Goal: Task Accomplishment & Management: Use online tool/utility

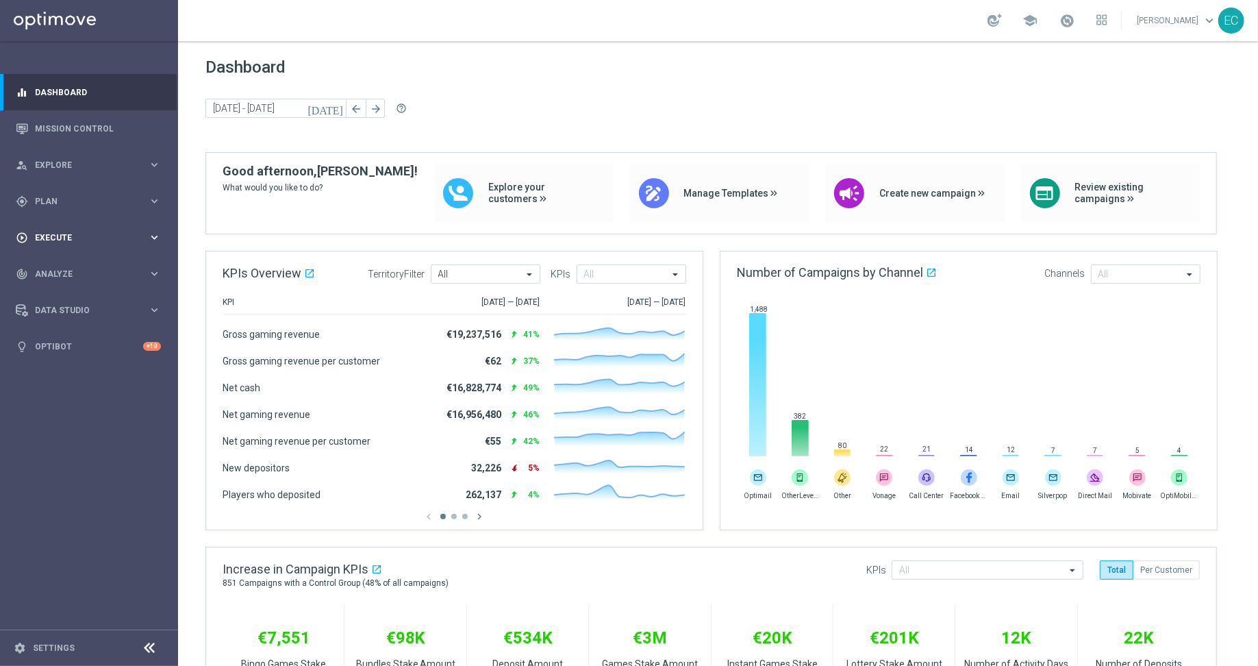
click at [58, 225] on div "play_circle_outline Execute keyboard_arrow_right" at bounding box center [88, 237] width 177 height 36
click at [88, 203] on span "Plan" at bounding box center [91, 201] width 113 height 8
click at [95, 272] on span "Templates" at bounding box center [85, 270] width 98 height 8
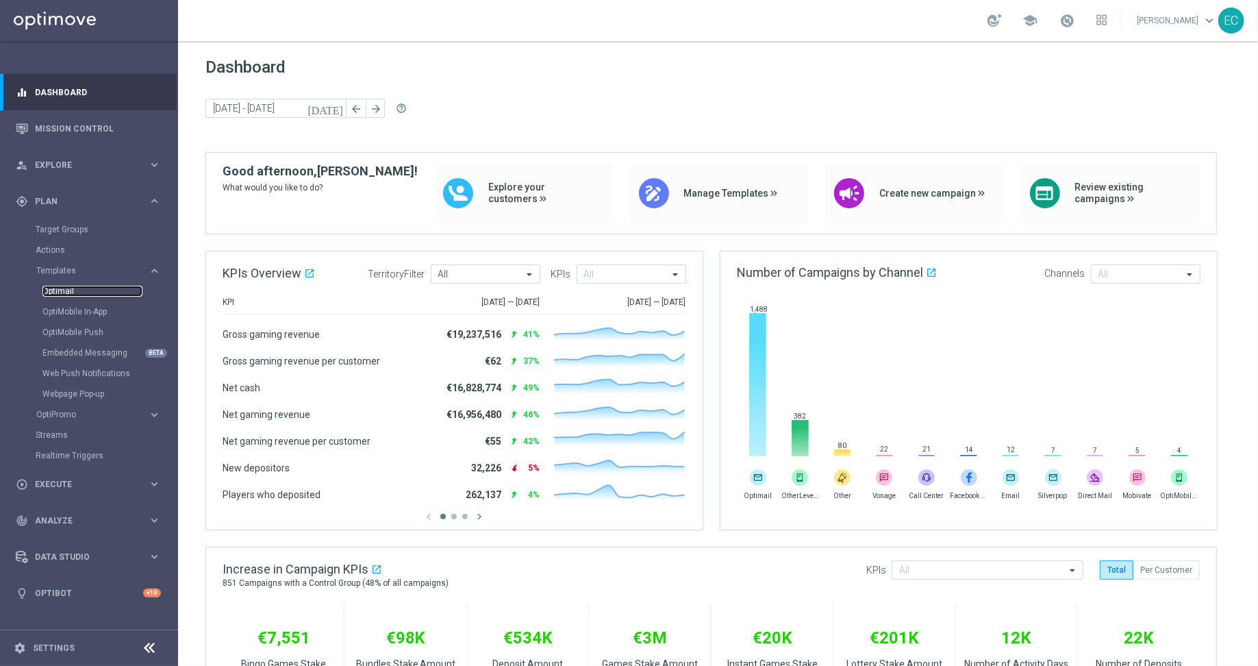
click at [68, 290] on link "Optimail" at bounding box center [92, 291] width 100 height 11
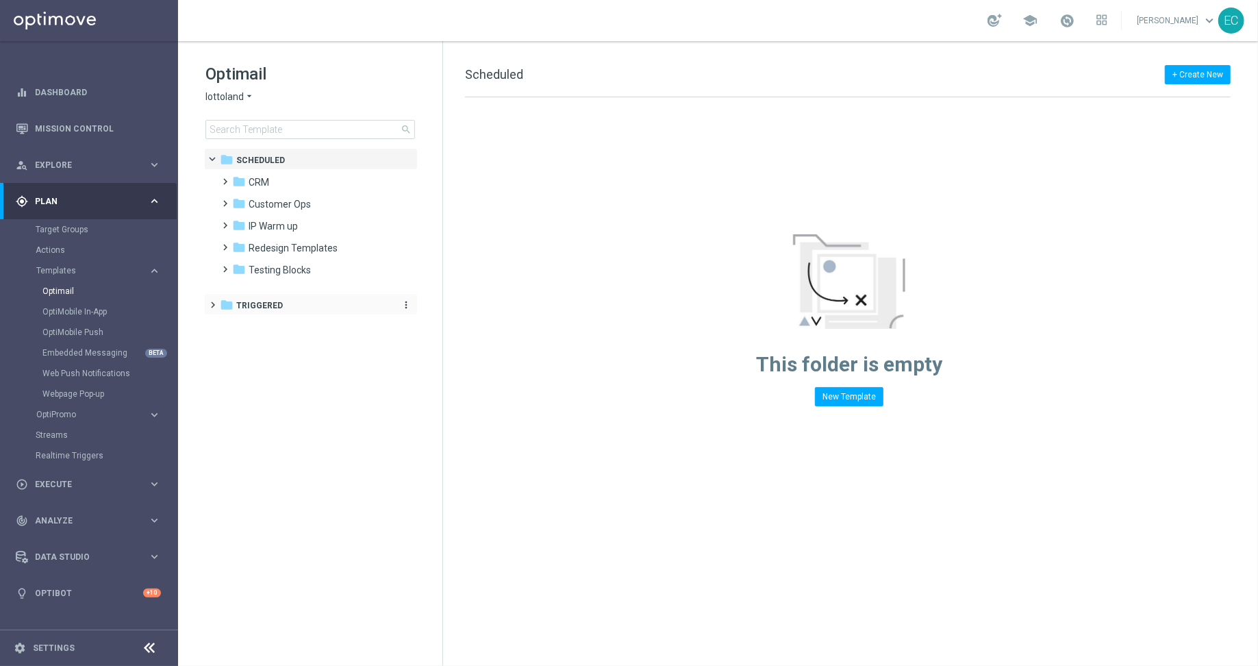
click at [269, 302] on span "Triggered" at bounding box center [259, 305] width 47 height 12
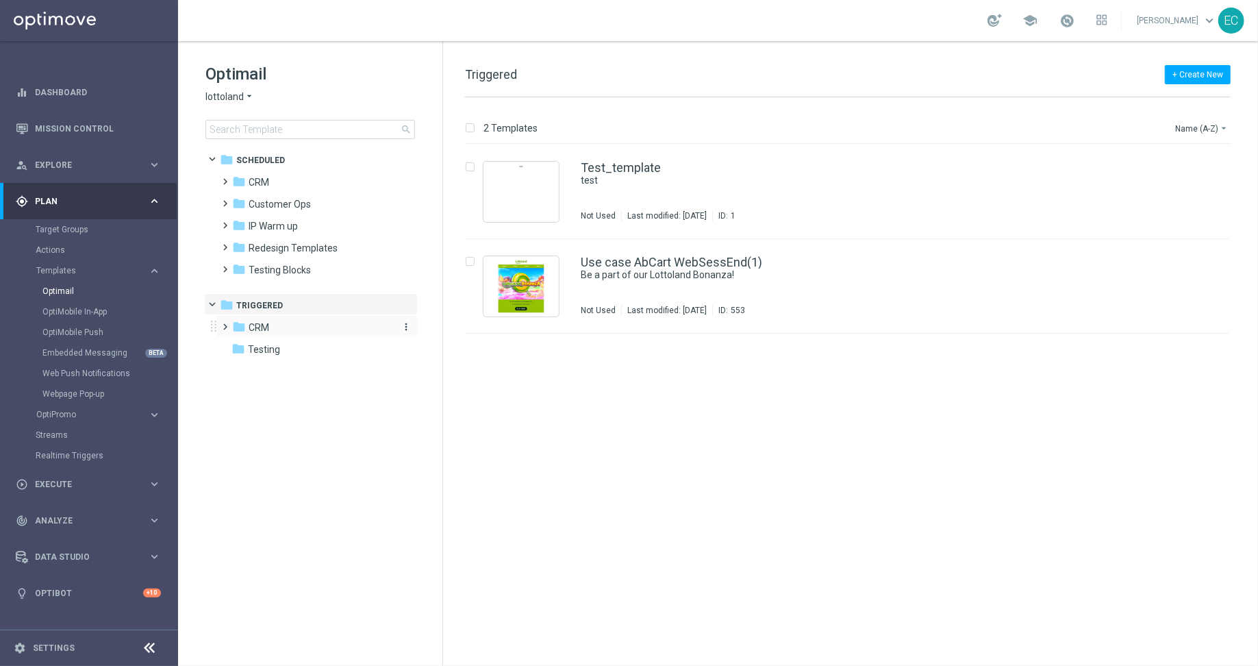
click at [262, 327] on span "CRM" at bounding box center [259, 327] width 21 height 12
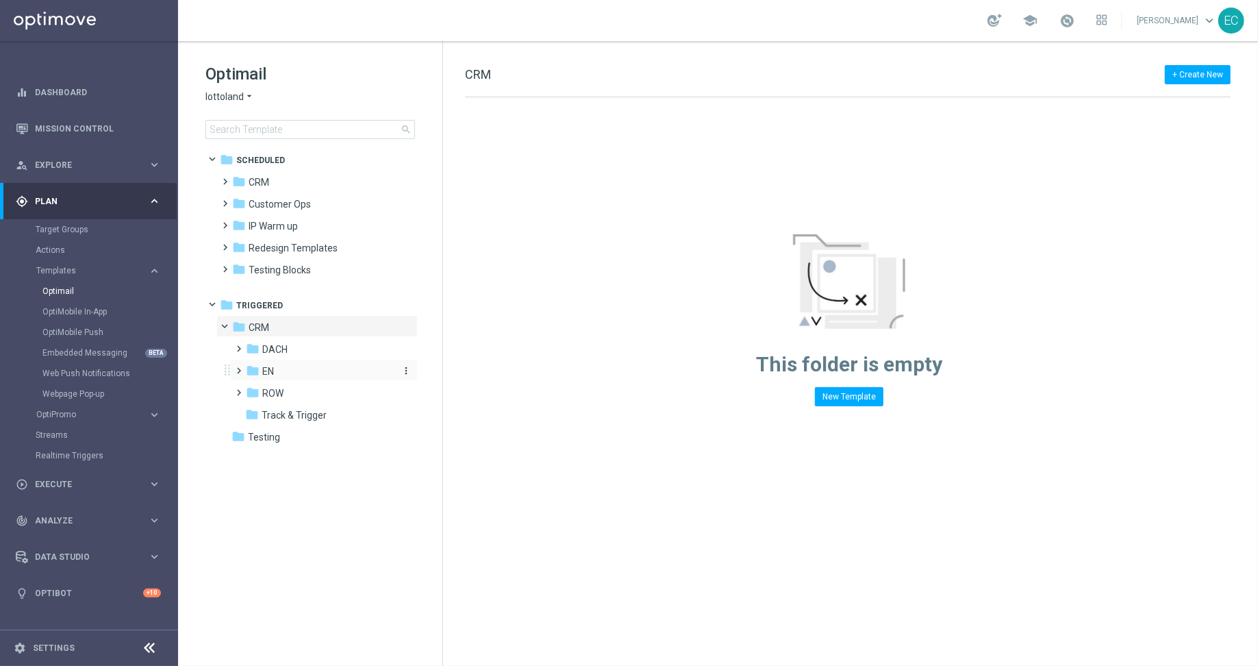
click at [287, 369] on div "folder EN" at bounding box center [319, 372] width 146 height 16
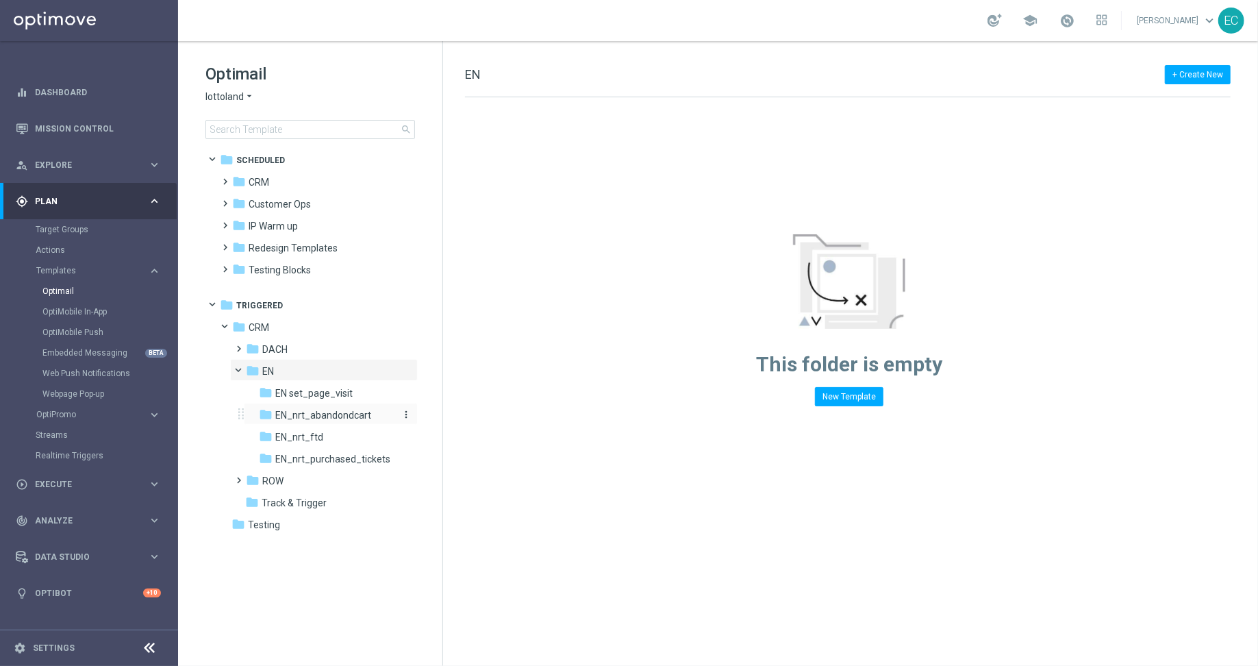
click at [330, 408] on div "folder EN_nrt_abandondcart" at bounding box center [326, 416] width 135 height 16
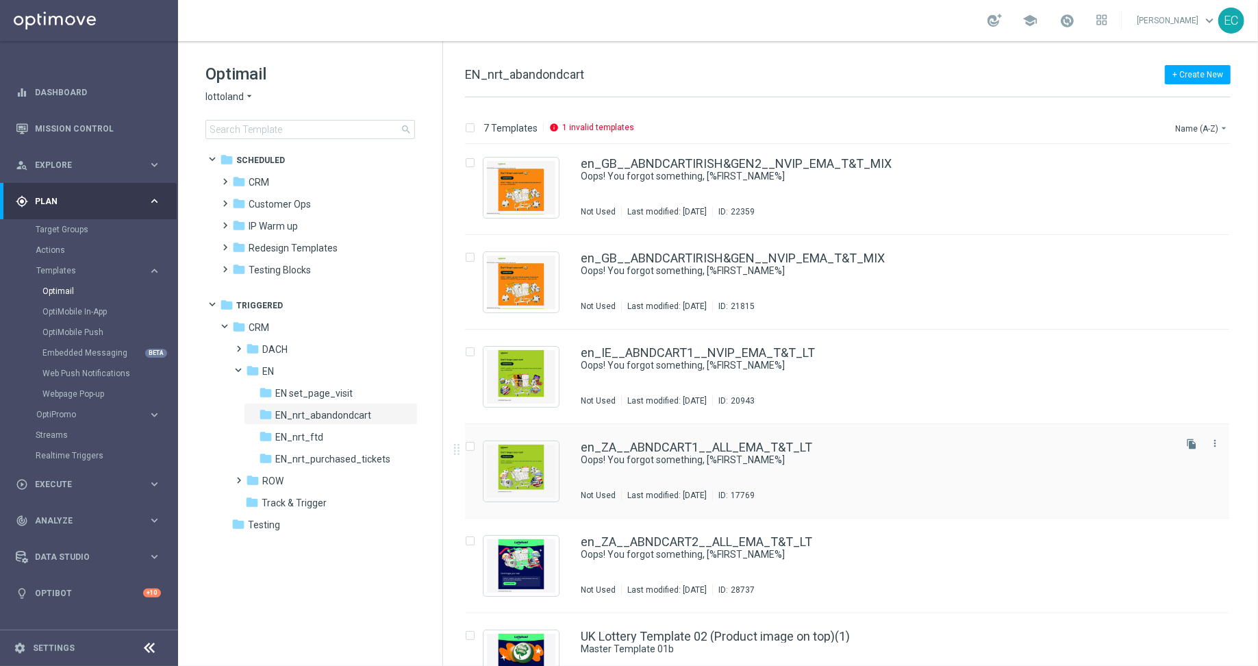
scroll to position [140, 0]
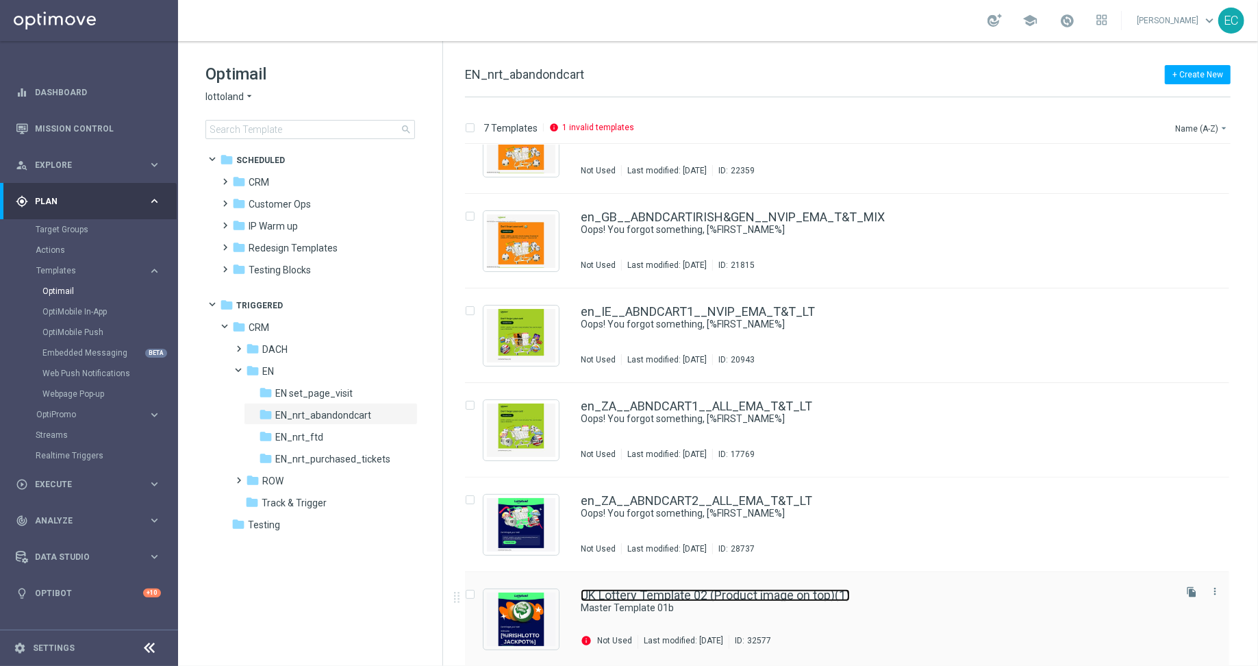
click at [749, 597] on link "UK Lottery Template 02 (Product image on top)(1)" at bounding box center [715, 595] width 269 height 12
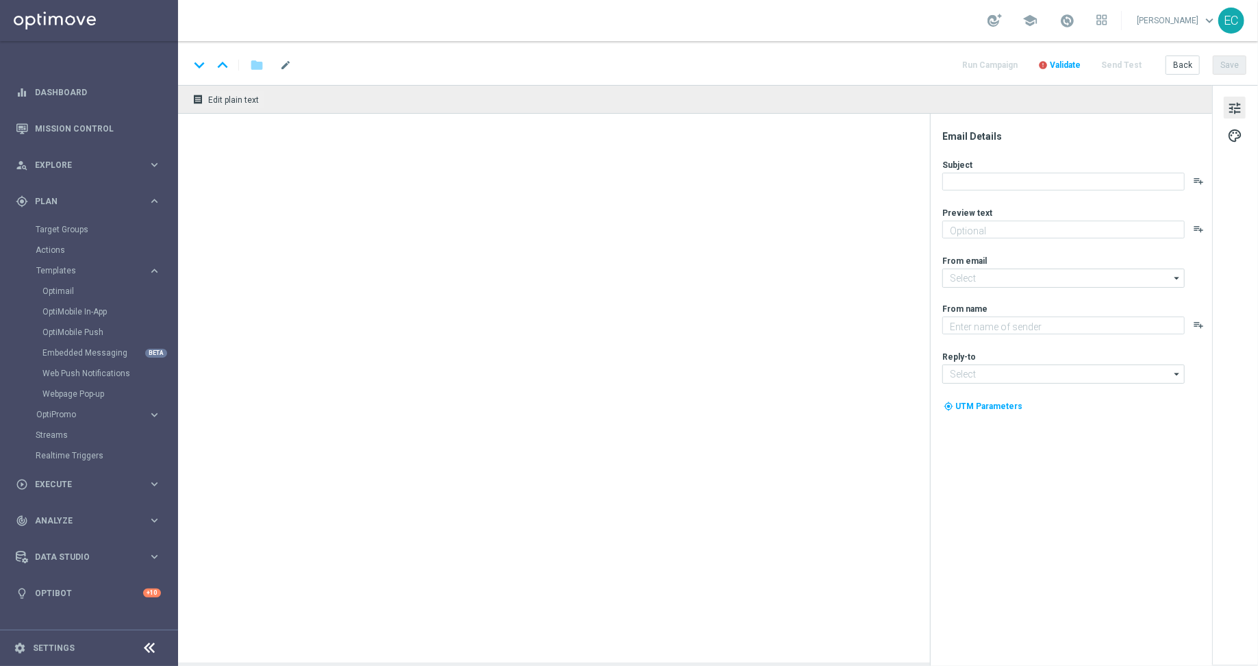
type textarea "preview text"
type input "mail@crm.lottoland.com"
type textarea "Lottoland"
type input "service@lottoland.com"
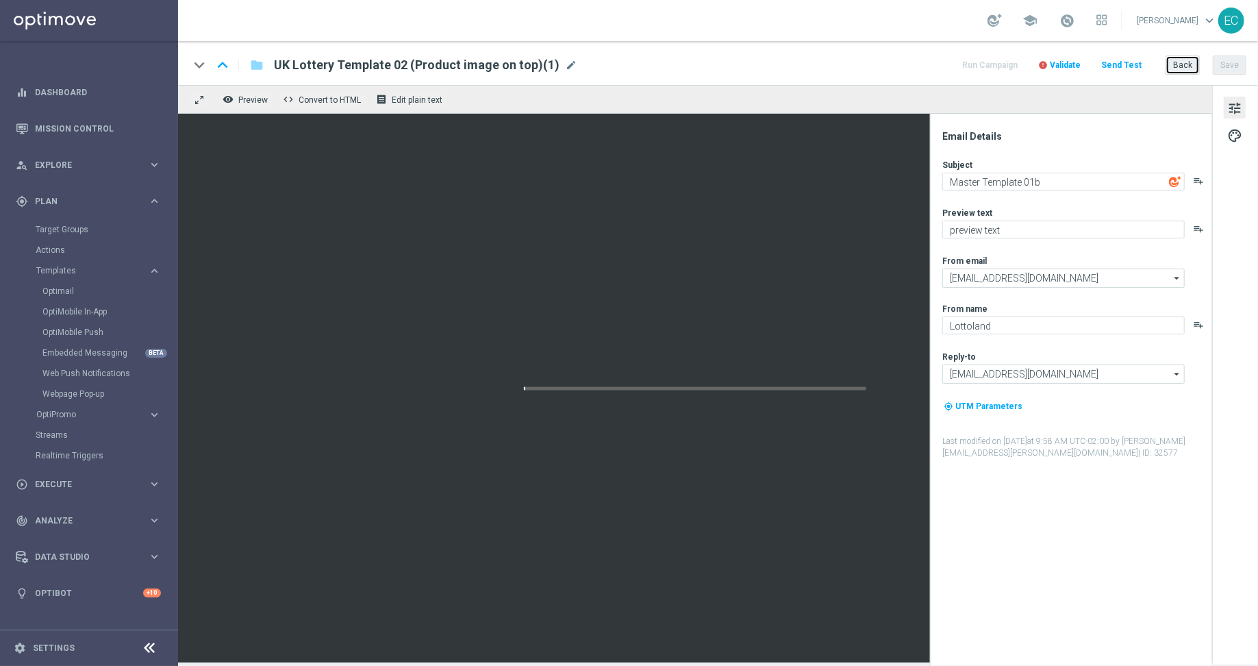
click at [1186, 68] on button "Back" at bounding box center [1183, 64] width 34 height 19
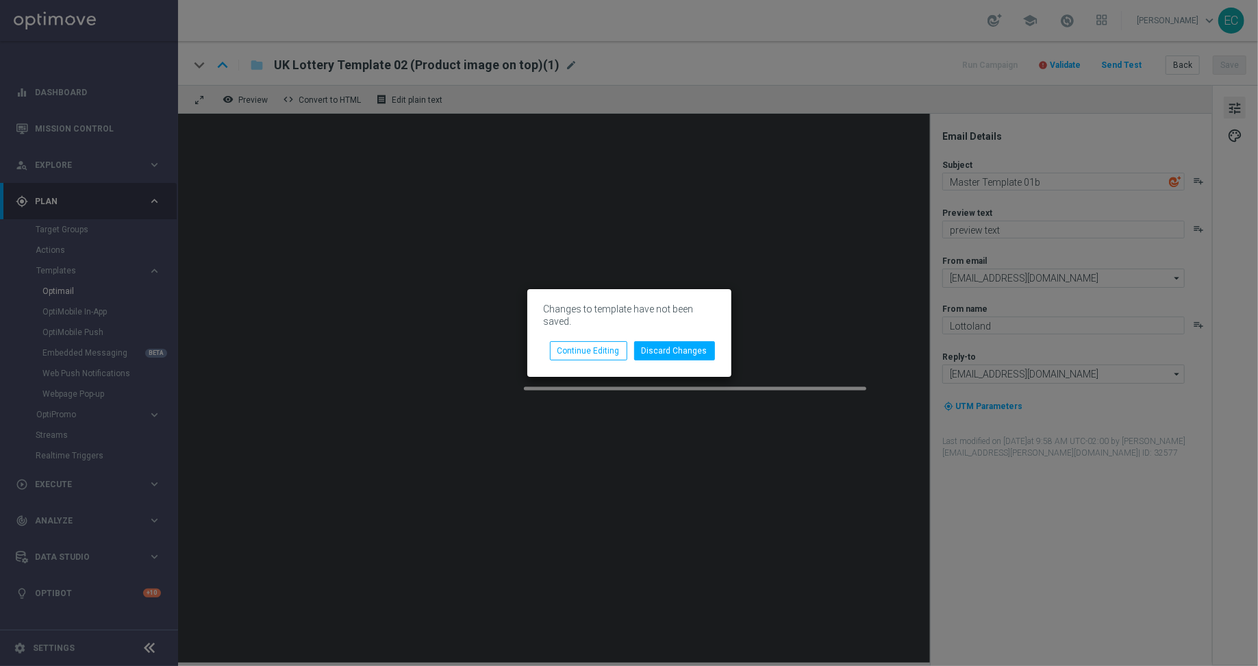
click at [710, 360] on div "Changes to template have not been saved. Discard Changes Continue Editing" at bounding box center [629, 333] width 204 height 88
click at [682, 345] on button "Discard Changes" at bounding box center [674, 350] width 81 height 19
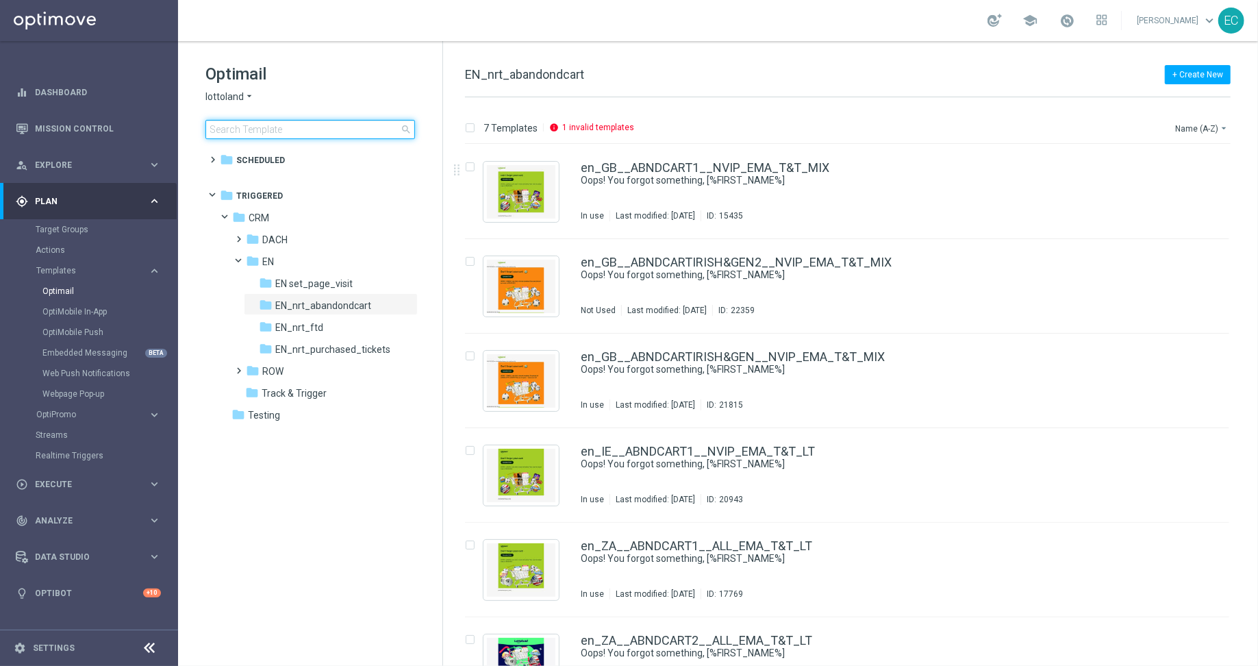
click at [314, 130] on input at bounding box center [311, 129] width 210 height 19
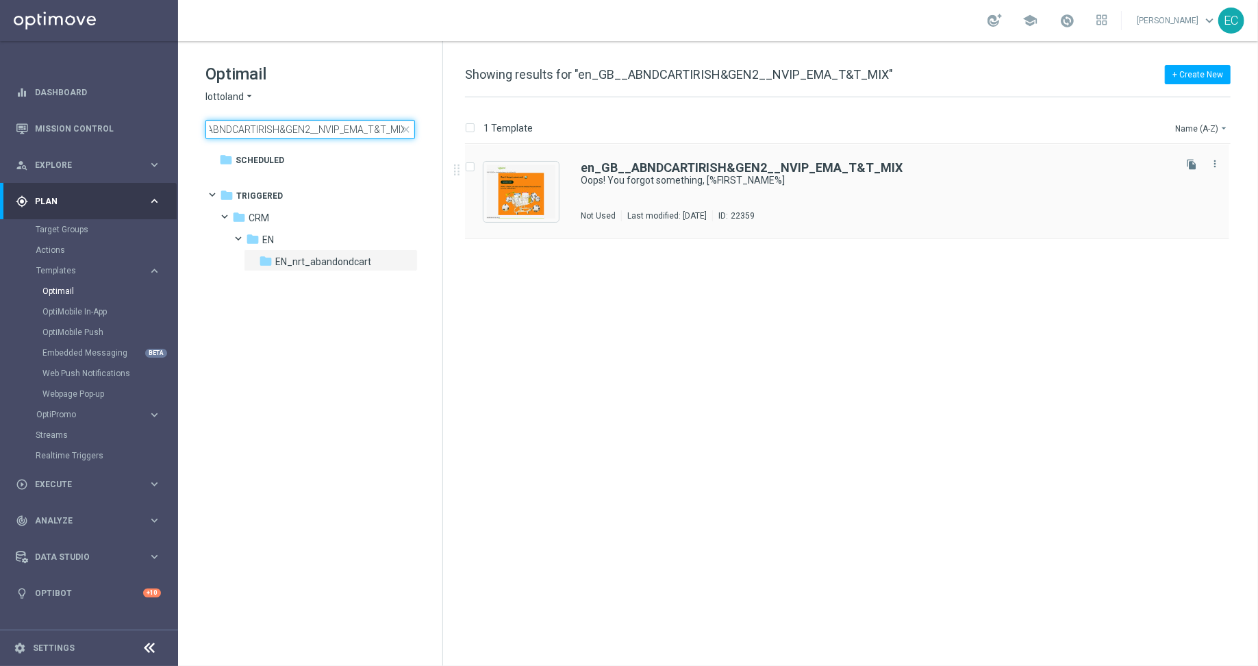
type input "en_GB__ABNDCARTIRISH&GEN2__NVIP_EMA_T&T_MIX"
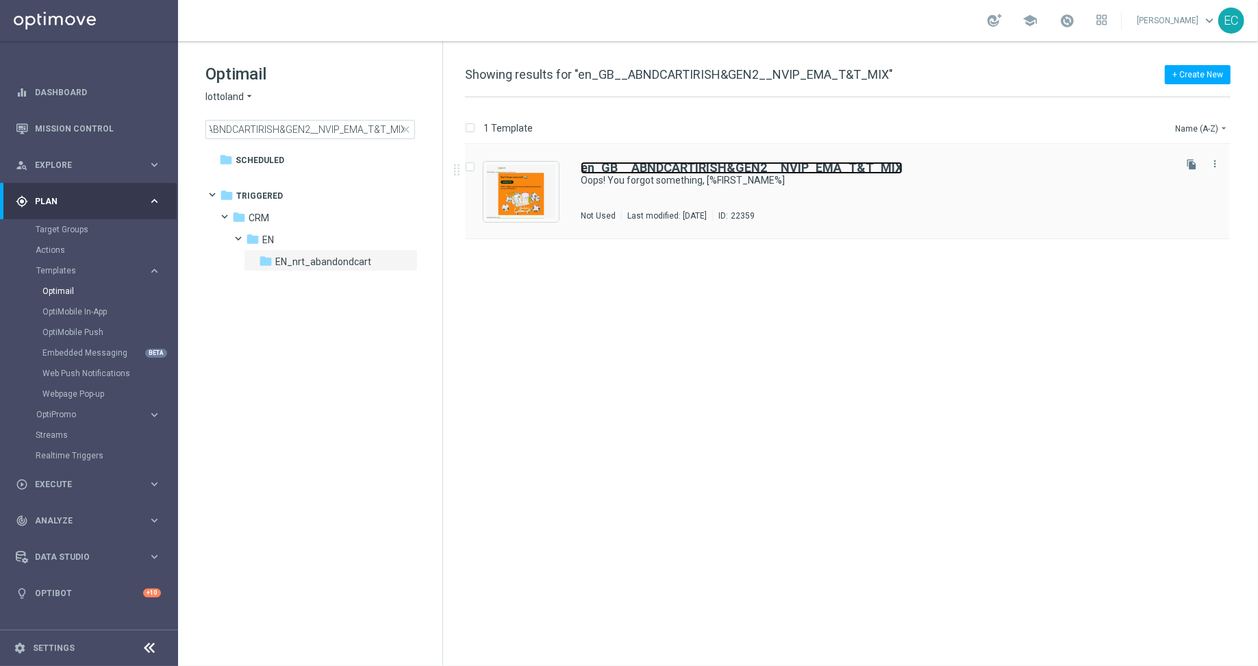
click at [769, 166] on b "en_GB__ABNDCARTIRISH&GEN2__NVIP_EMA_T&T_MIX" at bounding box center [742, 167] width 322 height 14
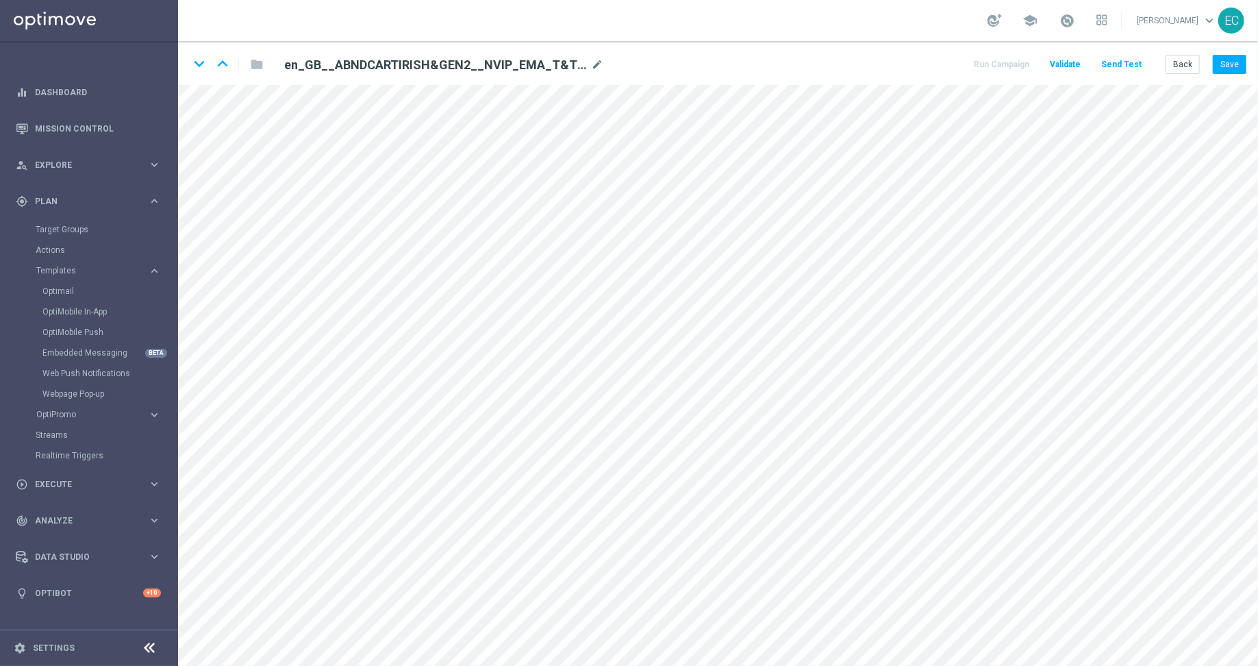
click at [589, 62] on div "en_GB__ABNDCARTIRISH&GEN2__NVIP_EMA_T&T_MIX mode_edit" at bounding box center [443, 65] width 319 height 16
click at [593, 63] on icon "mode_edit" at bounding box center [597, 65] width 12 height 16
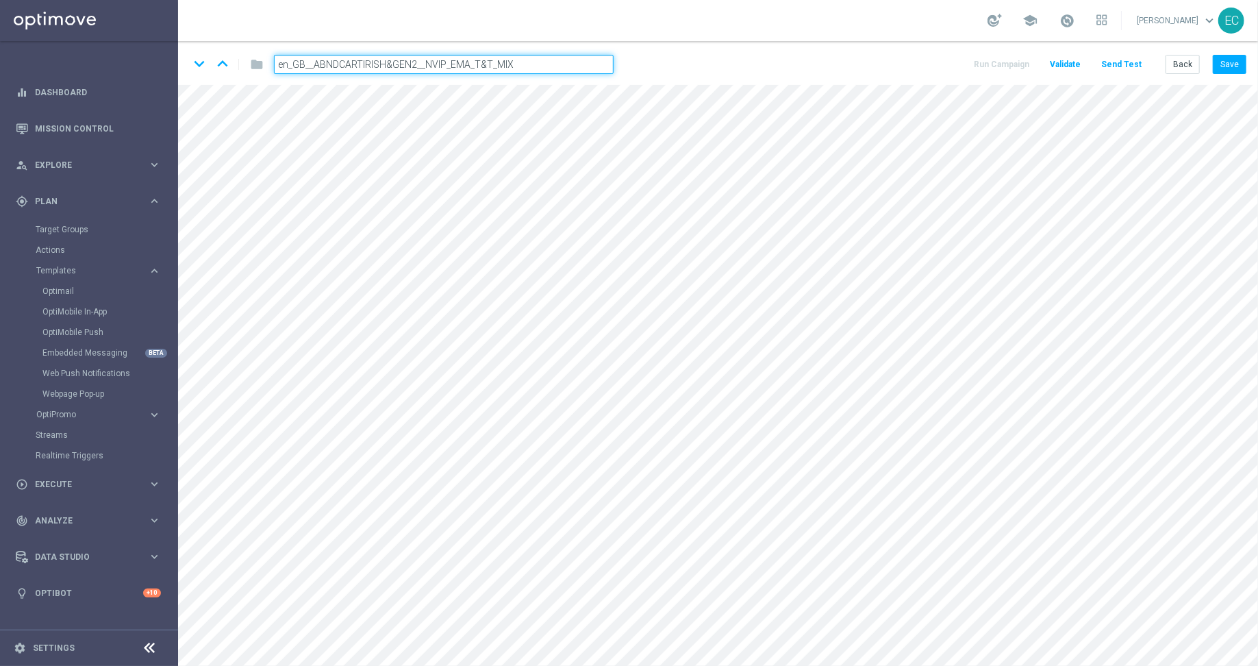
click at [567, 63] on input "en_GB__ABNDCARTIRISH&GEN2__NVIP_EMA_T&T_MIX" at bounding box center [444, 64] width 340 height 19
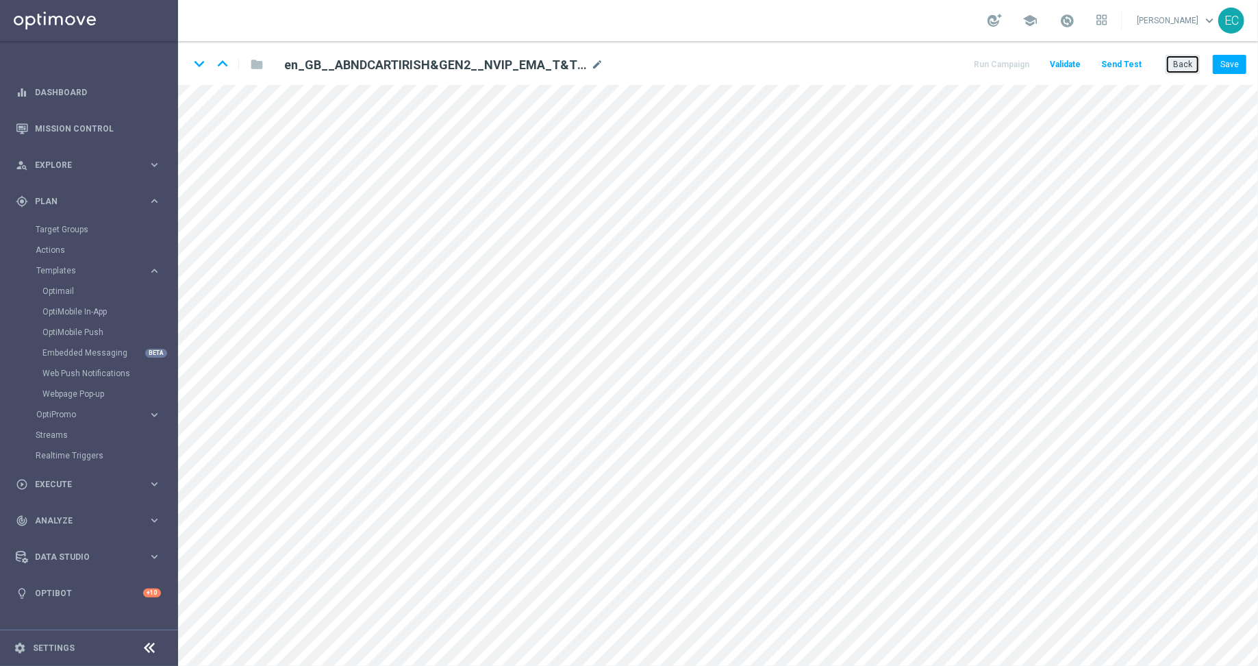
click at [1178, 60] on button "Back" at bounding box center [1183, 64] width 34 height 19
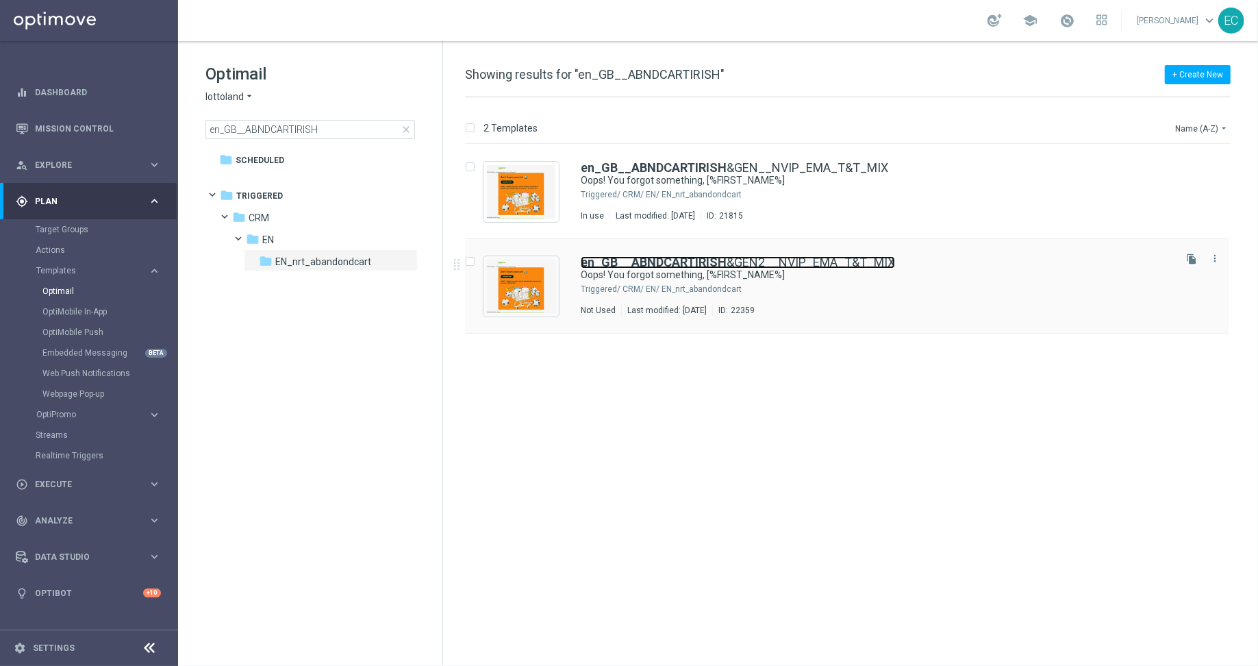
click at [814, 256] on link "en_GB__ABNDCARTIRISH &GEN2__NVIP_EMA_T&T_MIX" at bounding box center [738, 262] width 314 height 12
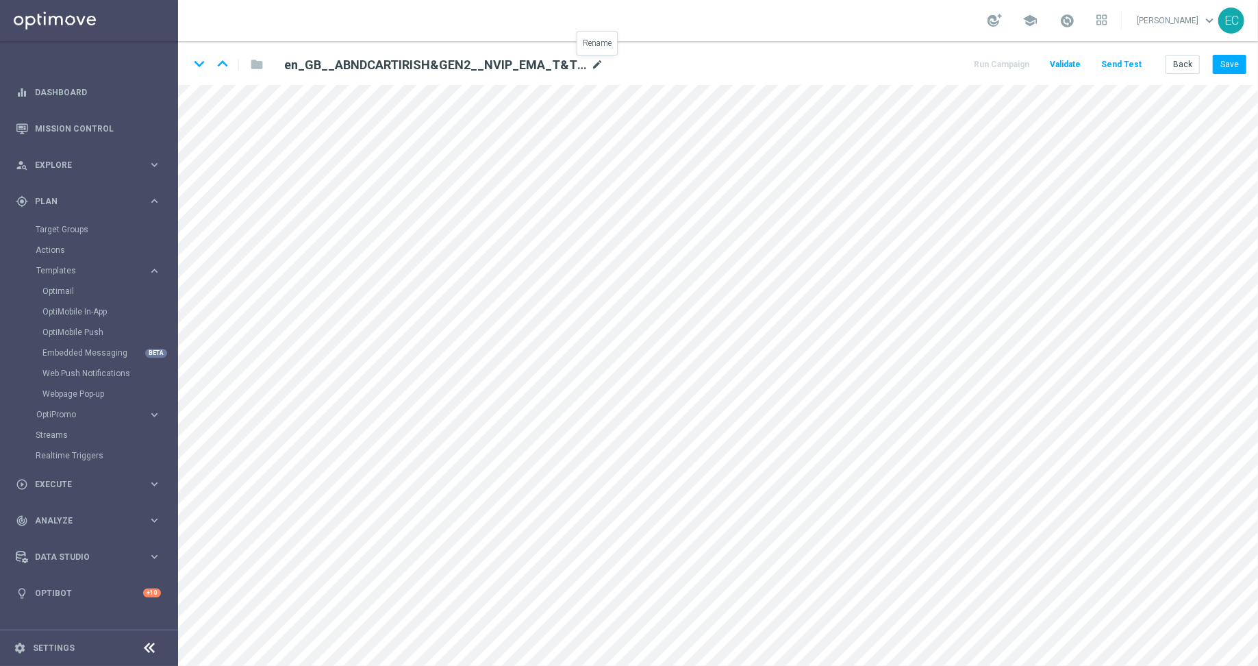
click at [591, 69] on icon "mode_edit" at bounding box center [597, 65] width 12 height 16
click at [536, 67] on input "en_GB__ABNDCARTIRISH&GEN2__NVIP_EMA_T&T_MIX" at bounding box center [444, 64] width 340 height 19
click at [1183, 65] on button "Back" at bounding box center [1183, 64] width 34 height 19
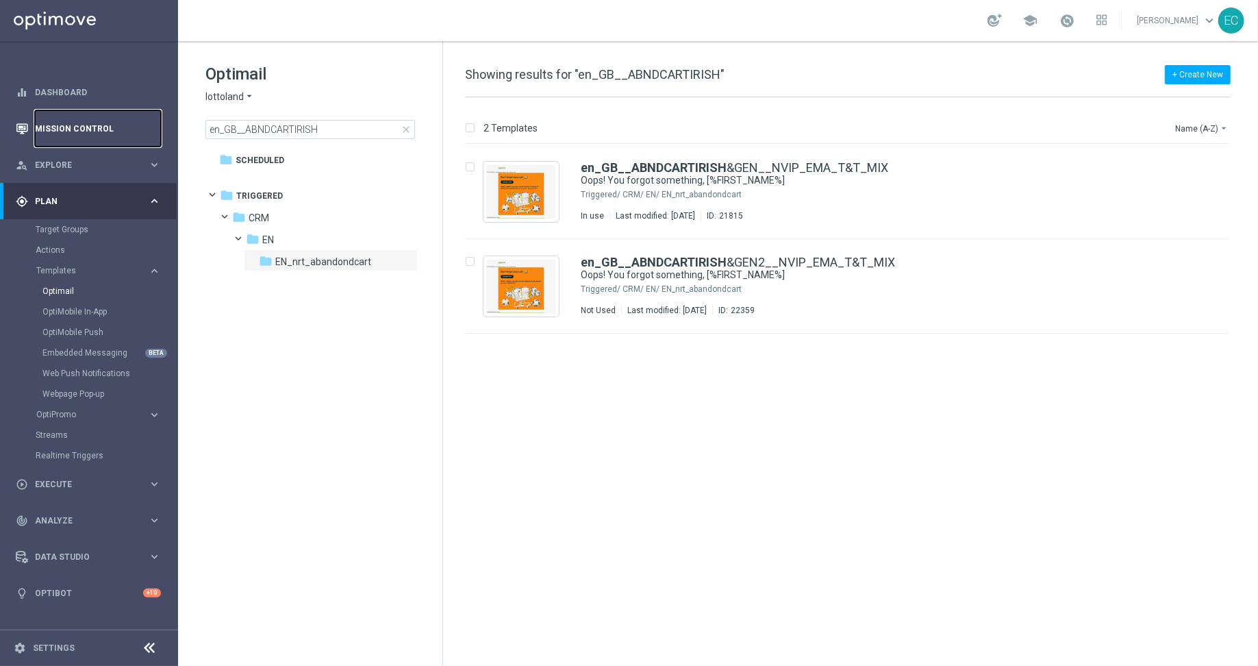
click at [90, 135] on link "Mission Control" at bounding box center [98, 128] width 126 height 36
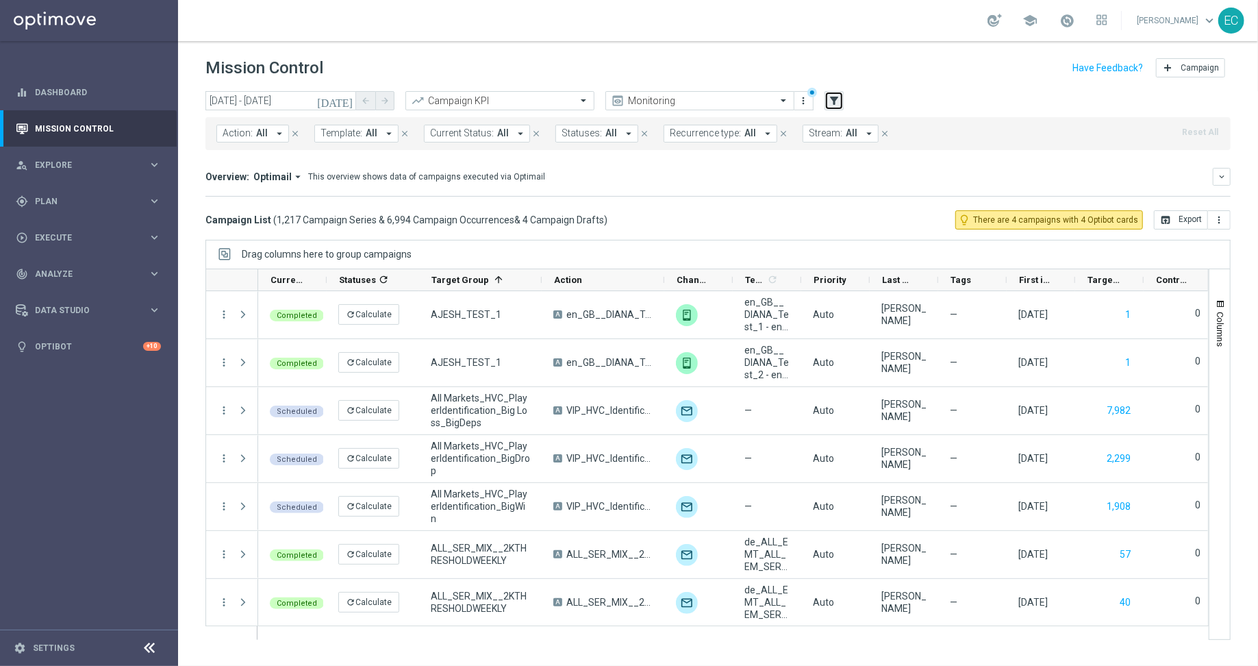
click at [837, 103] on icon "filter_alt" at bounding box center [834, 101] width 12 height 12
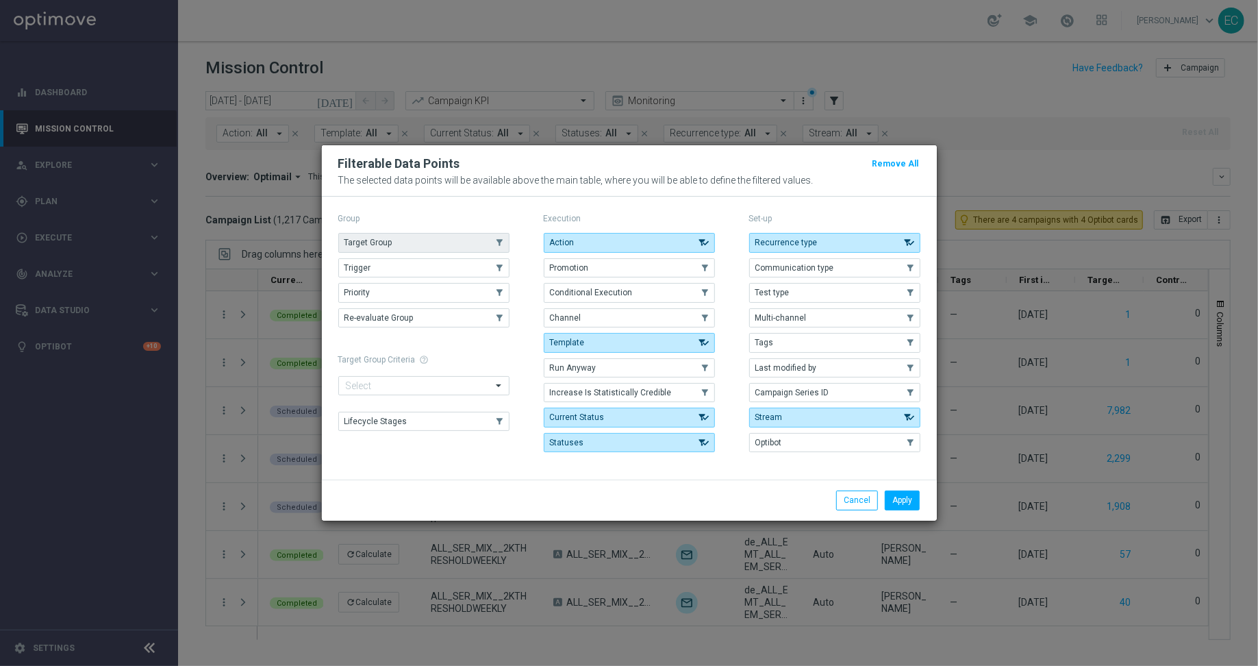
click at [447, 245] on button "Target Group" at bounding box center [423, 242] width 171 height 19
click at [894, 495] on button "Apply" at bounding box center [902, 499] width 35 height 19
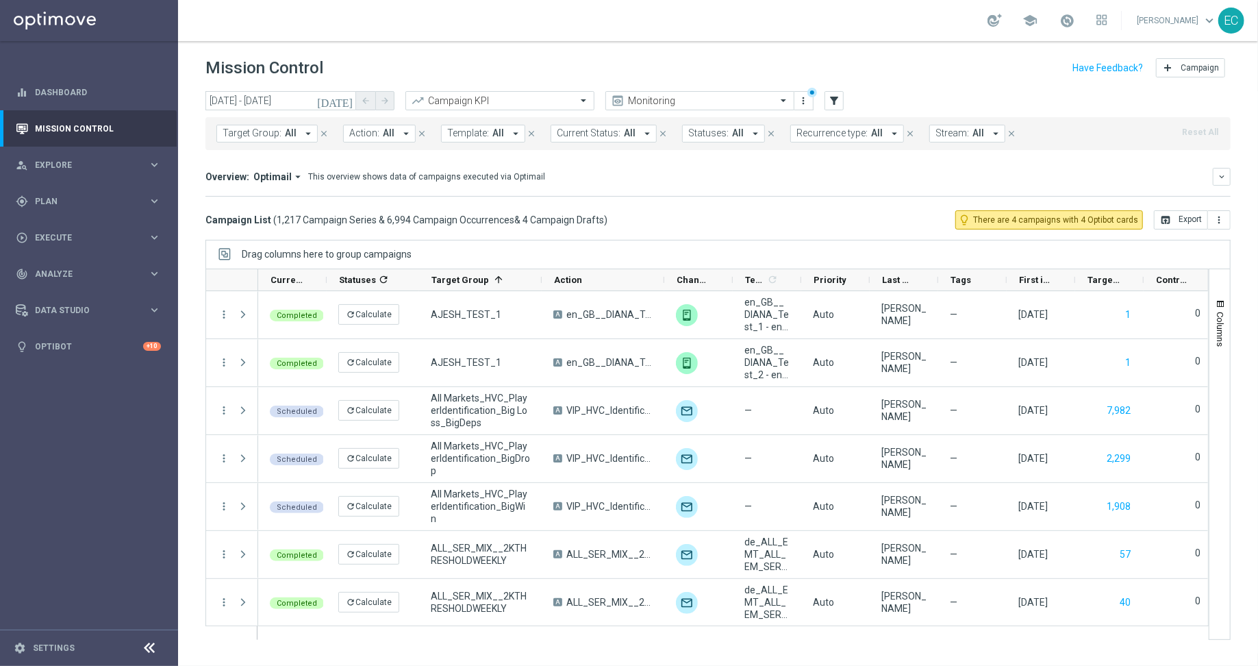
click at [282, 136] on button "Target Group: All arrow_drop_down" at bounding box center [266, 134] width 101 height 18
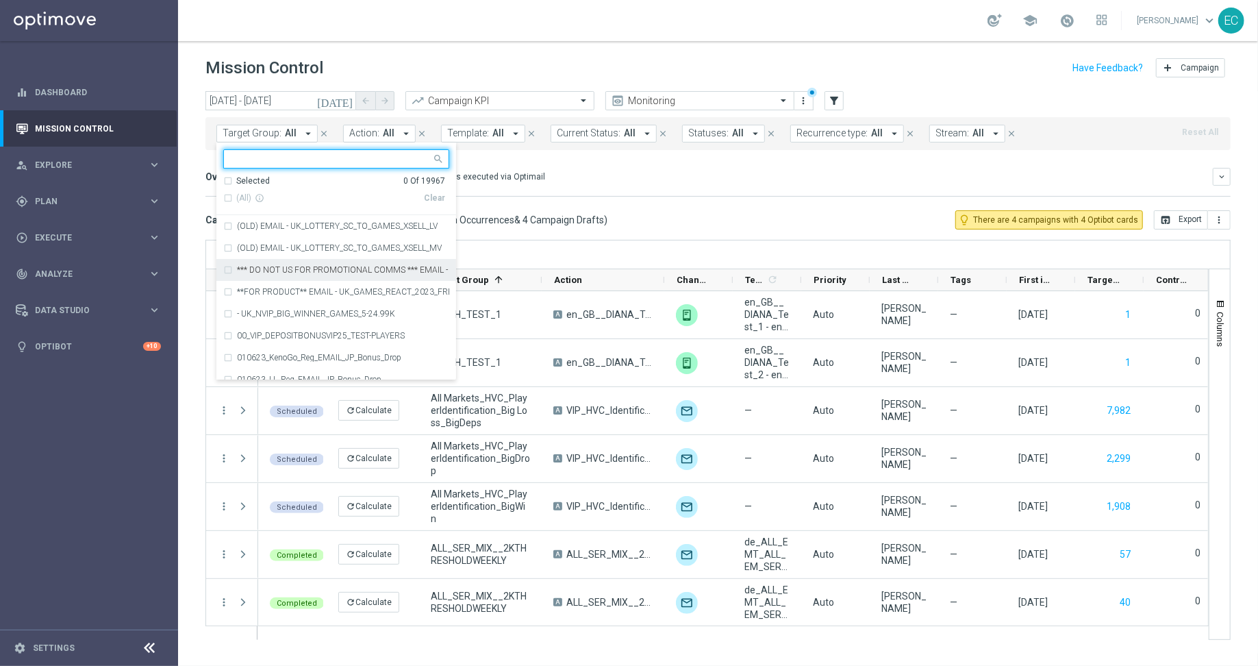
click at [332, 160] on input "text" at bounding box center [331, 159] width 201 height 12
paste input "en_GB_T&T_IRISHL&GEN2_NVIP_EMA_AUT_MIX"
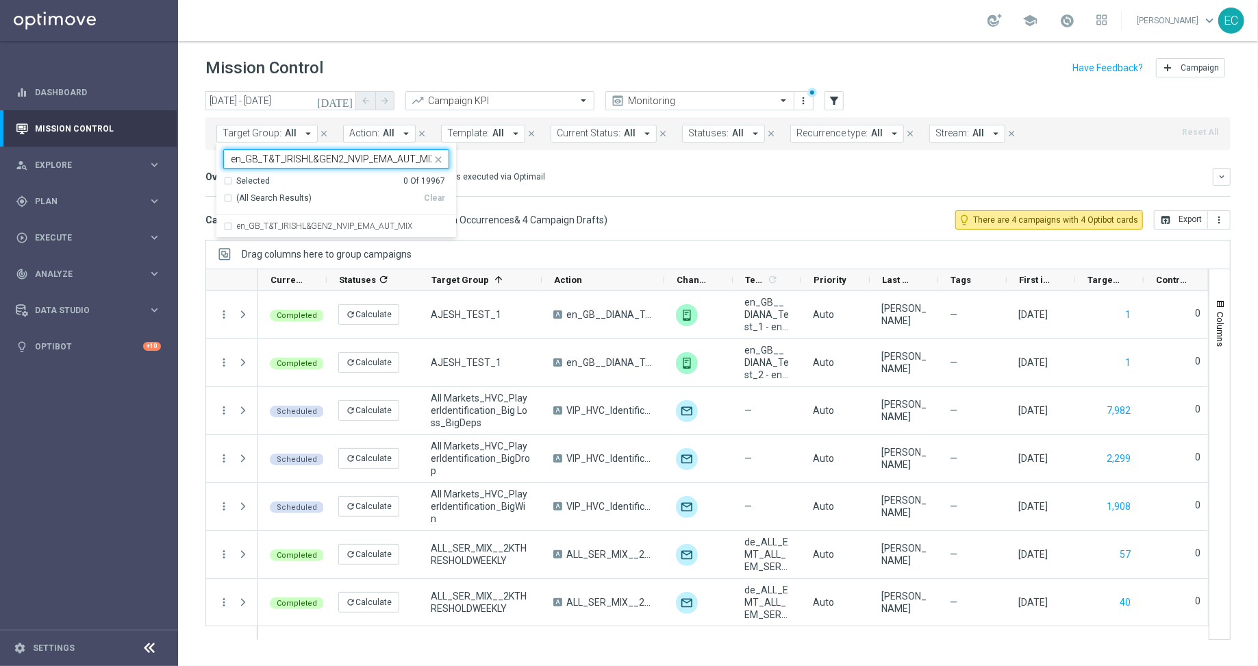
scroll to position [0, 2]
click at [312, 229] on label "en_GB_T&T_IRISHL&GEN2_NVIP_EMA_AUT_MIX" at bounding box center [324, 226] width 175 height 8
type input "en_GB_T&T_IRISHL&GEN2_NVIP_EMA_AUT_MIX"
click at [419, 53] on header "Mission Control add Campaign" at bounding box center [718, 66] width 1080 height 50
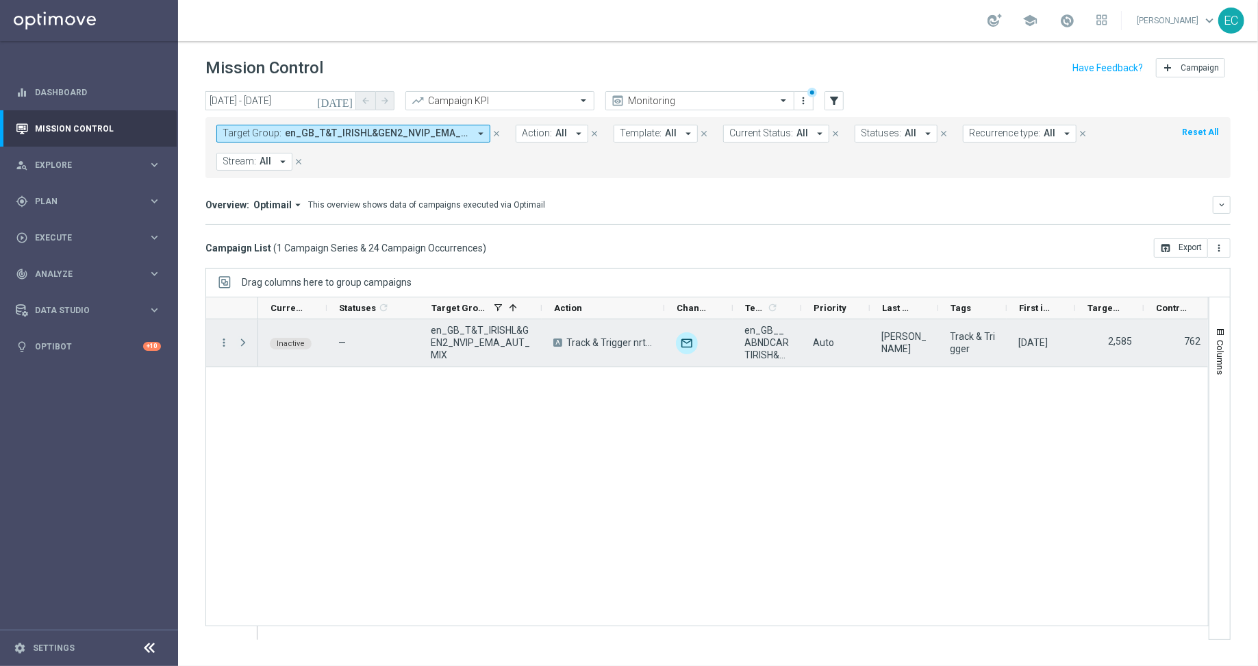
click at [246, 340] on span at bounding box center [243, 342] width 12 height 11
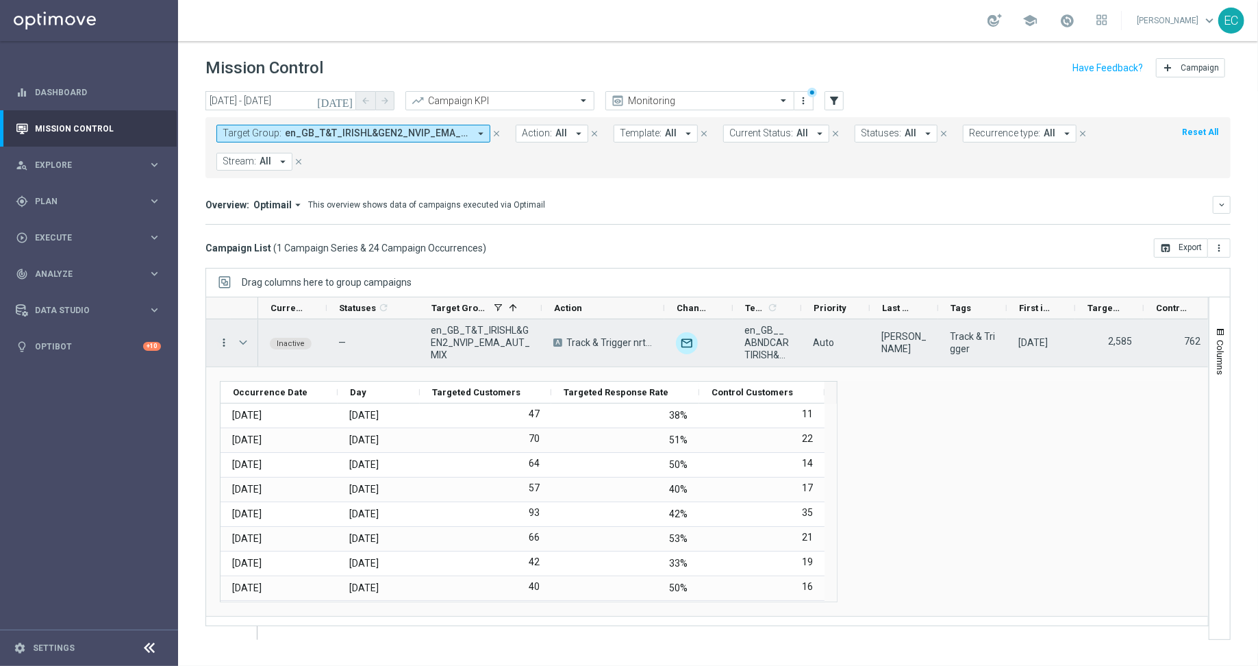
click at [227, 342] on icon "more_vert" at bounding box center [224, 342] width 12 height 12
click at [347, 361] on div "show_chart Campaign Metrics" at bounding box center [306, 369] width 154 height 19
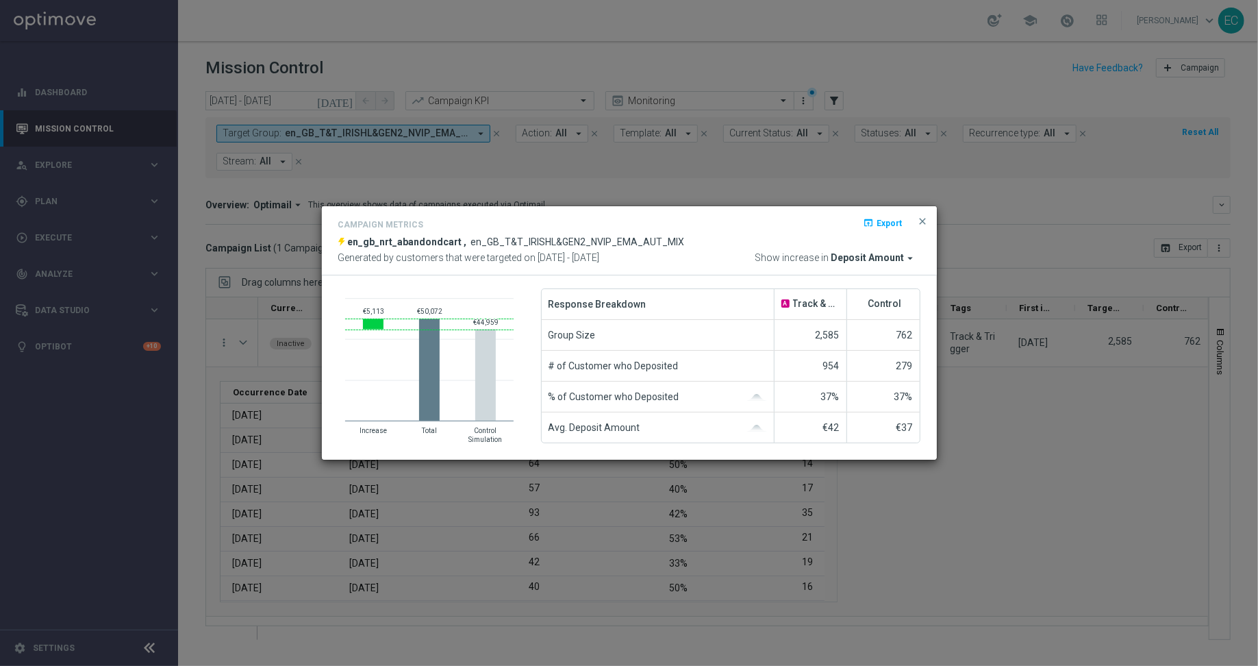
click at [897, 261] on span "Deposit Amount" at bounding box center [868, 258] width 73 height 12
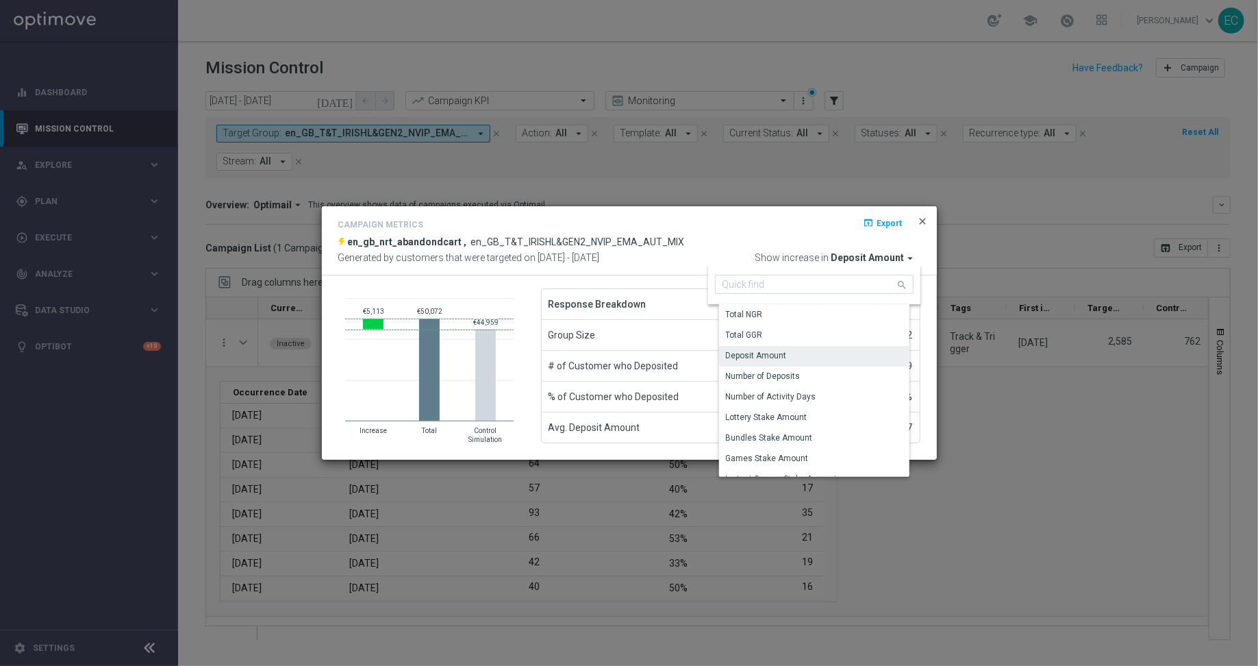
click at [922, 224] on span "close" at bounding box center [923, 221] width 11 height 11
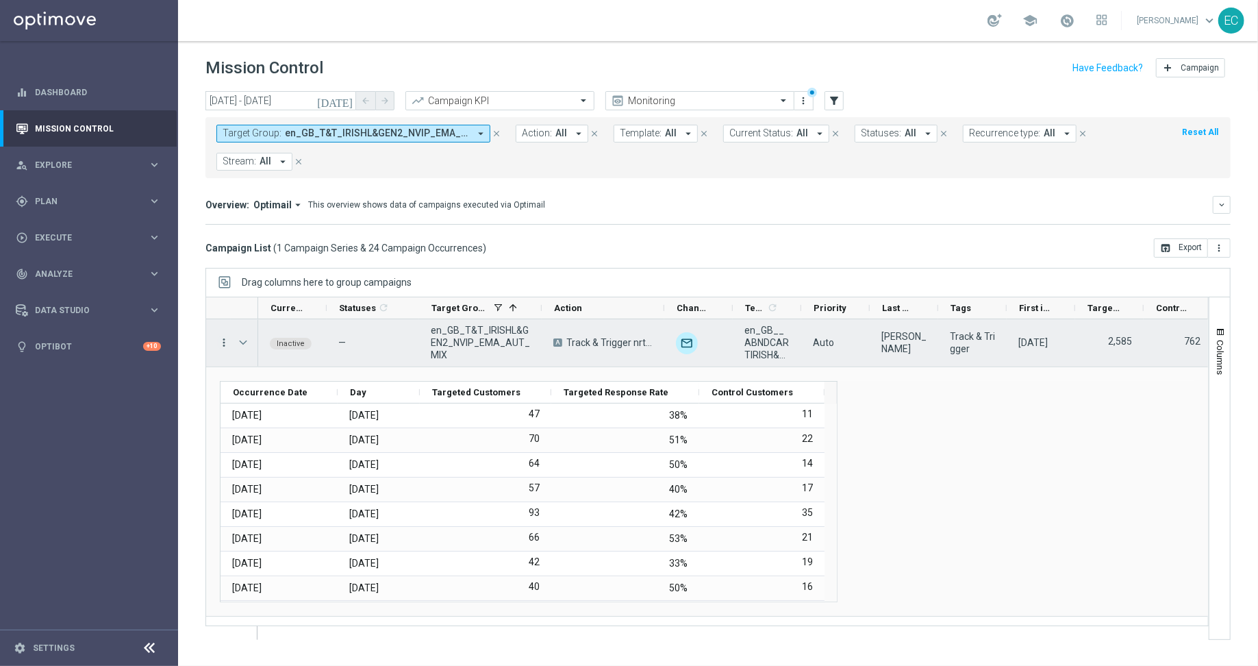
click at [224, 345] on icon "more_vert" at bounding box center [224, 342] width 12 height 12
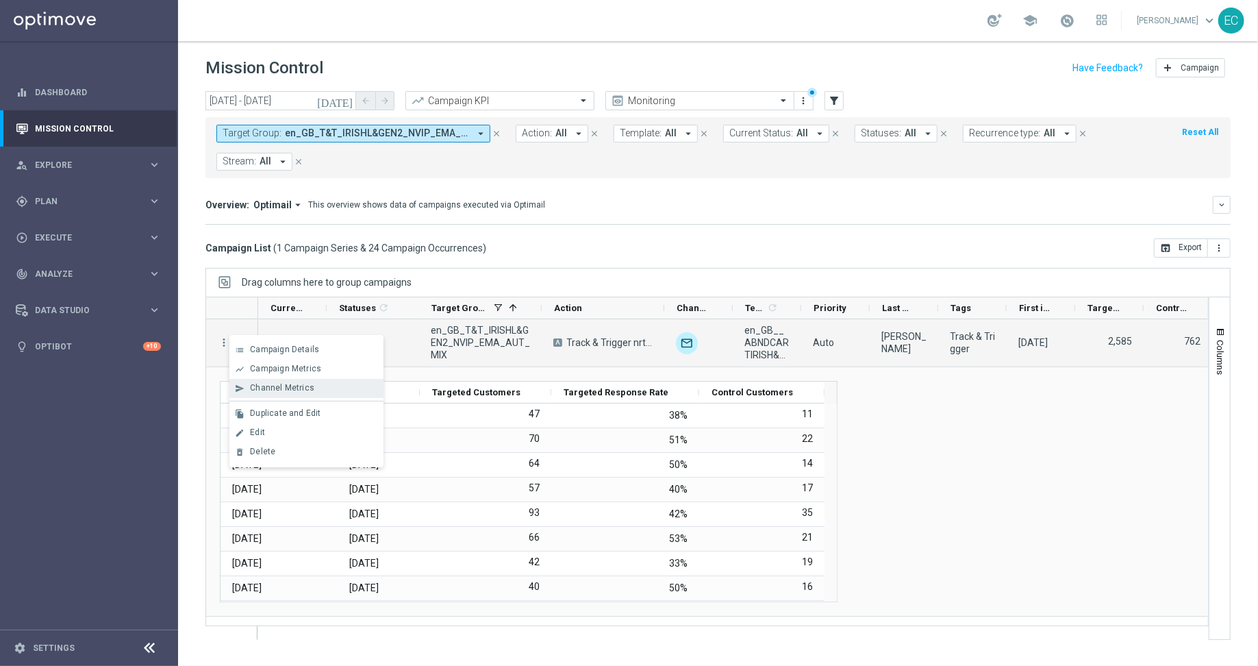
click at [321, 393] on div "Channel Metrics" at bounding box center [313, 388] width 127 height 10
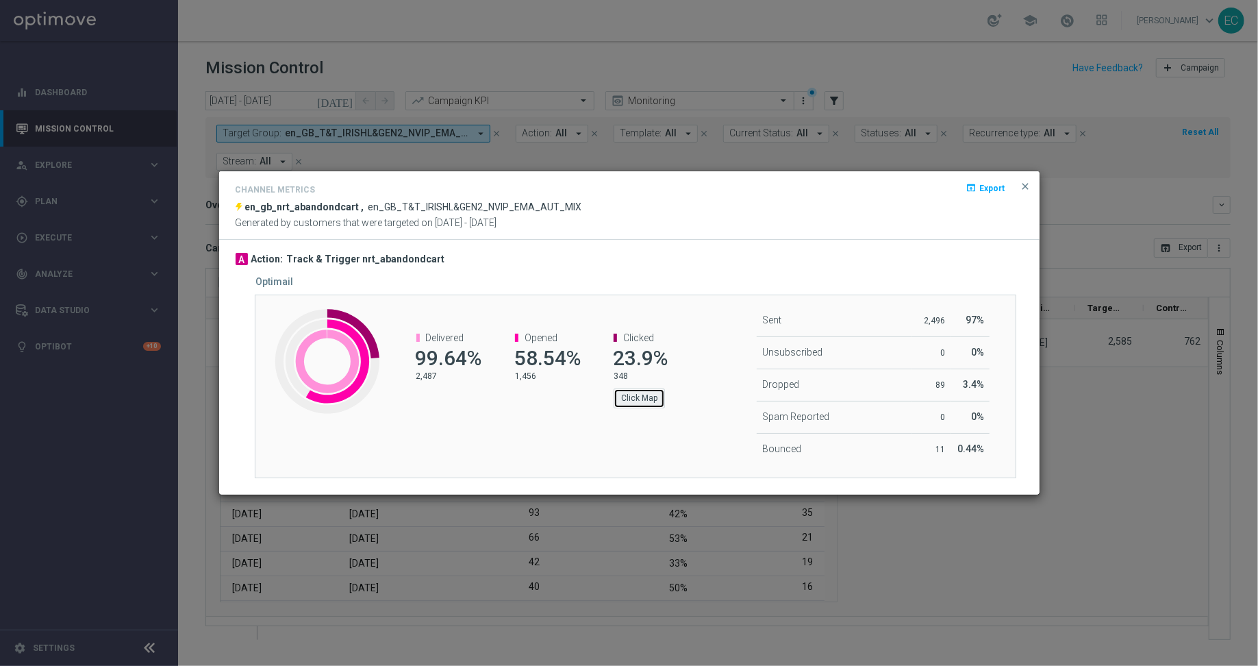
click at [626, 395] on button "Click Map" at bounding box center [639, 397] width 51 height 19
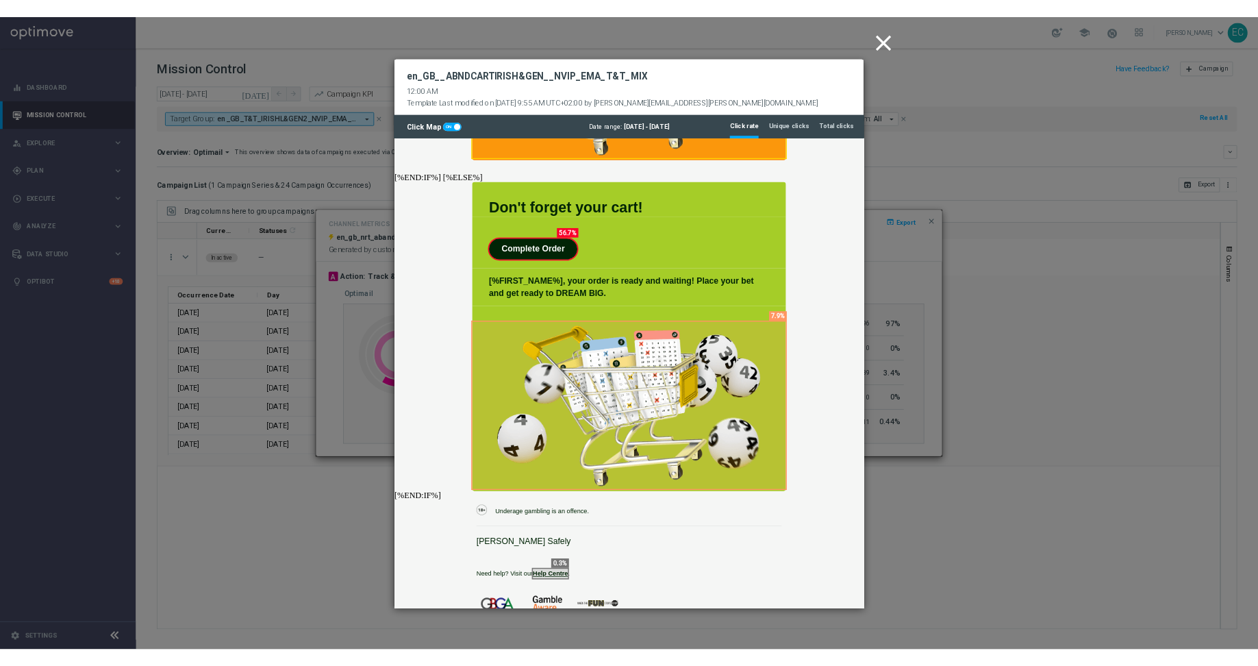
scroll to position [508, 0]
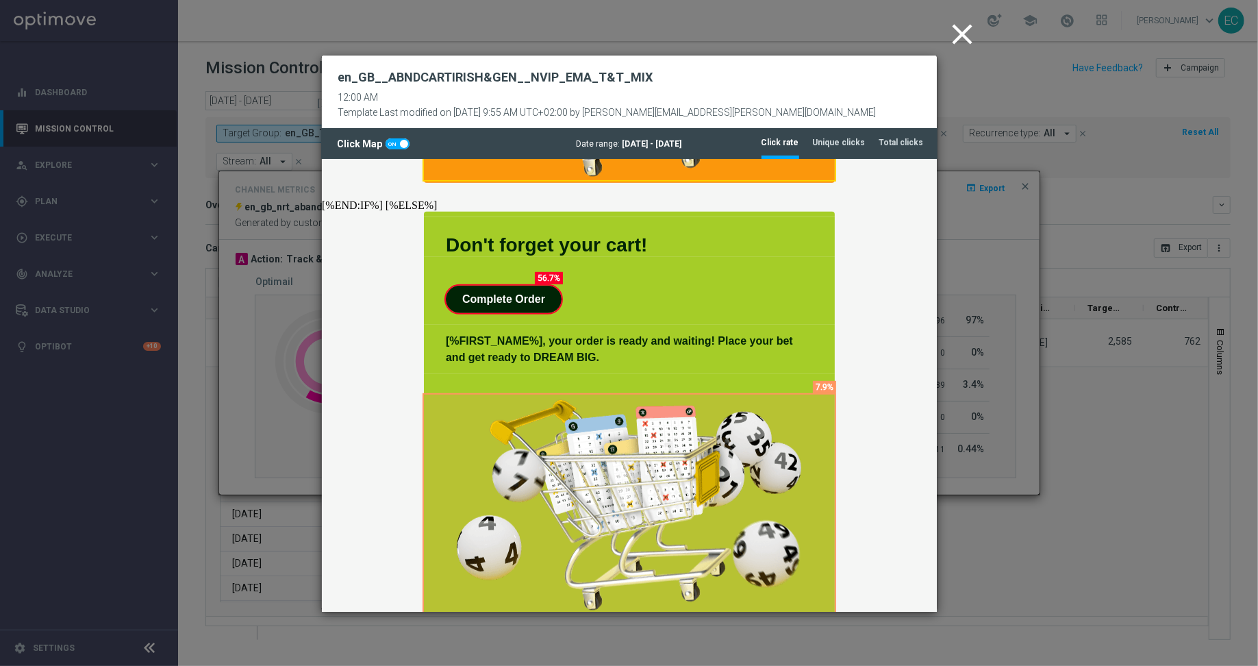
click at [967, 34] on icon "close" at bounding box center [963, 34] width 34 height 34
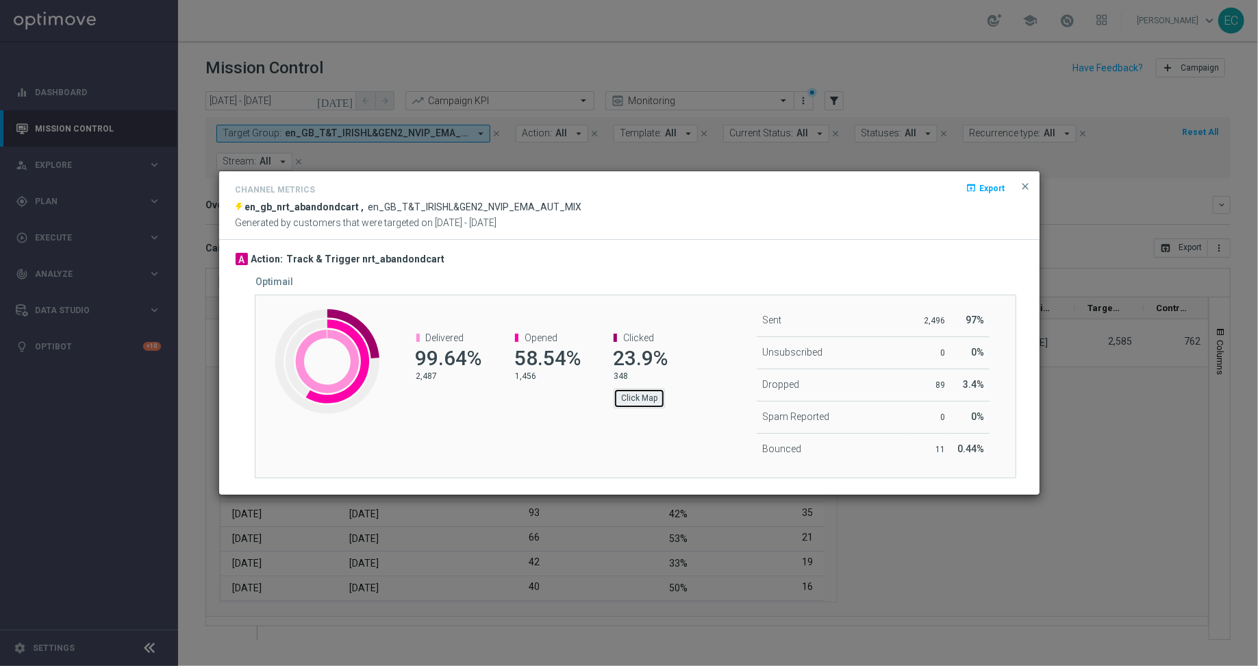
click at [636, 395] on button "Click Map" at bounding box center [639, 397] width 51 height 19
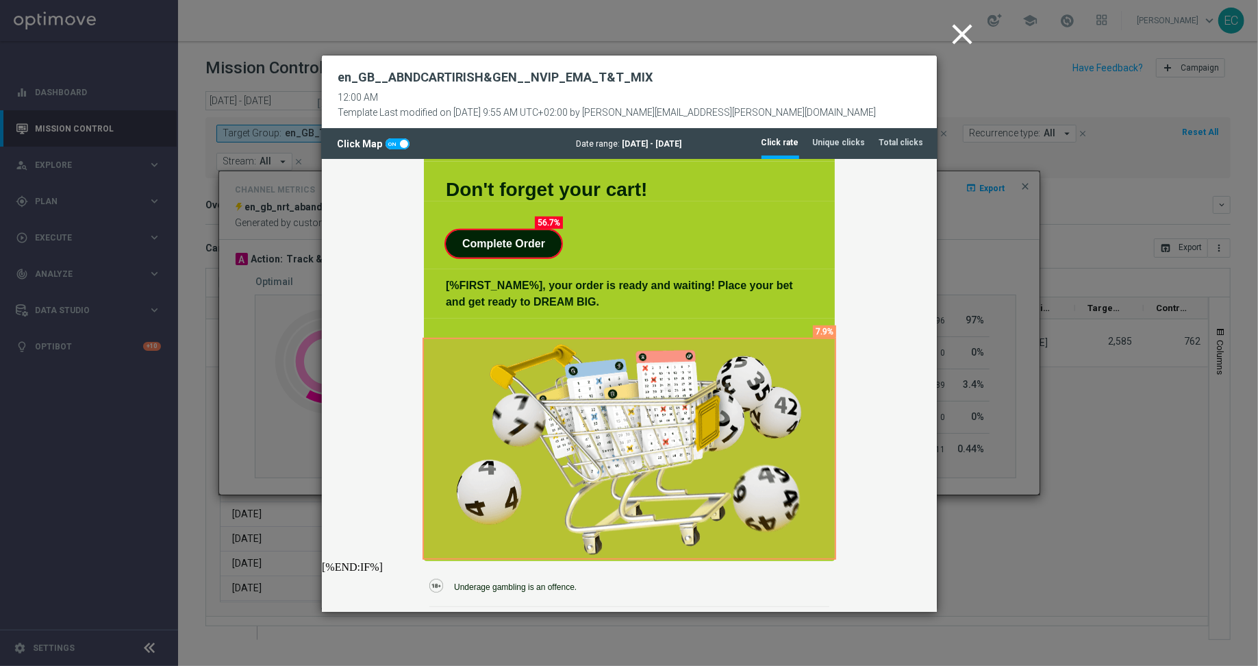
scroll to position [577, 0]
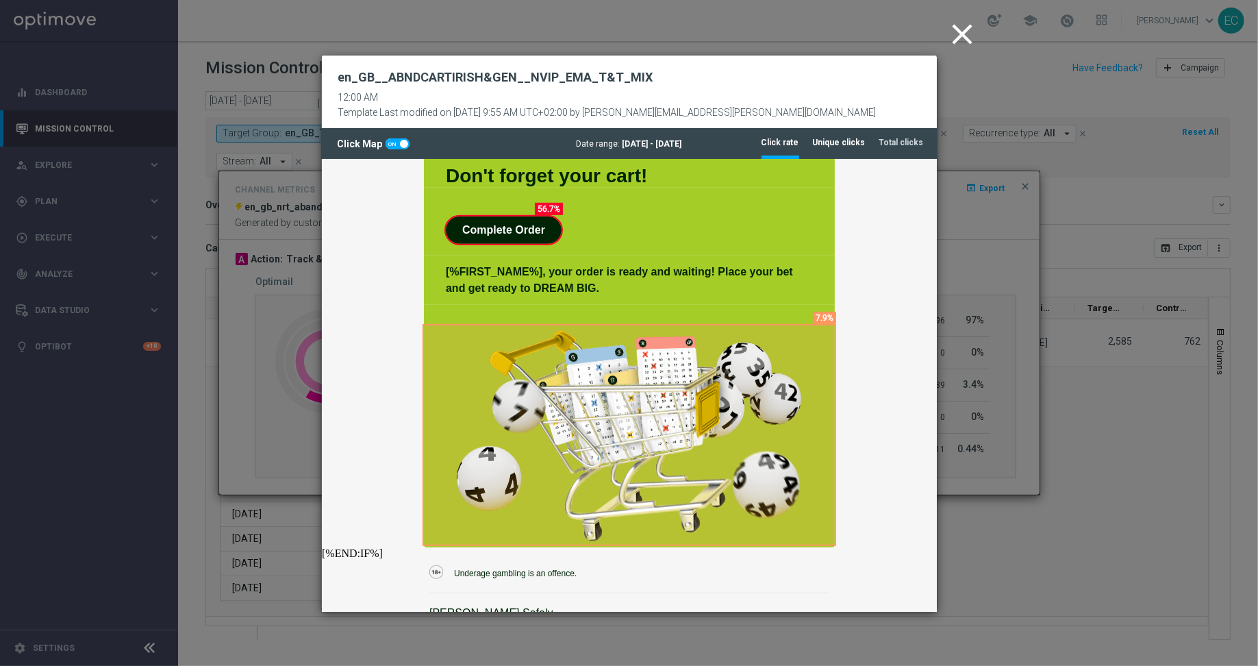
click at [851, 138] on tab-header "Unique clicks" at bounding box center [839, 143] width 53 height 12
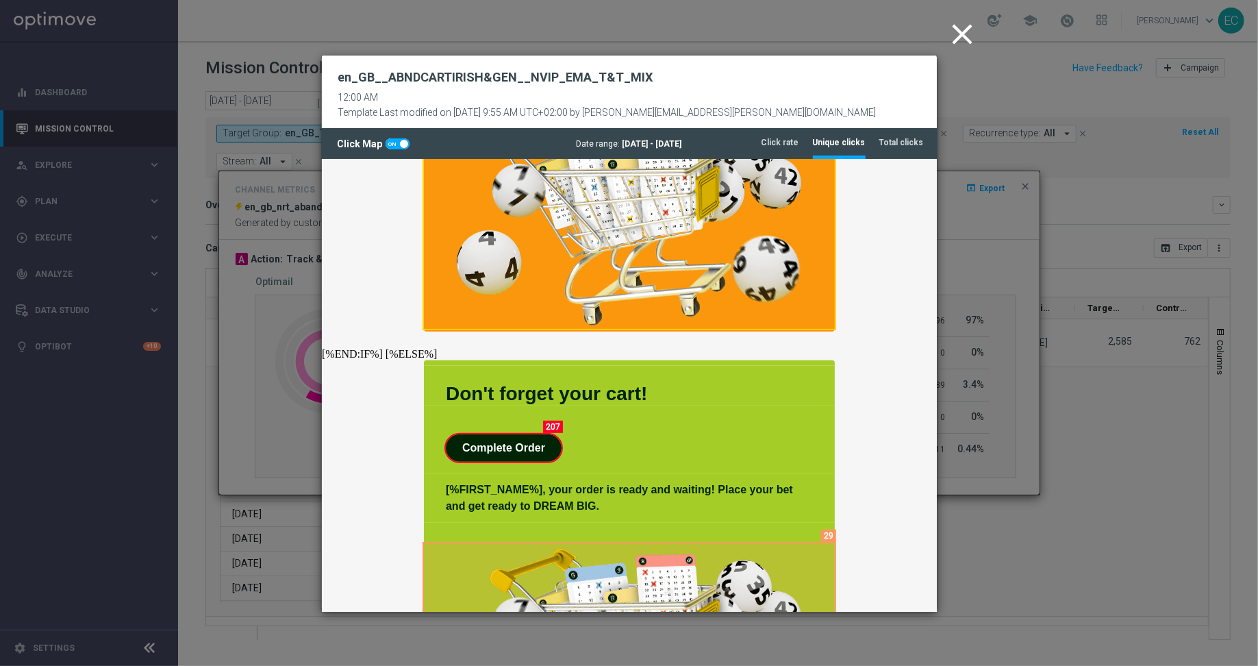
scroll to position [360, 0]
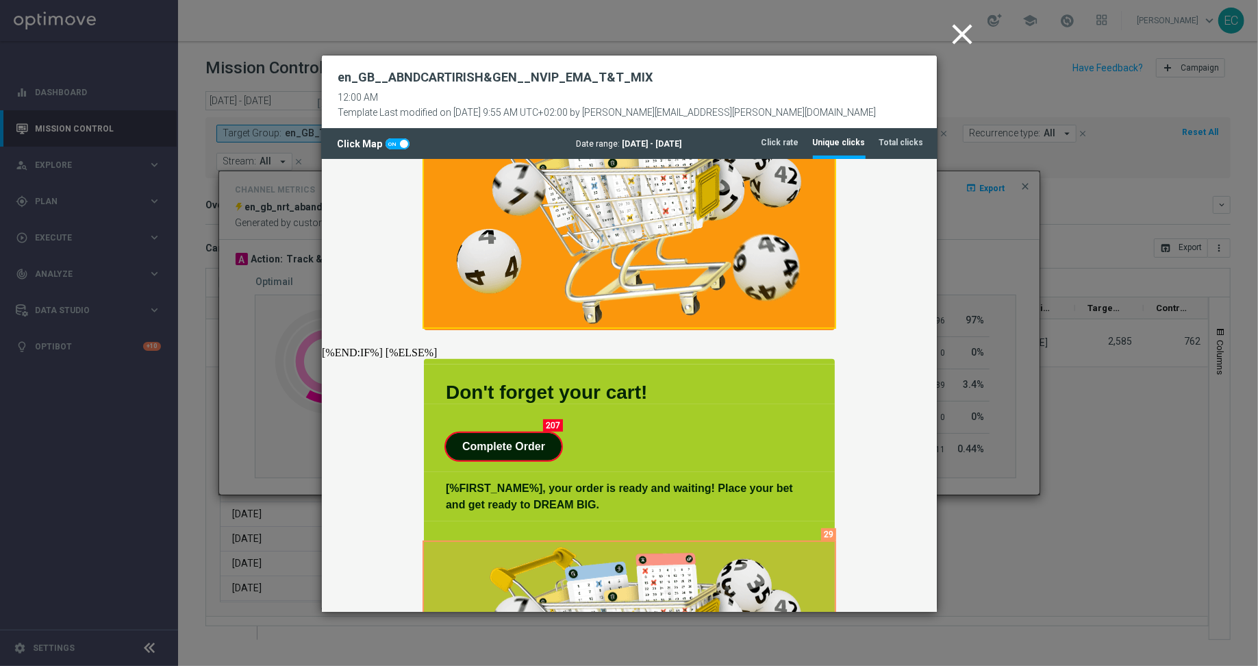
click at [959, 42] on icon "close" at bounding box center [963, 34] width 34 height 34
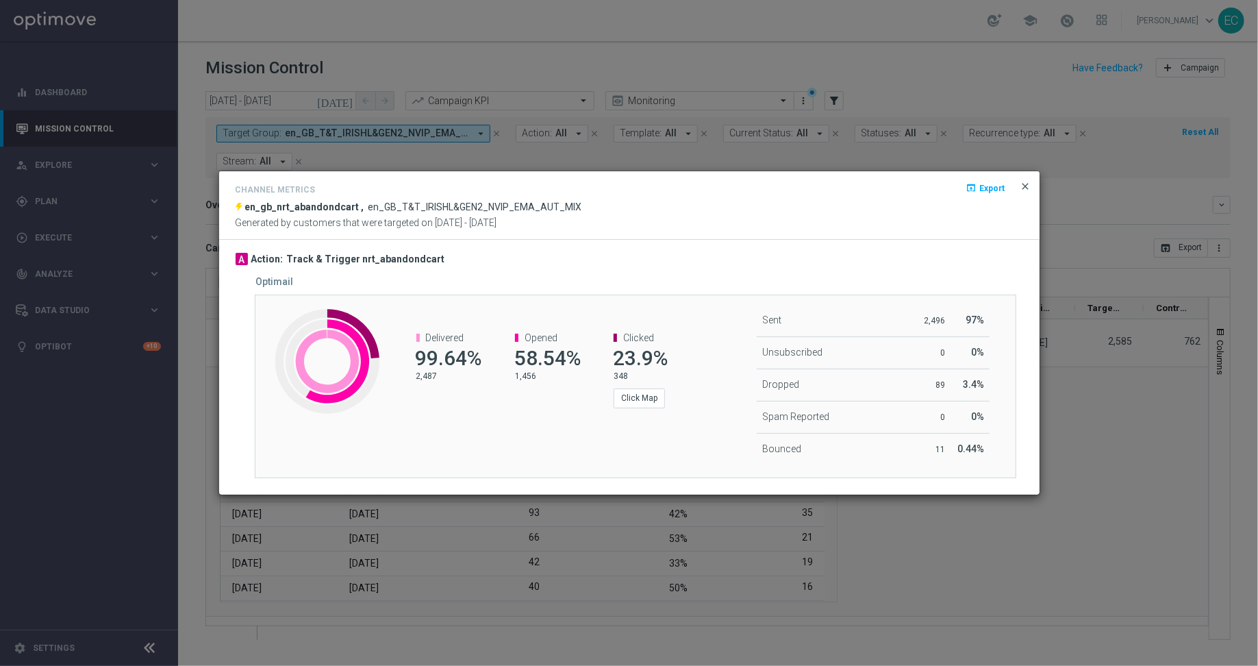
click at [1031, 186] on span "close" at bounding box center [1026, 186] width 11 height 11
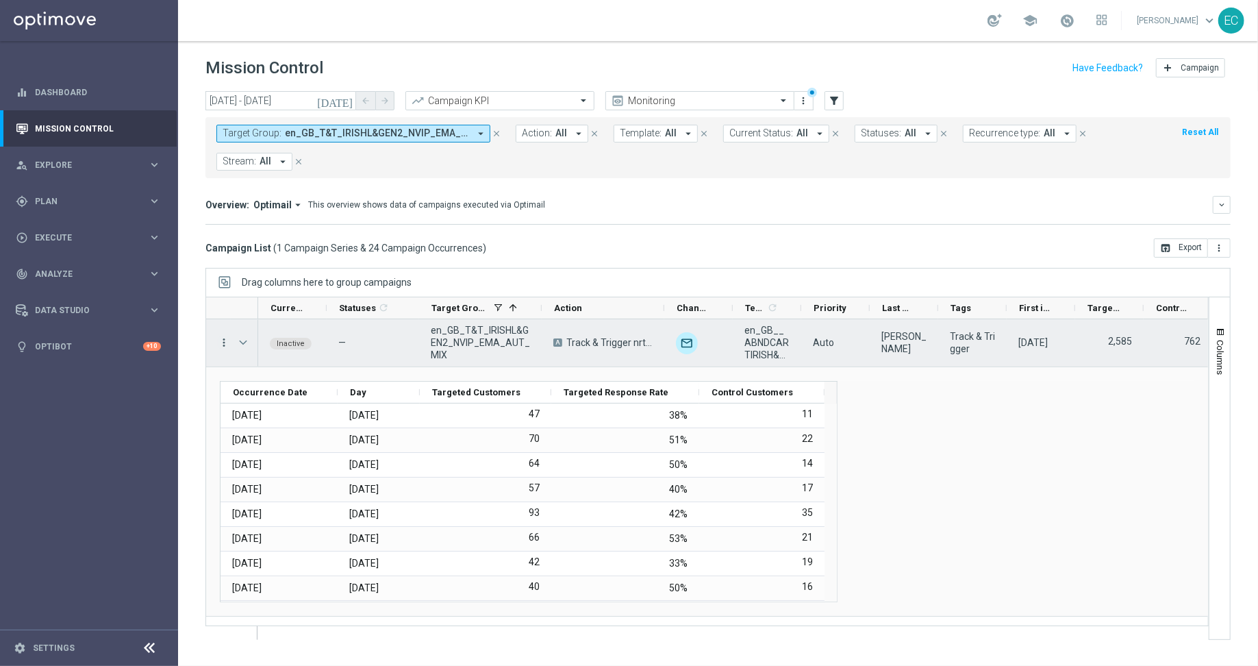
click at [223, 340] on icon "more_vert" at bounding box center [224, 342] width 12 height 12
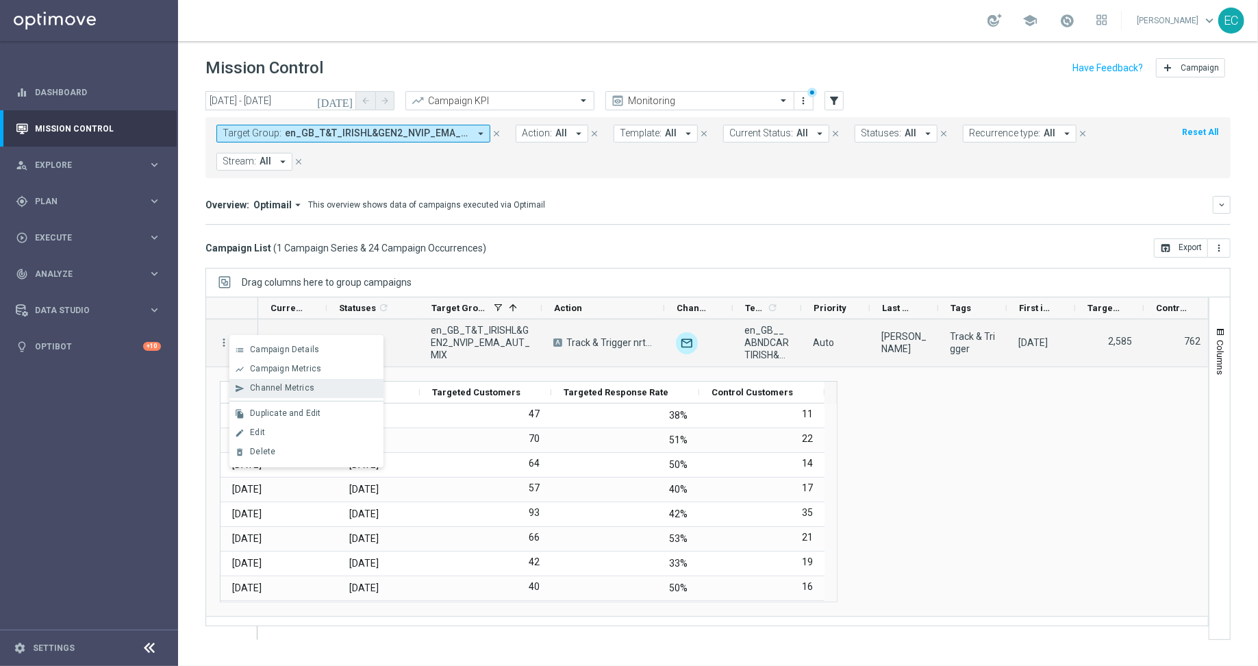
click at [315, 396] on div "send Channel Metrics" at bounding box center [306, 388] width 154 height 19
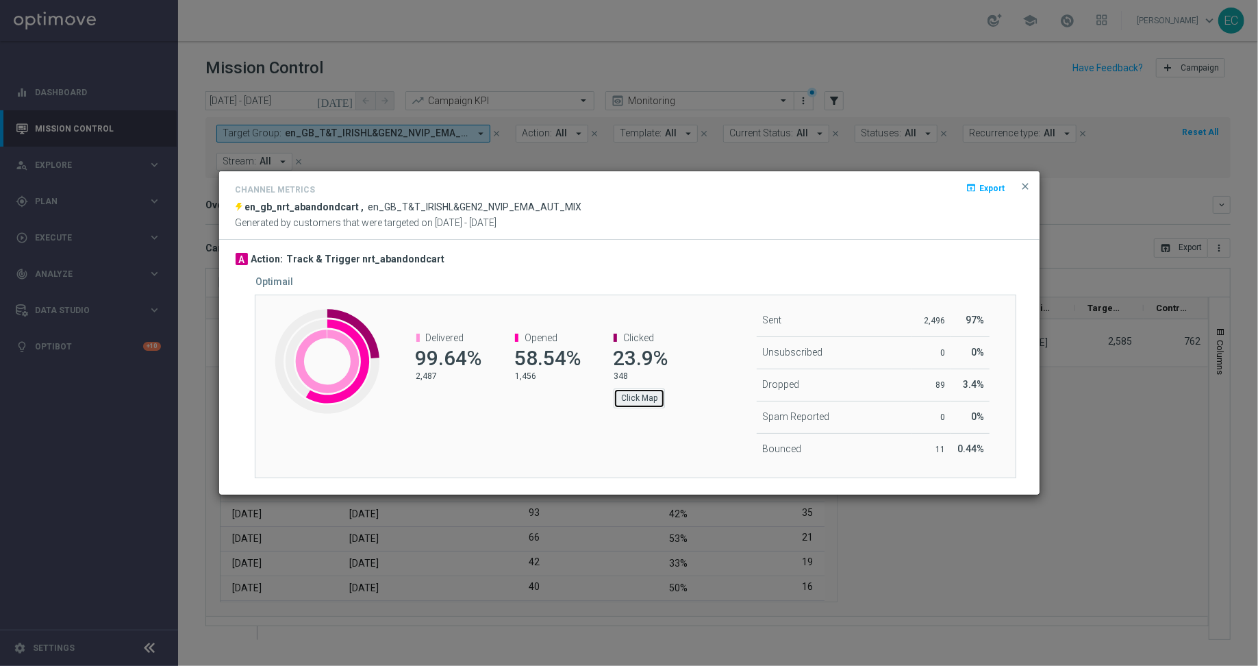
click at [648, 390] on button "Click Map" at bounding box center [639, 397] width 51 height 19
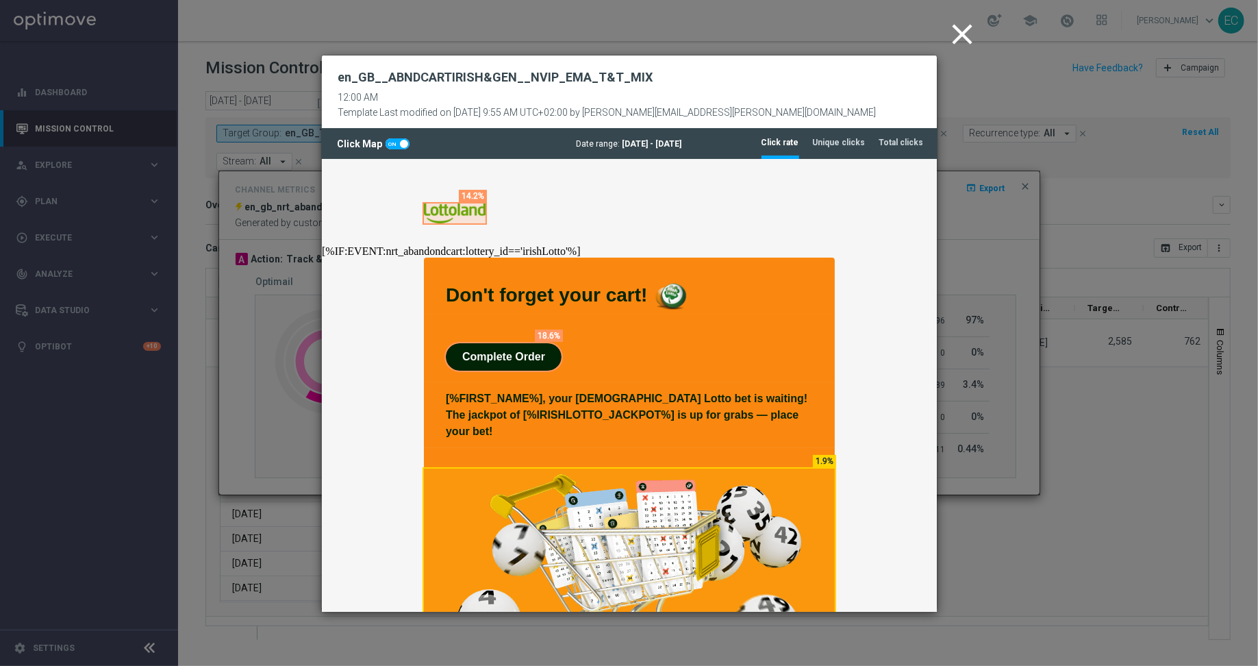
scroll to position [3, 0]
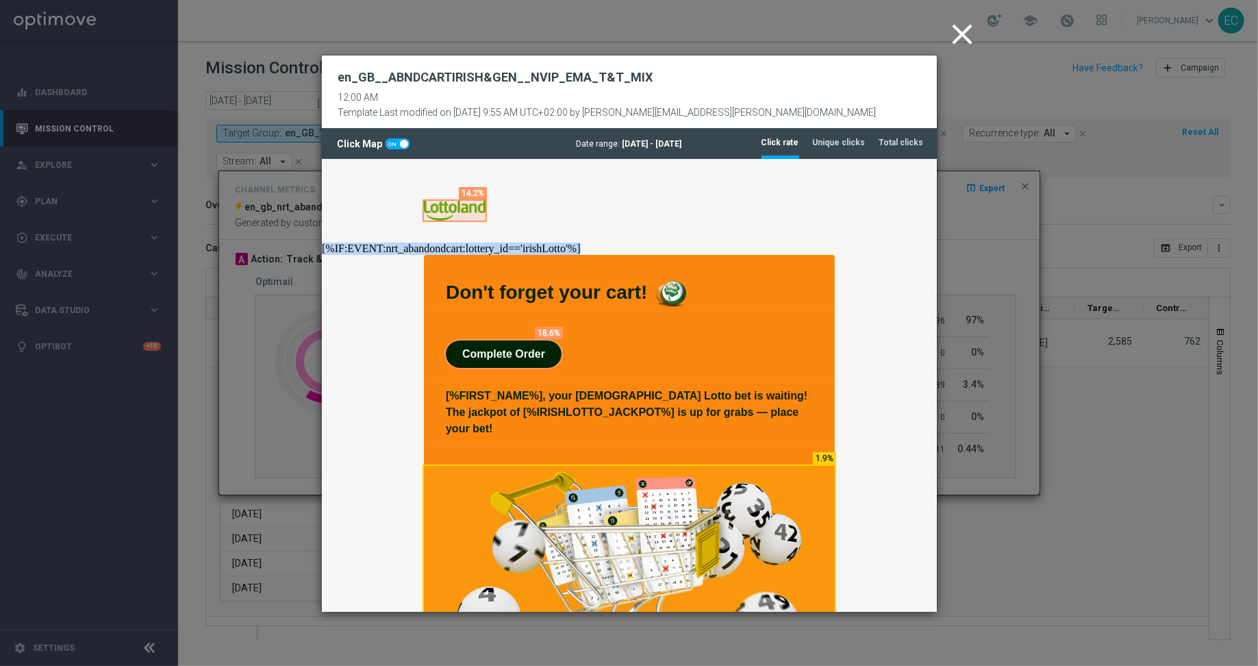
drag, startPoint x: 601, startPoint y: 246, endPoint x: 506, endPoint y: 238, distance: 95.5
click at [621, 239] on div at bounding box center [628, 239] width 411 height 5
click at [962, 29] on icon "close" at bounding box center [963, 34] width 34 height 34
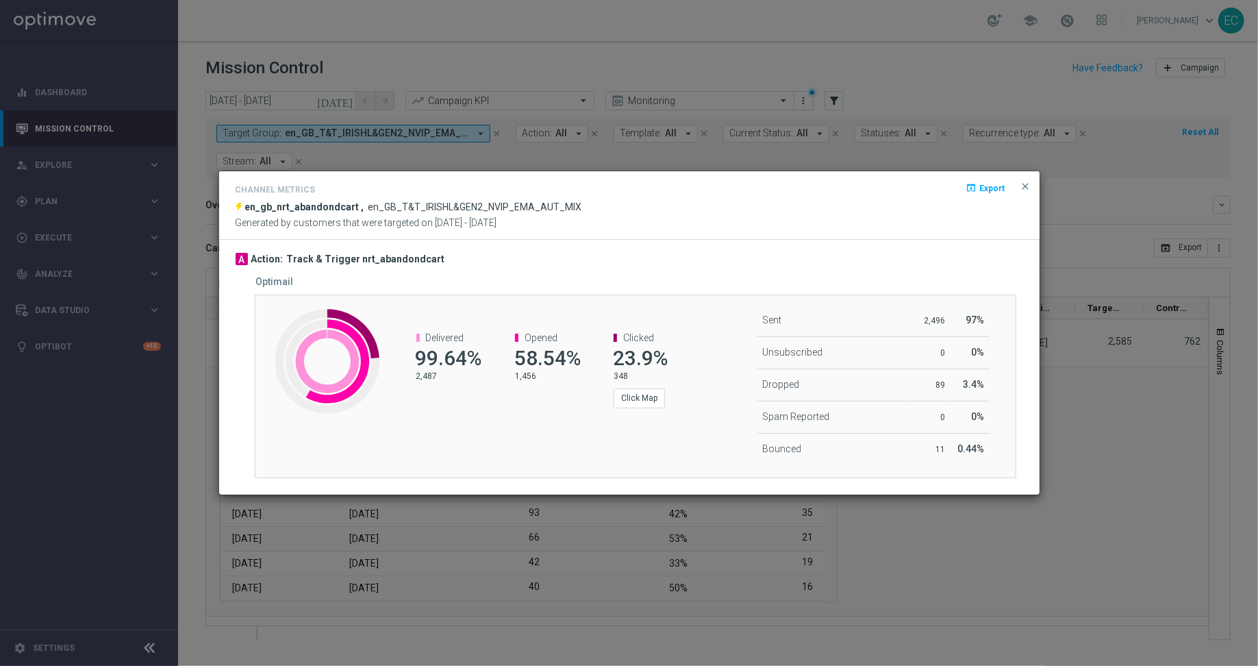
click at [1029, 181] on button "close" at bounding box center [1026, 186] width 14 height 16
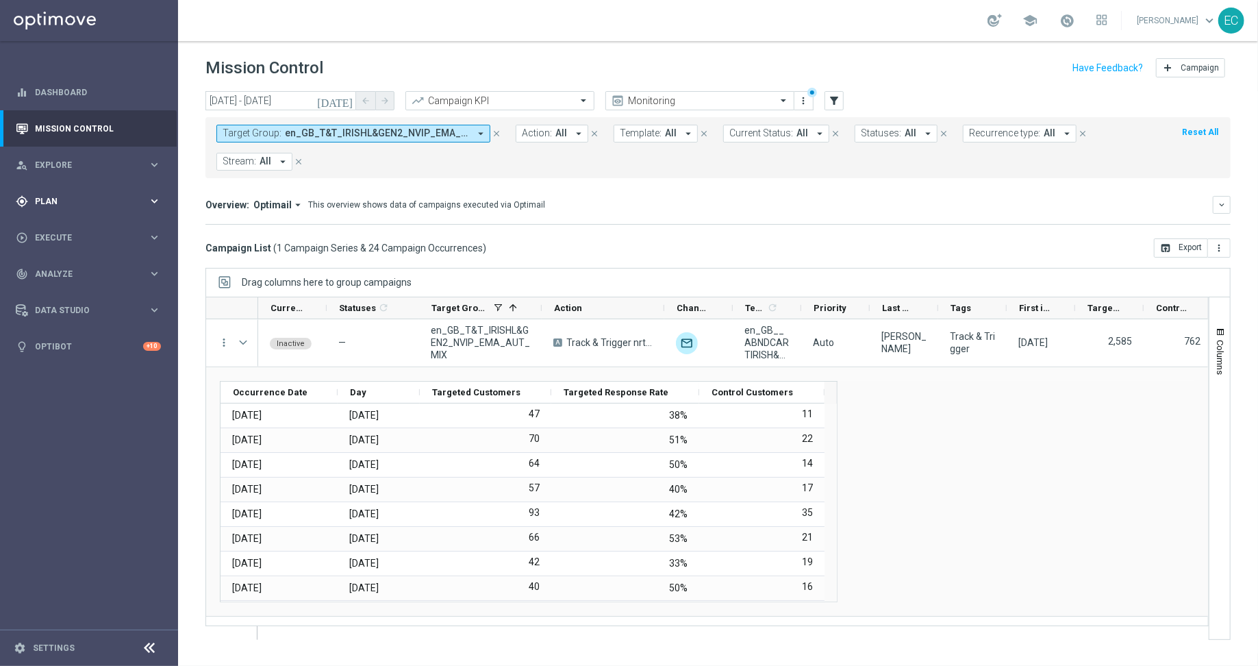
click at [100, 200] on span "Plan" at bounding box center [91, 201] width 113 height 8
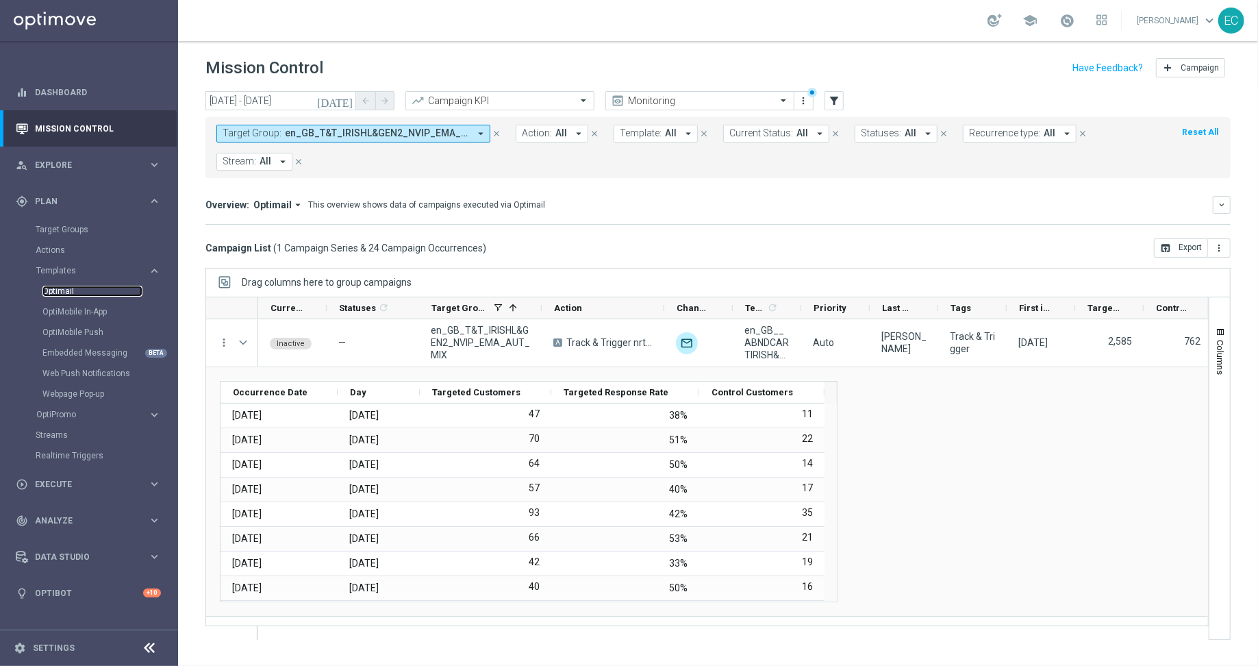
click at [75, 291] on link "Optimail" at bounding box center [92, 291] width 100 height 11
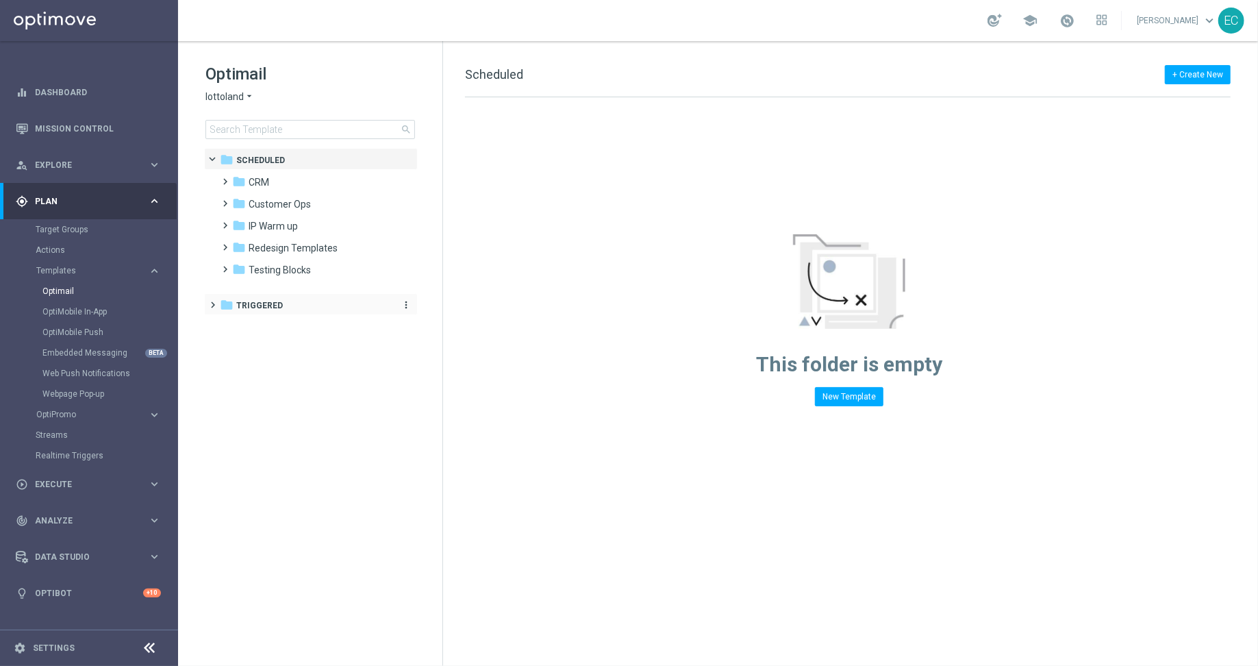
click at [278, 307] on span "Triggered" at bounding box center [259, 305] width 47 height 12
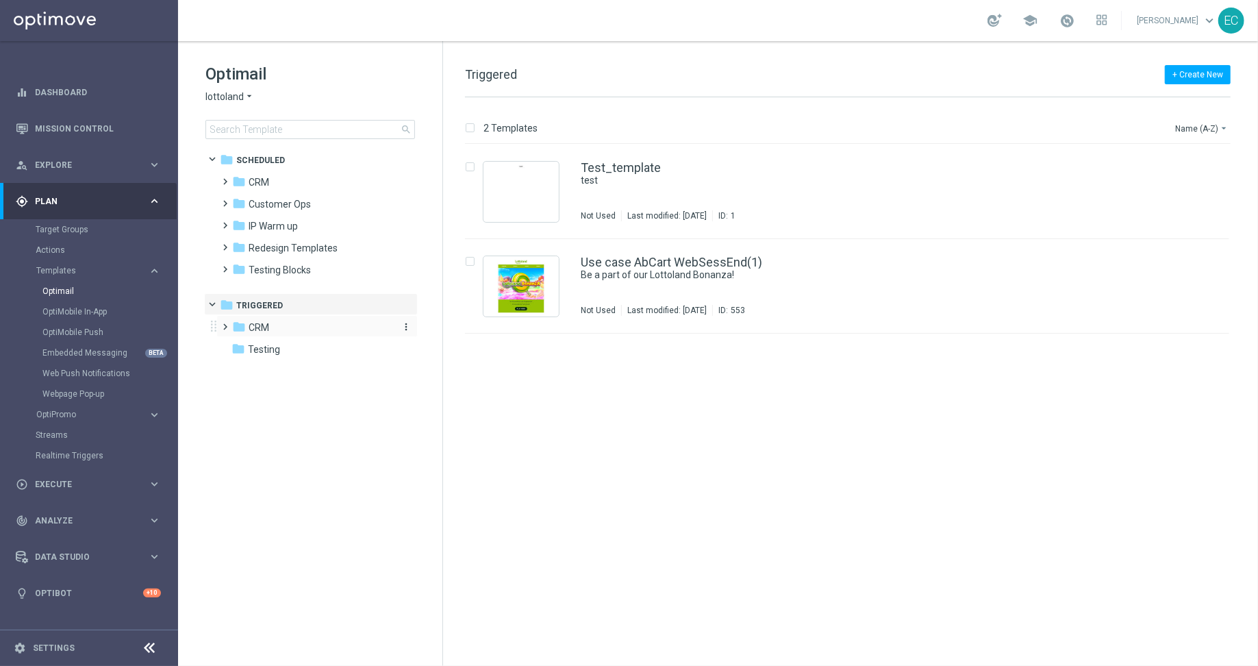
click at [290, 329] on div "folder CRM" at bounding box center [311, 328] width 158 height 16
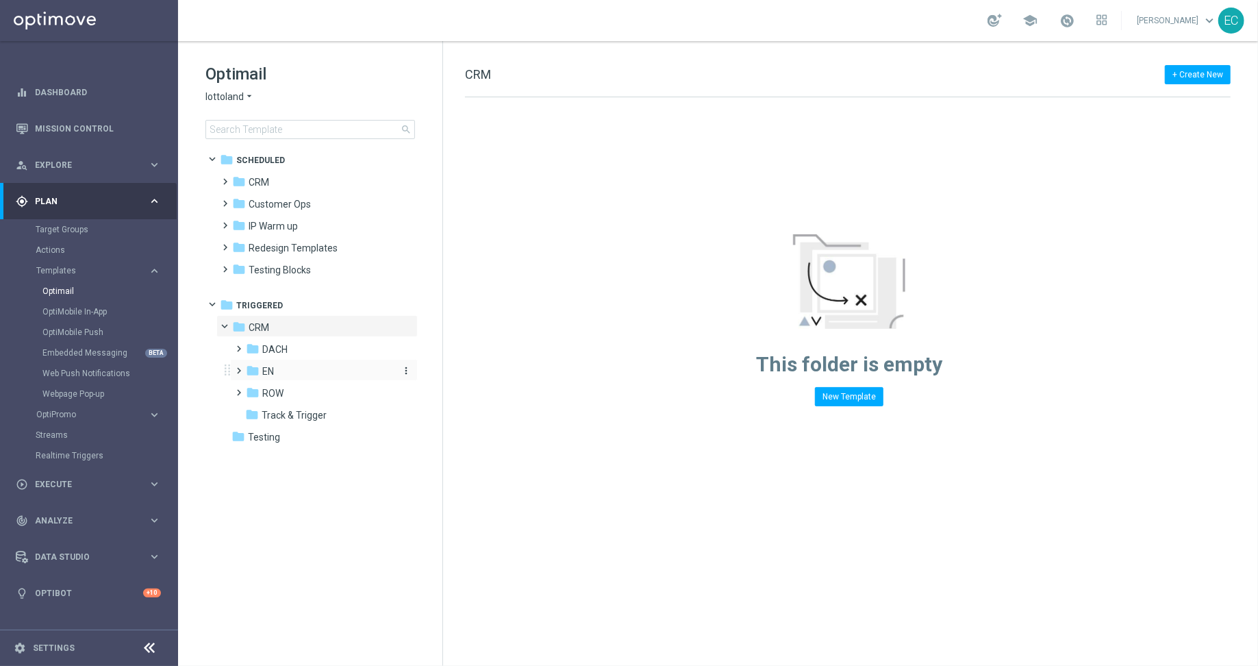
click at [284, 373] on div "folder EN" at bounding box center [319, 372] width 146 height 16
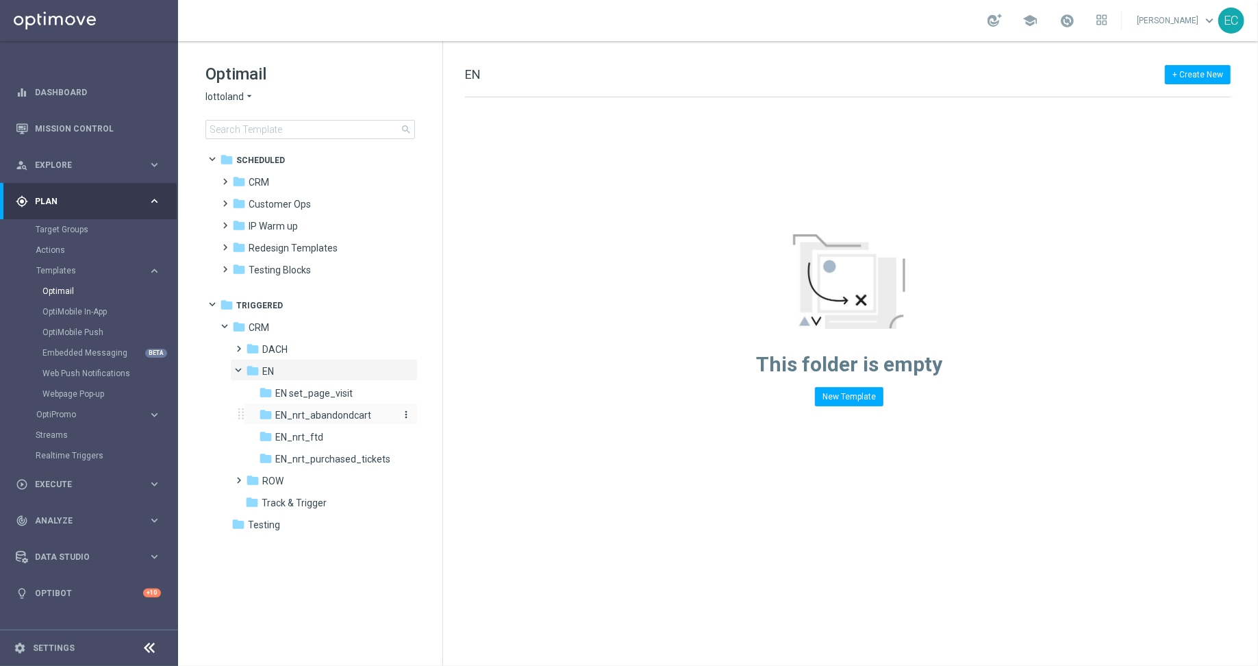
click at [312, 411] on span "EN_nrt_abandondcart" at bounding box center [323, 415] width 96 height 12
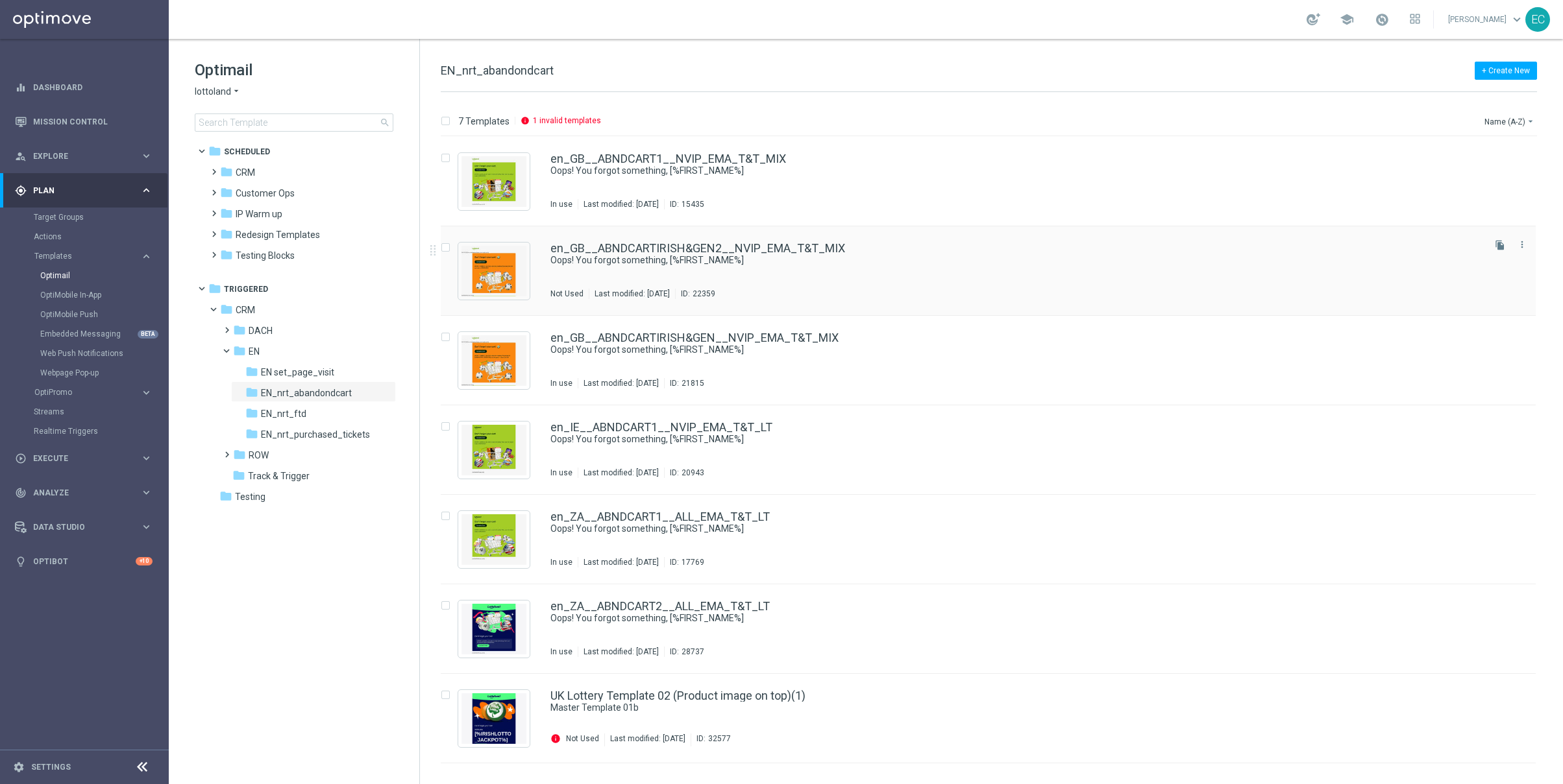
click at [809, 241] on div "en_GB__ABNDCARTIRISH&GEN2__NVIP_EMA_T&T_MIX Oops! You forgot something, [%FIRST…" at bounding box center [988, 271] width 1095 height 90
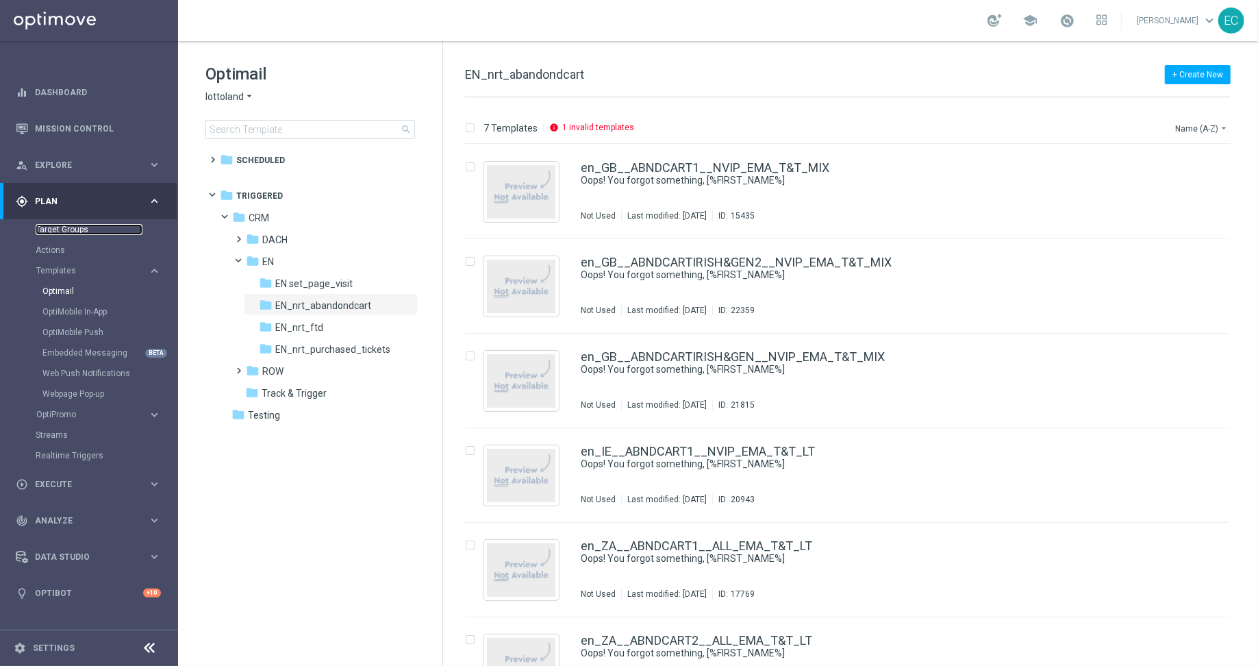
click at [64, 234] on link "Target Groups" at bounding box center [89, 229] width 107 height 11
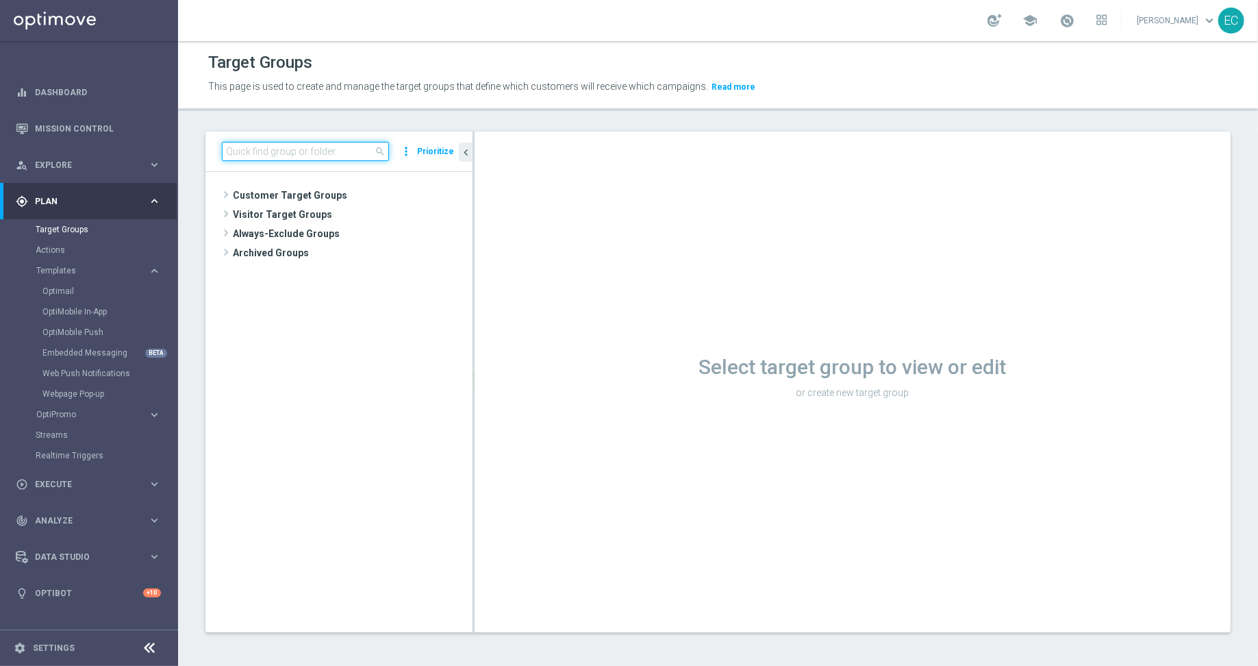
click at [311, 142] on input at bounding box center [305, 151] width 167 height 19
paste input "https://lottoland.optimove.net/#/category/One-to-One_Campaigns/templates/show/1…"
type input "https://lottoland.optimove.net/#/category/One-to-One_Campaigns/templates/show/1…"
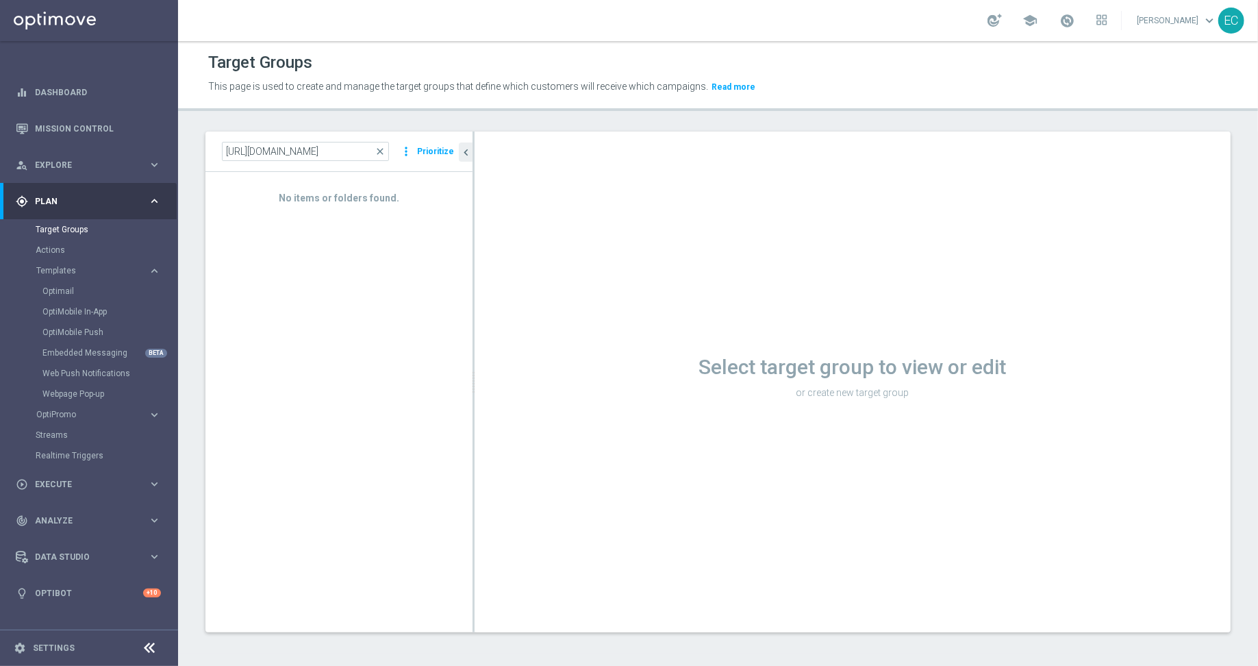
scroll to position [0, 0]
click at [290, 152] on input "https://lottoland.optimove.net/#/category/One-to-One_Campaigns/templates/show/1…" at bounding box center [305, 151] width 167 height 19
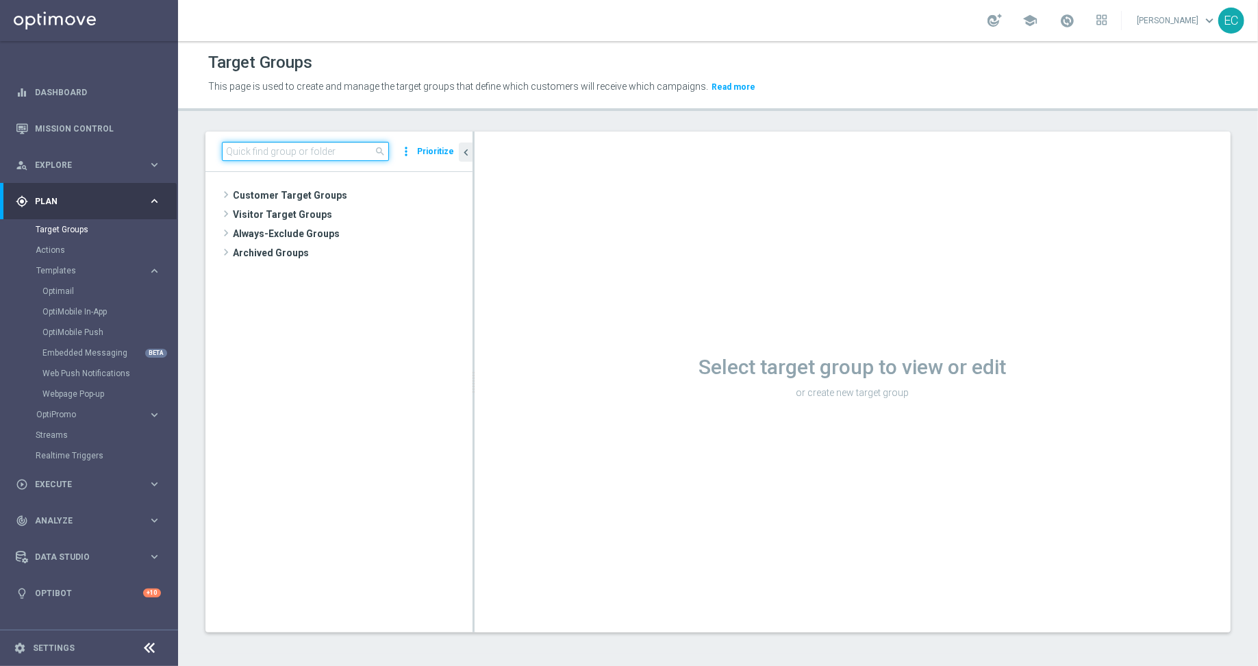
paste input
click at [275, 147] on input at bounding box center [305, 151] width 167 height 19
paste input "en_GB_T&T_IRISHL&GEN2_NVIP_EMA_AUT_MIX"
type input "en_GB_T&T_IRISHL&GEN2_NVIP_EMA_AUT_MIX"
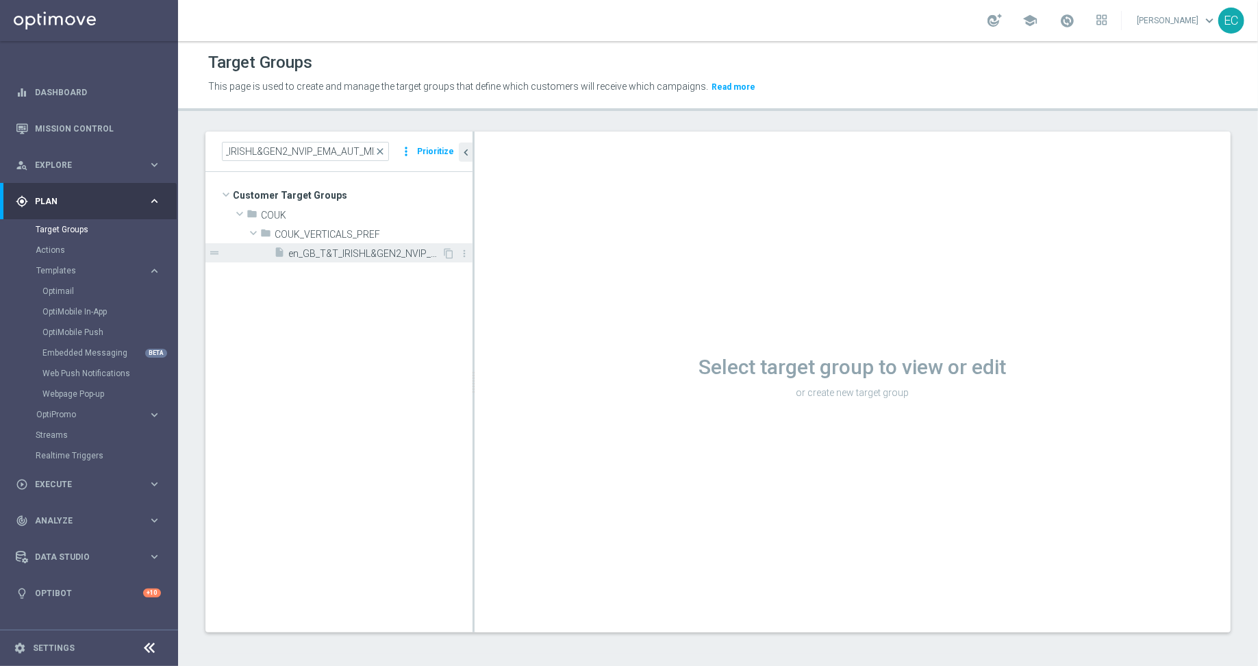
click at [377, 248] on span "en_GB_T&T_IRISHL&GEN2_NVIP_EMA_AUT_MIX" at bounding box center [364, 254] width 153 height 12
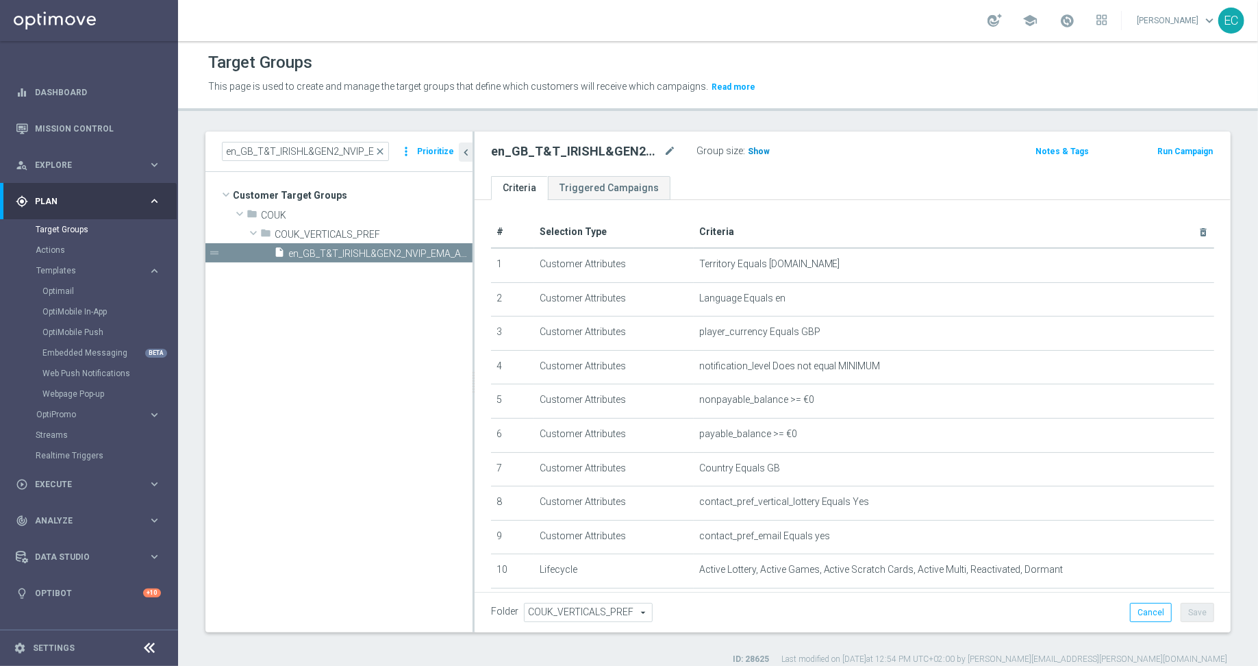
click at [761, 149] on span "Show" at bounding box center [759, 152] width 22 height 10
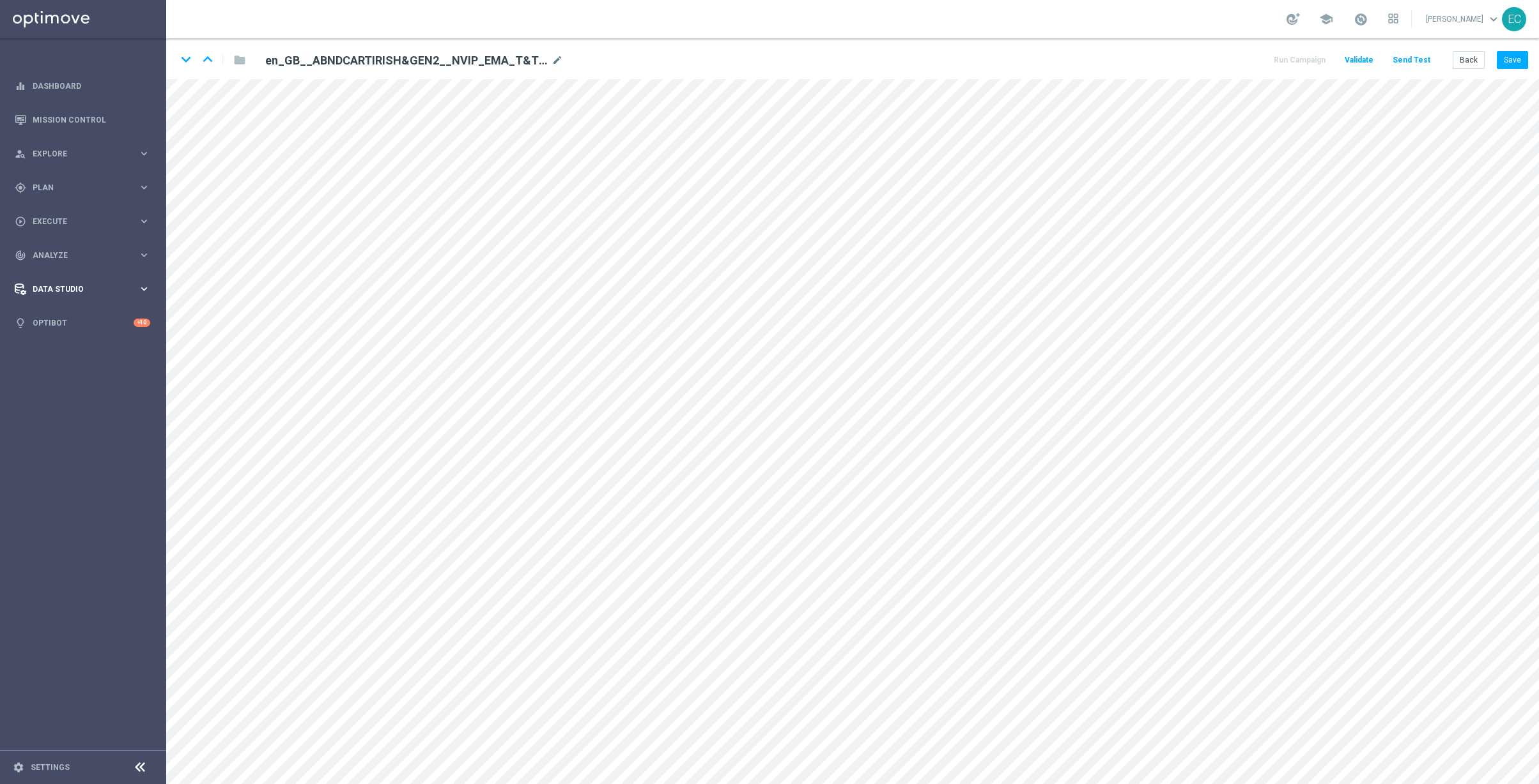
click at [71, 297] on div "Data Studio keyboard_arrow_right" at bounding box center [82, 289] width 165 height 34
click at [75, 339] on div "Real-Time Attributes" at bounding box center [99, 335] width 132 height 20
click at [74, 336] on link "Real-Time Attributes" at bounding box center [83, 334] width 100 height 10
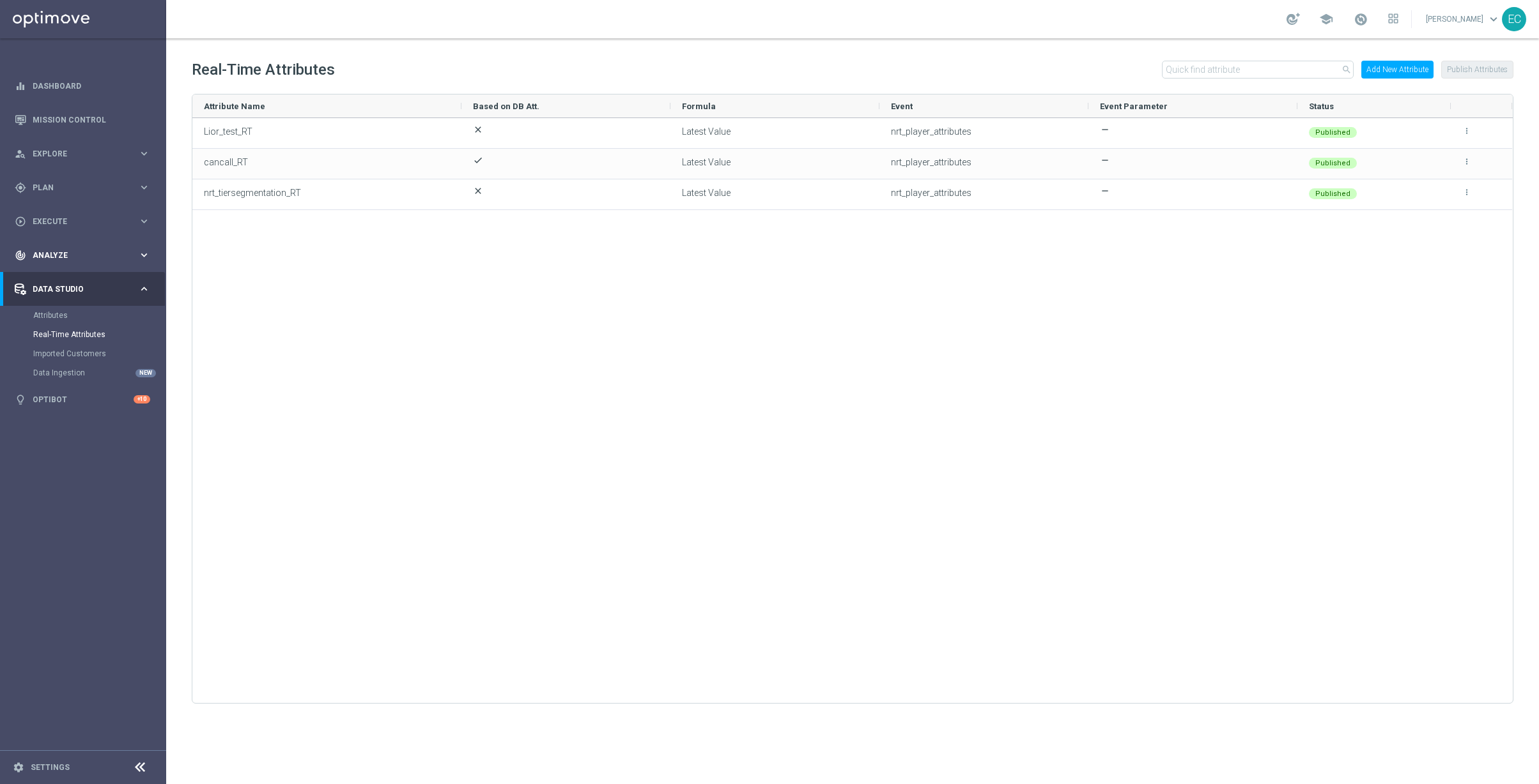
click at [70, 250] on div "track_changes Analyze" at bounding box center [76, 255] width 123 height 11
click at [90, 413] on span "BI Studio" at bounding box center [79, 416] width 91 height 7
click at [63, 224] on span "Execute" at bounding box center [85, 222] width 105 height 7
click at [70, 182] on div "gps_fixed Plan" at bounding box center [76, 187] width 123 height 11
click at [82, 305] on link "Realtime Triggers" at bounding box center [83, 309] width 100 height 10
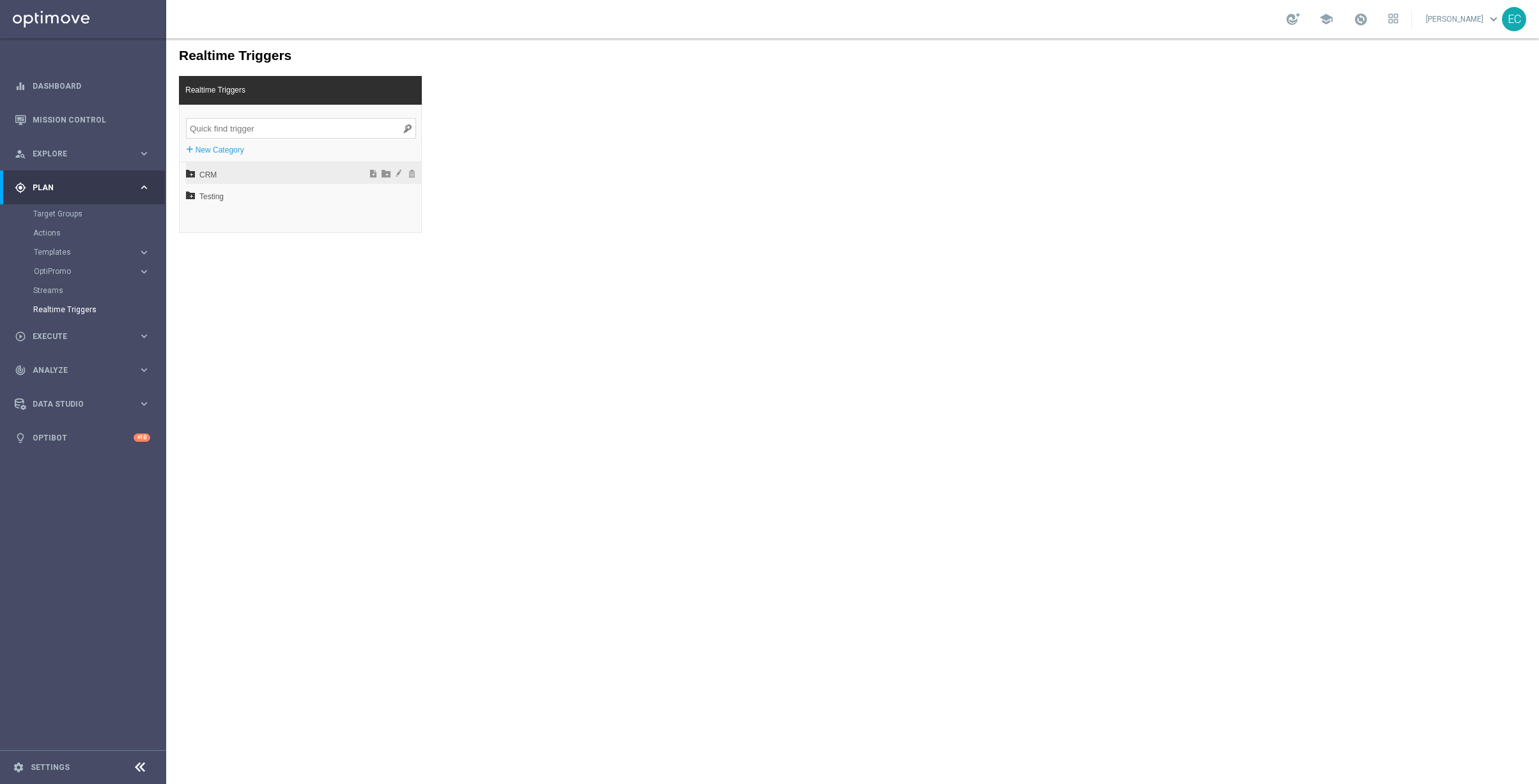
click at [200, 180] on span "CRM" at bounding box center [270, 174] width 141 height 21
click at [218, 219] on span "EN" at bounding box center [274, 218] width 137 height 21
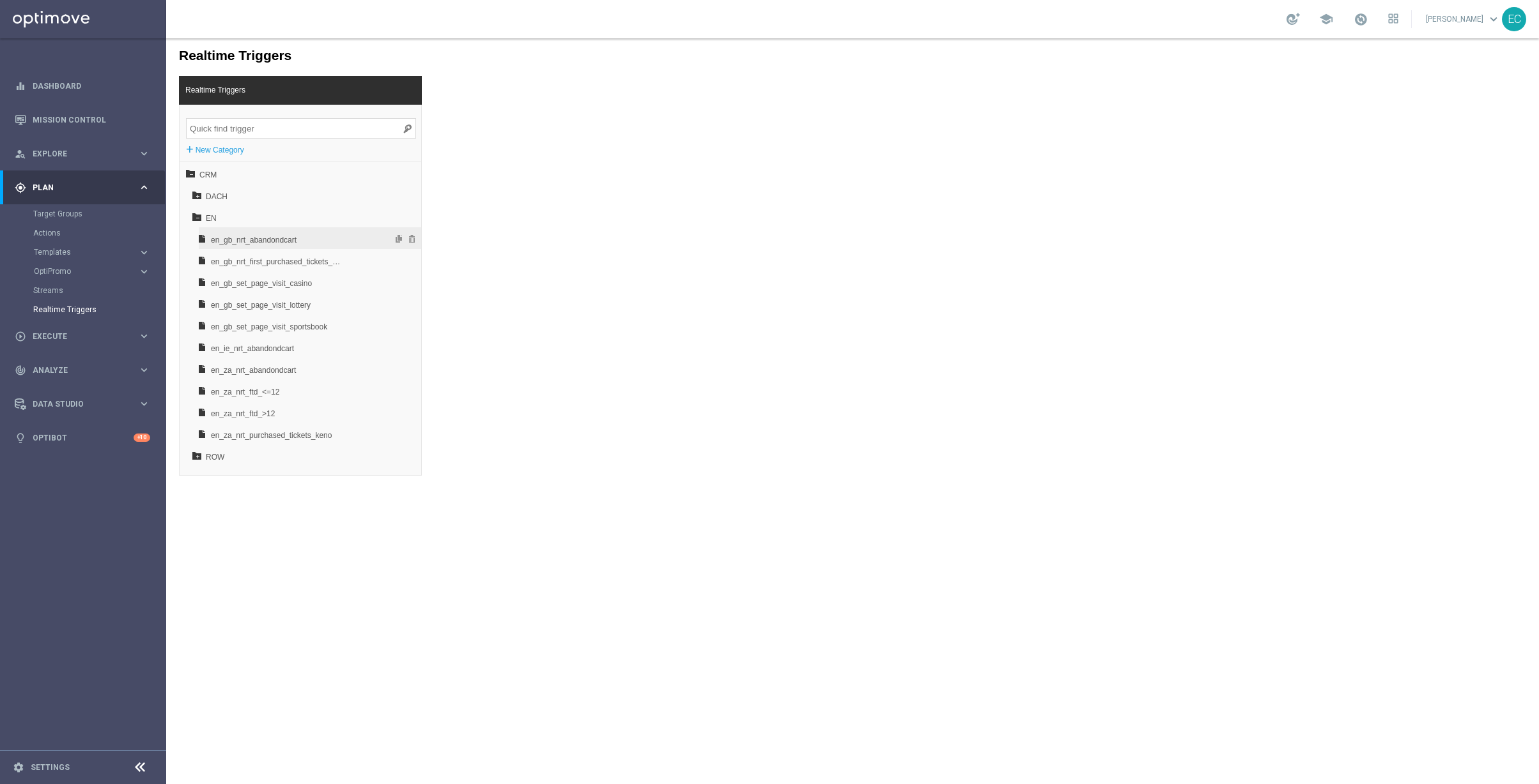
click at [273, 235] on span "en_gb_nrt_abandondcart" at bounding box center [277, 240] width 133 height 21
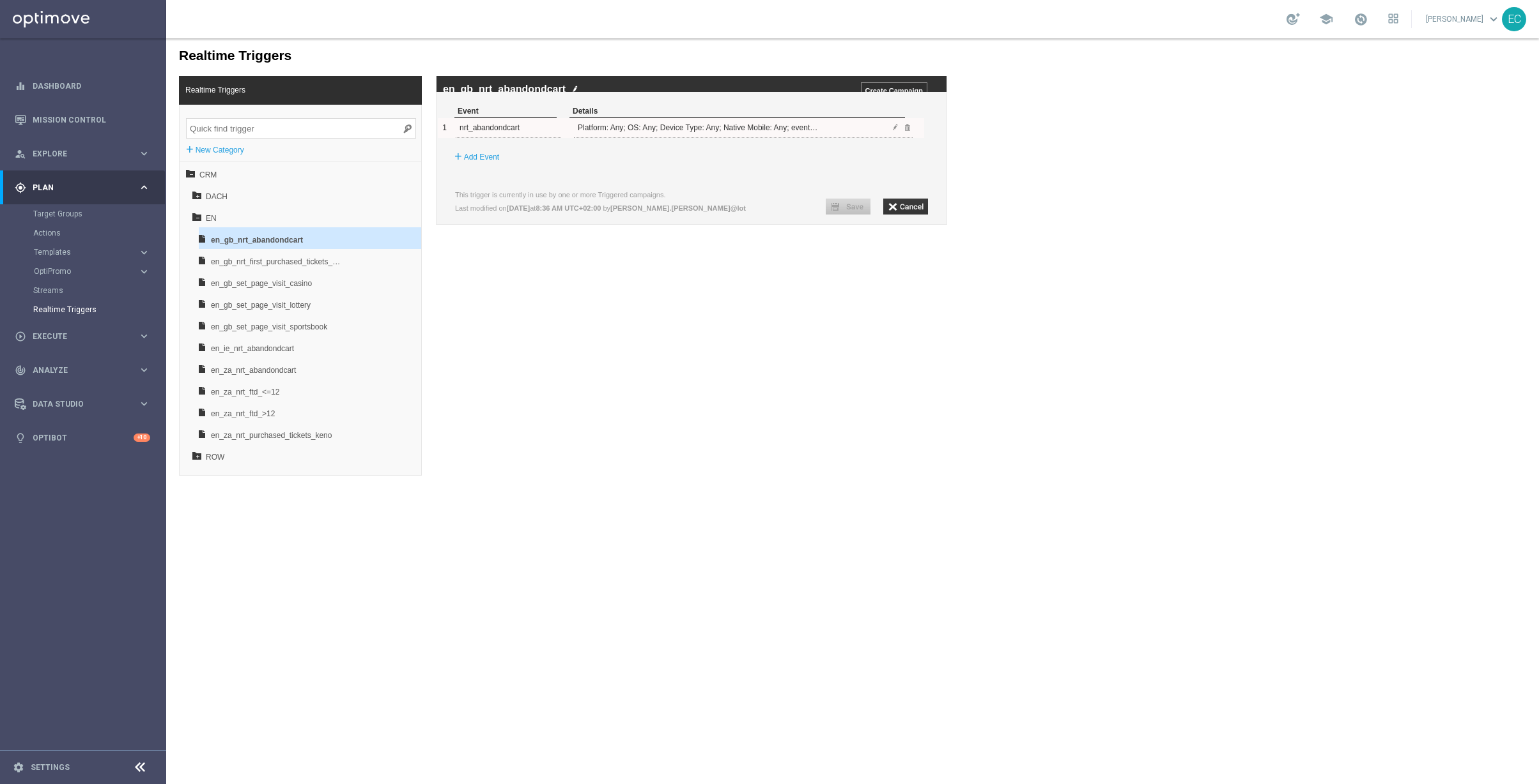
click at [872, 138] on div "1 nrt_abandondcart Platform: Any; OS: Any; Device Type: Any; Native Mobile: Any…" at bounding box center [680, 128] width 486 height 20
click at [897, 131] on span at bounding box center [895, 127] width 7 height 7
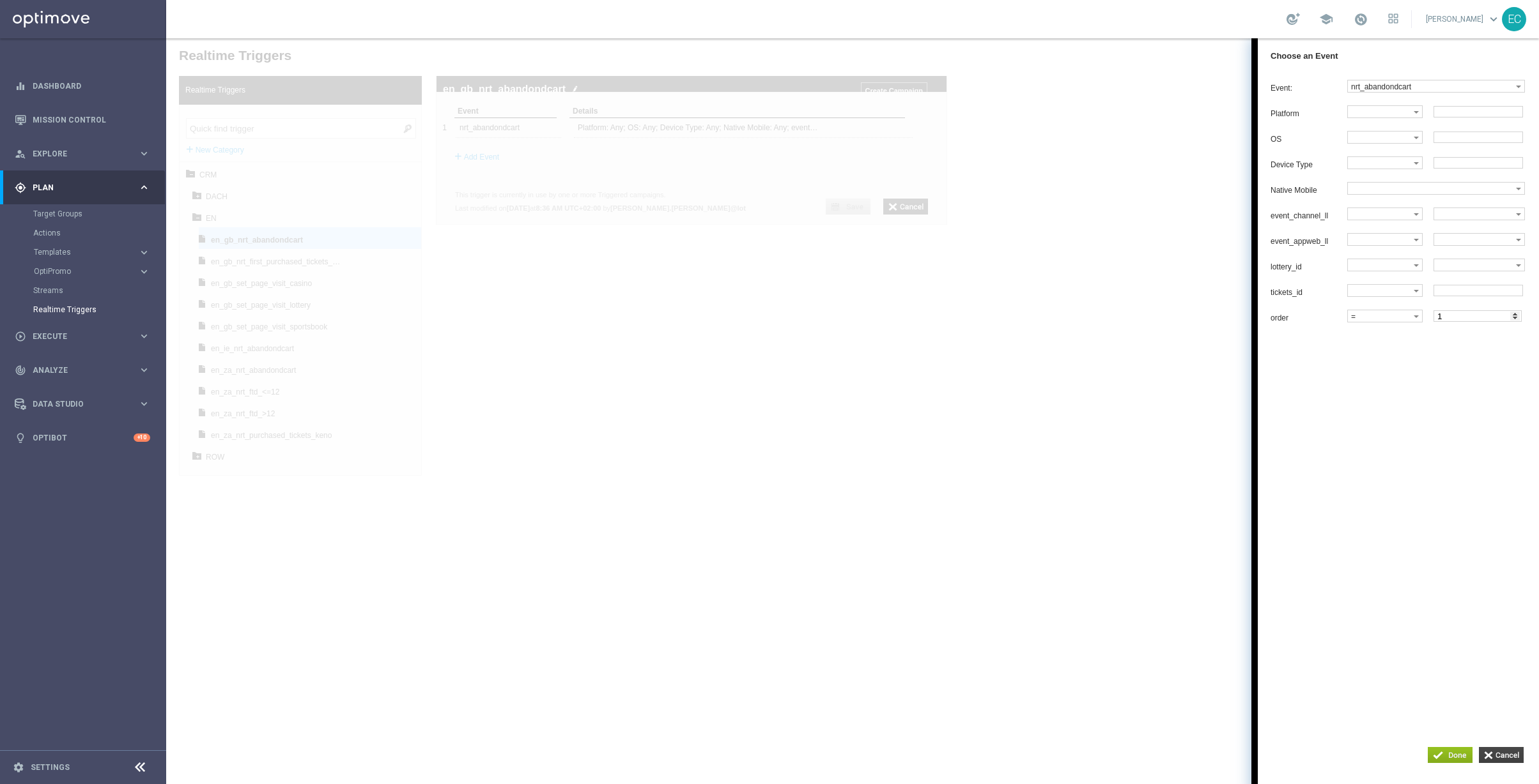
click at [1517, 759] on input "button" at bounding box center [1501, 754] width 45 height 16
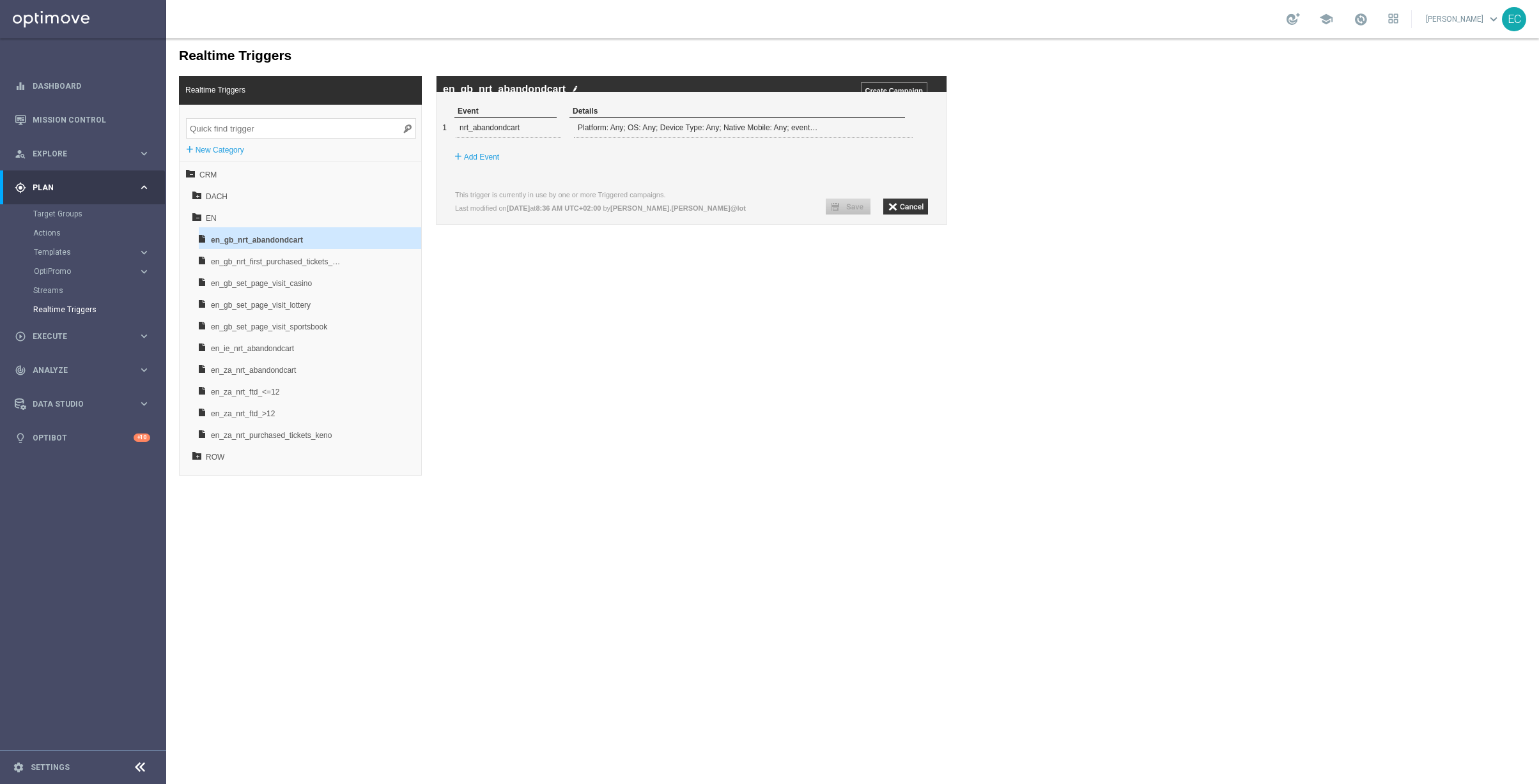
click at [77, 256] on button "Templates keyboard_arrow_right" at bounding box center [92, 252] width 118 height 10
click at [71, 273] on link "Optimail" at bounding box center [86, 271] width 93 height 10
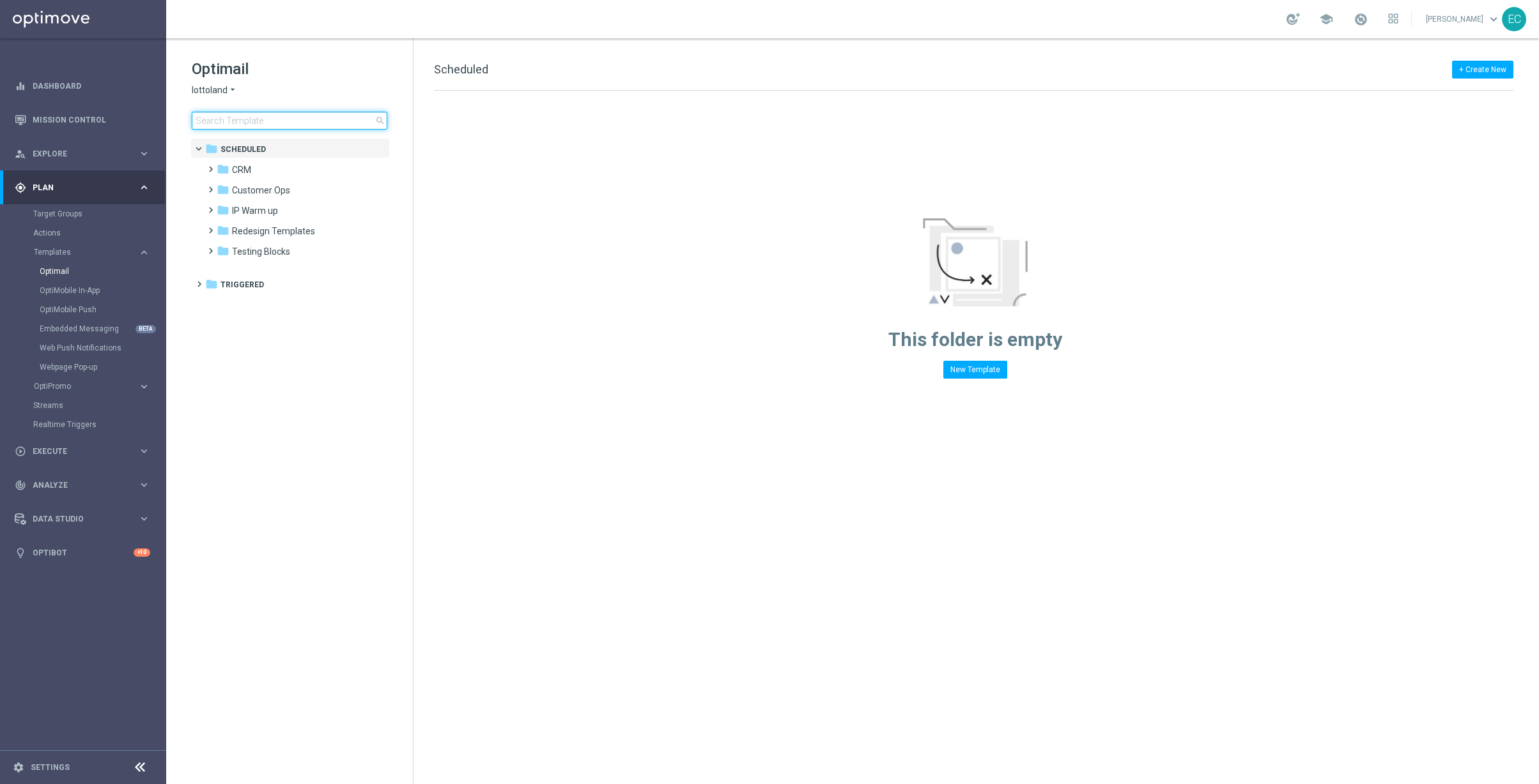
click at [262, 119] on input at bounding box center [290, 120] width 196 height 18
click at [215, 289] on icon "folder" at bounding box center [212, 284] width 13 height 13
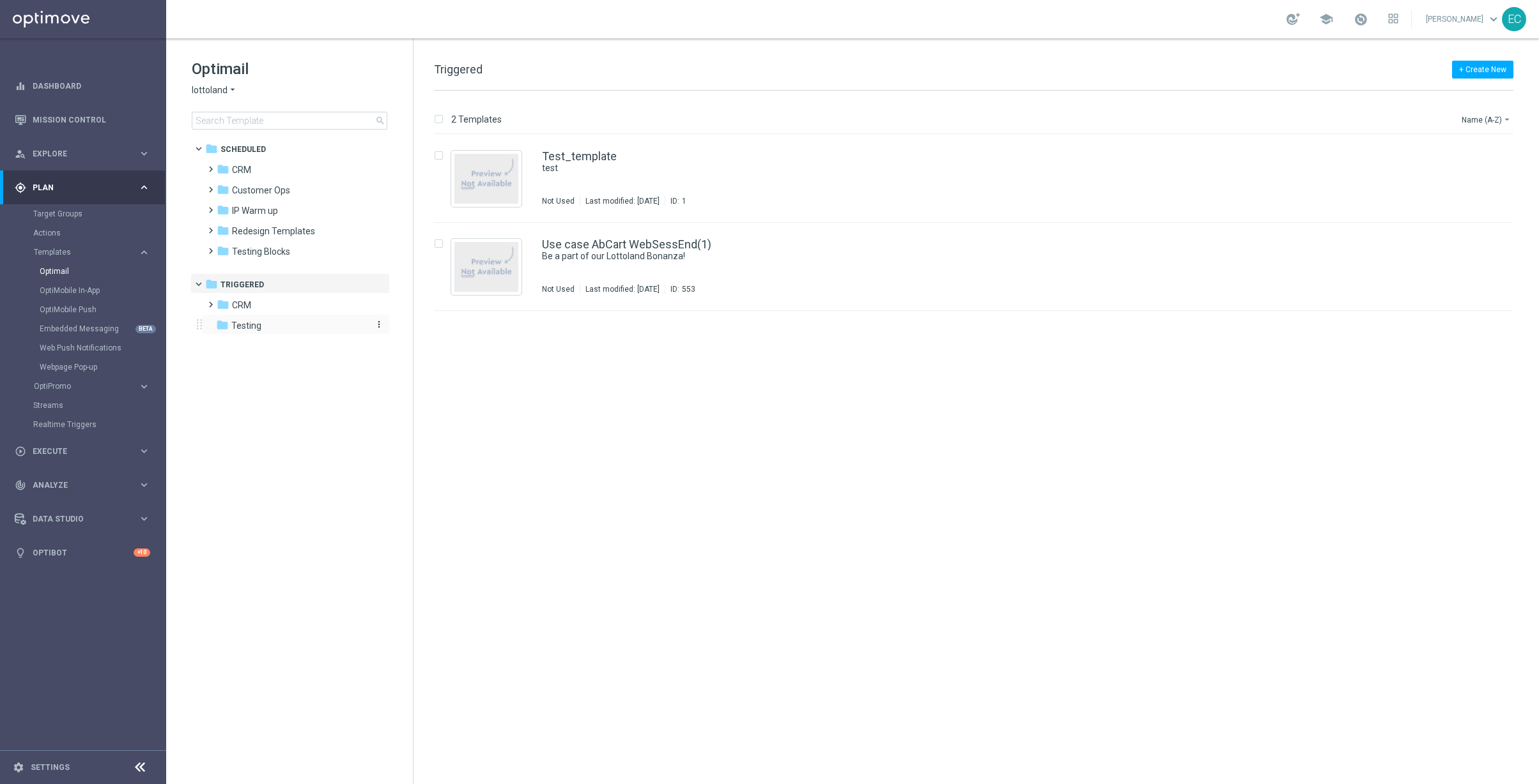
click at [251, 330] on span "Testing" at bounding box center [246, 325] width 30 height 11
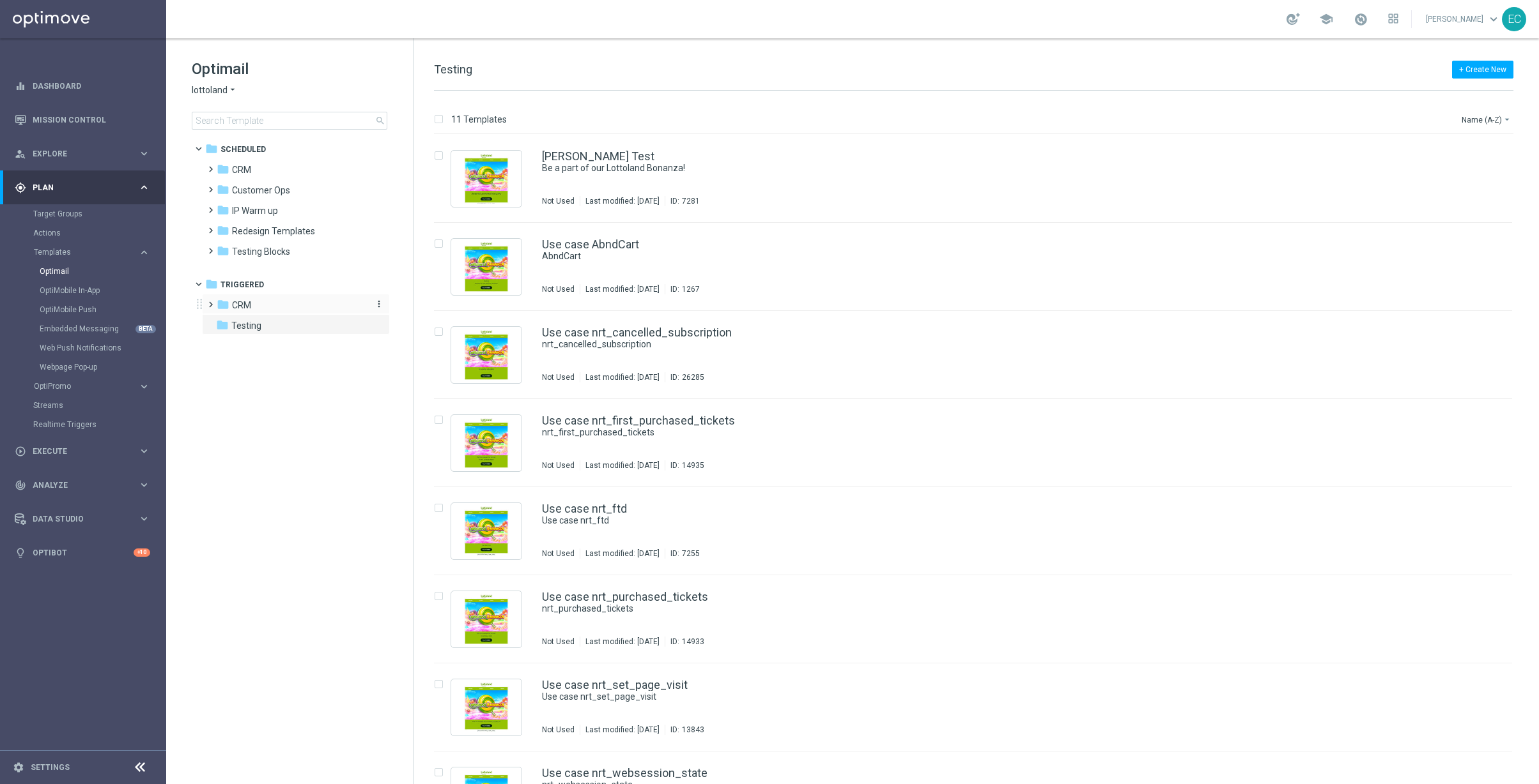
click at [252, 306] on div "folder CRM" at bounding box center [290, 306] width 147 height 15
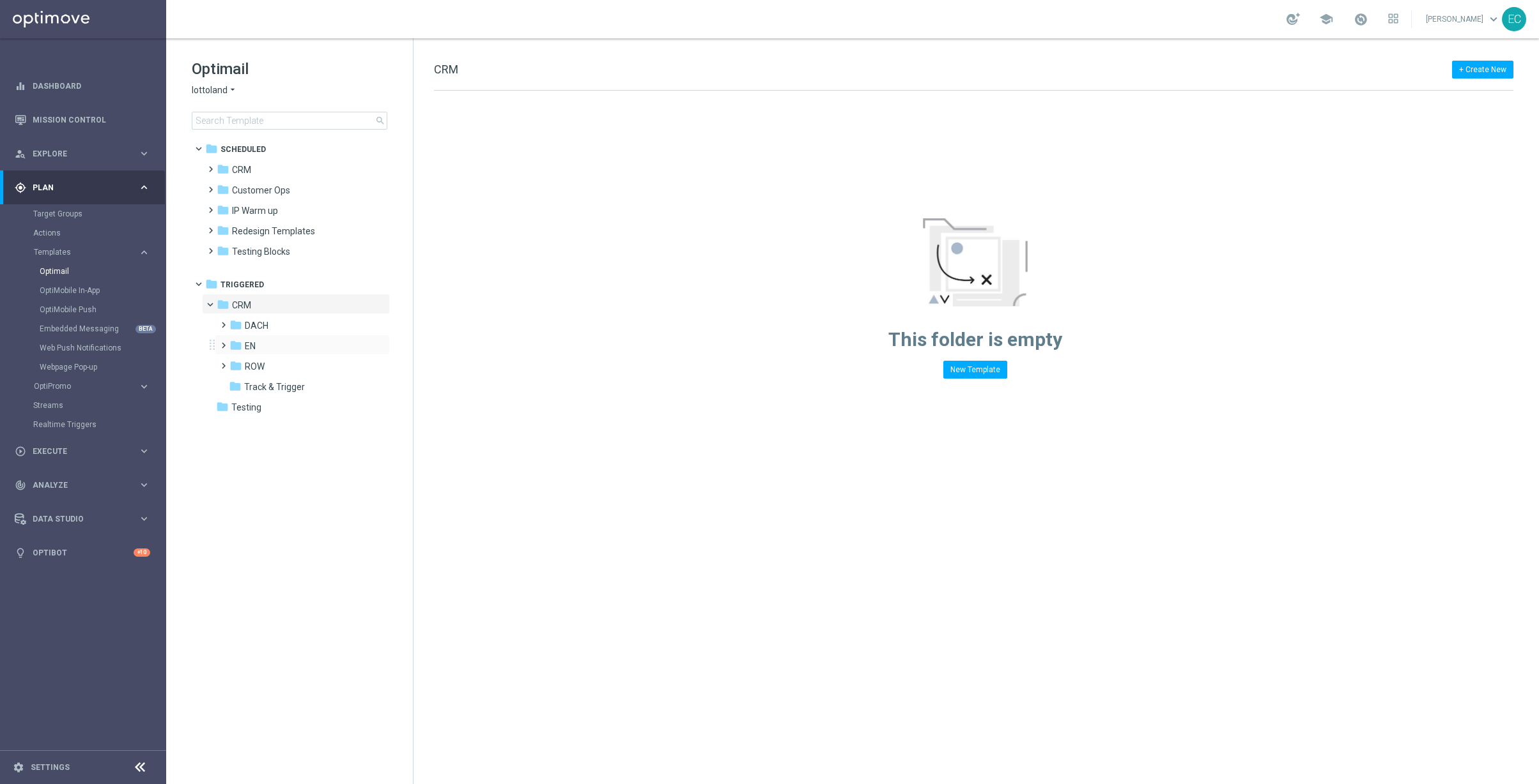
click at [261, 337] on div "folder EN more_vert" at bounding box center [302, 345] width 175 height 21
click at [224, 342] on span at bounding box center [221, 339] width 6 height 5
click at [320, 388] on span "EN_nrt_abandondcart" at bounding box center [301, 387] width 90 height 11
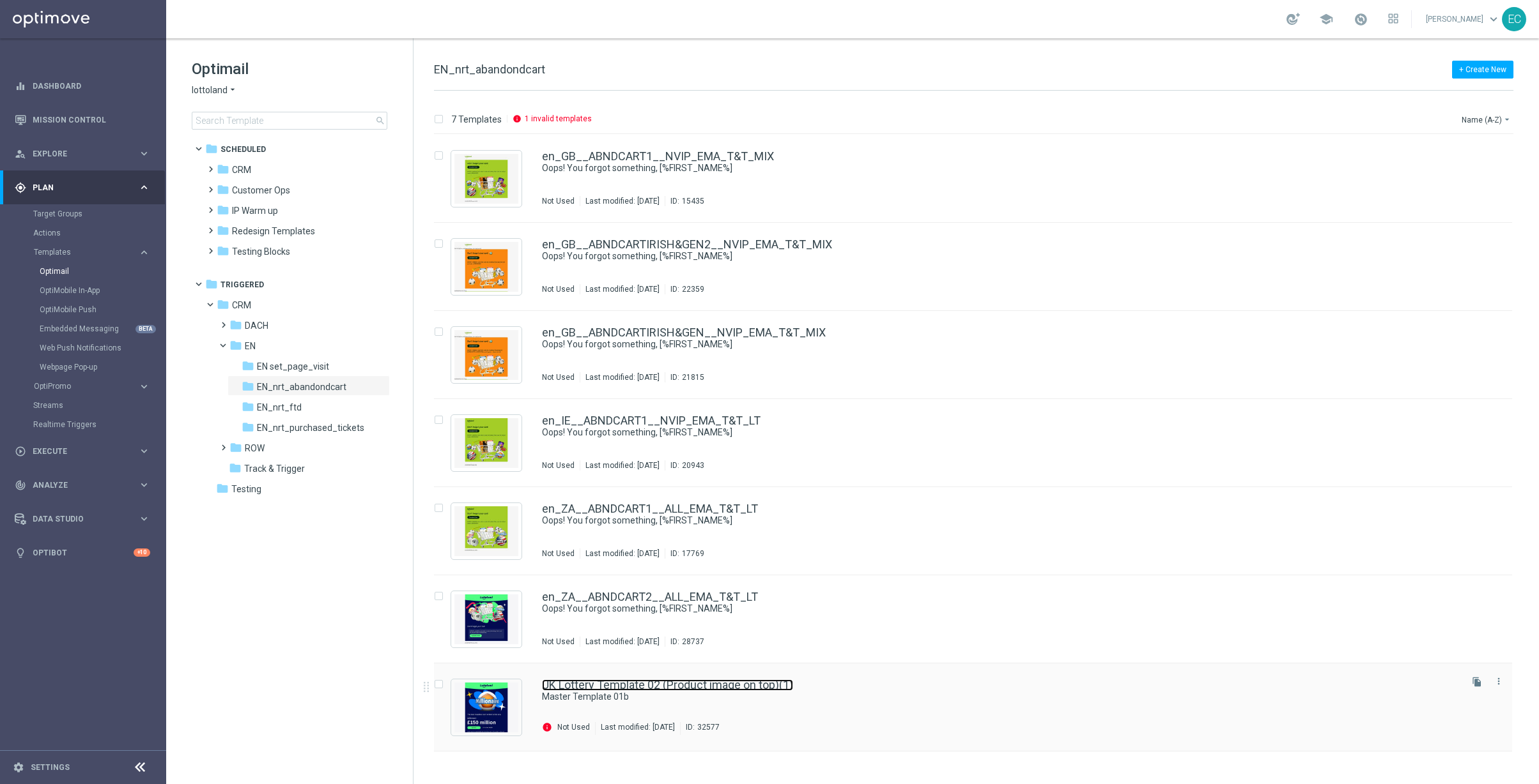
click at [619, 688] on link "UK Lottery Template 02 (Product image on top)(1)" at bounding box center [667, 685] width 251 height 11
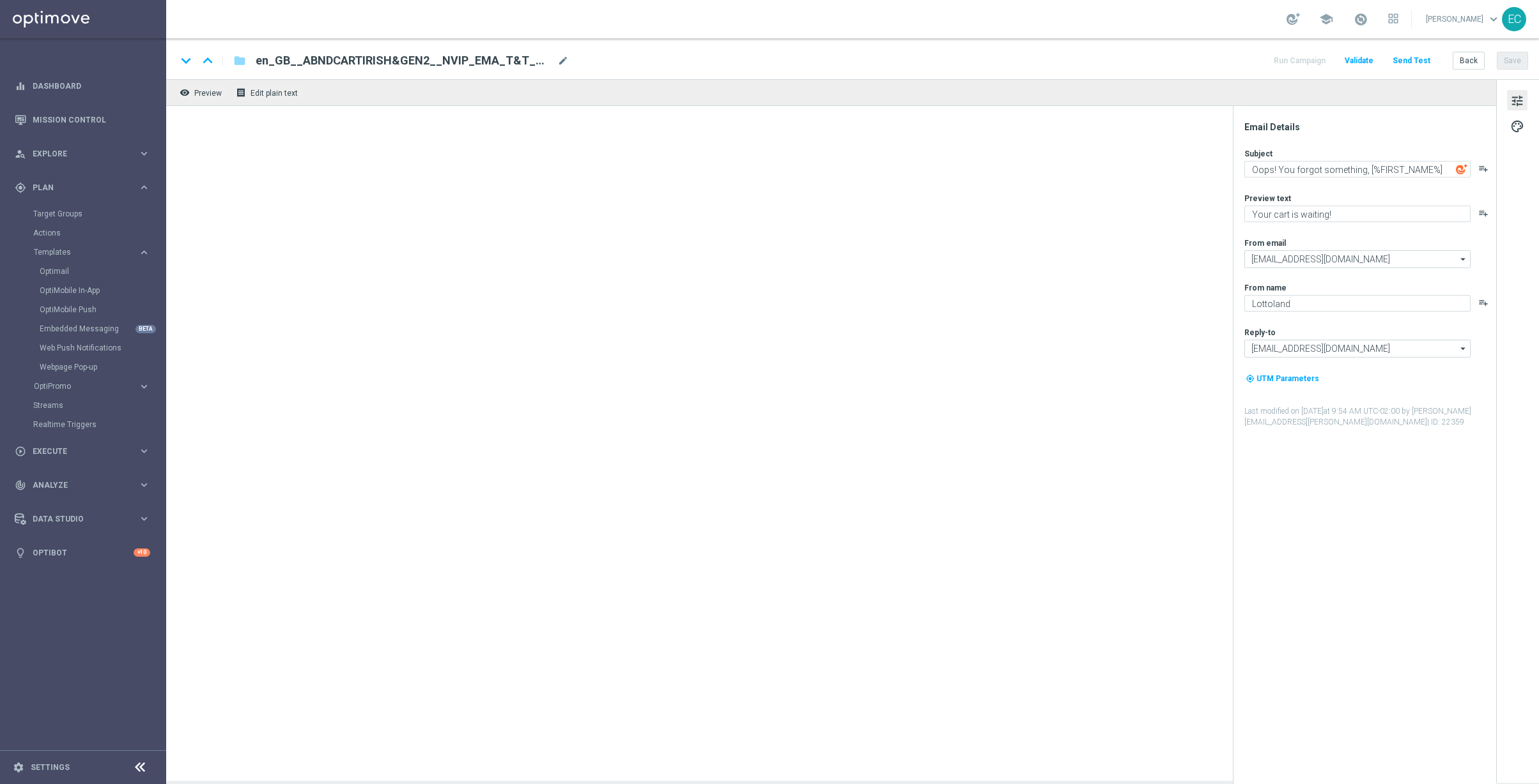
type textarea "Master Template 01b"
type textarea "preview text"
type input "service@lottoland.com"
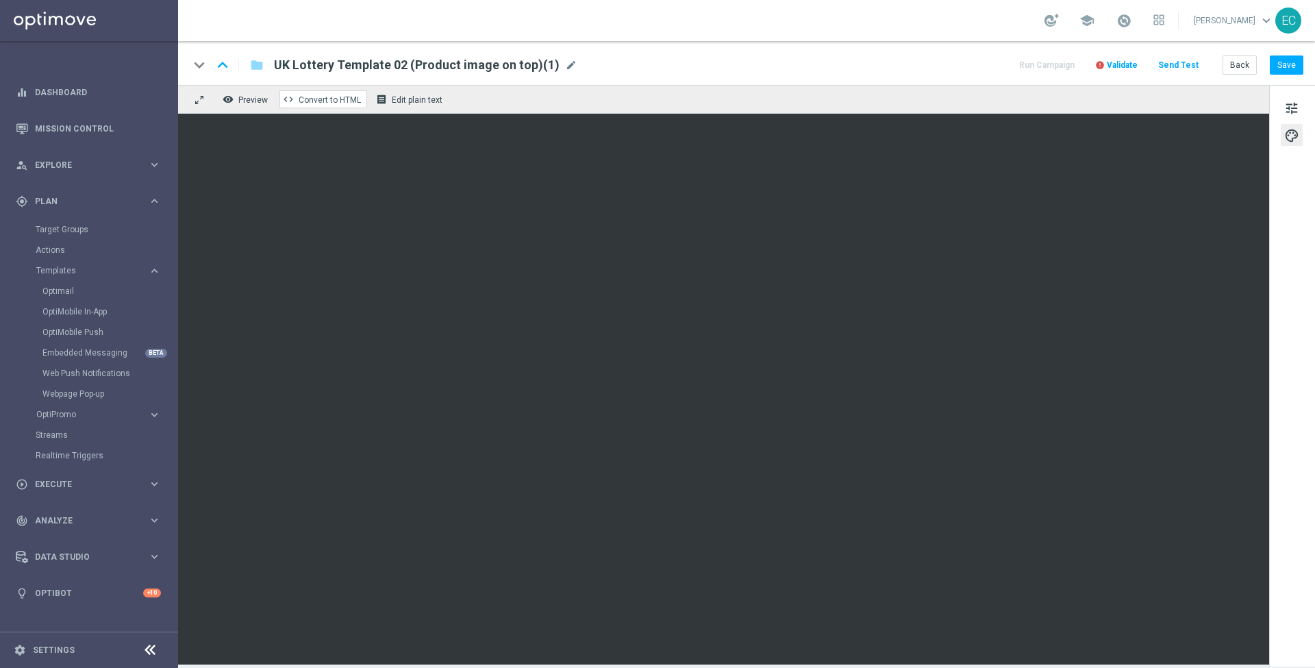
click at [343, 97] on span "Convert to HTML" at bounding box center [330, 100] width 62 height 10
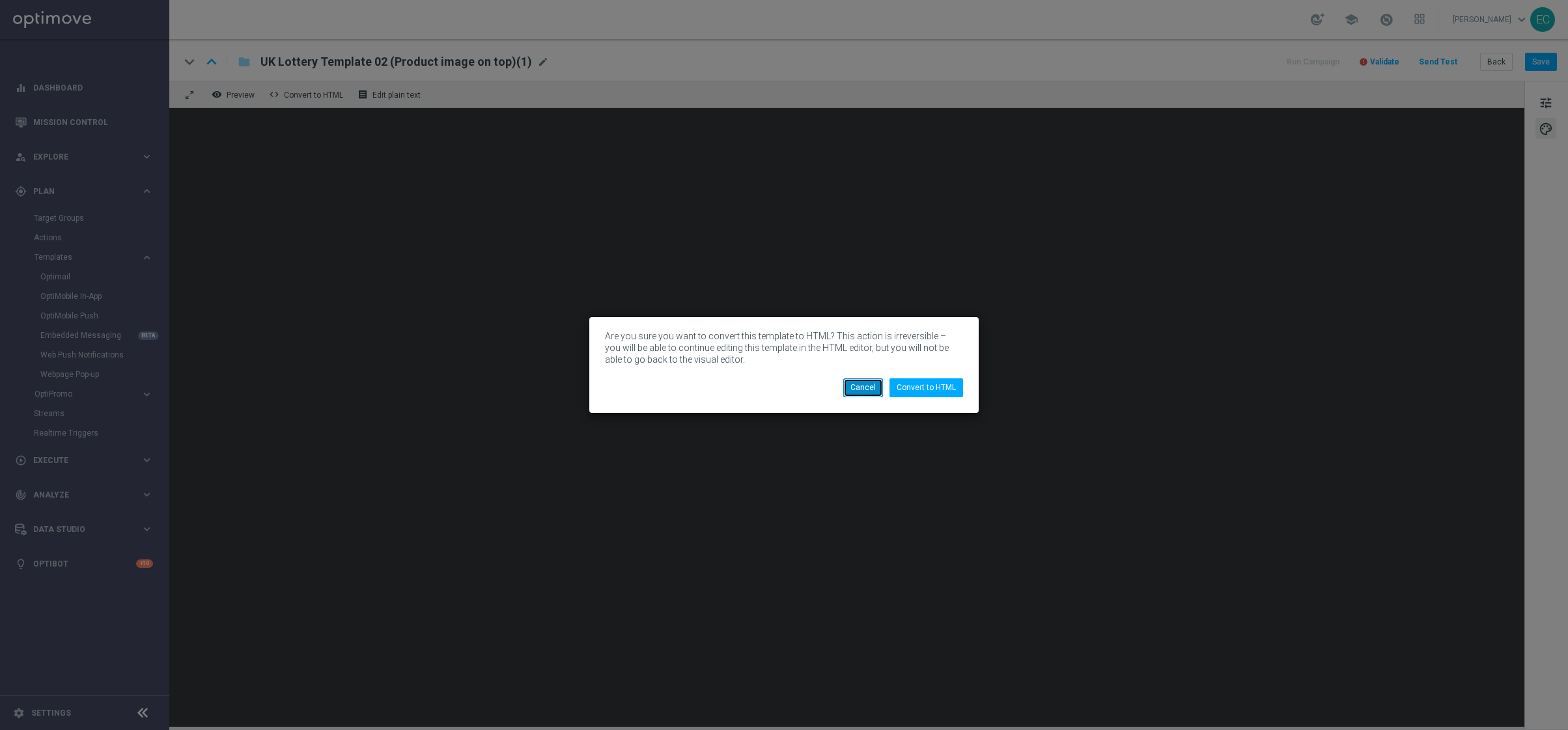
click at [864, 381] on button "Cancel" at bounding box center [863, 387] width 40 height 18
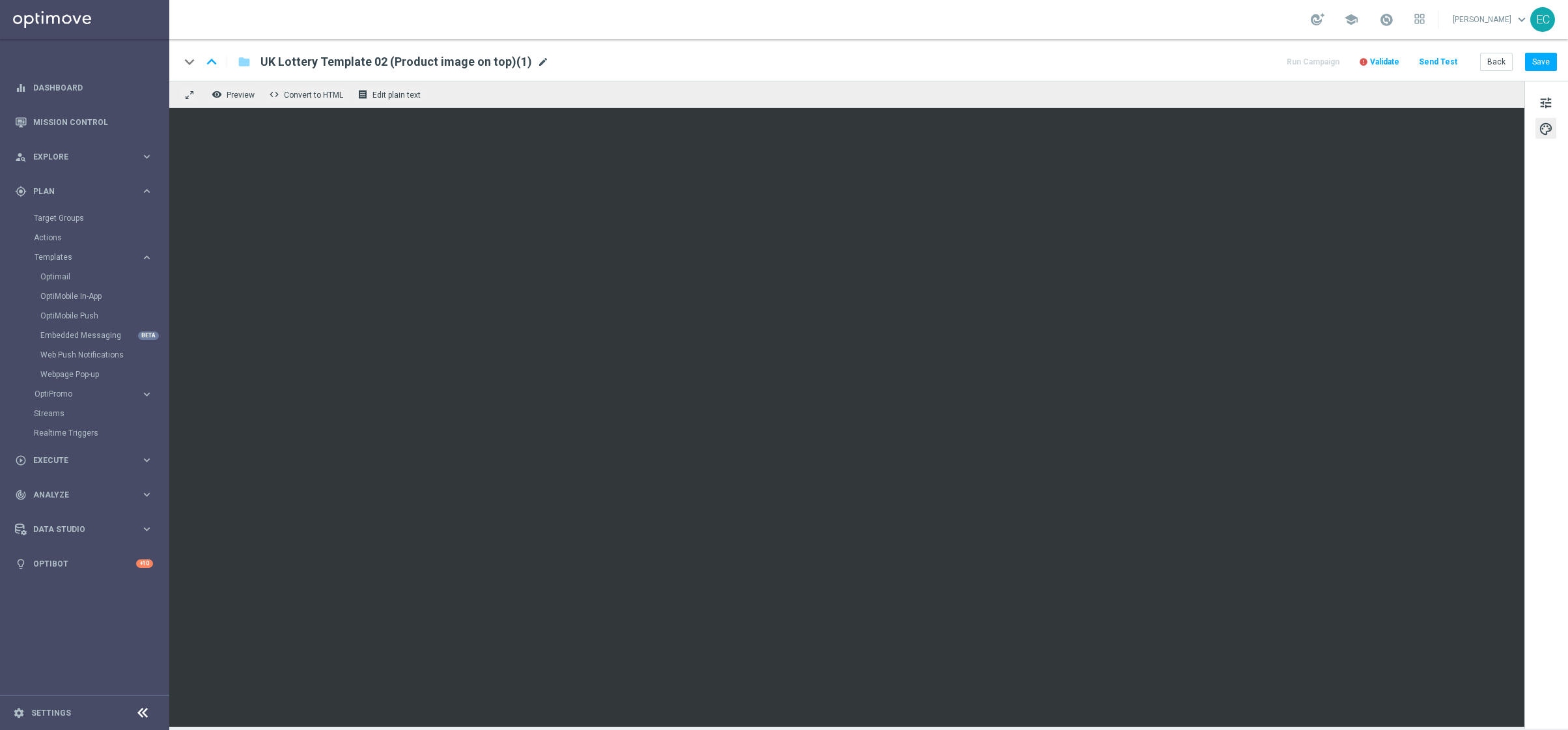
click at [537, 61] on span "mode_edit" at bounding box center [543, 62] width 11 height 11
click at [495, 59] on input "UK Lottery Template 02 (Product image on top)(1)" at bounding box center [422, 62] width 323 height 17
paste input "en_GB_T&T_IRISHL&GEN2_NVIP_EMA_AUT_MIX"
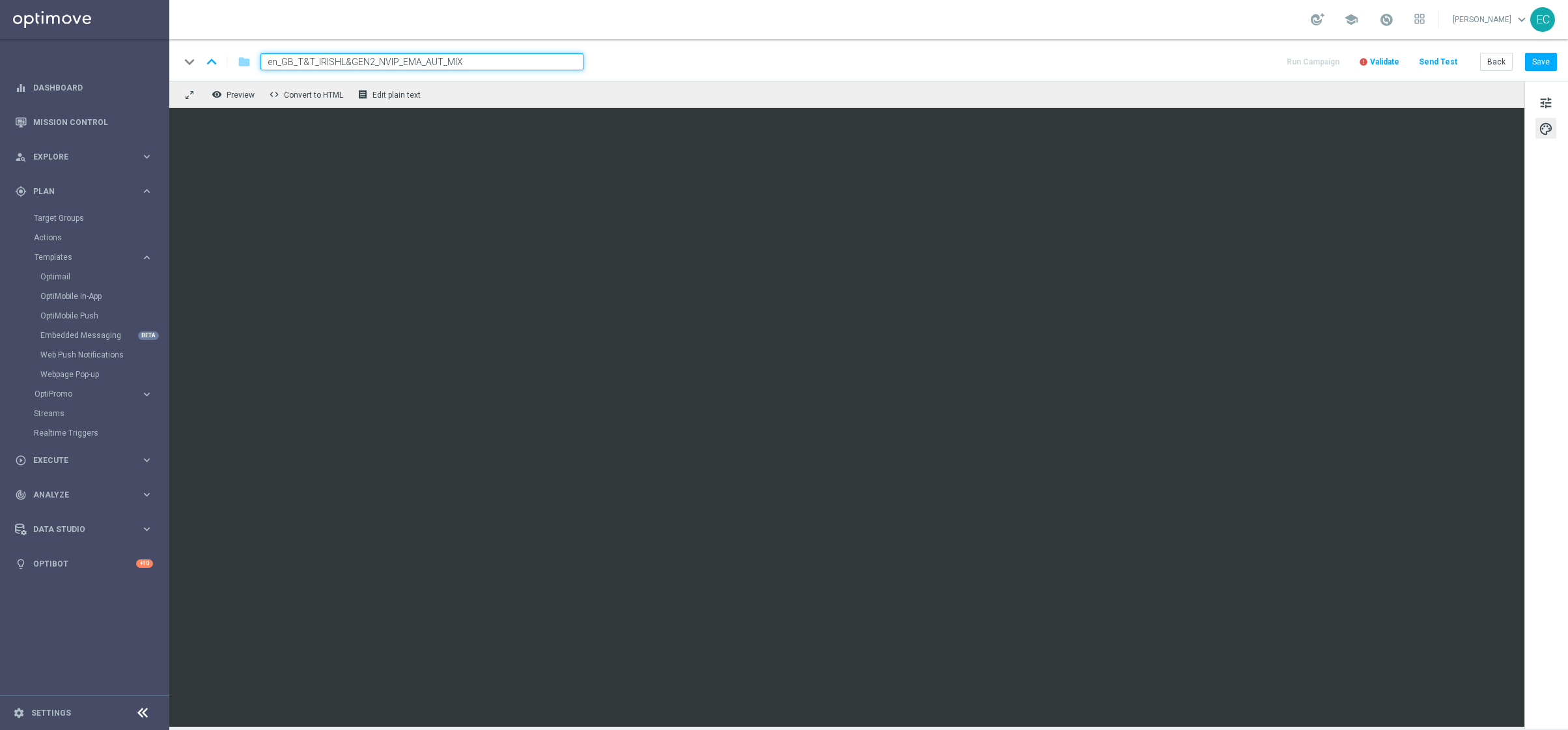
click at [373, 61] on input "en_GB_T&T_IRISHL&GEN2_NVIP_EMA_AUT_MIX" at bounding box center [422, 62] width 323 height 17
type input "en_GB_T&T_IRISHL&GEN3_REBRAND_NVIP_EMA_AUT_MIX"
click at [768, 75] on div "keyboard_arrow_down keyboard_arrow_up folder en_GB_T&T_IRISHL&GEN3_REBRAND_NVIP…" at bounding box center [868, 60] width 1398 height 42
click at [1250, 69] on button "Save" at bounding box center [1540, 61] width 32 height 18
click at [1250, 56] on button "Save" at bounding box center [1540, 61] width 32 height 18
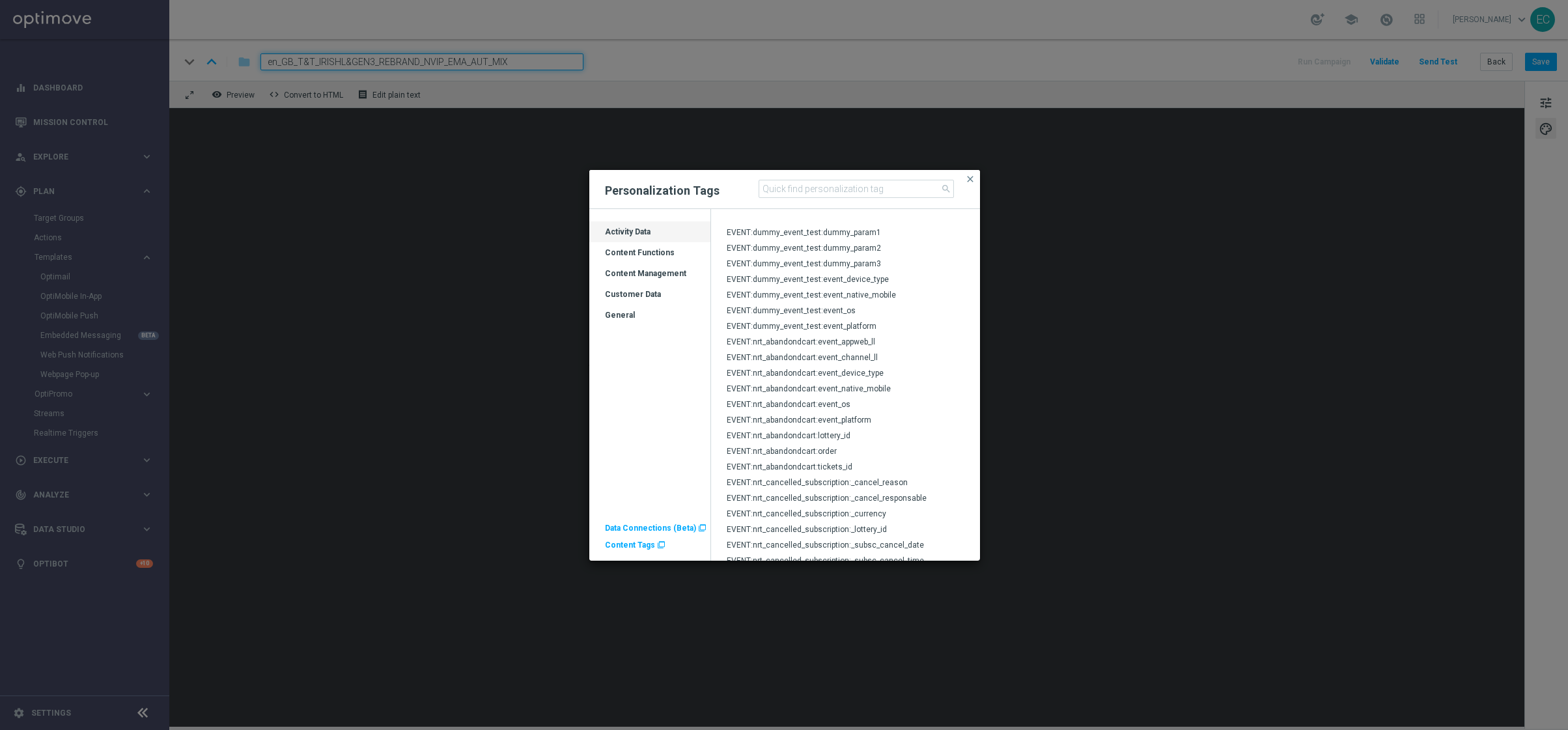
click at [651, 249] on div "Content Functions" at bounding box center [649, 258] width 121 height 21
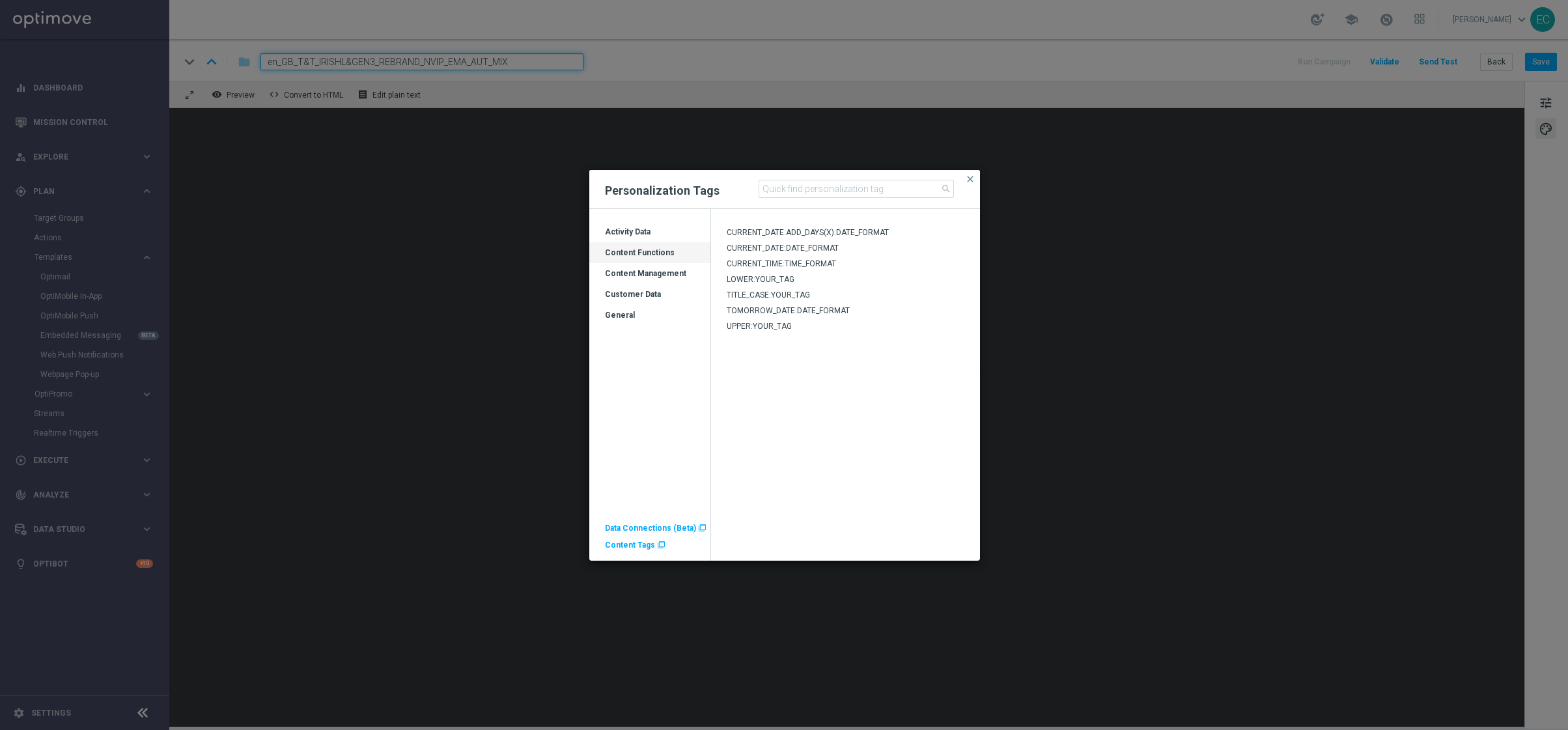
click at [642, 545] on span "Content Tags" at bounding box center [629, 546] width 50 height 10
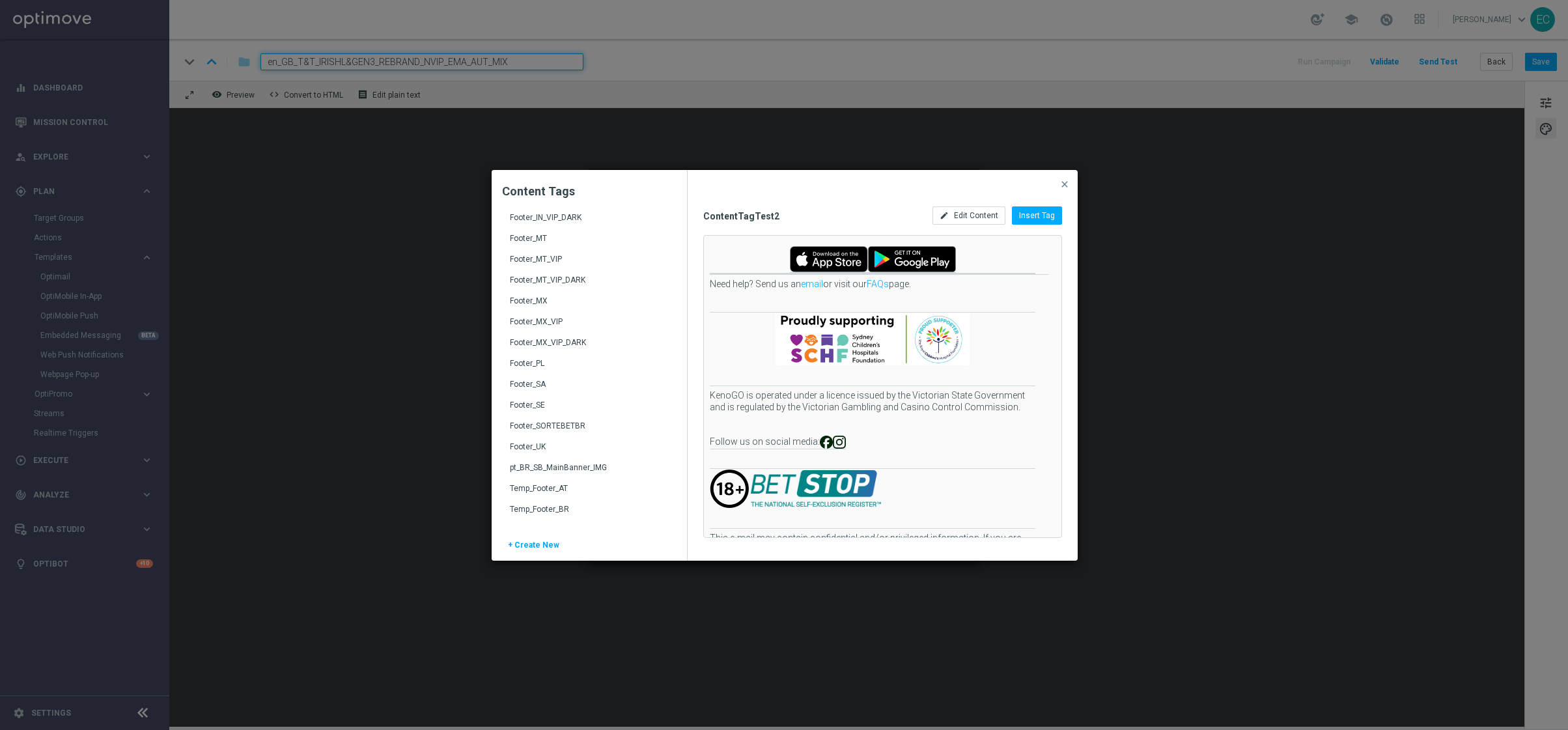
scroll to position [816, 0]
click at [1065, 178] on button "close" at bounding box center [1064, 184] width 13 height 15
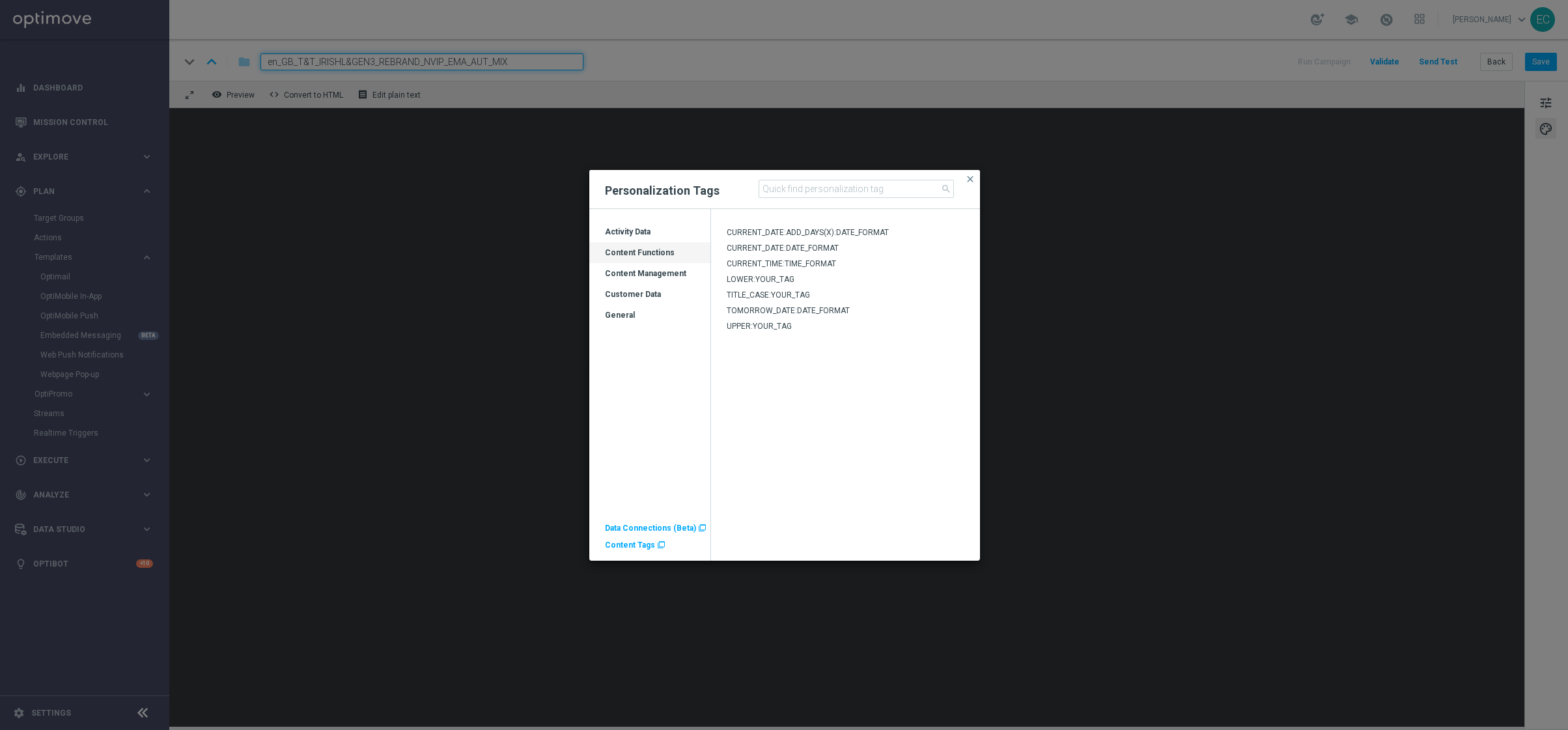
click at [645, 270] on div "Content Management" at bounding box center [649, 279] width 121 height 21
click at [671, 291] on div "Customer Data" at bounding box center [649, 299] width 121 height 21
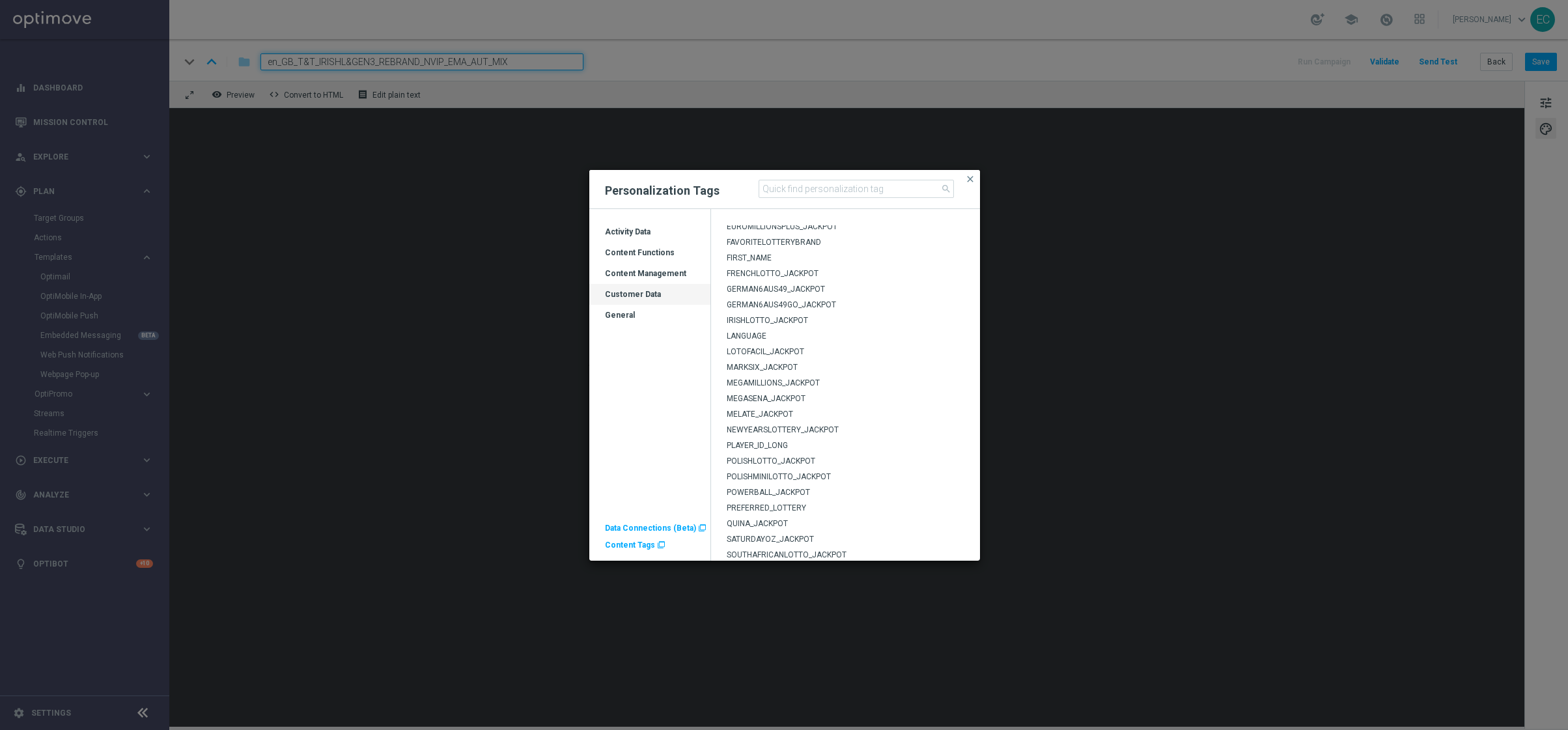
scroll to position [258, 0]
click at [791, 301] on span "IRISHLOTTO_JACKPOT" at bounding box center [767, 303] width 82 height 10
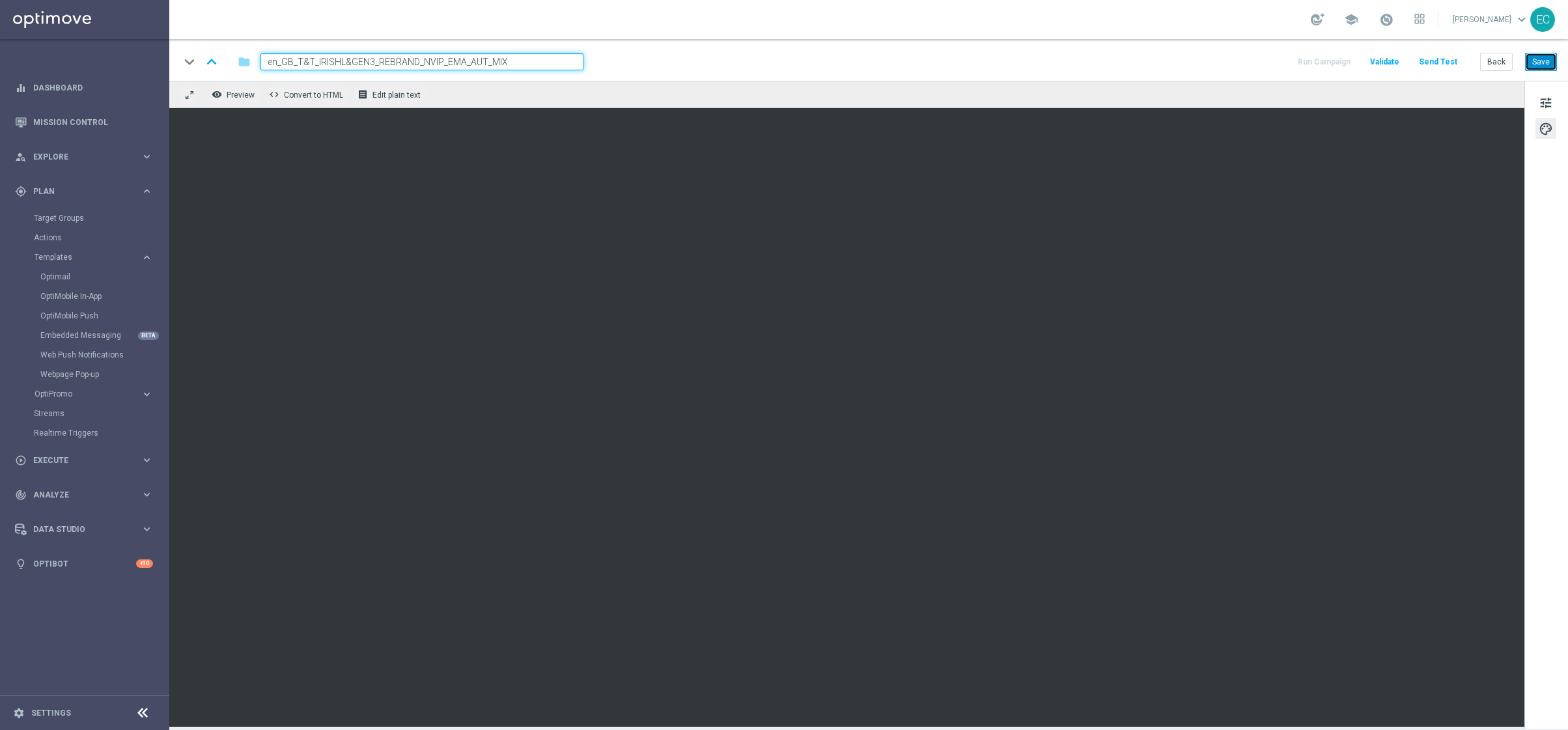
click at [1250, 63] on button "Save" at bounding box center [1540, 61] width 32 height 18
click at [1250, 64] on button "Save" at bounding box center [1540, 61] width 32 height 18
click at [947, 69] on div "keyboard_arrow_down keyboard_arrow_up folder en_GB_T&T_IRISHL&GEN3_REBRAND_NVIP…" at bounding box center [868, 62] width 1377 height 17
click at [866, 47] on div "keyboard_arrow_down keyboard_arrow_up folder en_GB_T&T_IRISHL&GEN3_REBRAND_NVIP…" at bounding box center [868, 60] width 1398 height 42
click at [1250, 101] on span "tune" at bounding box center [1545, 103] width 14 height 17
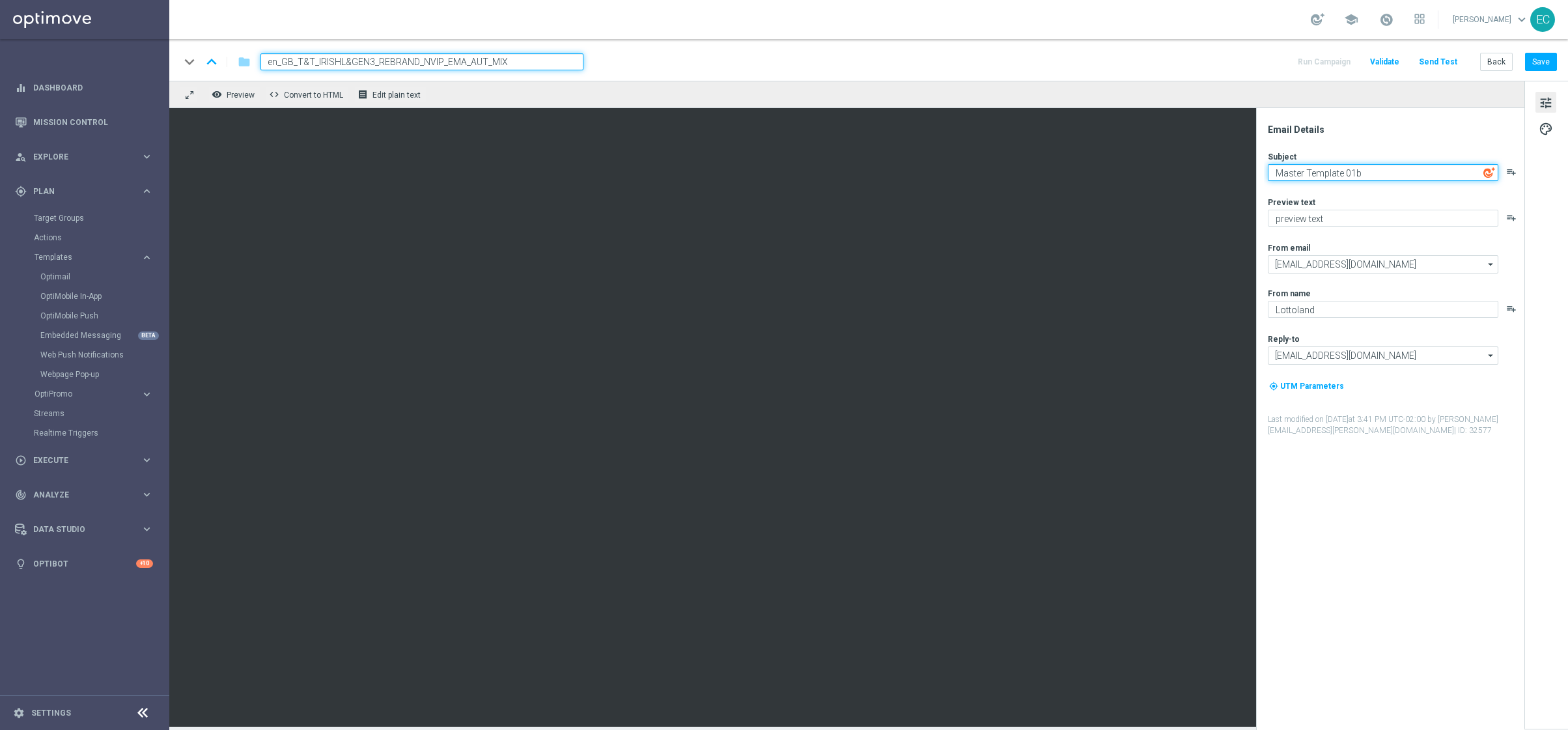
click at [1250, 164] on textarea "Master Template 01b" at bounding box center [1383, 173] width 230 height 17
paste textarea "Oops! You forgot something, [%FIRST_NAME%]"
type textarea "Oops! You forgot something, [%FIRST_NAME%]"
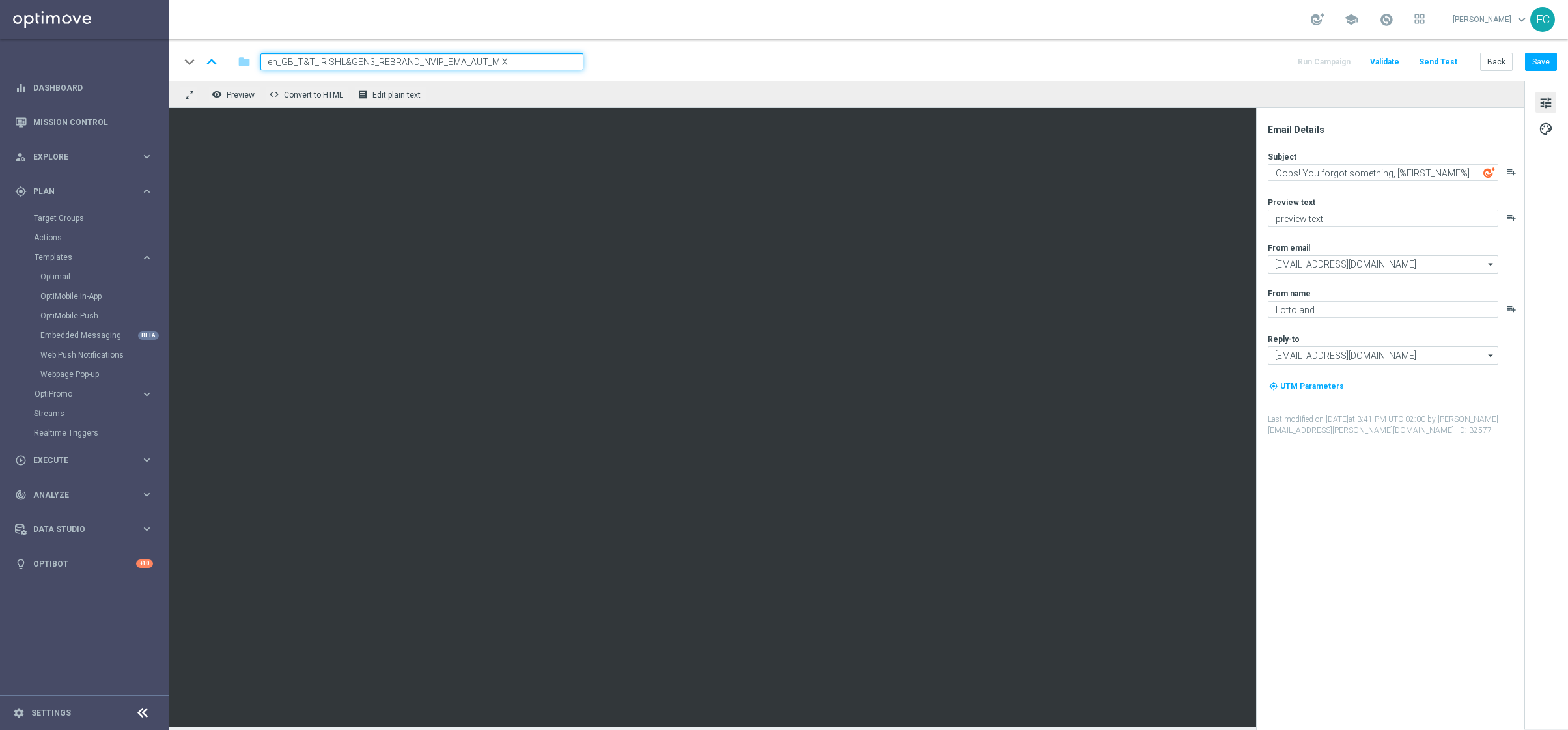
click at [1250, 208] on div "Preview text preview text playlist_add" at bounding box center [1395, 212] width 256 height 30
click at [1250, 208] on body "equalizer Dashboard Mission Control" at bounding box center [784, 365] width 1568 height 730
click at [1250, 207] on div at bounding box center [1334, 207] width 0 height 0
click at [1250, 634] on div at bounding box center [784, 730] width 1568 height 0
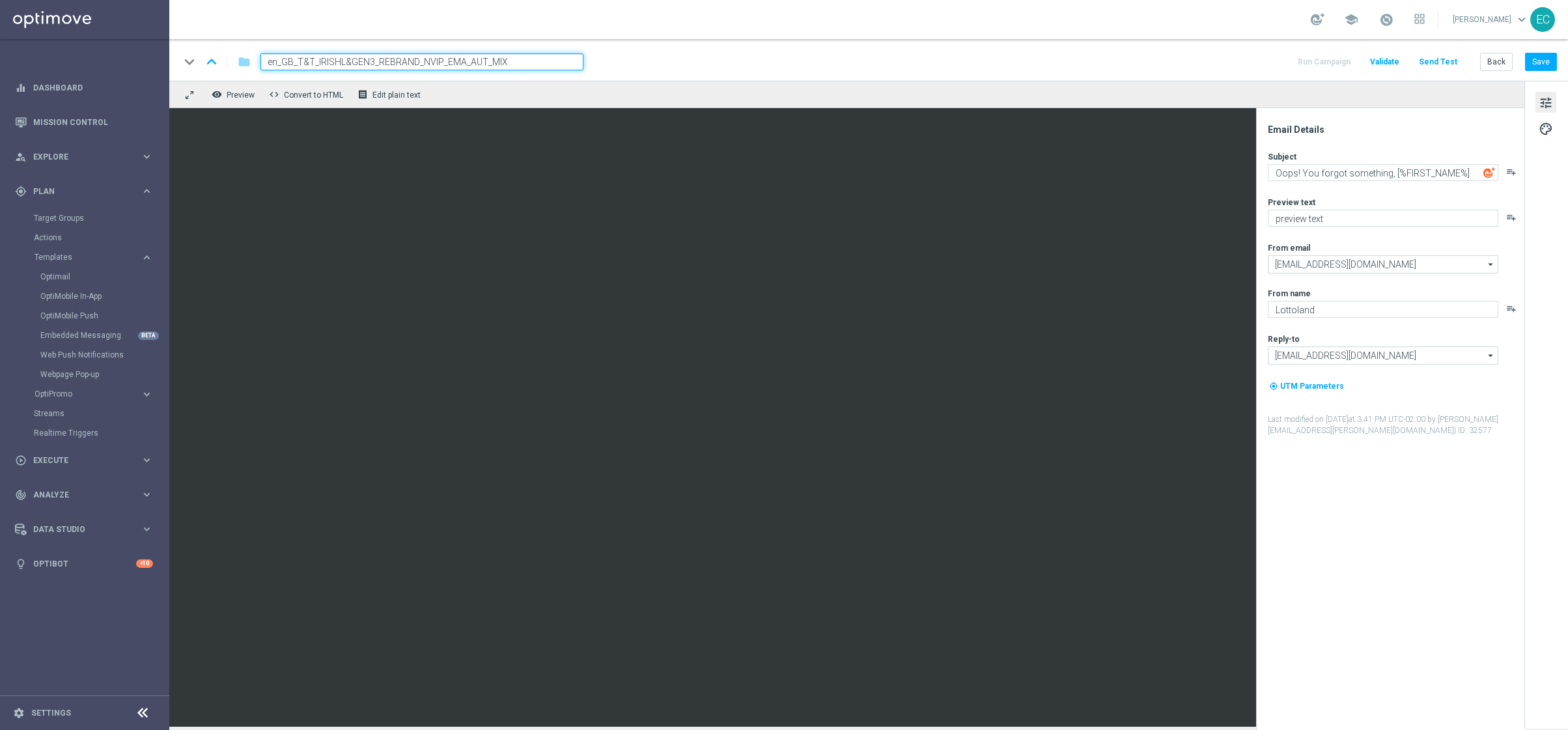
click at [1250, 634] on div at bounding box center [784, 730] width 1568 height 0
click at [1250, 213] on textarea "preview text" at bounding box center [1383, 219] width 230 height 17
paste textarea "Your cart is waiting!"
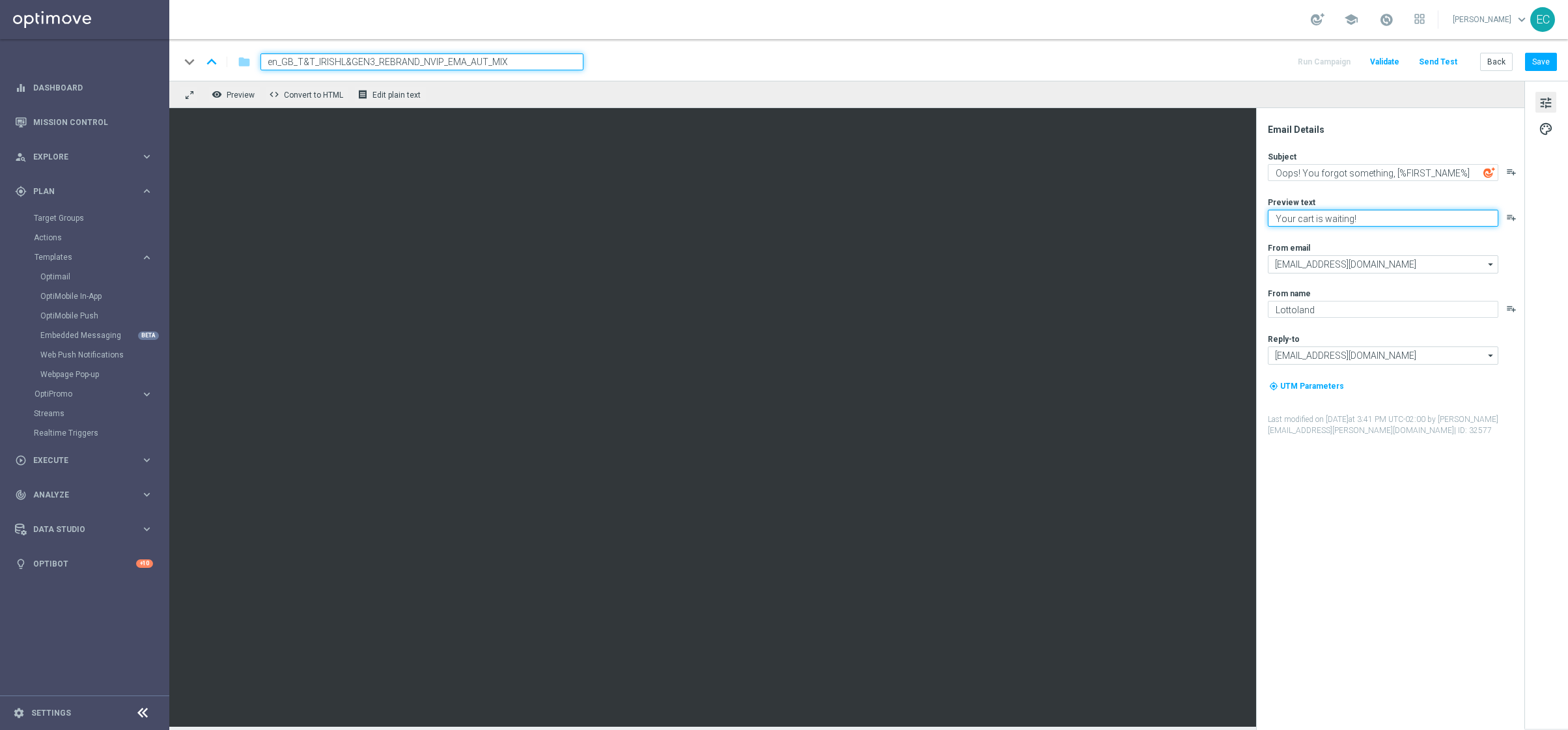
click at [1250, 218] on textarea "Your cart is waiting!" at bounding box center [1383, 219] width 230 height 17
type textarea "Your cart is waiting!"
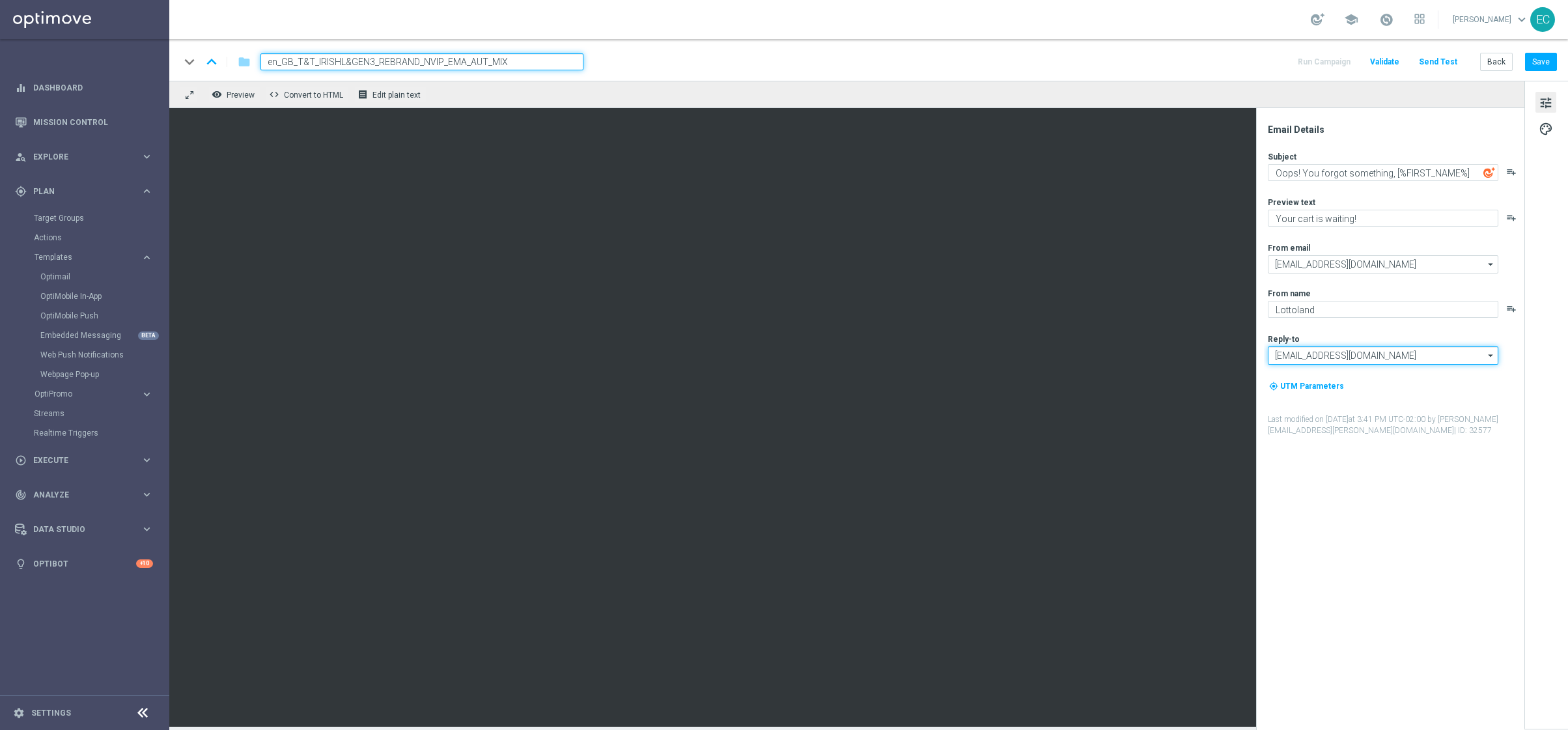
click at [1250, 351] on input "[EMAIL_ADDRESS][DOMAIN_NAME]" at bounding box center [1383, 355] width 230 height 18
click at [1250, 369] on div "[EMAIL_ADDRESS][DOMAIN_NAME]" at bounding box center [1393, 374] width 230 height 18
type input "[EMAIL_ADDRESS][DOMAIN_NAME]"
click at [1250, 67] on button "Save" at bounding box center [1540, 61] width 32 height 18
click at [1250, 132] on span "palette" at bounding box center [1545, 129] width 14 height 17
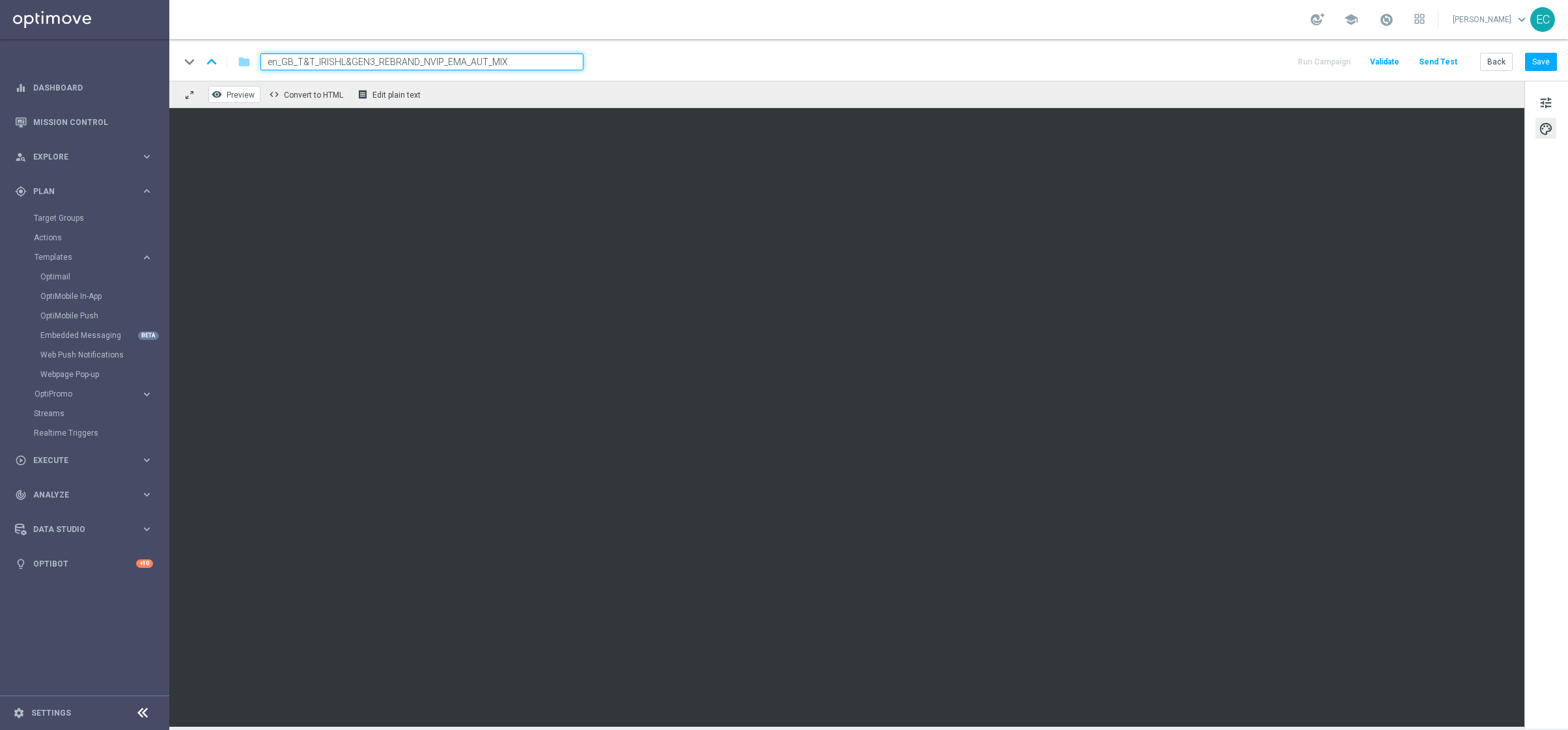
click at [245, 93] on span "Preview" at bounding box center [239, 95] width 28 height 10
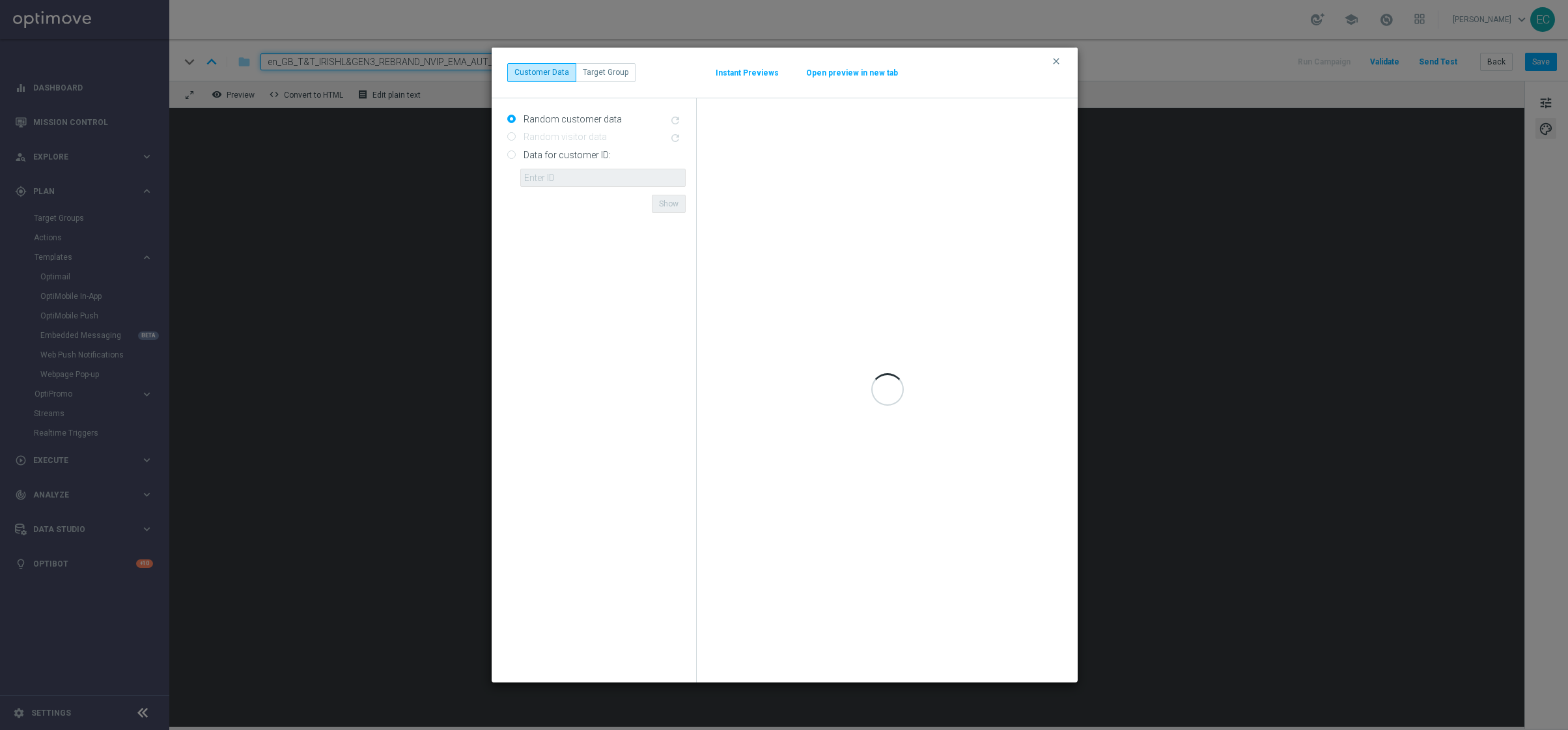
click at [578, 155] on label "Data for customer ID:" at bounding box center [564, 155] width 90 height 11
click at [516, 155] on input "Data for customer ID:" at bounding box center [511, 155] width 9 height 9
radio input "true"
click at [584, 179] on input "text" at bounding box center [602, 177] width 165 height 18
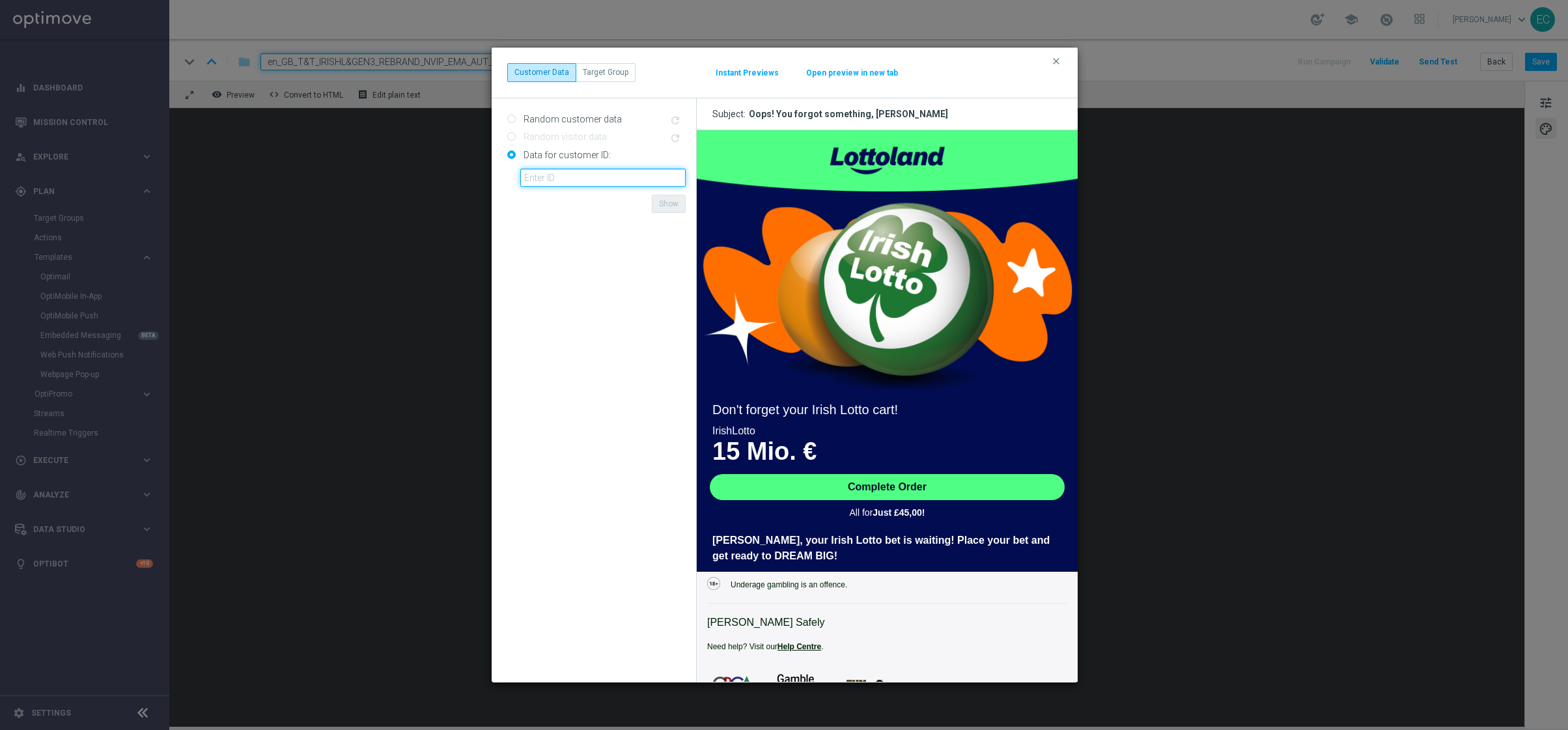
scroll to position [0, 0]
paste input "225198935"
type input "225198935"
click at [613, 216] on form "Random customer data refresh Random visitor data refresh Data for customer ID: …" at bounding box center [597, 390] width 179 height 564
click at [662, 204] on button "Show" at bounding box center [669, 203] width 34 height 18
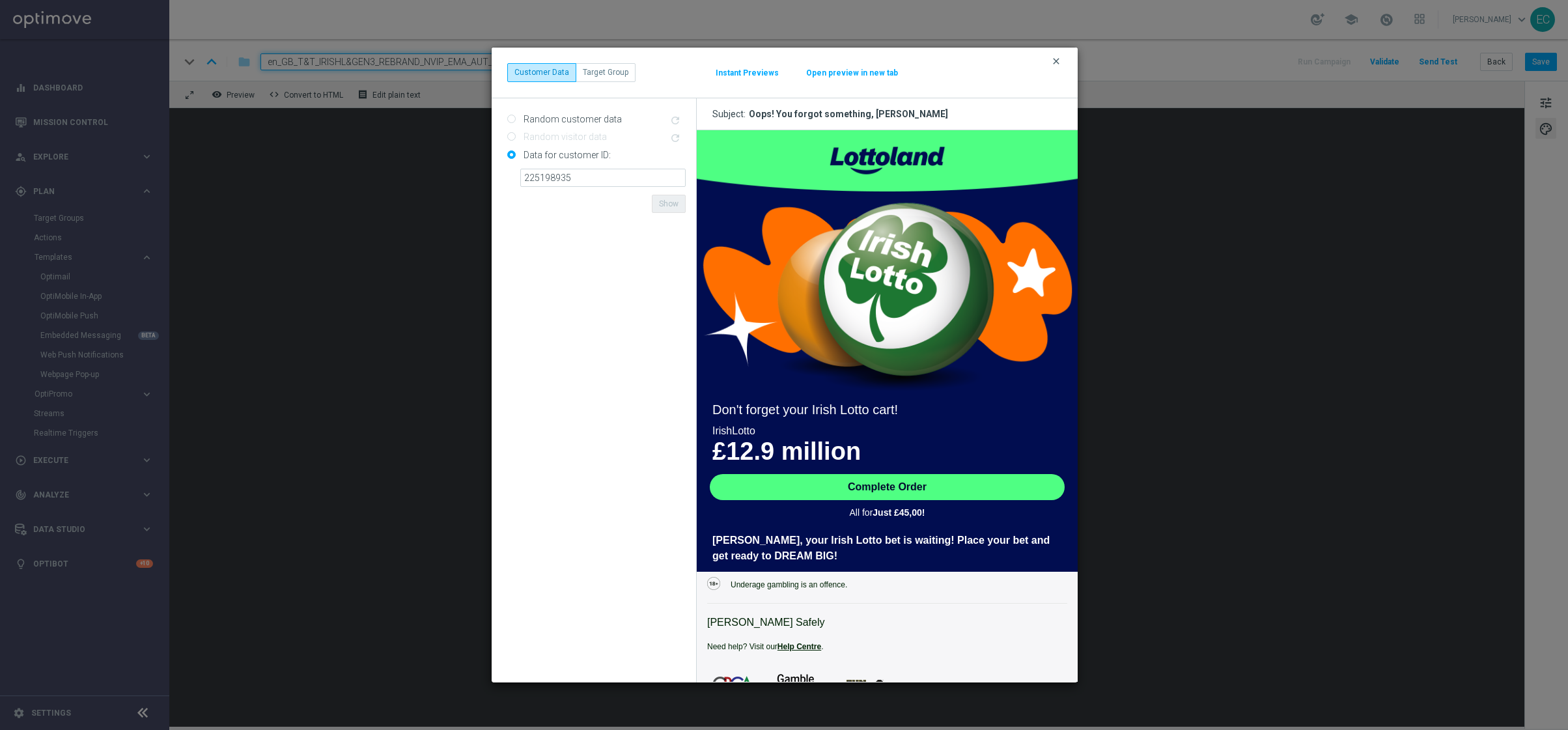
click at [1055, 66] on icon "clear" at bounding box center [1056, 61] width 10 height 10
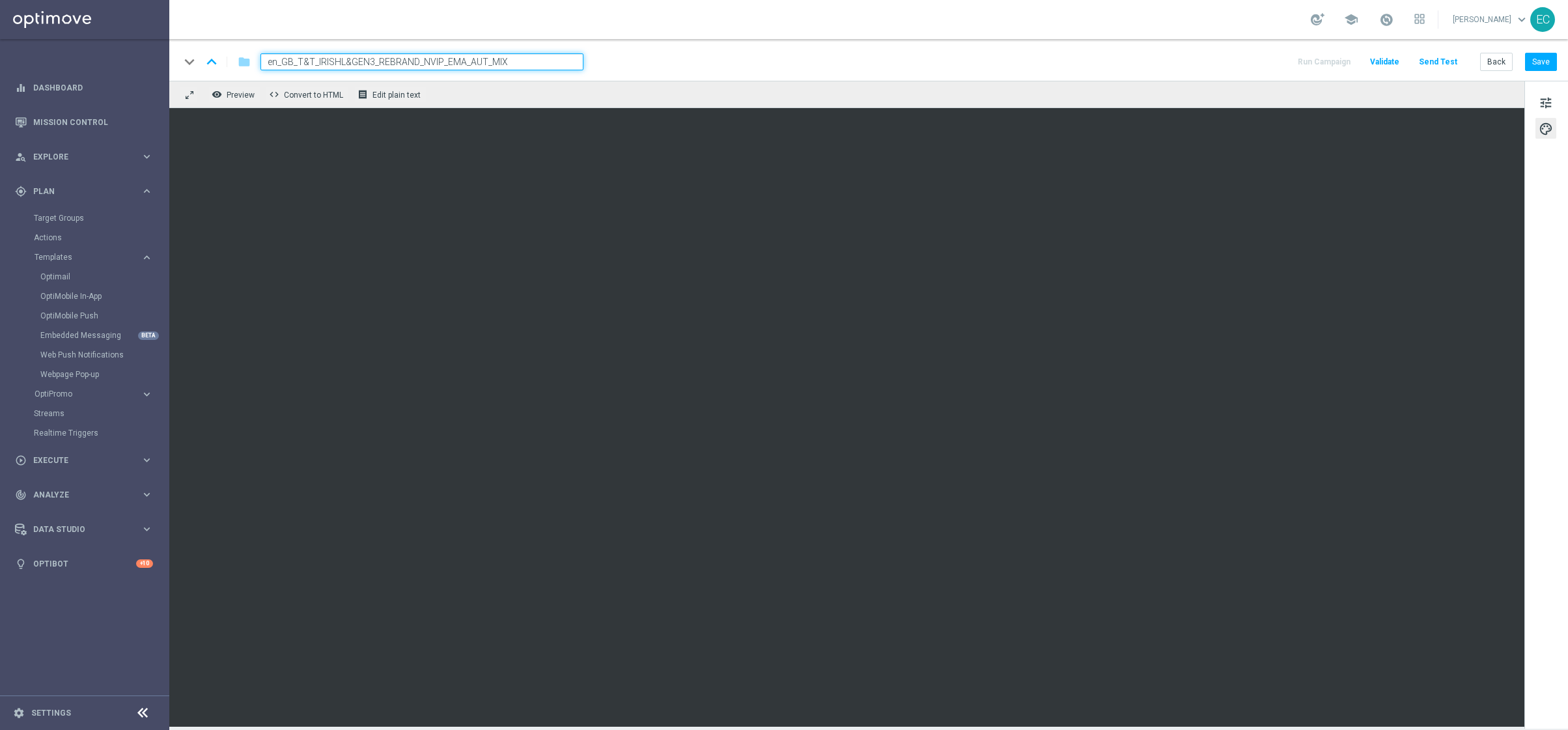
click at [507, 57] on input "en_GB_T&T_IRISHL&GEN3_REBRAND_NVIP_EMA_AUT_MIX" at bounding box center [422, 62] width 323 height 17
click at [1250, 58] on div "keyboard_arrow_down keyboard_arrow_up folder en_GB_T&T_IRISHL&GEN3_REBRAND_NVIP…" at bounding box center [868, 60] width 1398 height 42
click at [1250, 61] on button "Save" at bounding box center [1540, 61] width 32 height 18
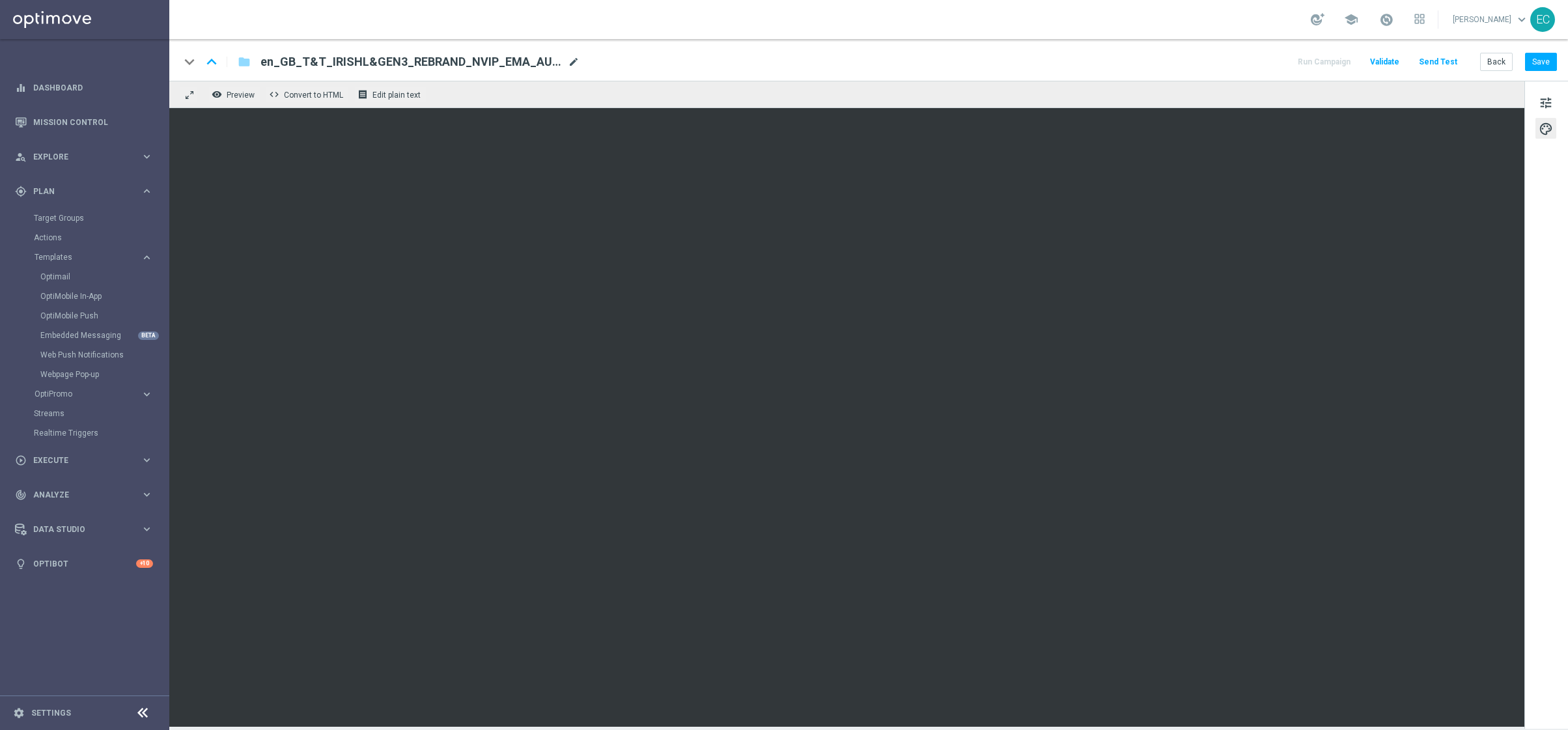
click at [569, 59] on span "mode_edit" at bounding box center [573, 62] width 11 height 11
click at [540, 59] on input "en_GB_T&T_IRISHL&GEN3_REBRAND_NVIP_EMA_AUT_MIX" at bounding box center [422, 62] width 323 height 17
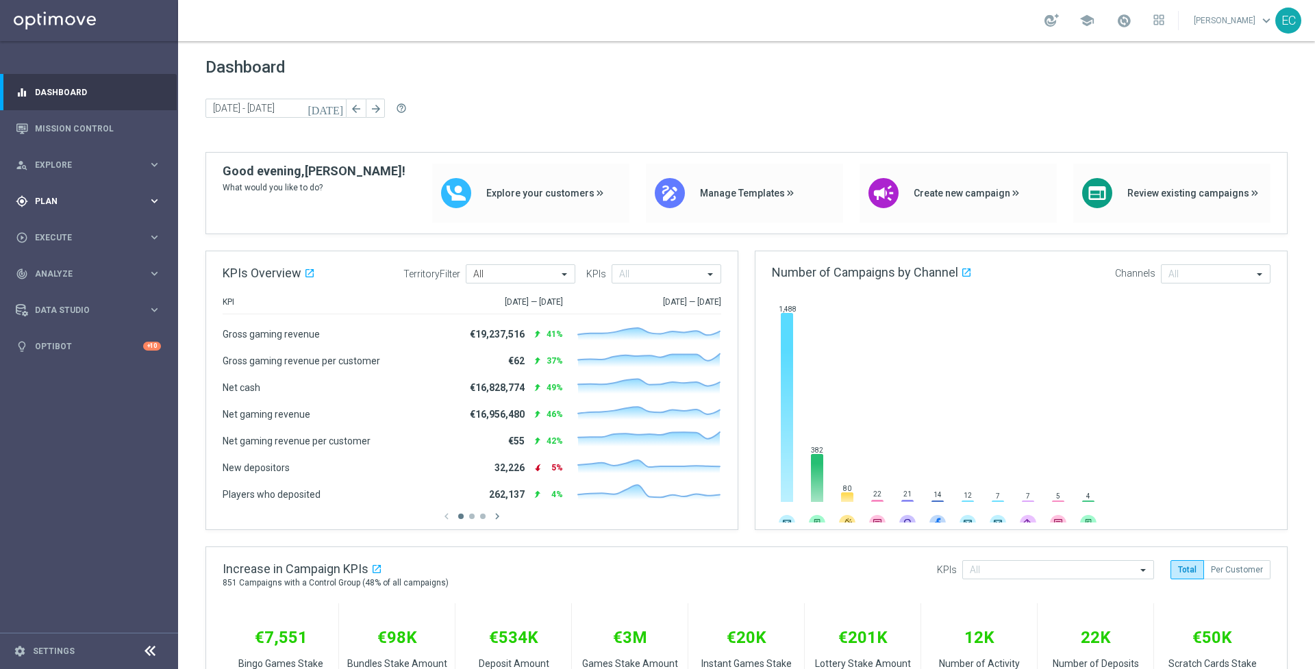
click at [96, 208] on div "gps_fixed Plan keyboard_arrow_right" at bounding box center [88, 201] width 177 height 36
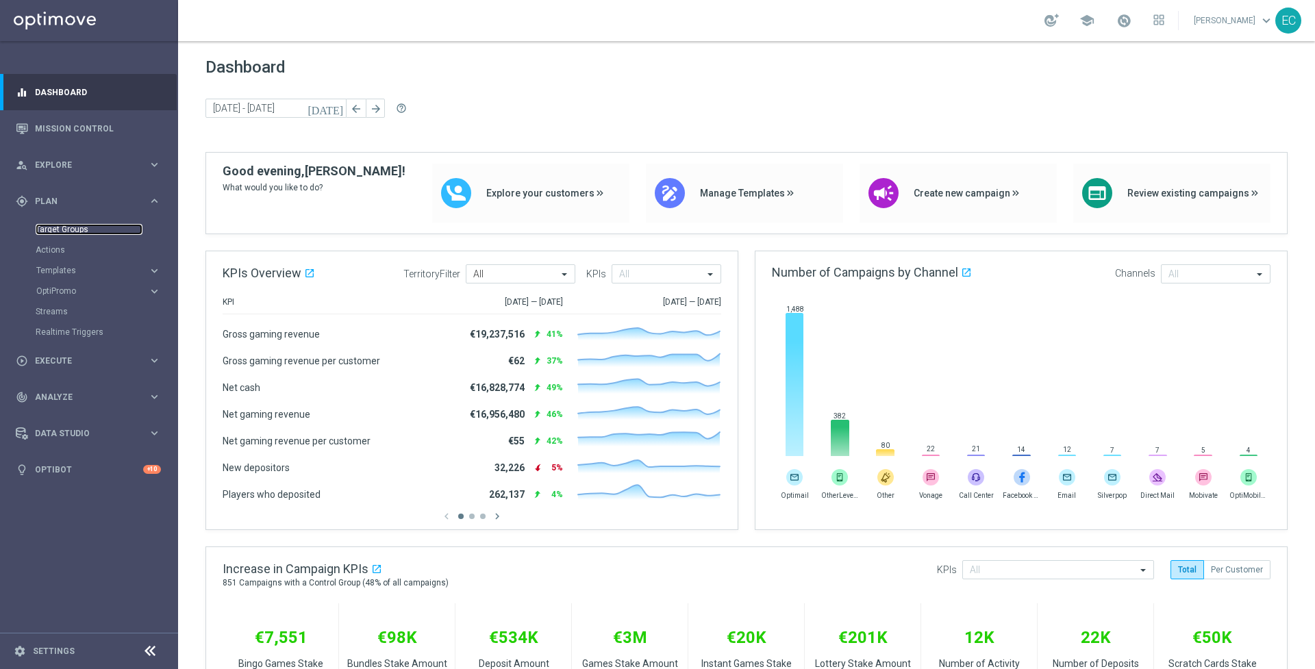
click at [86, 229] on link "Target Groups" at bounding box center [89, 229] width 107 height 11
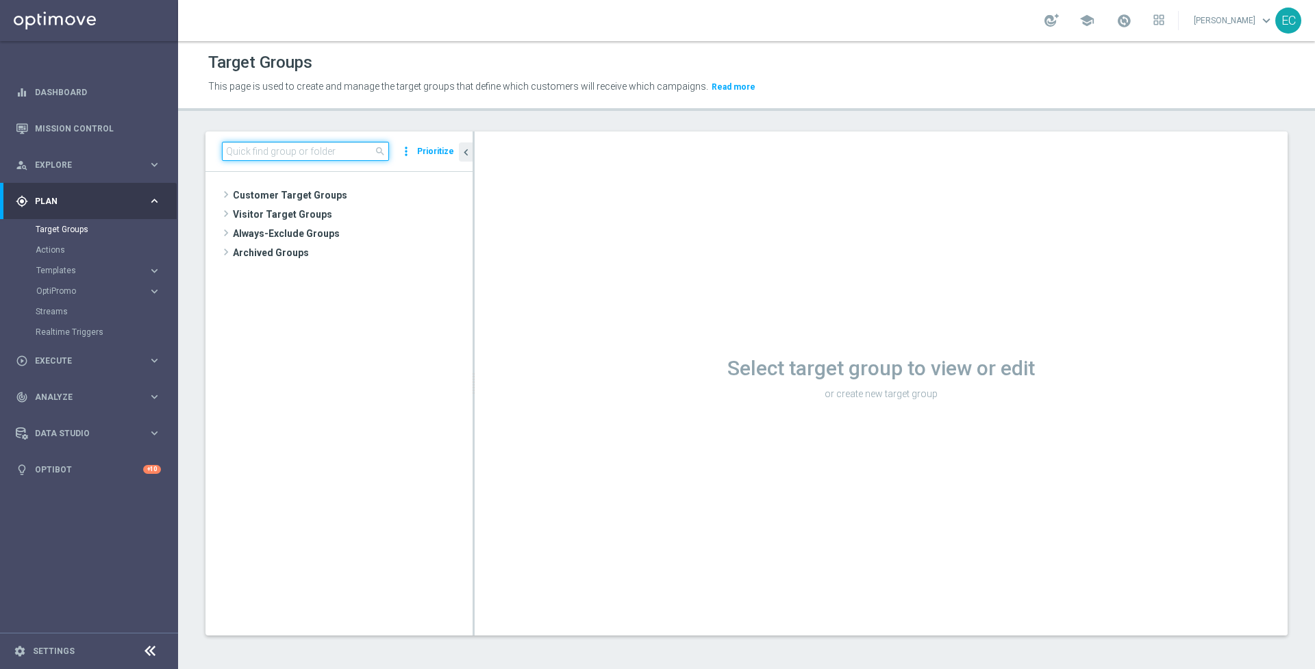
click at [325, 155] on input at bounding box center [305, 151] width 167 height 19
paste input "en_GB_T&T_IRISHL&GEN2_NVIP_EMA_AUT_MIX"
type input "en_GB_T&T_IRISHL&GEN2_NVIP_EMA_AUT_MIX"
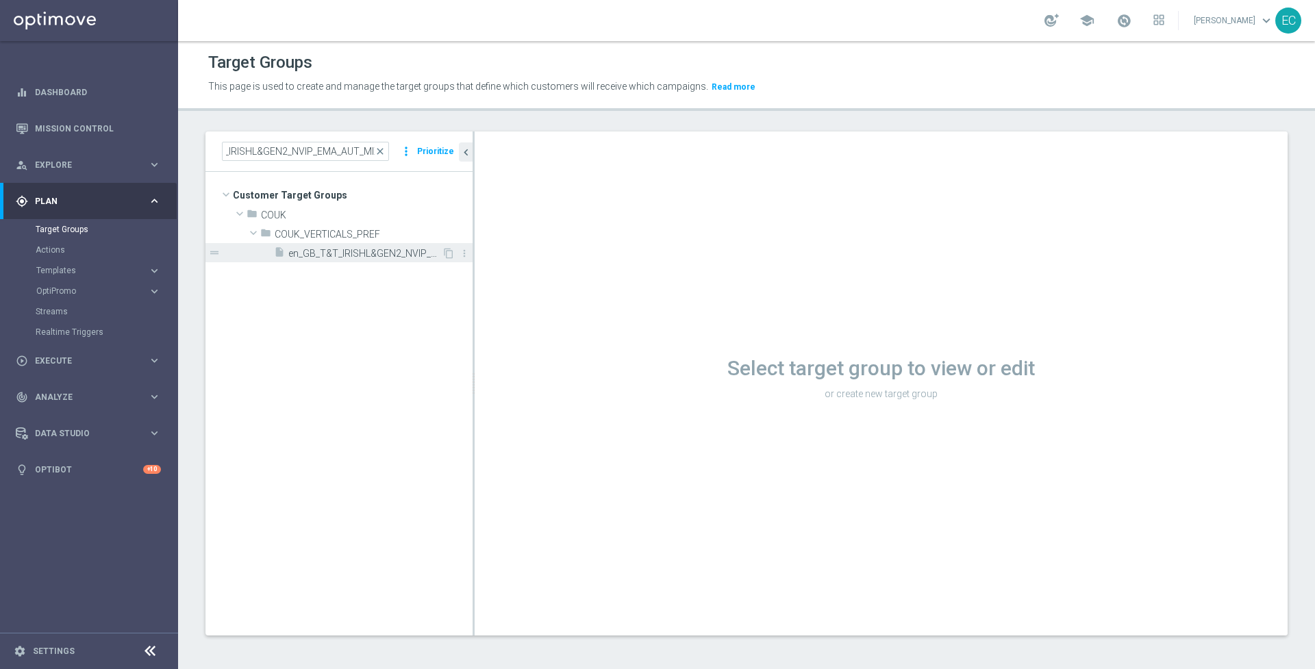
click at [400, 256] on span "en_GB_T&T_IRISHL&GEN2_NVIP_EMA_AUT_MIX" at bounding box center [364, 254] width 153 height 12
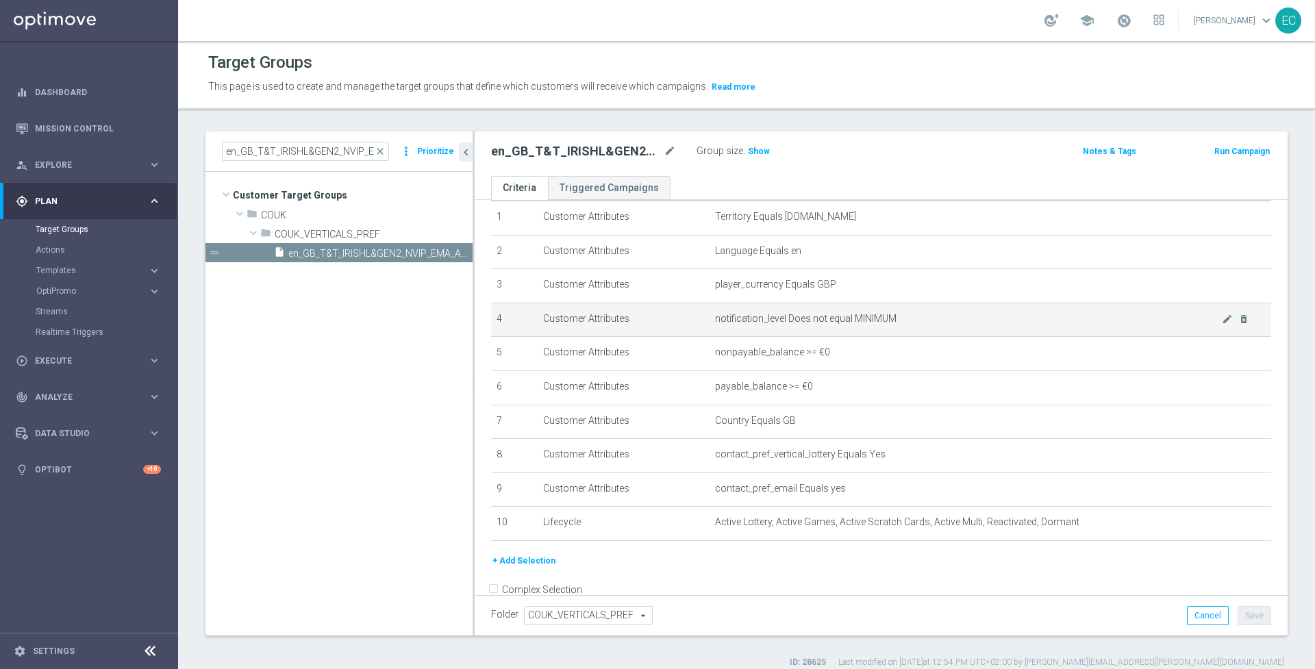
scroll to position [69, 0]
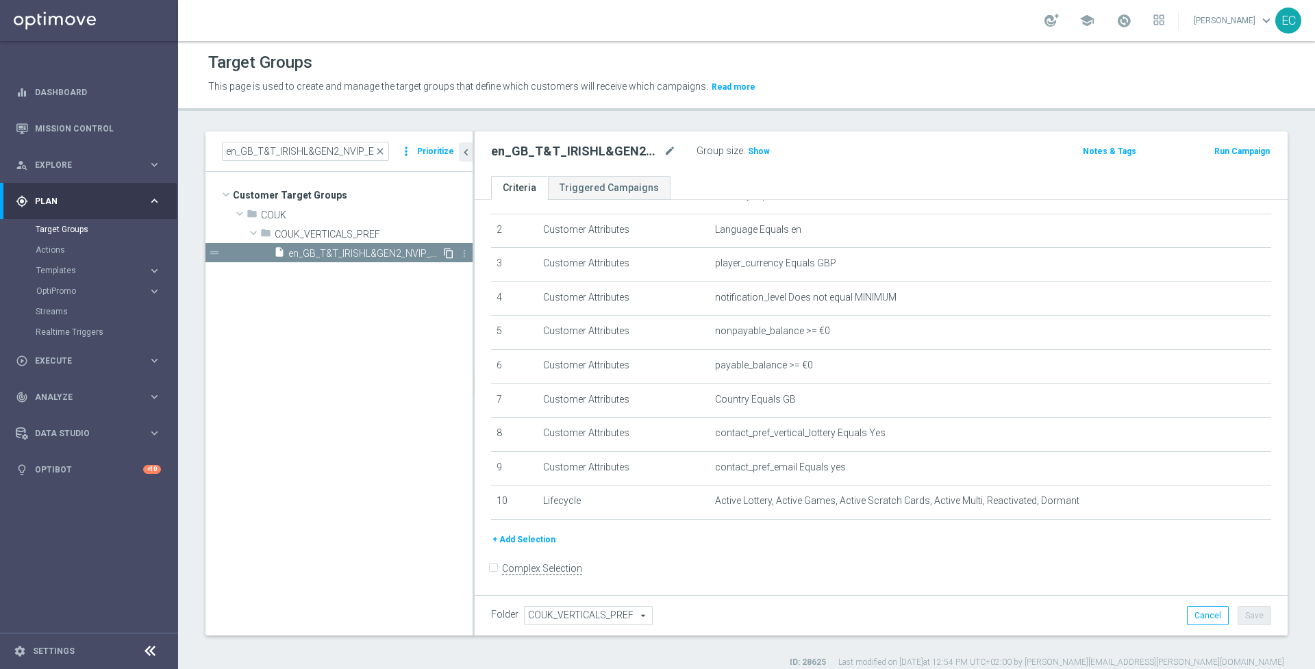
click at [450, 251] on icon "content_copy" at bounding box center [448, 253] width 11 height 11
click at [668, 152] on icon "mode_edit" at bounding box center [670, 151] width 12 height 16
click at [597, 146] on input "Copy of en_GB_T&T_IRISHL&GEN2_NVIP_EMA_AUT_MIX" at bounding box center [583, 152] width 185 height 19
click at [577, 151] on input "Copy of en_GB_T&T_IRISHL&GEN2_NVIP_EMA_AUT_MIX" at bounding box center [583, 152] width 185 height 19
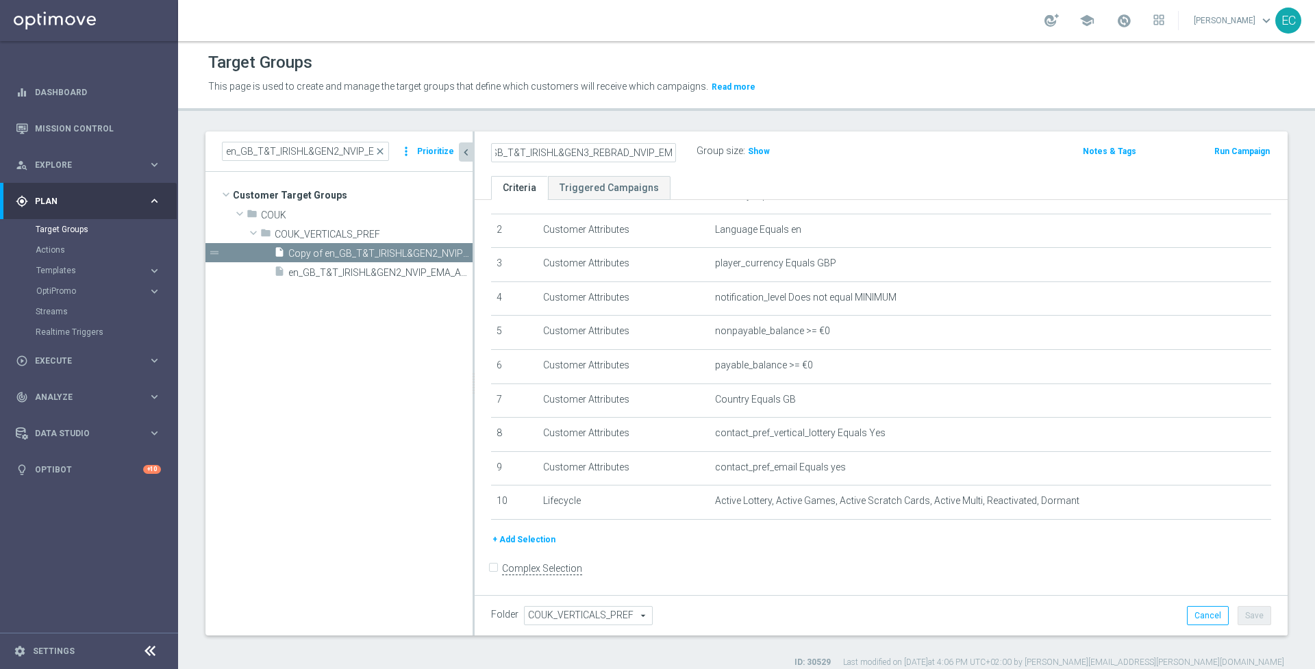
scroll to position [0, 0]
drag, startPoint x: 595, startPoint y: 151, endPoint x: 460, endPoint y: 151, distance: 134.9
click at [460, 151] on as-split "en_GB_T&T_IRISHL&GEN2_NVIP_EMA_AUT_MIX close more_vert Prioritize Customer Targ…" at bounding box center [747, 384] width 1082 height 504
click at [528, 151] on input "Copy of en_GB_T&T_IRISHL&GEN3_REBRAD_NVIP_EMA_AUT_MIX" at bounding box center [583, 152] width 185 height 19
drag, startPoint x: 530, startPoint y: 152, endPoint x: 433, endPoint y: 152, distance: 97.3
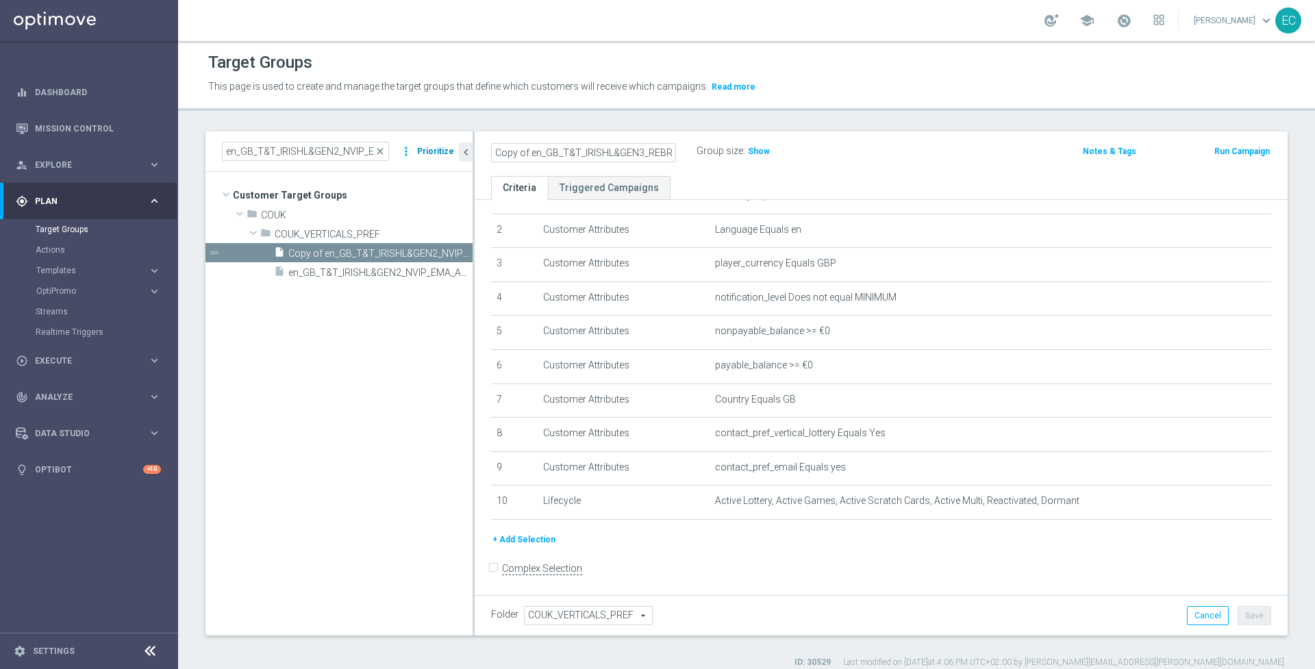
click at [433, 152] on as-split "en_GB_T&T_IRISHL&GEN2_NVIP_EMA_AUT_MIX close more_vert Prioritize Customer Targ…" at bounding box center [747, 384] width 1082 height 504
type input "en_GB_T&T_IRISHL&GEN3_REBRAD_NVIP_EMA_AUT_MIX"
click at [561, 142] on div "en_GB_T&T_IRISHL&GEN3_REBRAD_NVIP_EMA_AUT_MIX" at bounding box center [594, 151] width 206 height 19
click at [567, 154] on h2 "en_GB_T&T_IRISHL&GEN3_REBRAD_NVIP_EMA_AUT_MIX" at bounding box center [576, 151] width 170 height 16
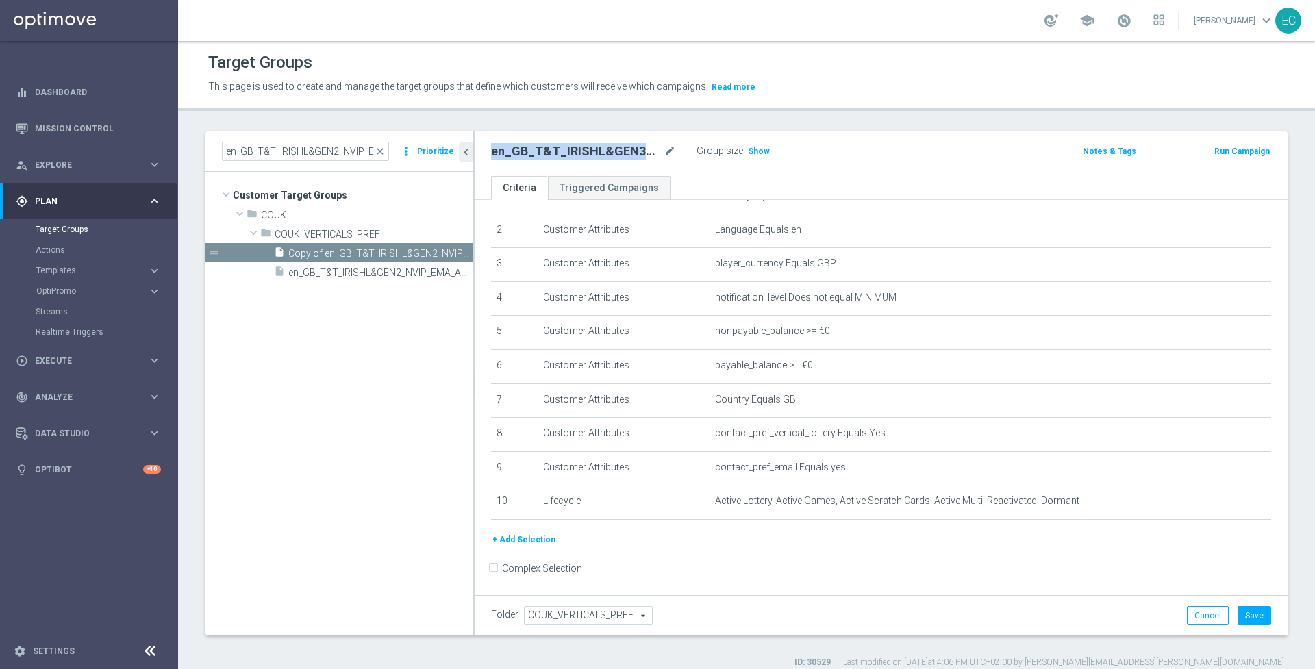
click at [567, 154] on h2 "en_GB_T&T_IRISHL&GEN3_REBRAD_NVIP_EMA_AUT_MIX" at bounding box center [576, 151] width 170 height 16
click at [666, 151] on icon "mode_edit" at bounding box center [670, 151] width 12 height 16
click at [608, 151] on input "en_GB_T&T_IRISHL&GEN3_REBRAD_NVIP_EMA_AUT_MIX" at bounding box center [583, 152] width 185 height 19
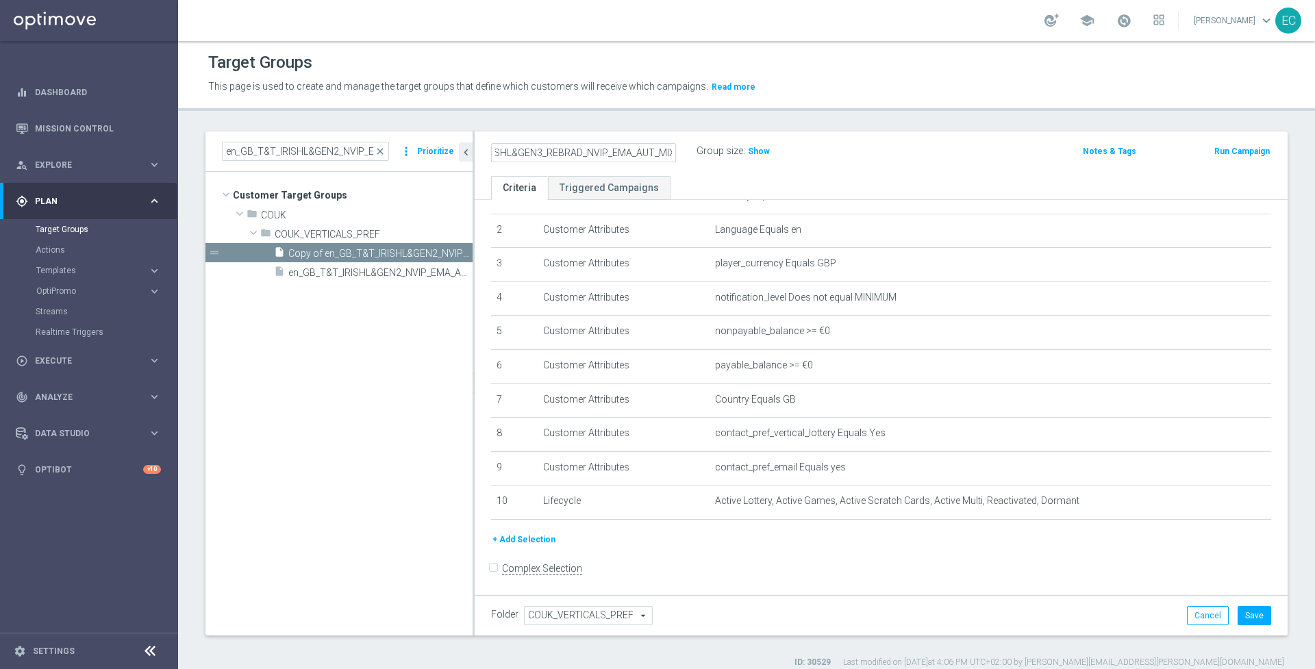
click at [608, 151] on input "en_GB_T&T_IRISHL&GEN3_REBRAD_NVIP_EMA_AUT_MIX" at bounding box center [583, 152] width 185 height 19
click at [568, 153] on input "en_GB_T&T_IRISHL&GEN3_REBRAD_NVIP_EMA_AUT_MIX" at bounding box center [583, 152] width 185 height 19
click at [623, 151] on input "en_GB_T&T_IRISHL&GEN3_REBRAND_NVIP_EMA_AUT_MIX" at bounding box center [583, 152] width 185 height 19
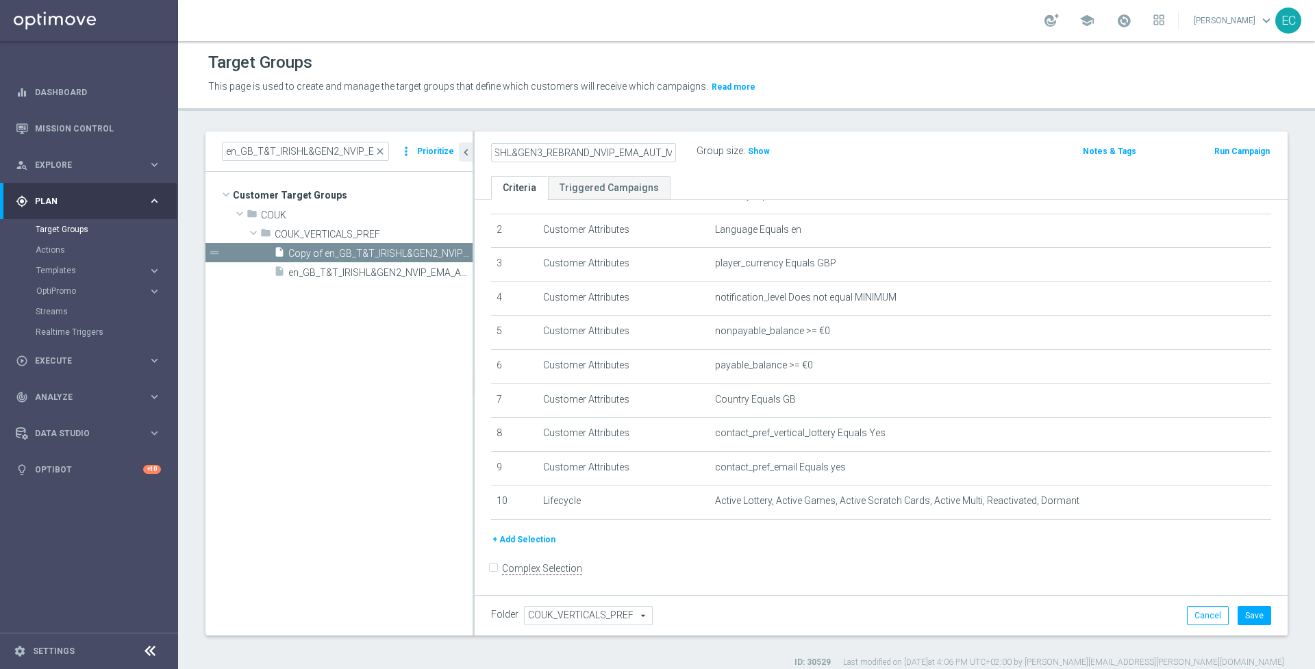
type input "en_GB_T&T_IRISHL&GEN3_REBRAND_NVIP_EMA_AUT_MIX"
click at [910, 160] on div "en_GB_T&T_IRISHL&GEN3_REBRAND_NVIP_EMA_AUT_MIX Group size : Show" at bounding box center [748, 152] width 534 height 21
click at [1258, 615] on button "Save" at bounding box center [1255, 615] width 34 height 19
click at [89, 265] on button "Templates keyboard_arrow_right" at bounding box center [99, 270] width 126 height 11
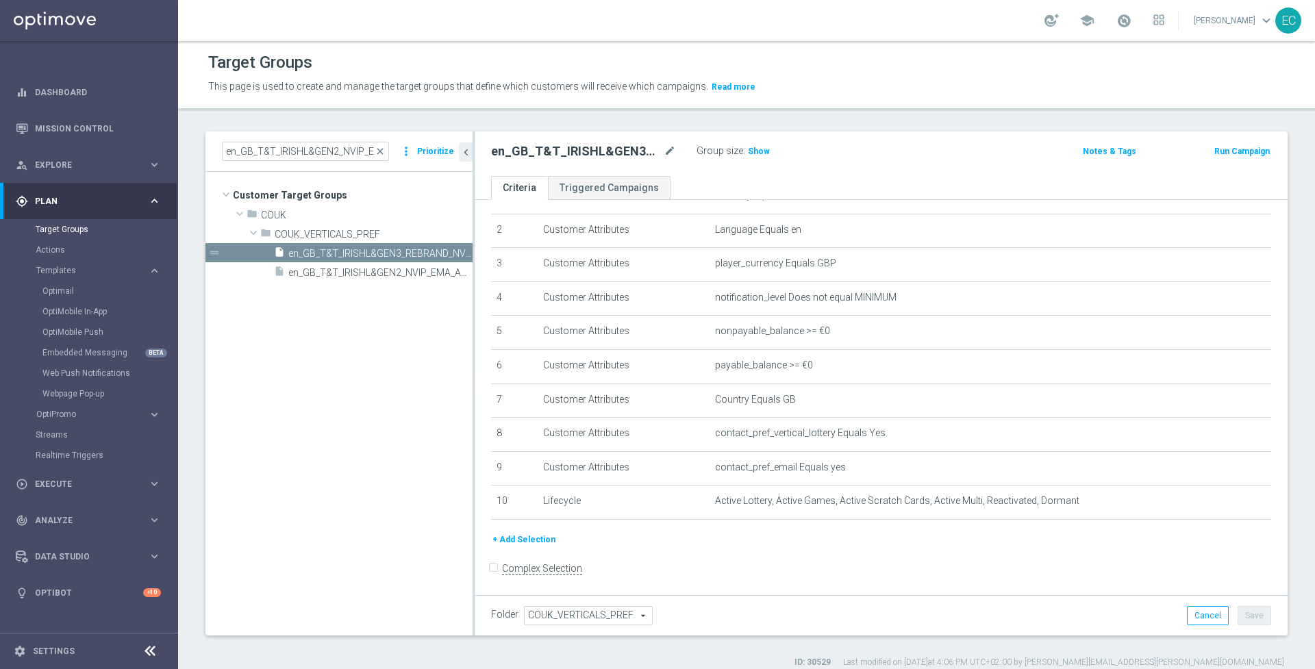
click at [97, 325] on div "OptiMobile Push" at bounding box center [109, 332] width 134 height 21
click at [87, 334] on link "OptiMobile Push" at bounding box center [92, 332] width 100 height 11
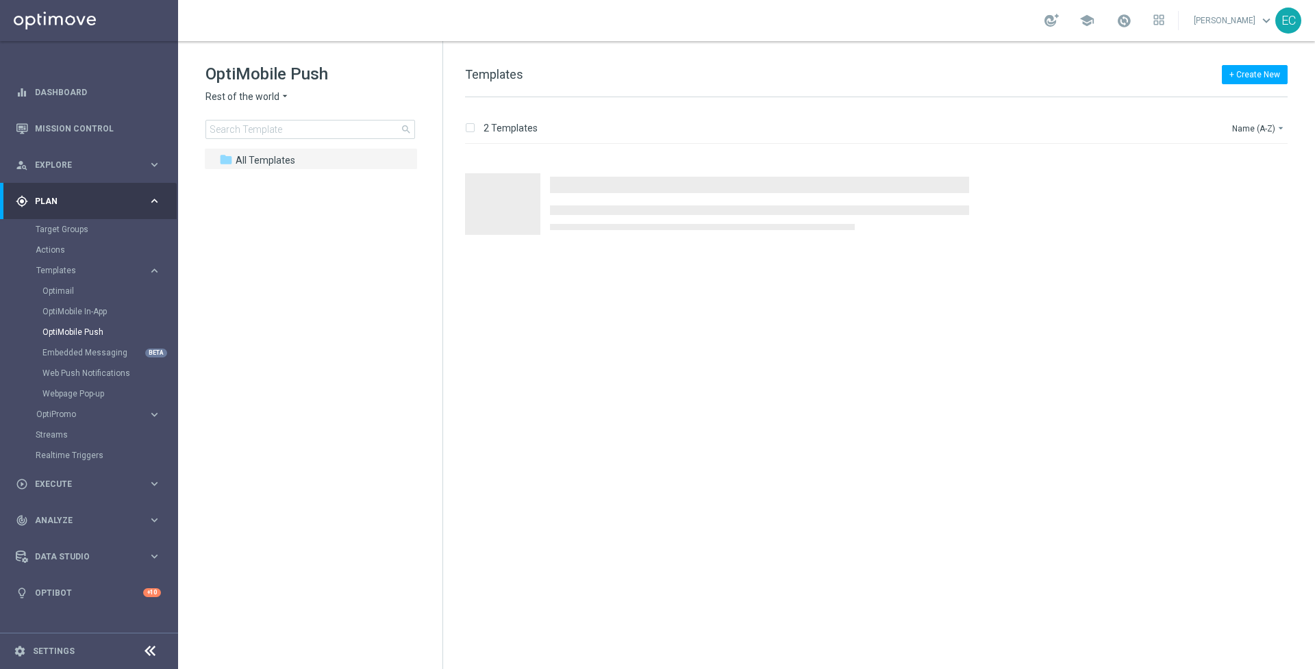
click at [269, 100] on span "Rest of the world" at bounding box center [243, 96] width 74 height 13
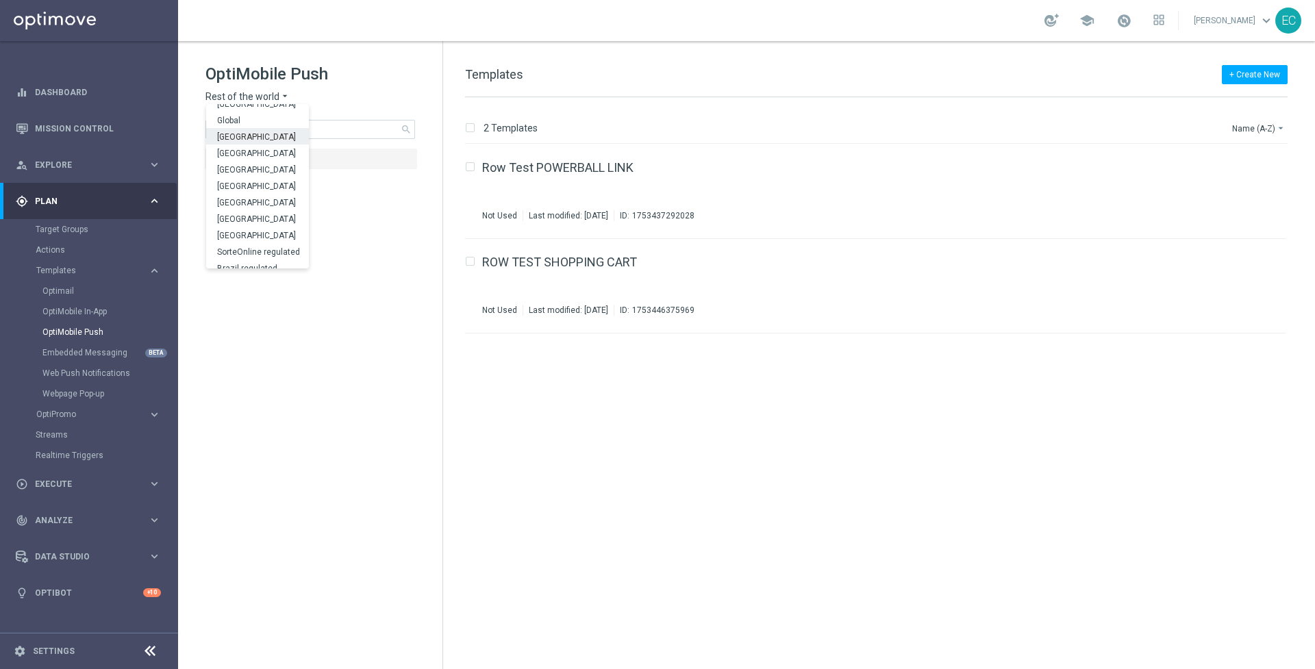
scroll to position [427, 0]
click at [0, 0] on span "Germany" at bounding box center [0, 0] width 0 height 0
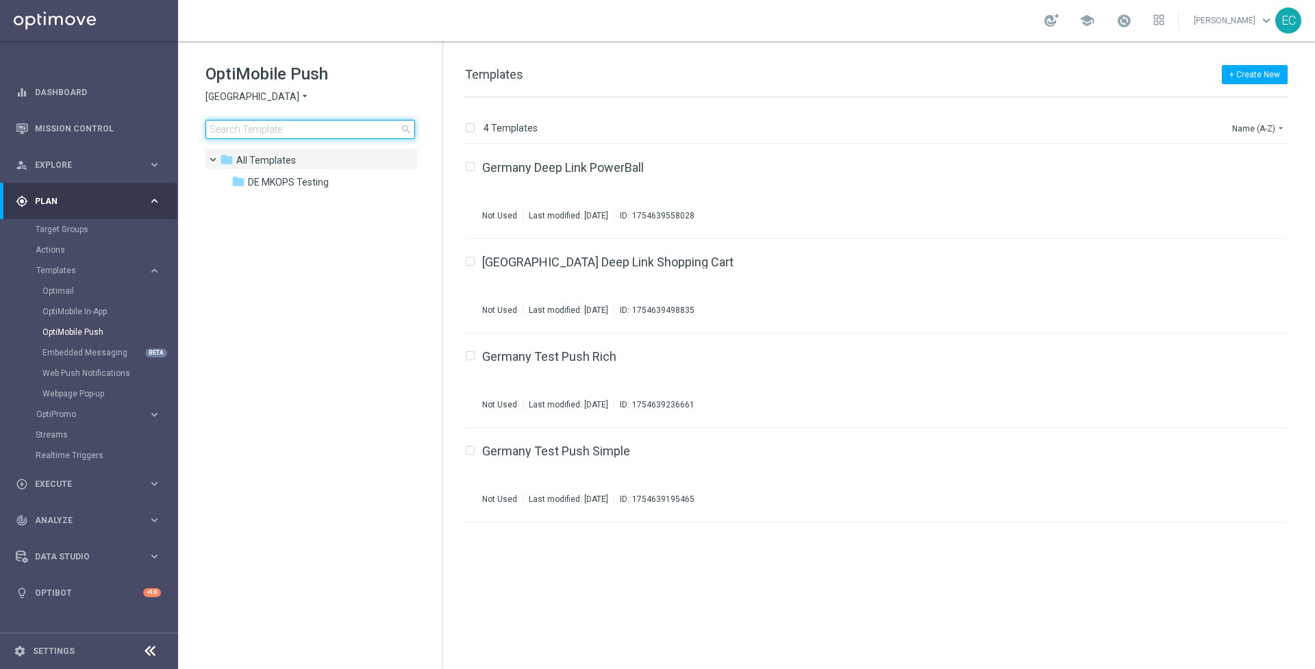
click at [316, 127] on input at bounding box center [311, 129] width 210 height 19
click at [316, 181] on span "DE MKOPS Testing" at bounding box center [288, 182] width 81 height 12
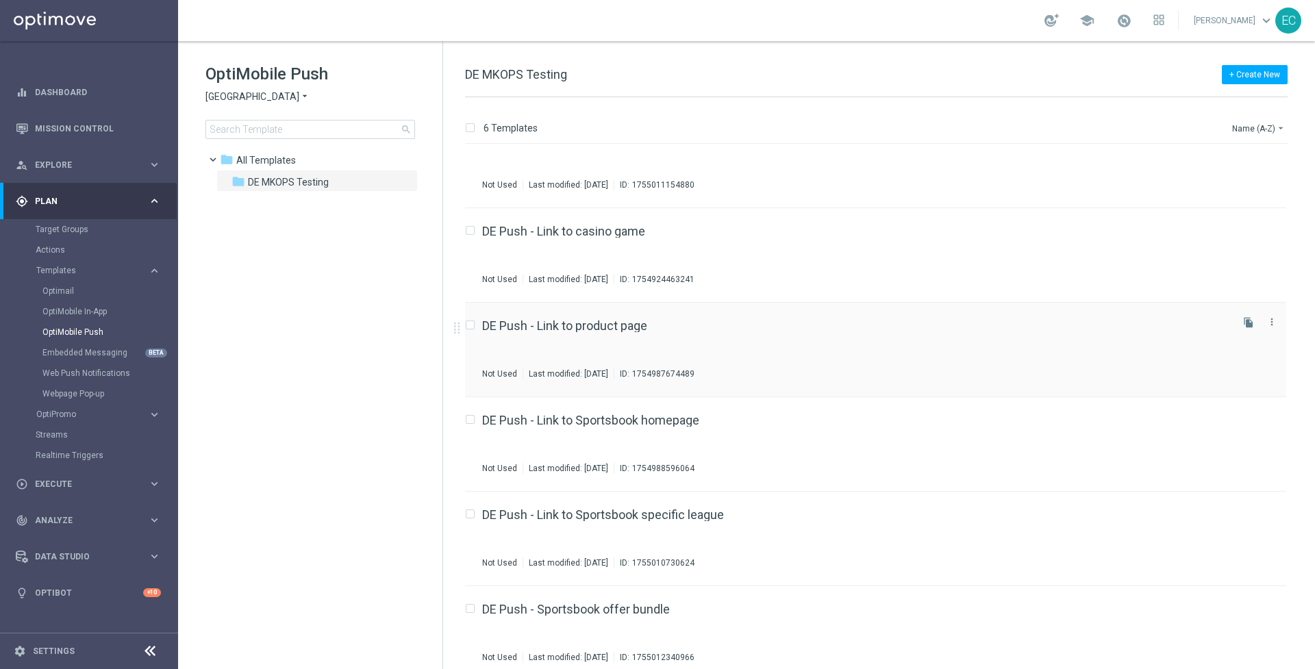
scroll to position [42, 0]
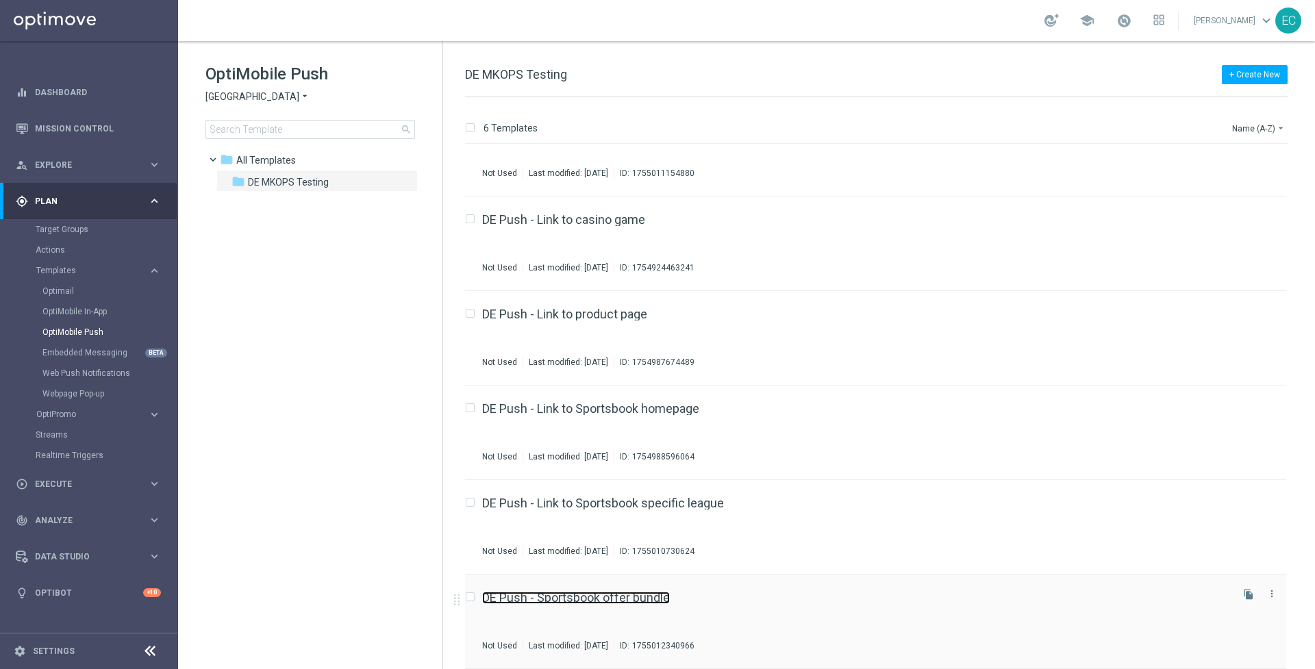
click at [660, 592] on link "DE Push - Sportsbook offer bundle" at bounding box center [576, 598] width 188 height 12
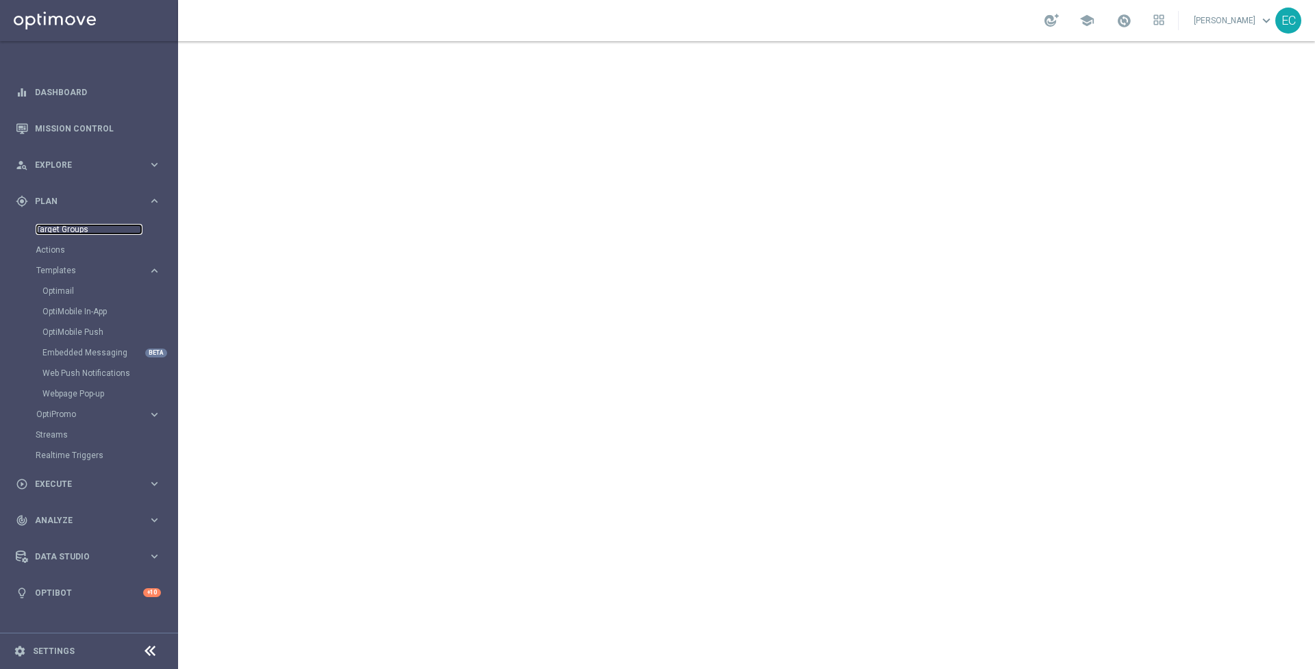
click at [86, 229] on link "Target Groups" at bounding box center [89, 229] width 107 height 11
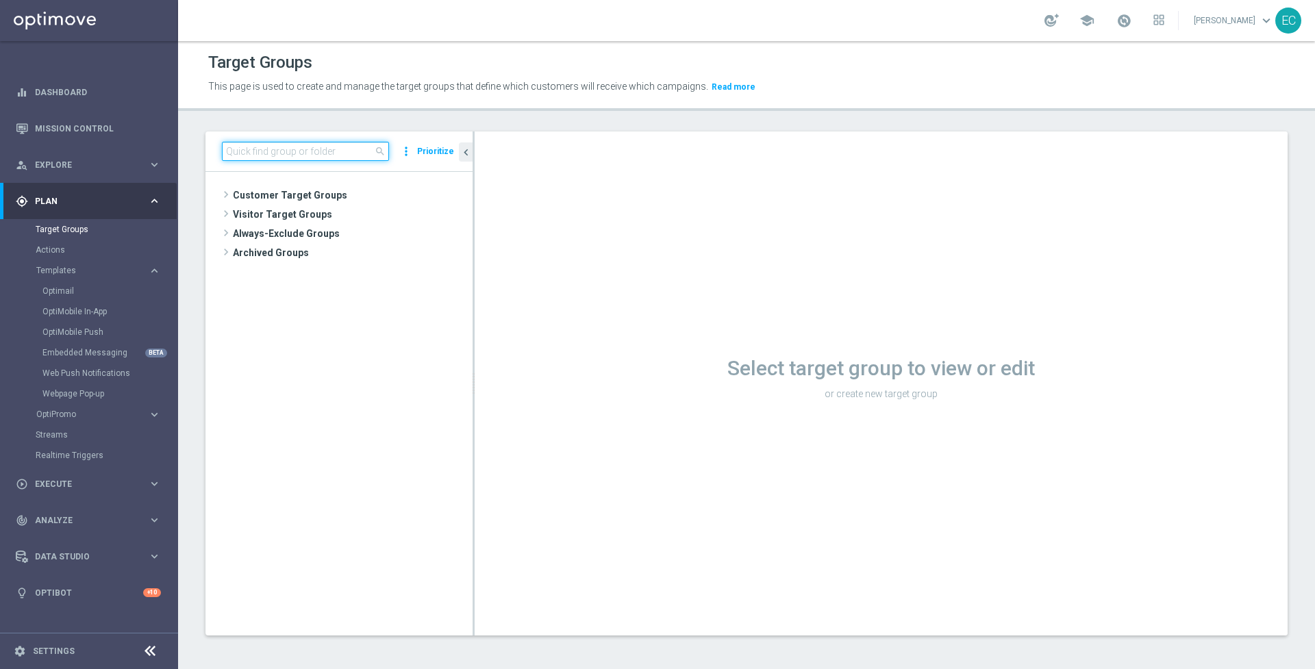
click at [312, 150] on input at bounding box center [305, 151] width 167 height 19
paste input "DE Push - Sportsbook offer bundle"
drag, startPoint x: 265, startPoint y: 152, endPoint x: 399, endPoint y: 153, distance: 134.3
click at [399, 153] on div "DE Push - Sportsbook offer bundl close more_vert Prioritize" at bounding box center [339, 151] width 234 height 19
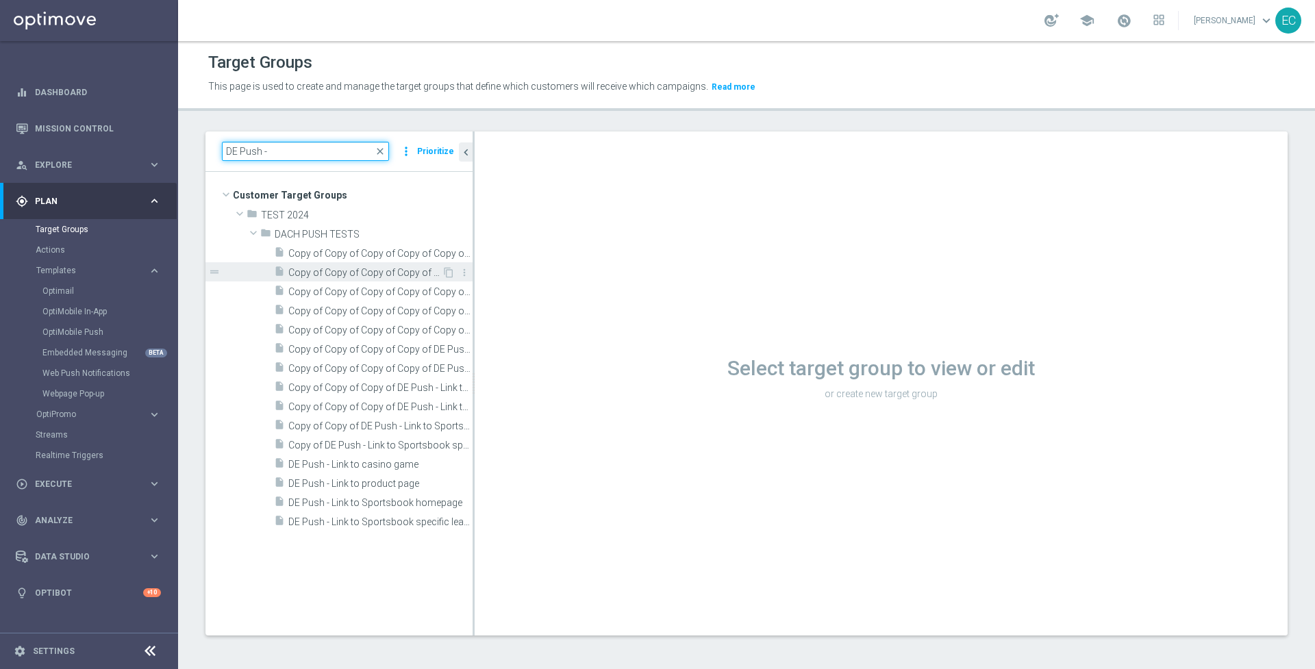
type input "DE Push -"
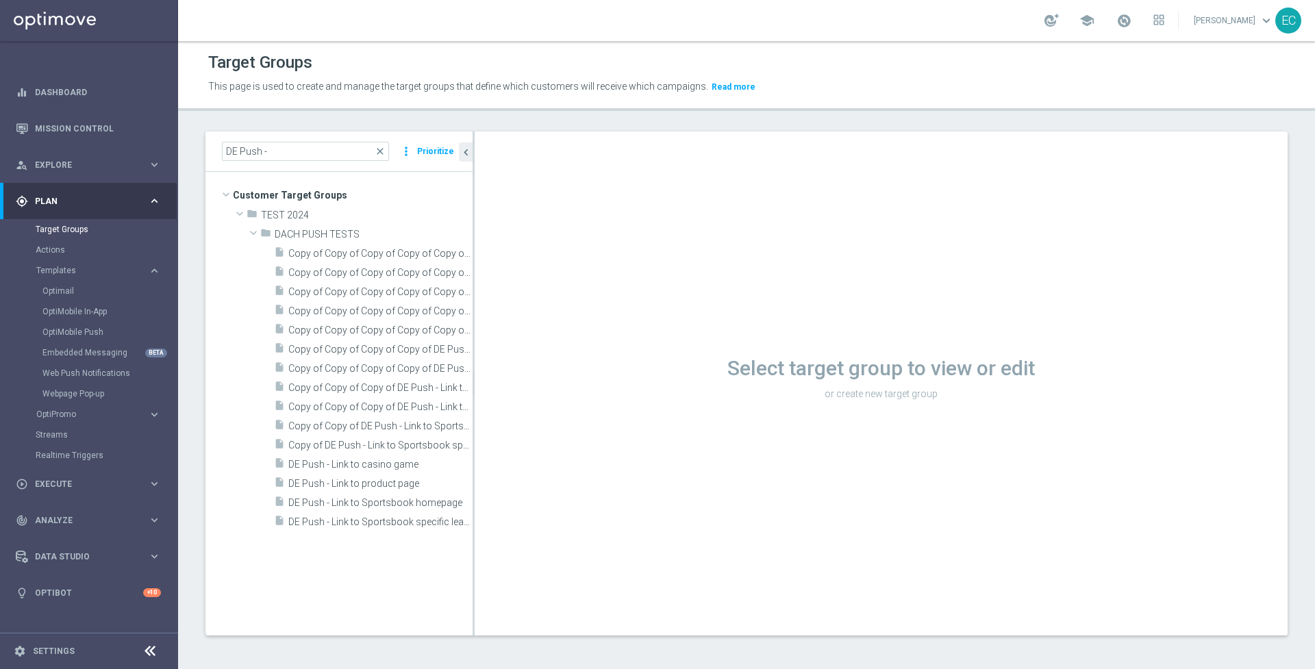
drag, startPoint x: 472, startPoint y: 263, endPoint x: 475, endPoint y: 231, distance: 32.3
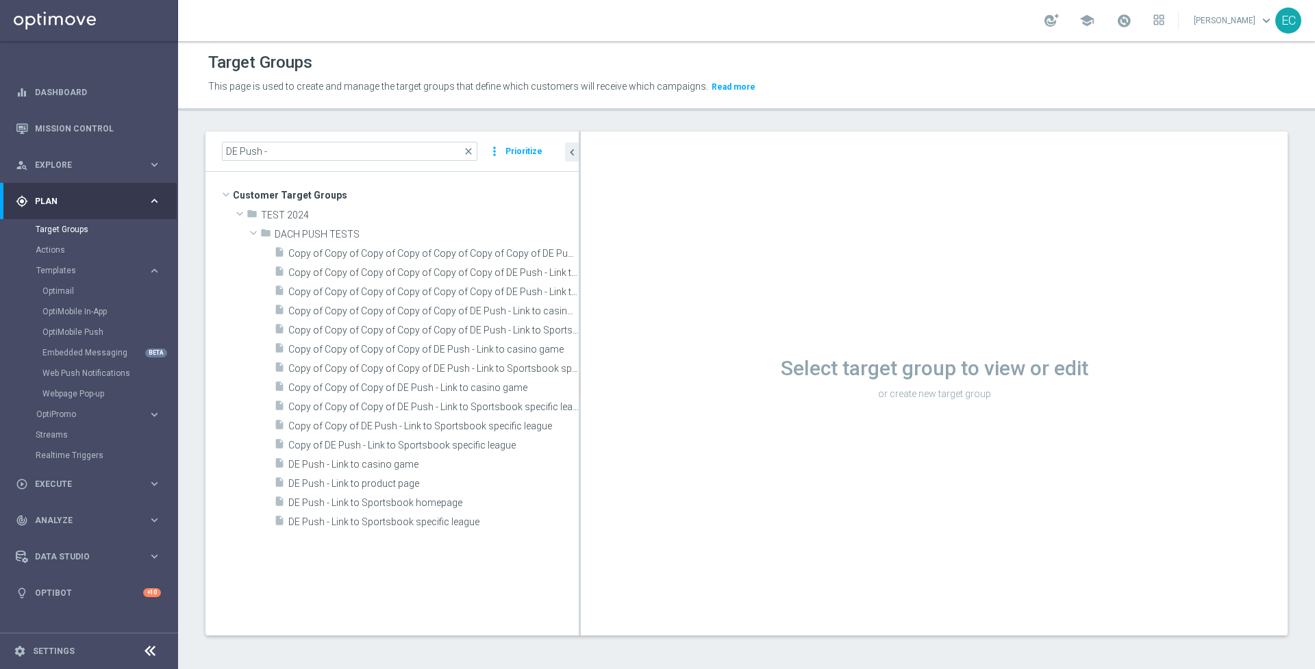
drag, startPoint x: 473, startPoint y: 230, endPoint x: 623, endPoint y: 229, distance: 150.0
click at [623, 229] on as-split "DE Push - close more_vert Prioritize Customer Target Groups library_add create_…" at bounding box center [747, 384] width 1082 height 504
click at [455, 441] on span "Copy of DE Push - Link to Sportsbook specific league" at bounding box center [417, 446] width 258 height 12
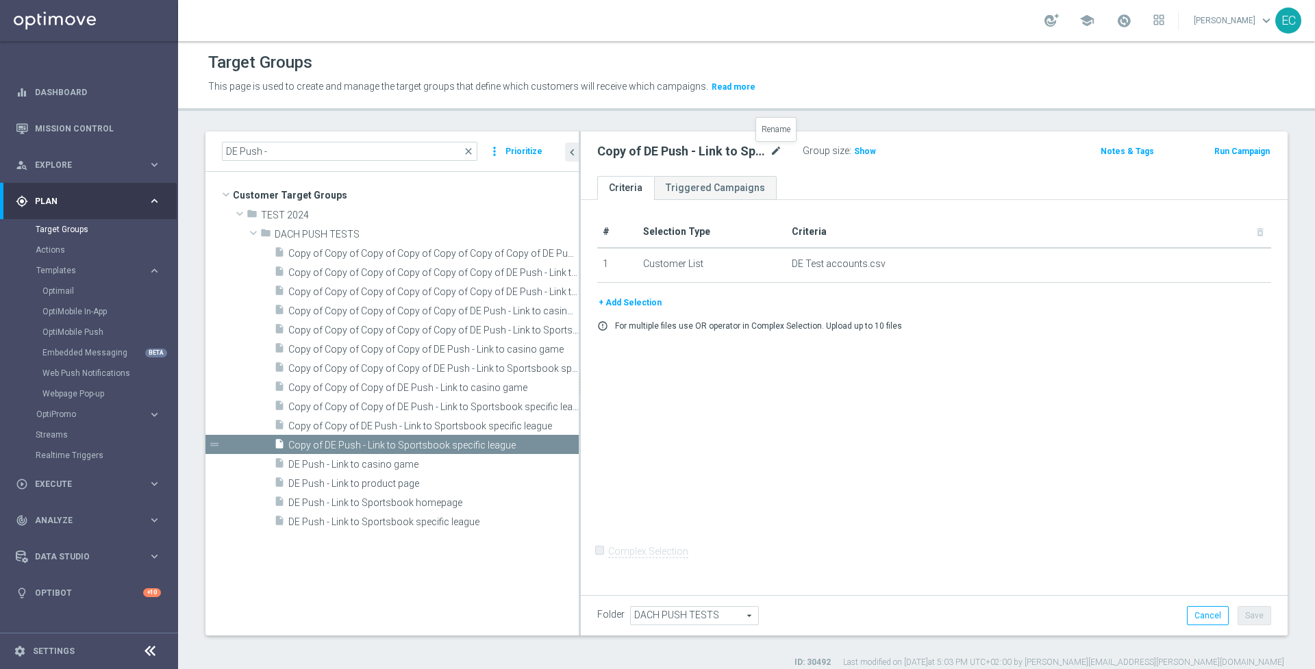
click at [773, 146] on icon "mode_edit" at bounding box center [776, 151] width 12 height 16
type input "DE Push - Sportsbook offer bundle"
click at [895, 416] on div "# Selection Type Criteria delete_forever 1 Customer List DE Test accounts.csv d…" at bounding box center [934, 395] width 707 height 391
click at [775, 155] on icon "mode_edit" at bounding box center [776, 151] width 12 height 16
click at [1258, 613] on button "Save" at bounding box center [1255, 615] width 34 height 19
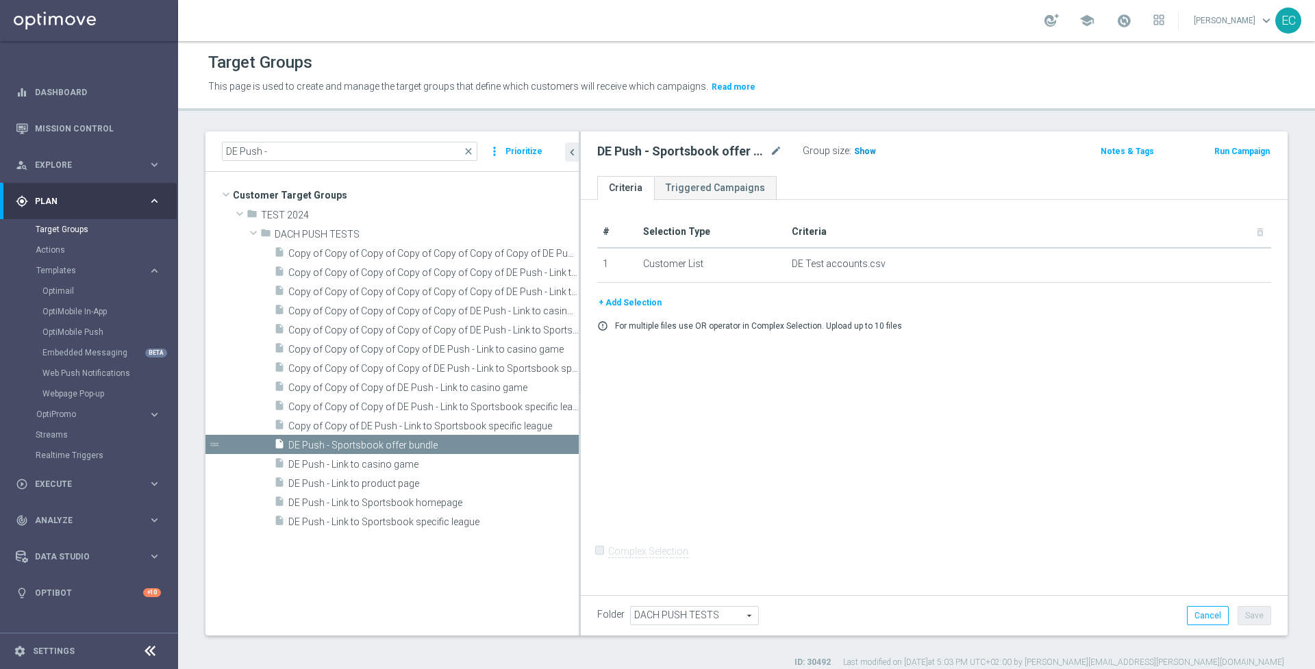
click at [863, 152] on span "Show" at bounding box center [865, 152] width 22 height 10
click at [1239, 149] on button "Run Campaign" at bounding box center [1242, 151] width 58 height 15
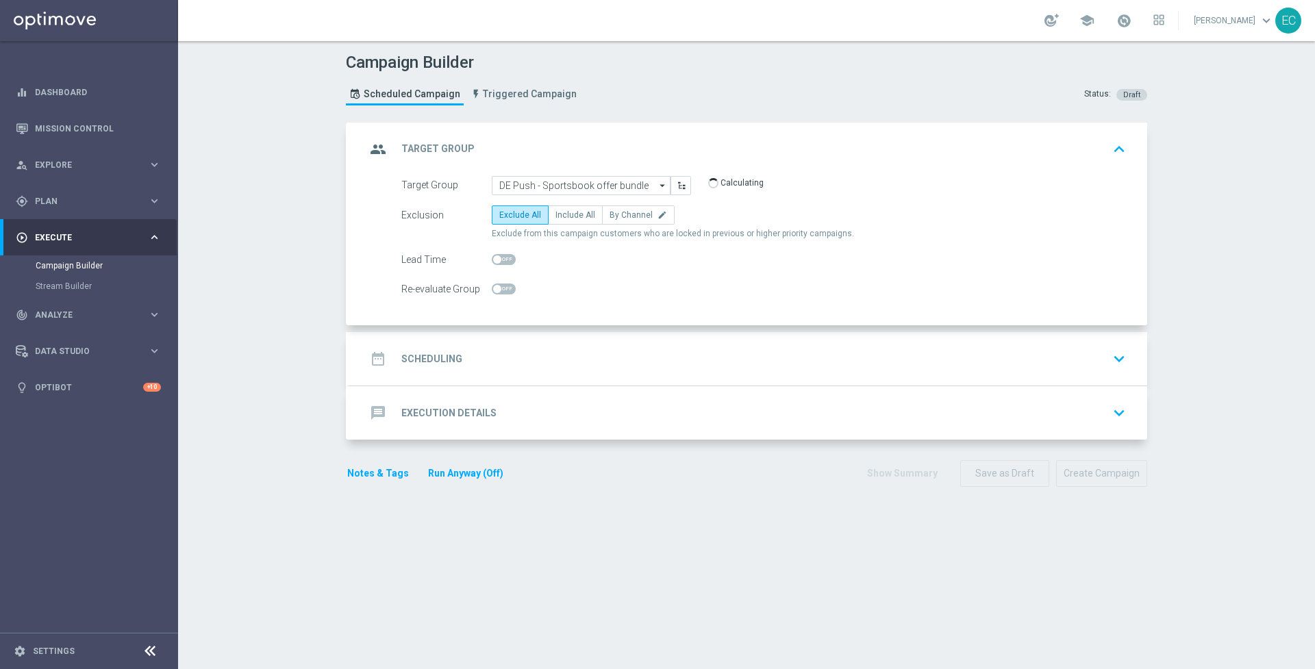
click at [572, 201] on form "Target Group DE Push - Sportsbook offer bundle DE Push - Sportsbook offer bundl…" at bounding box center [763, 237] width 725 height 123
click at [572, 212] on span "Include All" at bounding box center [576, 215] width 40 height 10
click at [564, 213] on input "Include All" at bounding box center [560, 217] width 9 height 9
radio input "true"
click at [556, 325] on accordion "group Target Group keyboard_arrow_up Target Group launch DE Push - Sportsbook o…" at bounding box center [746, 282] width 801 height 318
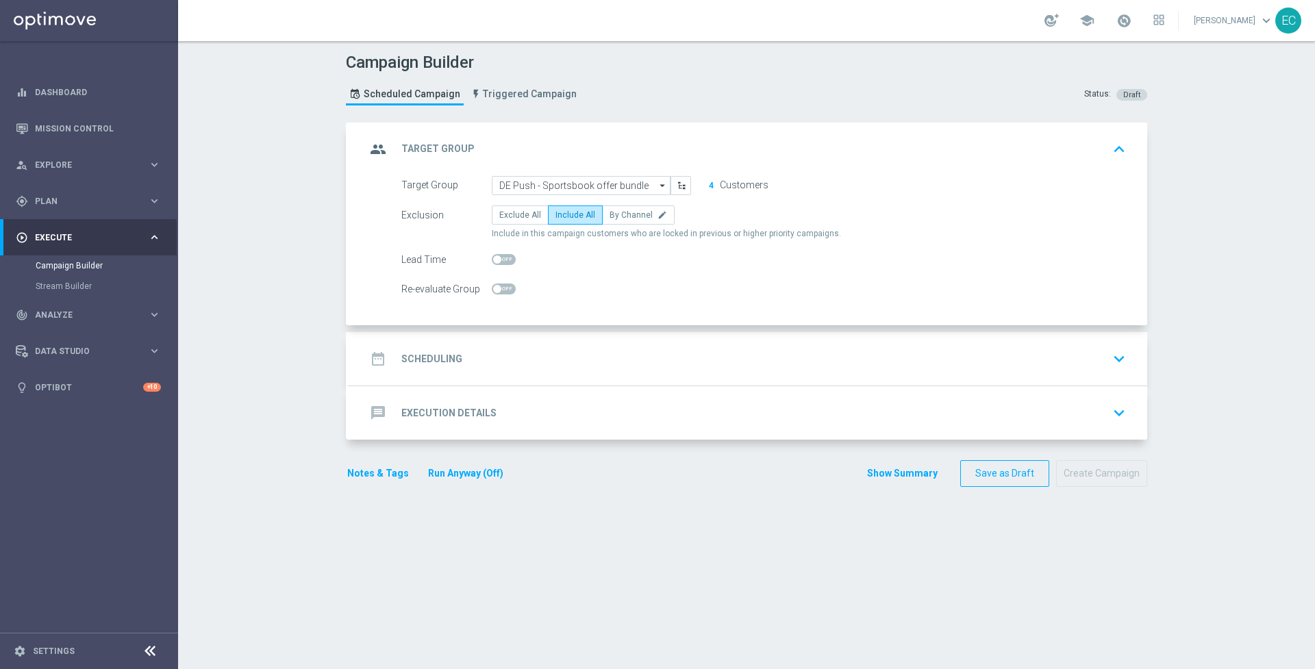
click at [564, 364] on div "date_range Scheduling keyboard_arrow_down" at bounding box center [748, 359] width 765 height 26
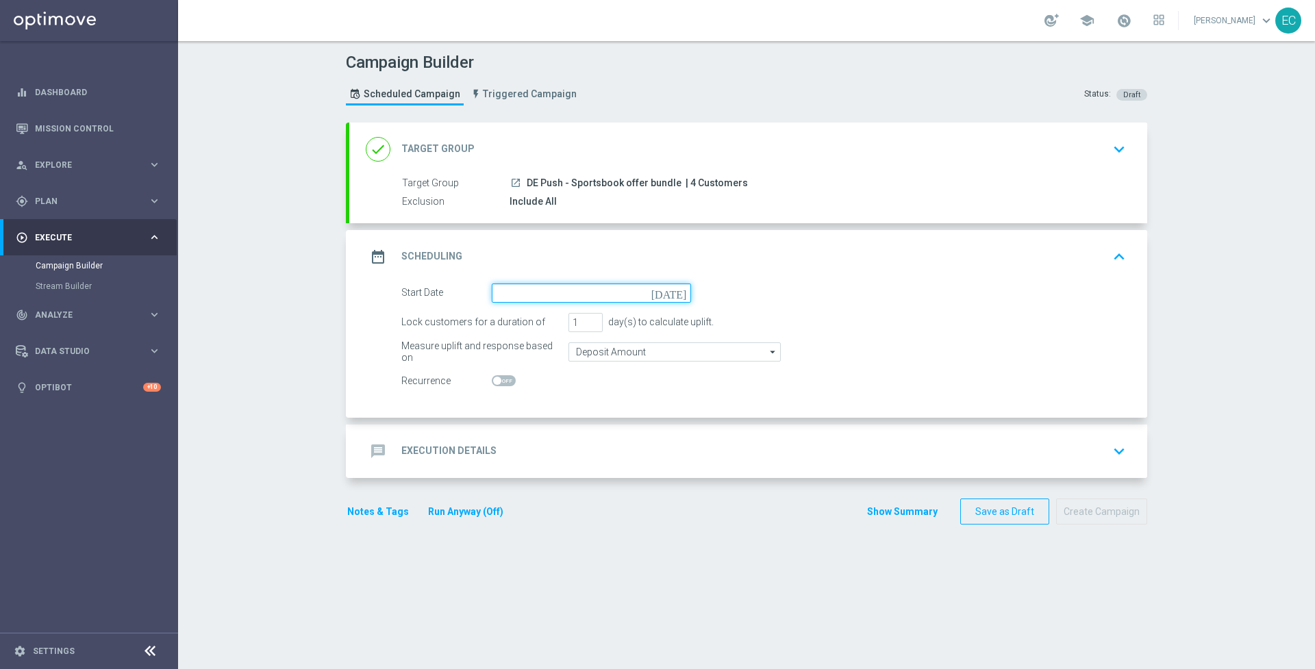
click at [645, 301] on input at bounding box center [591, 293] width 199 height 19
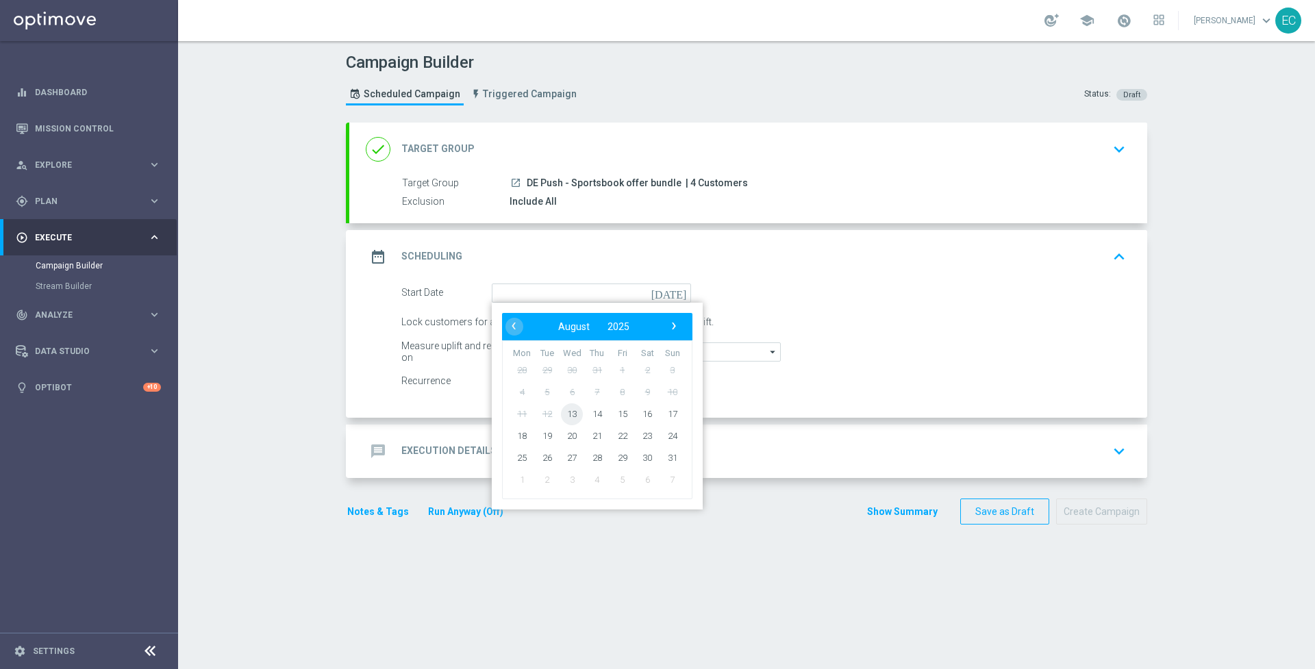
click at [575, 411] on span "13" at bounding box center [572, 414] width 22 height 22
type input "13 Aug 2025"
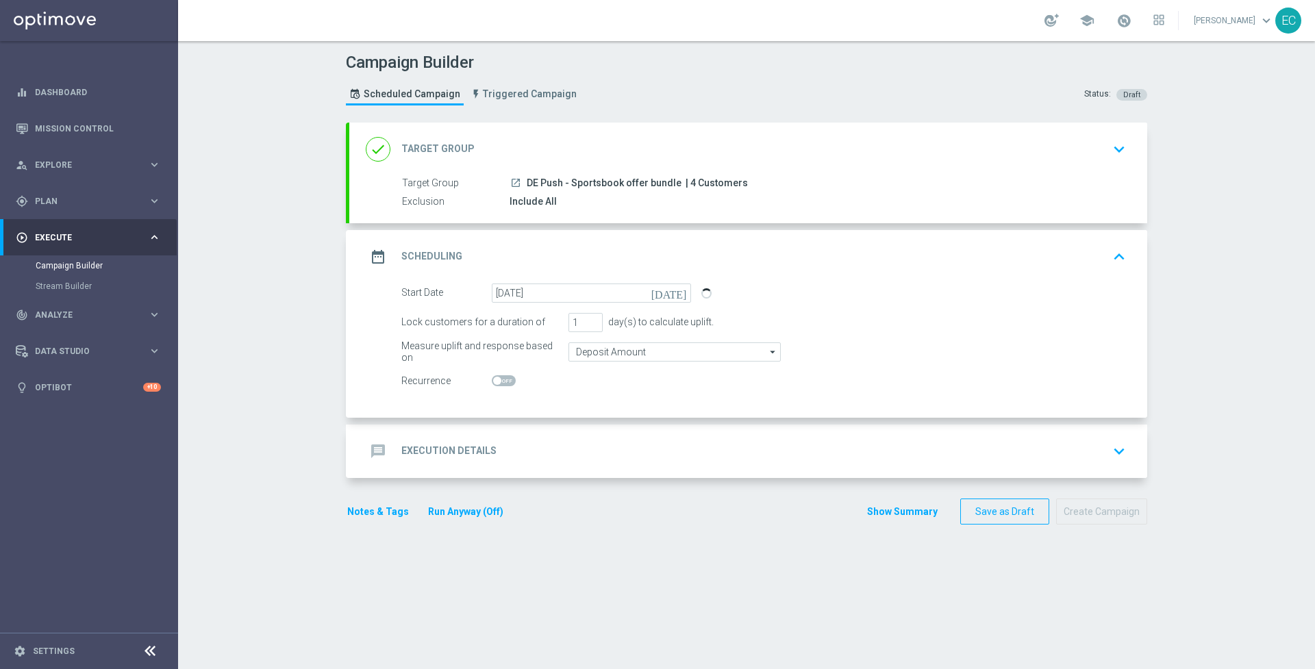
click at [611, 456] on div "message Execution Details keyboard_arrow_down" at bounding box center [748, 451] width 765 height 26
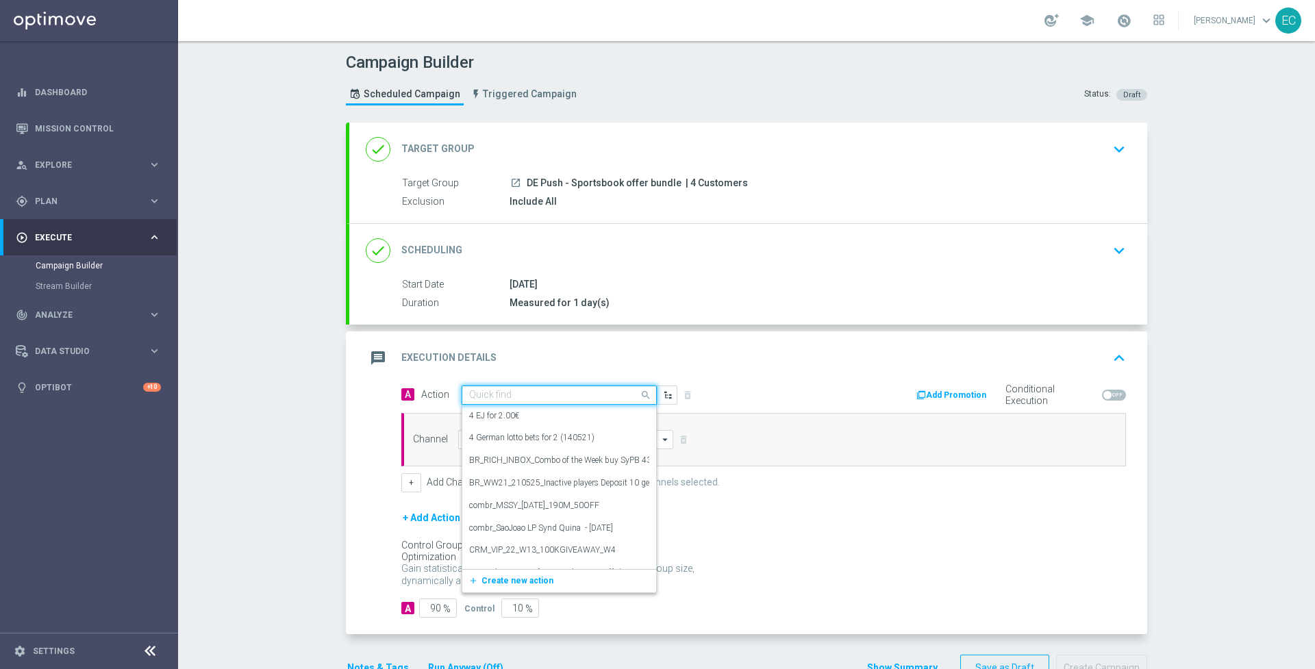
click at [564, 393] on input "text" at bounding box center [545, 396] width 153 height 12
click at [538, 569] on div "add_new Create new action" at bounding box center [559, 580] width 194 height 23
click at [538, 580] on span "Create new action" at bounding box center [518, 581] width 72 height 10
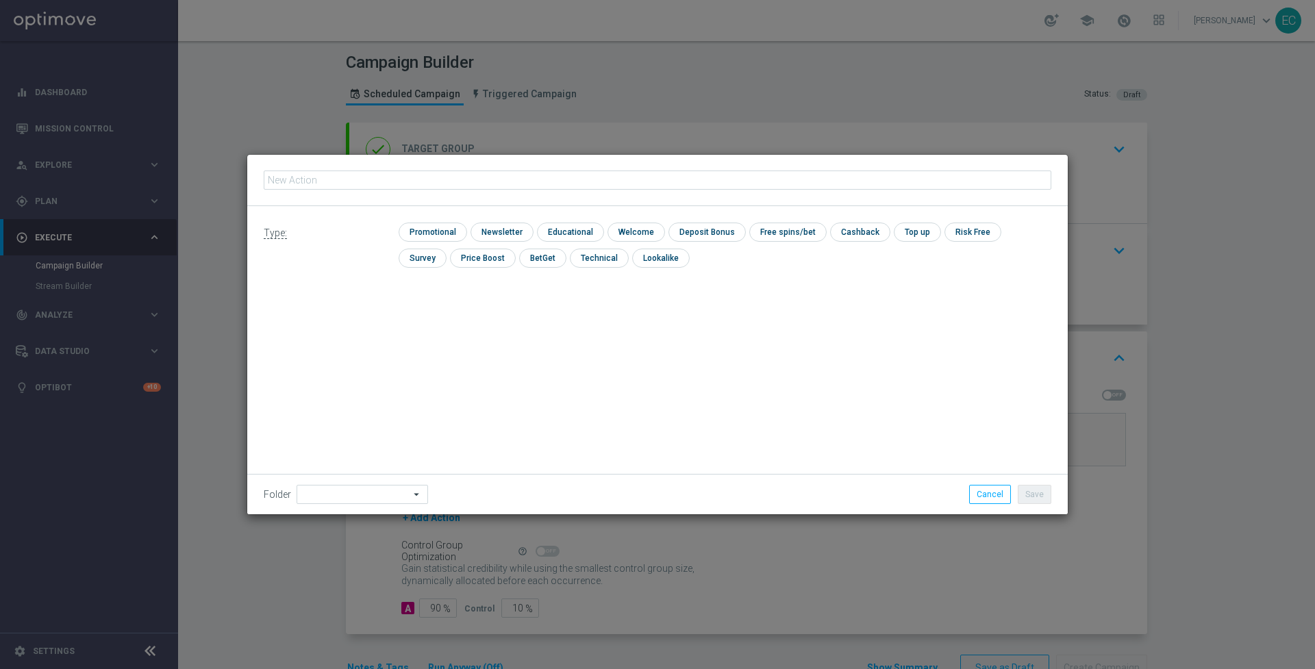
type input "DE Push - Sportsbook offer bundle"
click at [445, 241] on div "check Promotional" at bounding box center [433, 232] width 69 height 19
click at [432, 224] on input "checkbox" at bounding box center [431, 232] width 65 height 18
checkbox input "true"
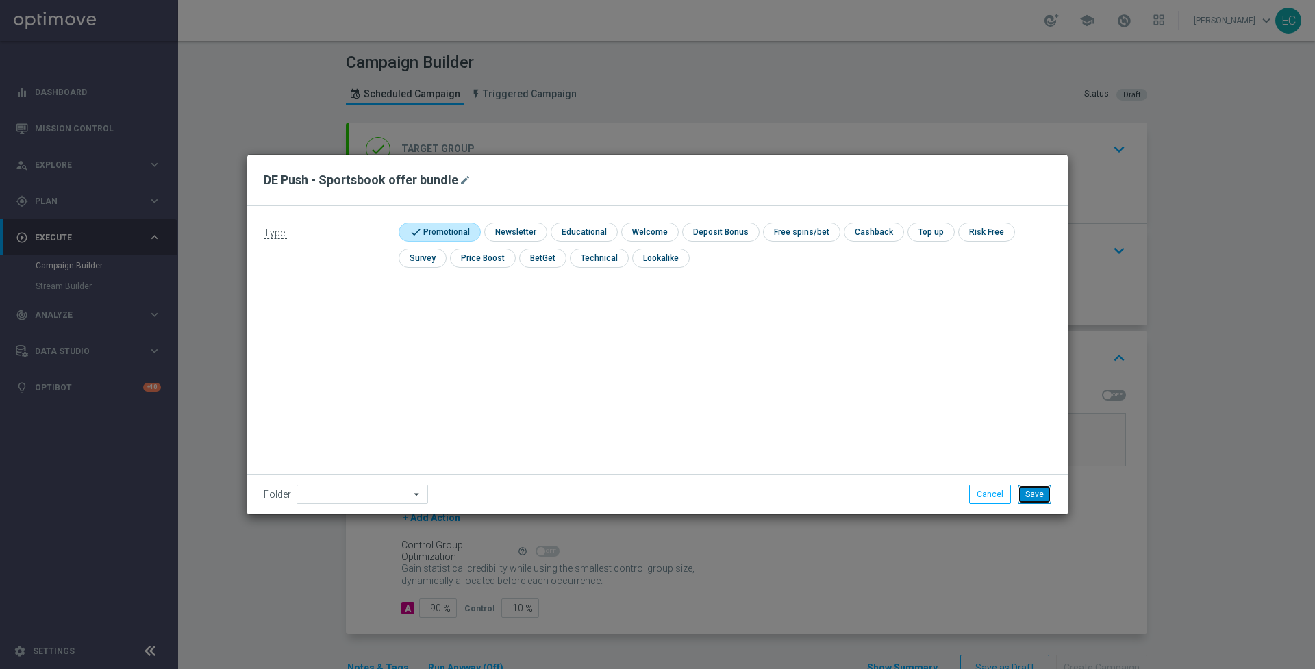
click at [1034, 495] on button "Save" at bounding box center [1035, 494] width 34 height 19
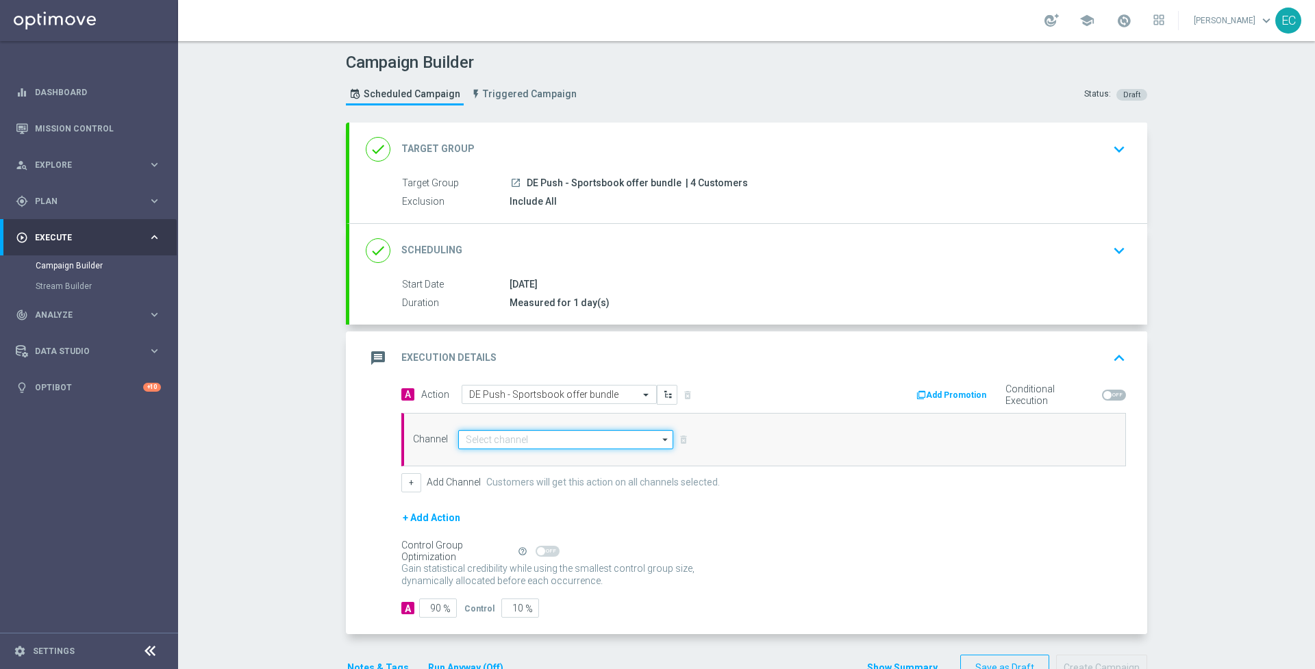
click at [615, 445] on input at bounding box center [565, 439] width 215 height 19
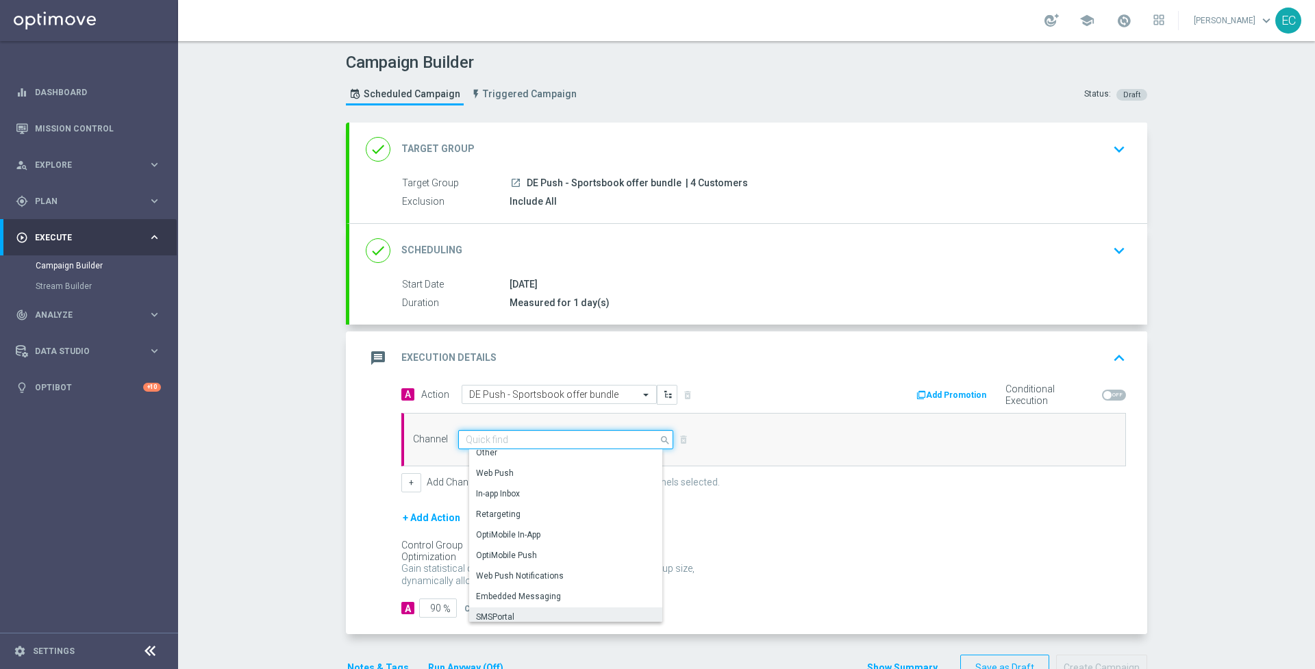
scroll to position [362, 0]
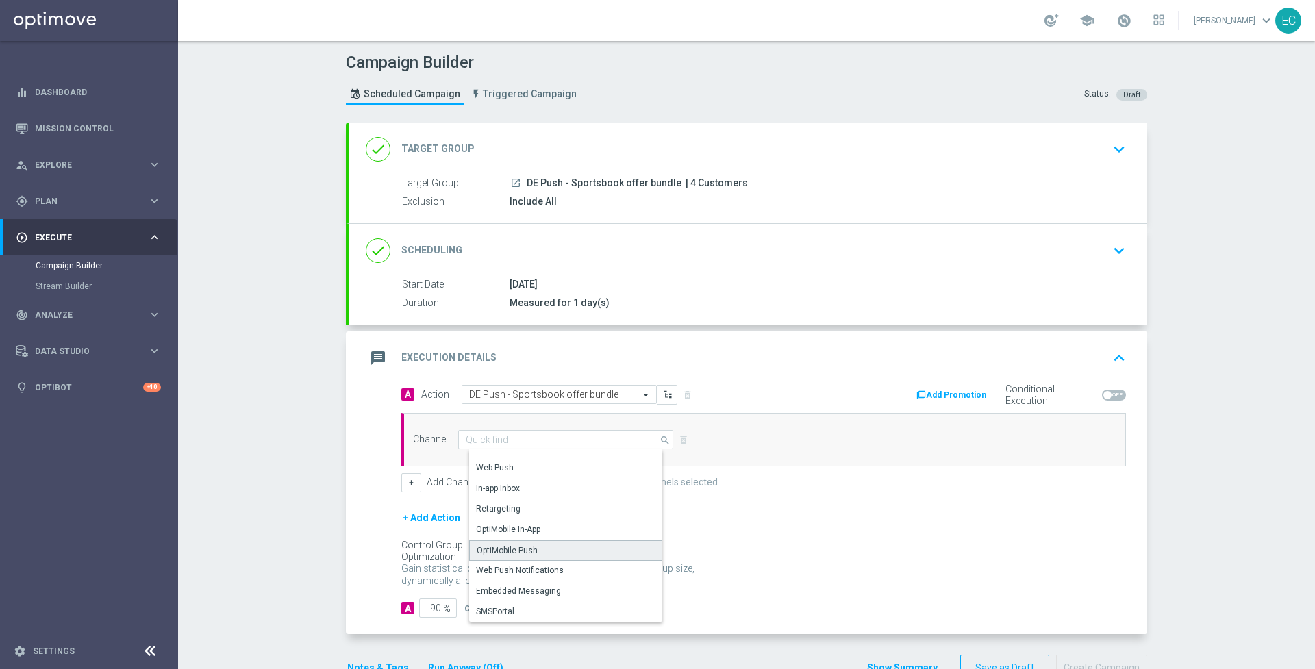
click at [576, 549] on div "OptiMobile Push" at bounding box center [571, 550] width 205 height 21
type input "OptiMobile Push"
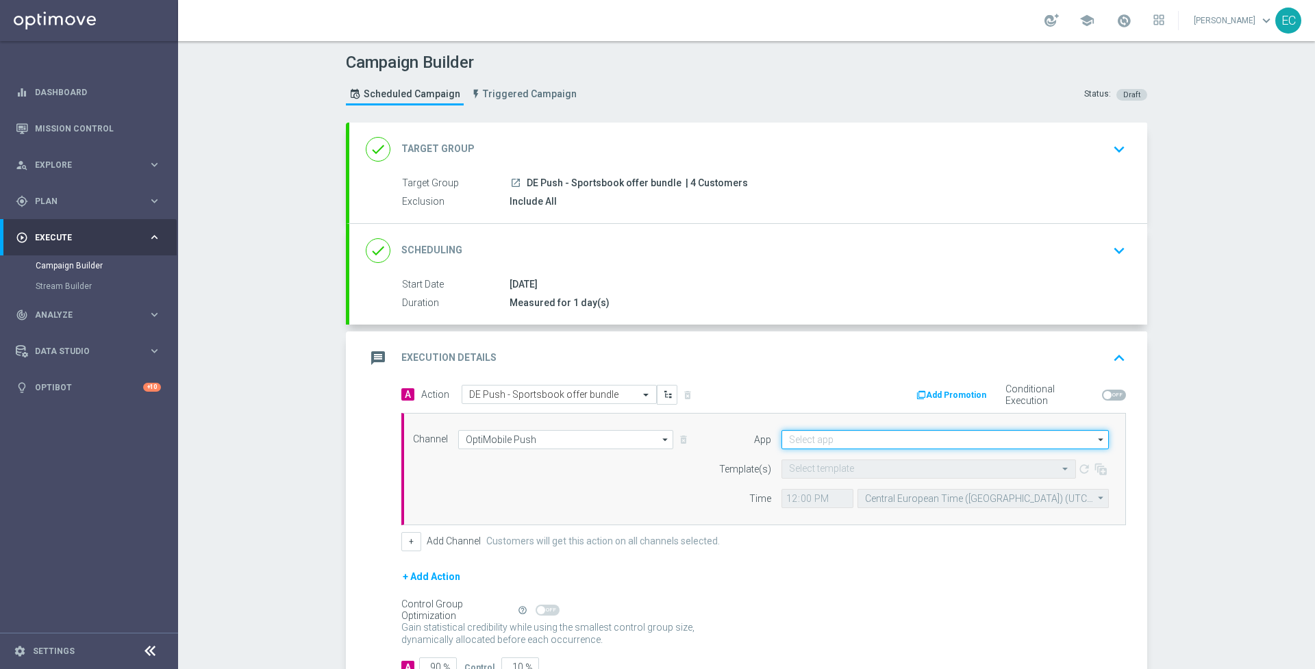
click at [870, 435] on input at bounding box center [945, 439] width 327 height 19
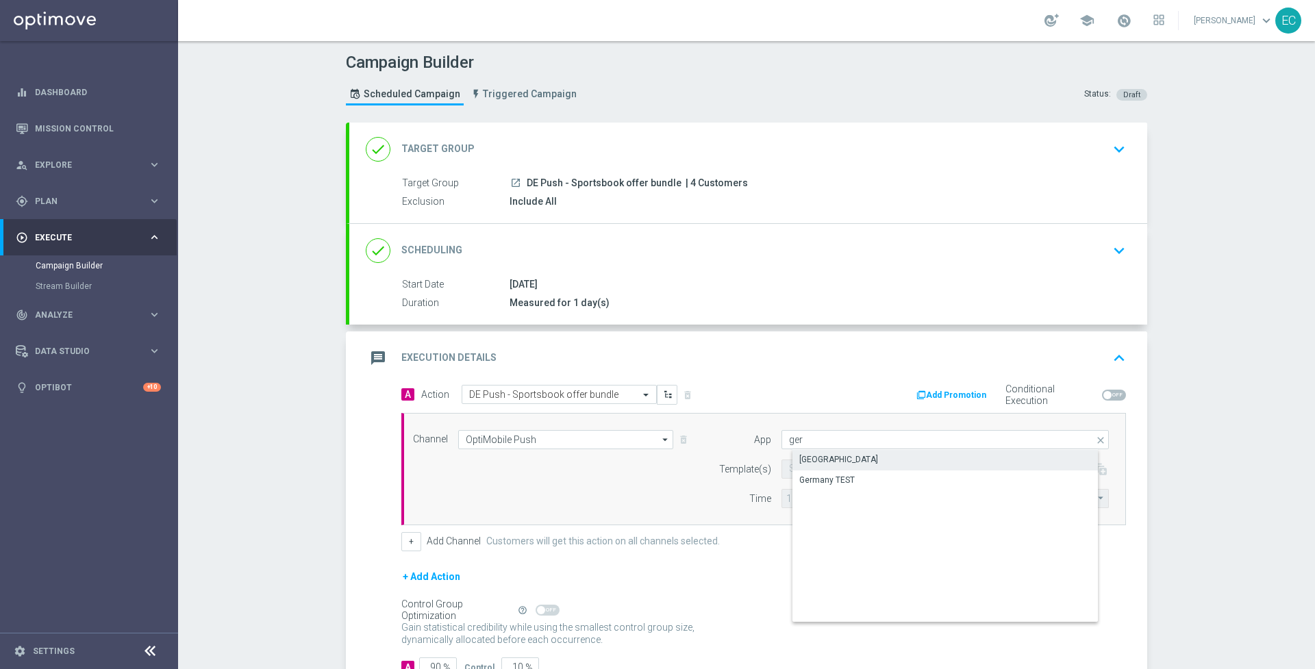
click at [860, 461] on div "Germany" at bounding box center [957, 459] width 328 height 19
type input "Germany"
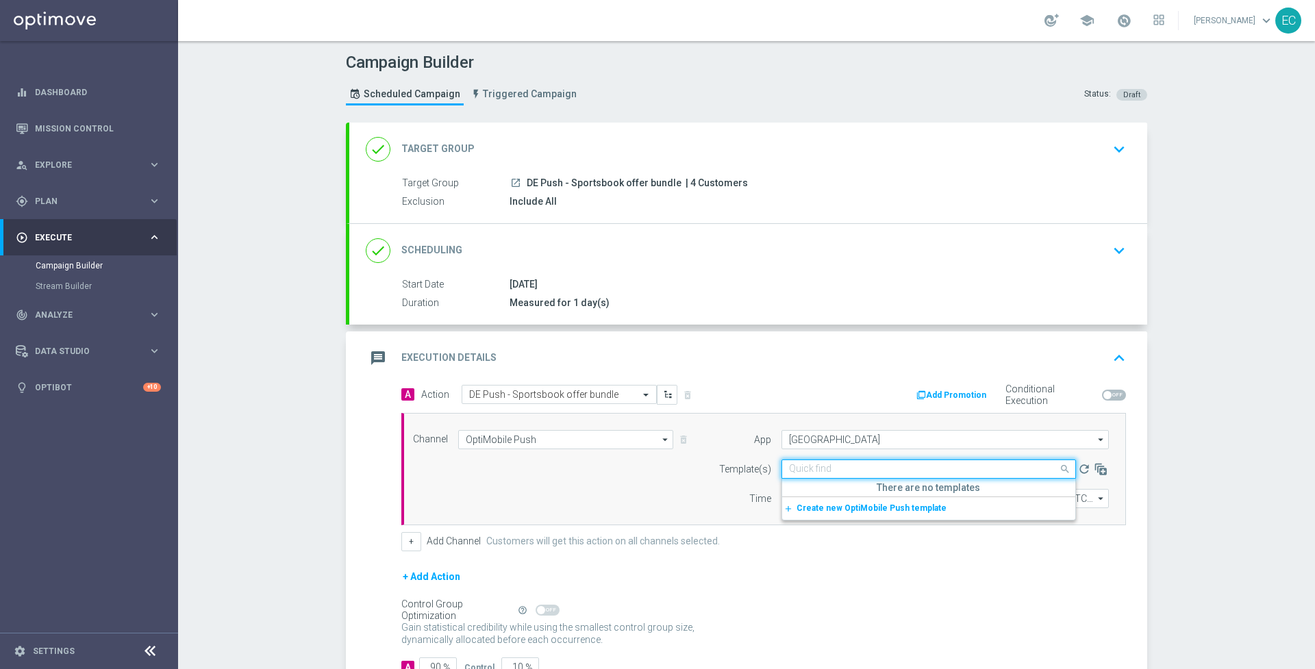
click at [838, 468] on input "text" at bounding box center [915, 470] width 252 height 12
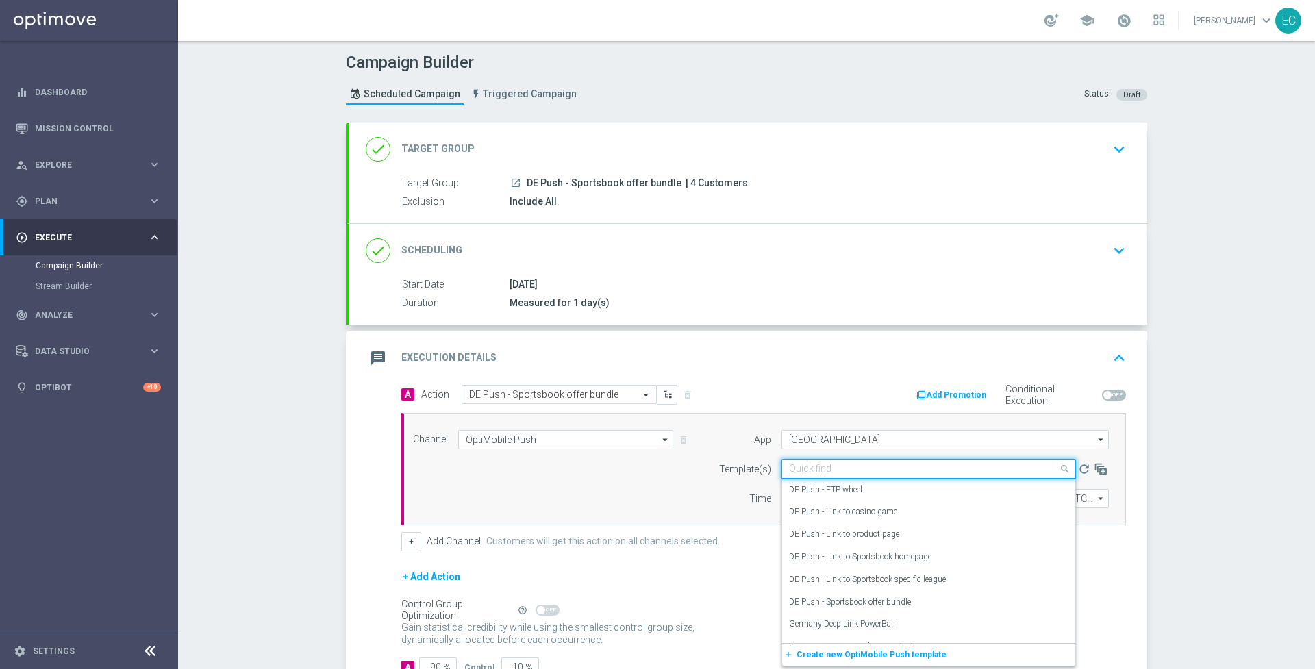
paste input "DE Push - Sportsbook offer bundle"
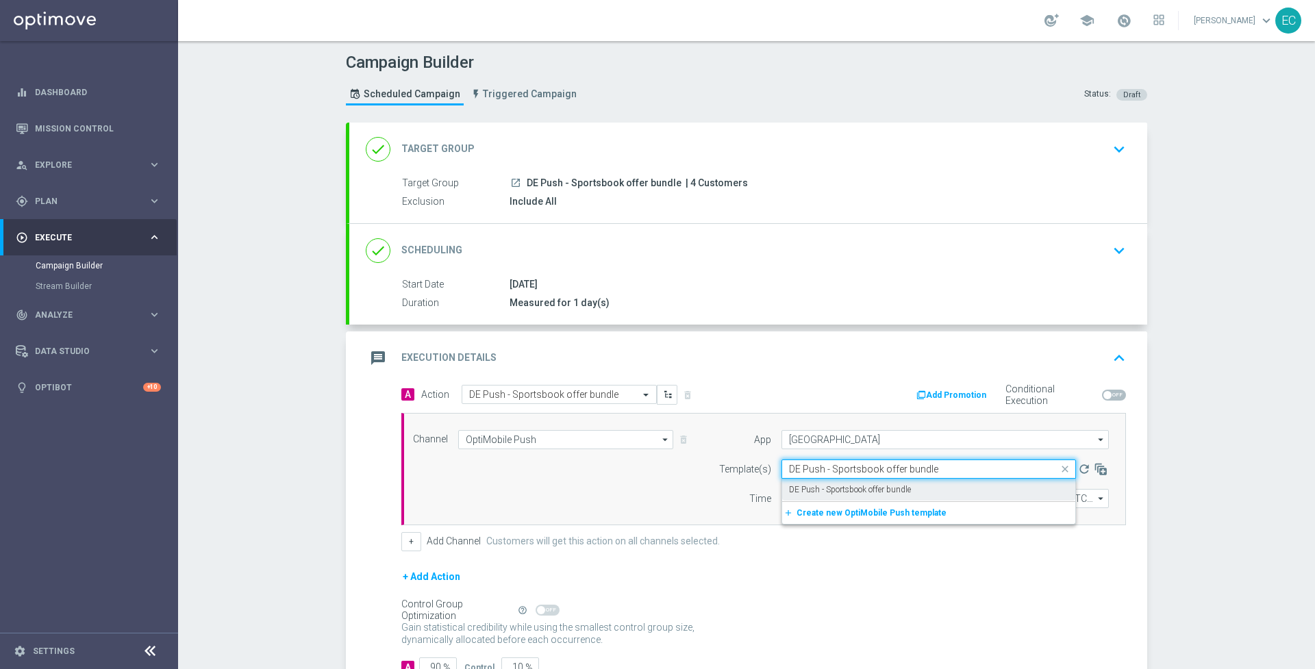
click at [924, 485] on div "DE Push - Sportsbook offer bundle" at bounding box center [928, 490] width 279 height 23
type input "DE Push - Sportsbook offer bundle"
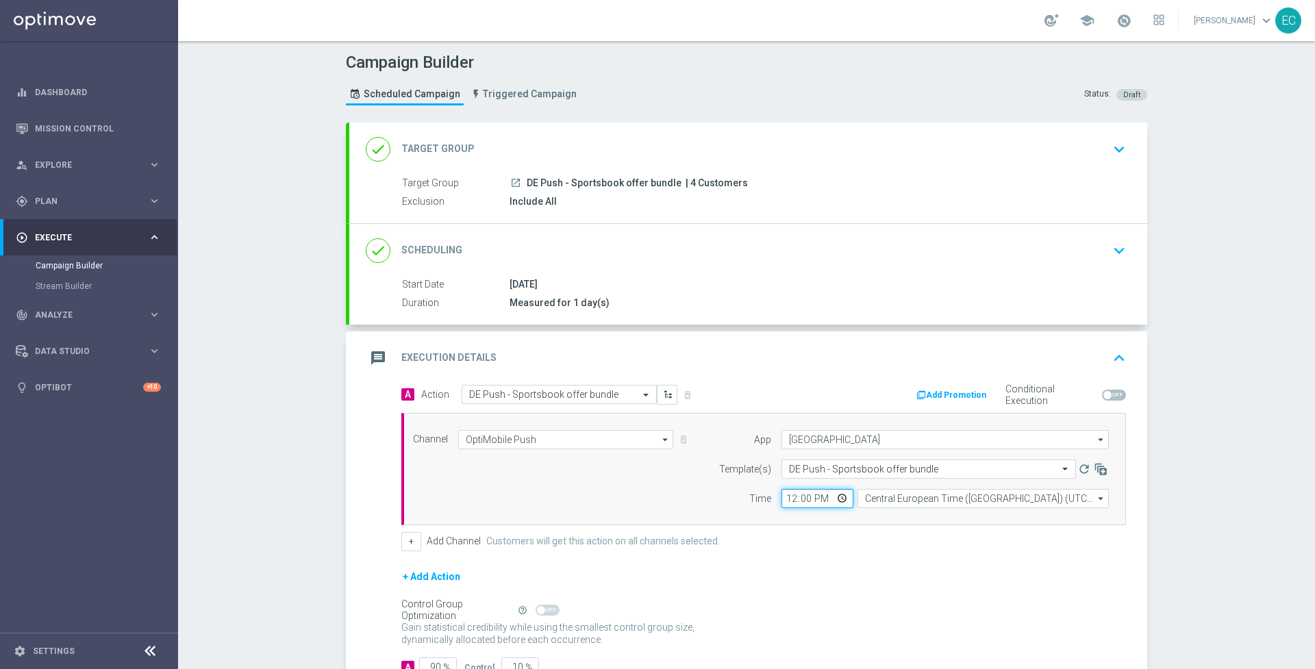
click at [784, 496] on input "12:00" at bounding box center [818, 498] width 72 height 19
type input "16:14"
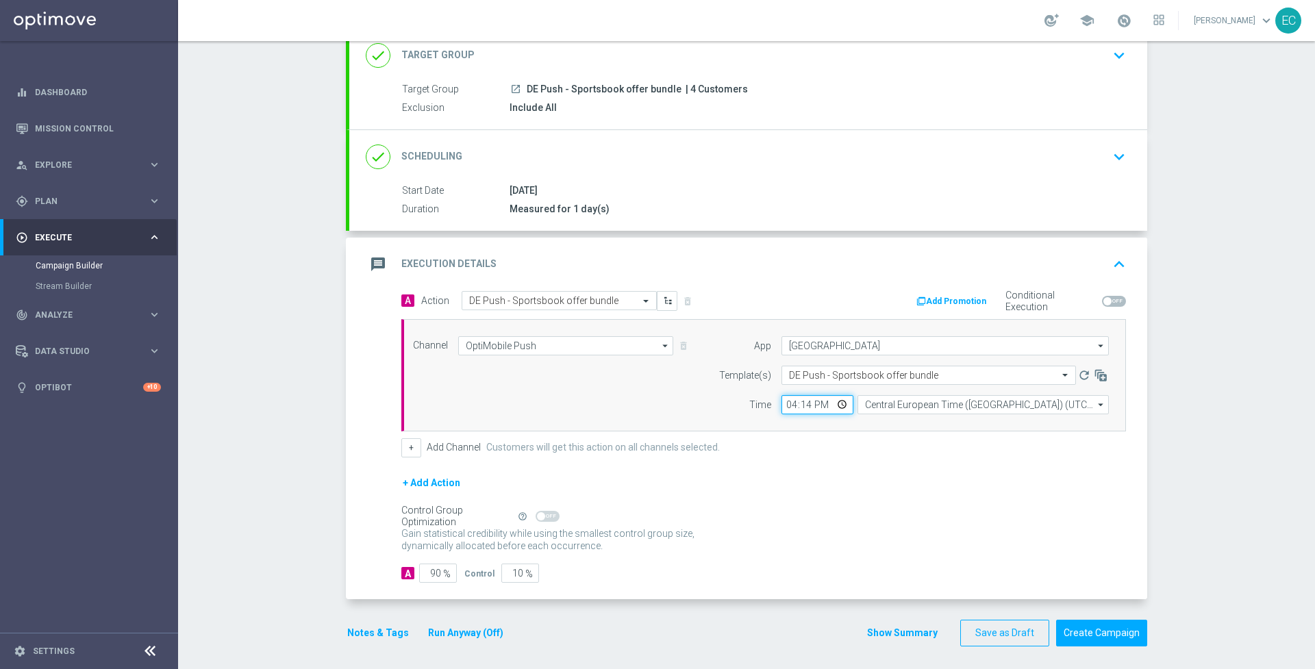
scroll to position [93, 0]
click at [431, 569] on input "90" at bounding box center [438, 573] width 38 height 19
type input "1"
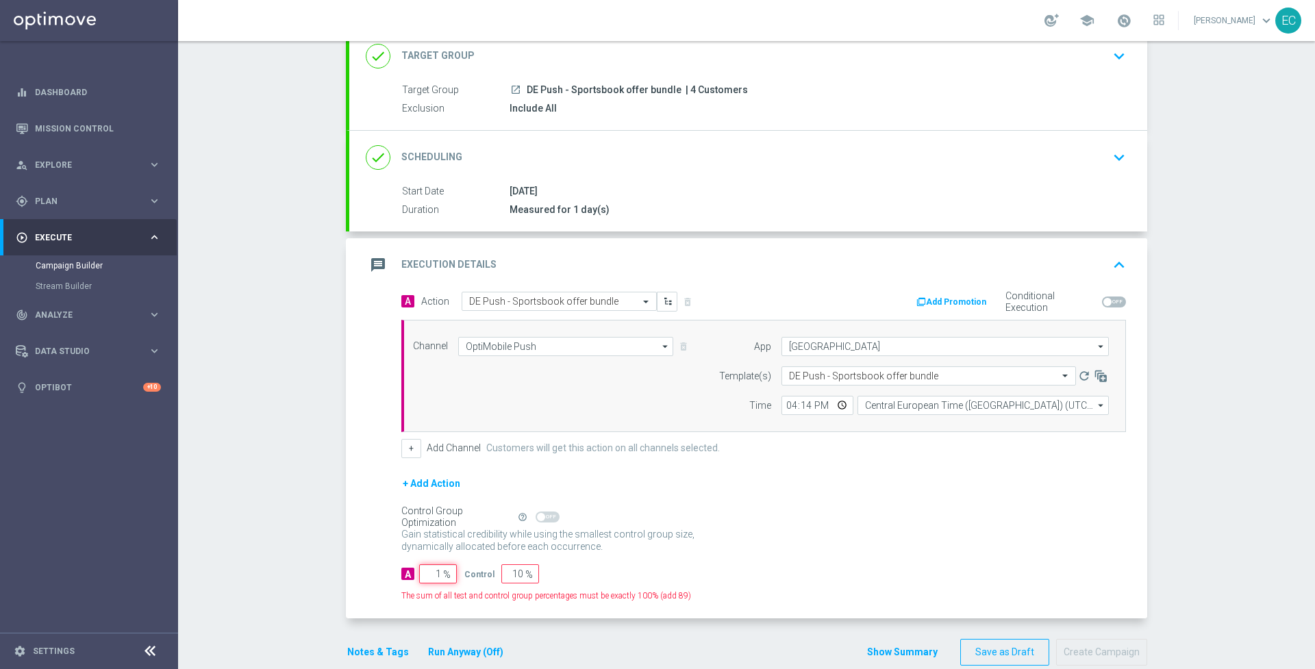
type input "99"
type input "10"
type input "90"
type input "100"
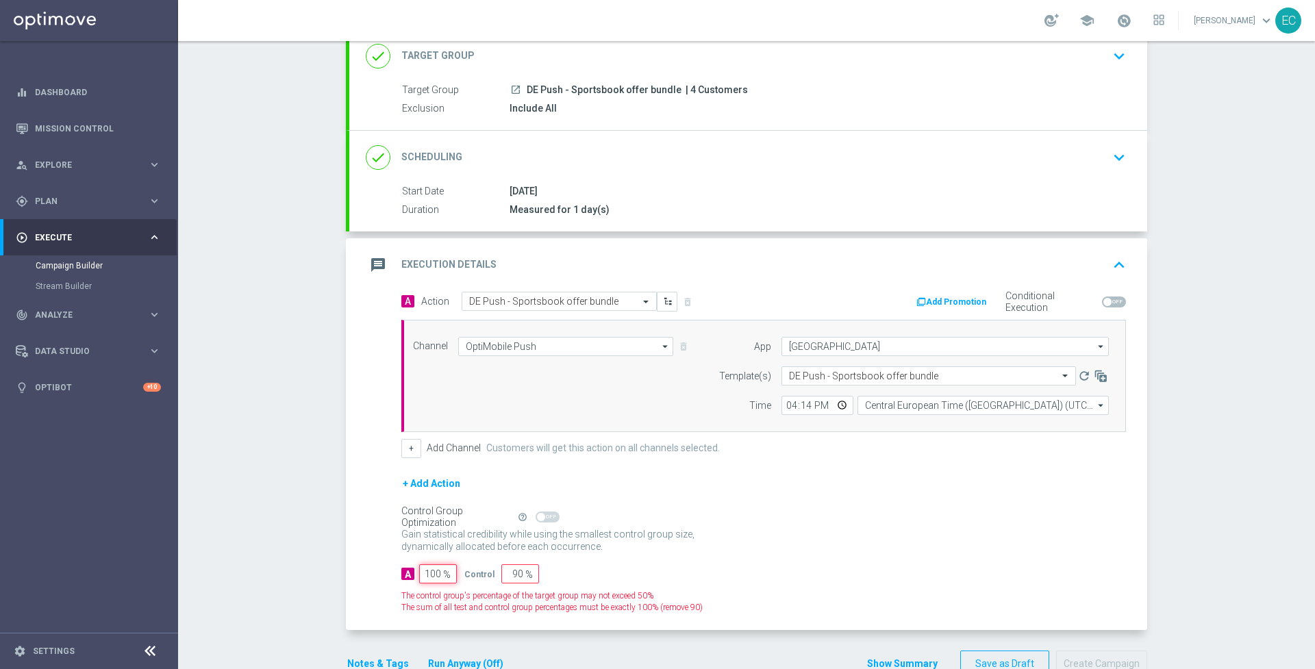
type input "0"
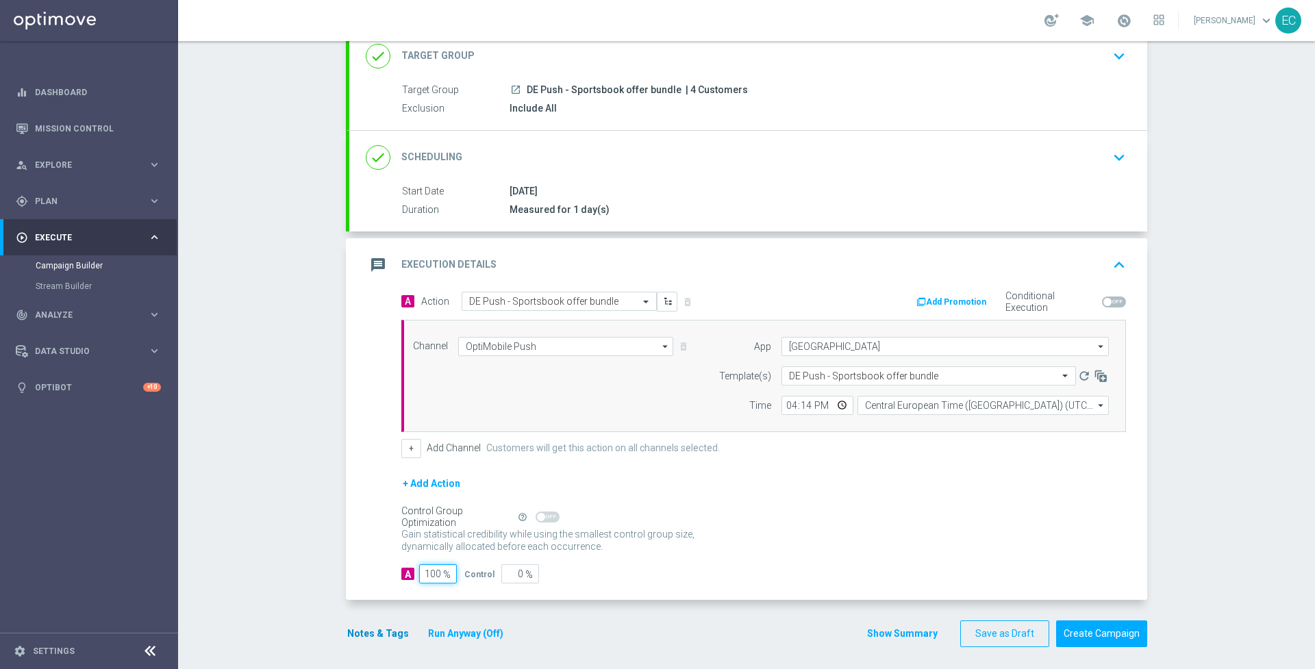
type input "100"
click at [383, 634] on button "Notes & Tags" at bounding box center [378, 633] width 64 height 17
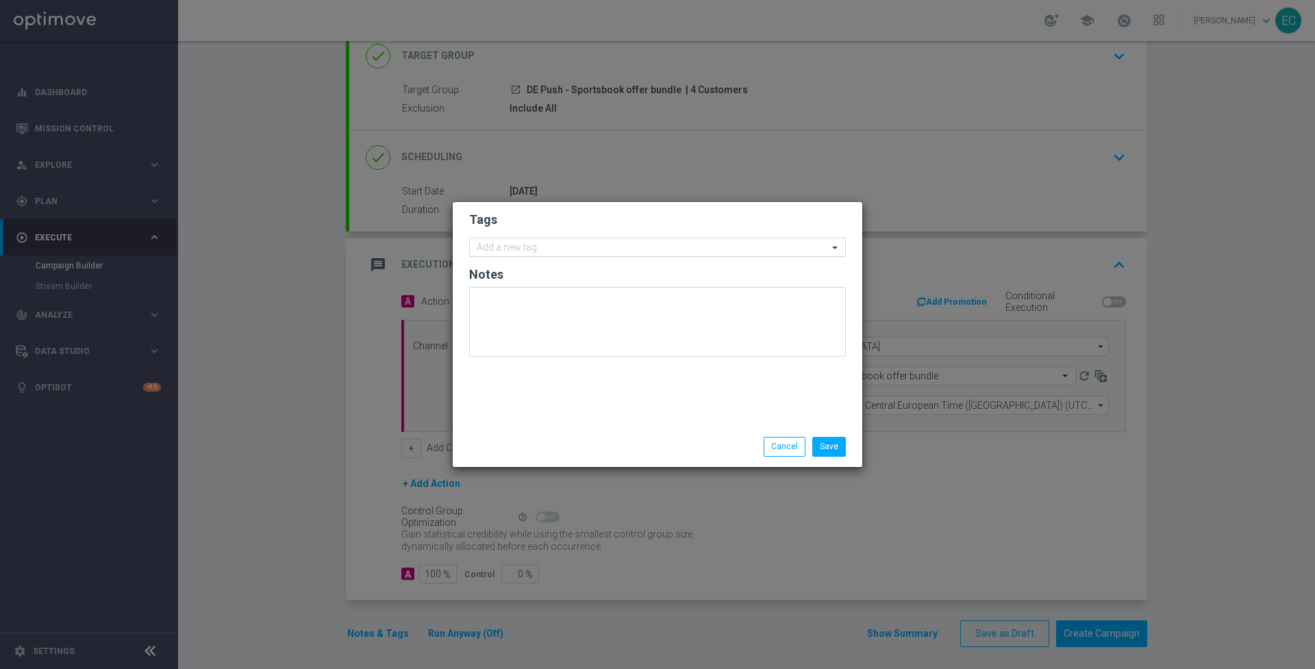
click at [527, 247] on input "text" at bounding box center [652, 248] width 351 height 12
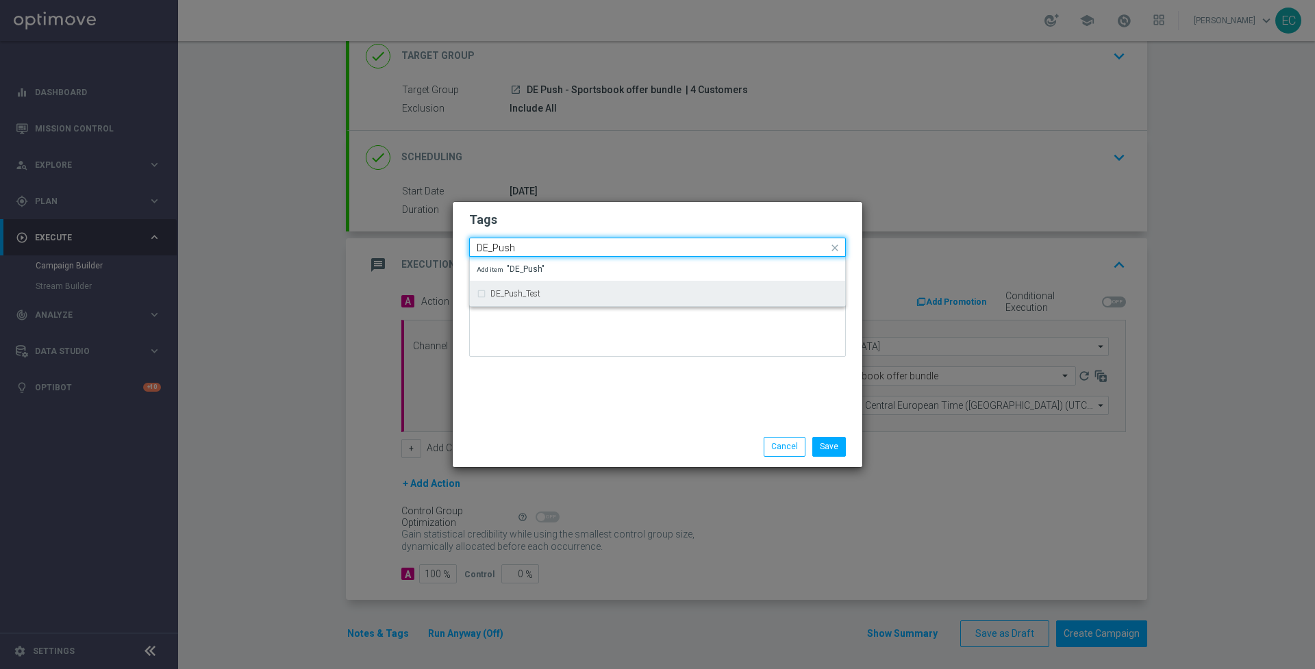
click at [556, 300] on div "DE_Push_Test" at bounding box center [658, 294] width 362 height 22
type input "DE_Push"
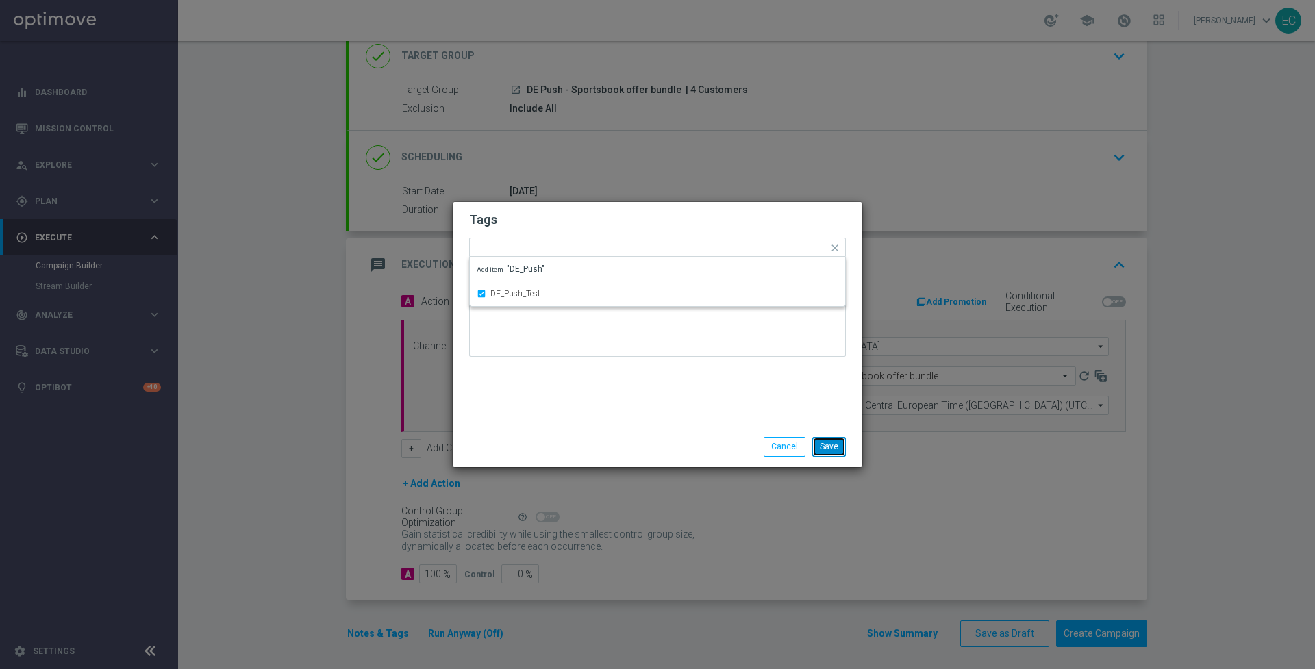
click at [834, 443] on button "Save" at bounding box center [829, 446] width 34 height 19
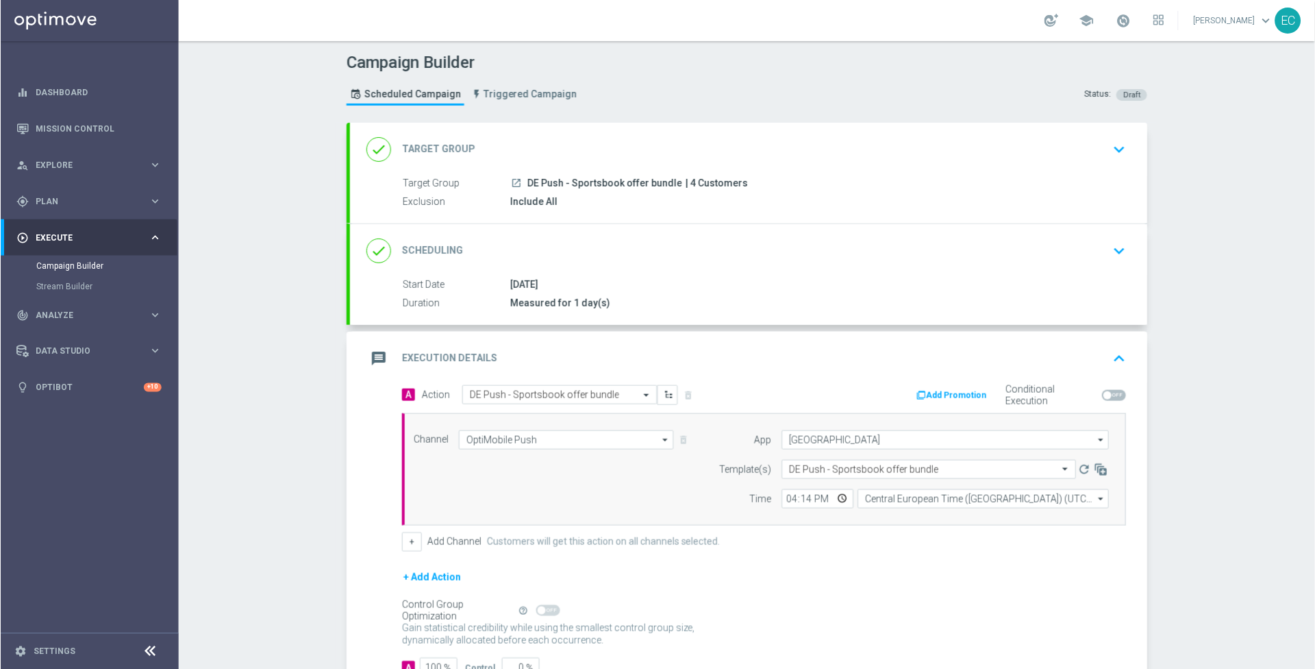
scroll to position [94, 0]
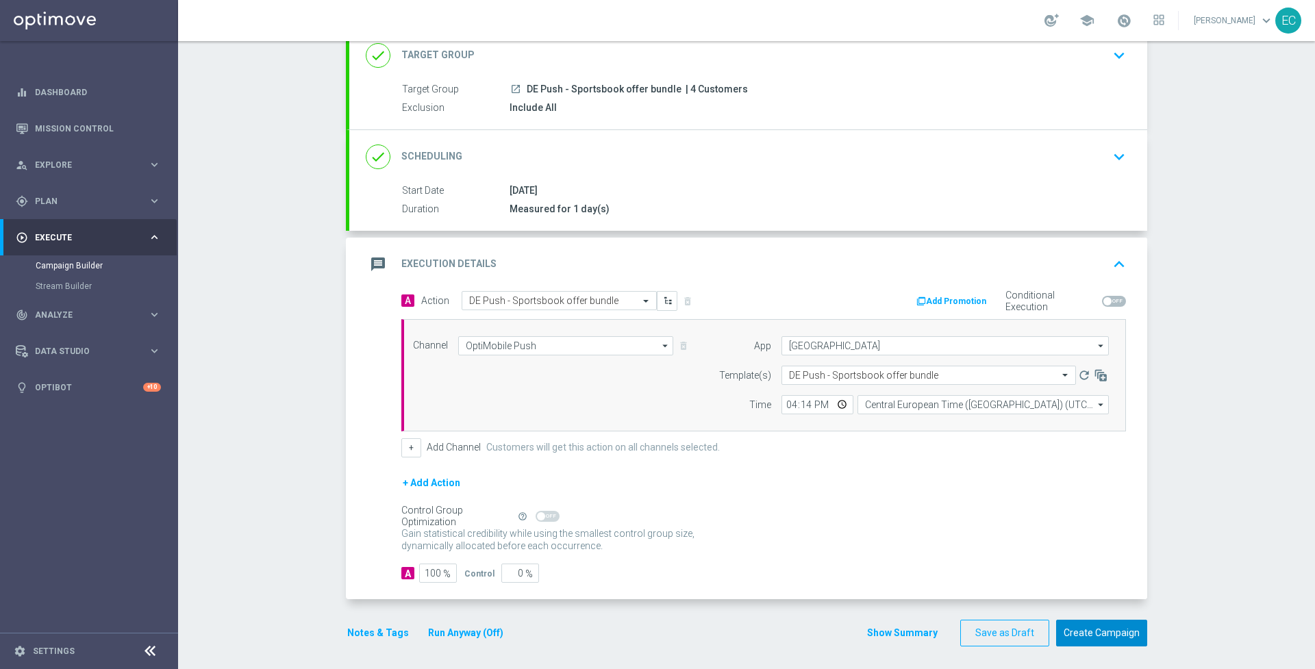
click at [1115, 623] on button "Create Campaign" at bounding box center [1101, 633] width 91 height 27
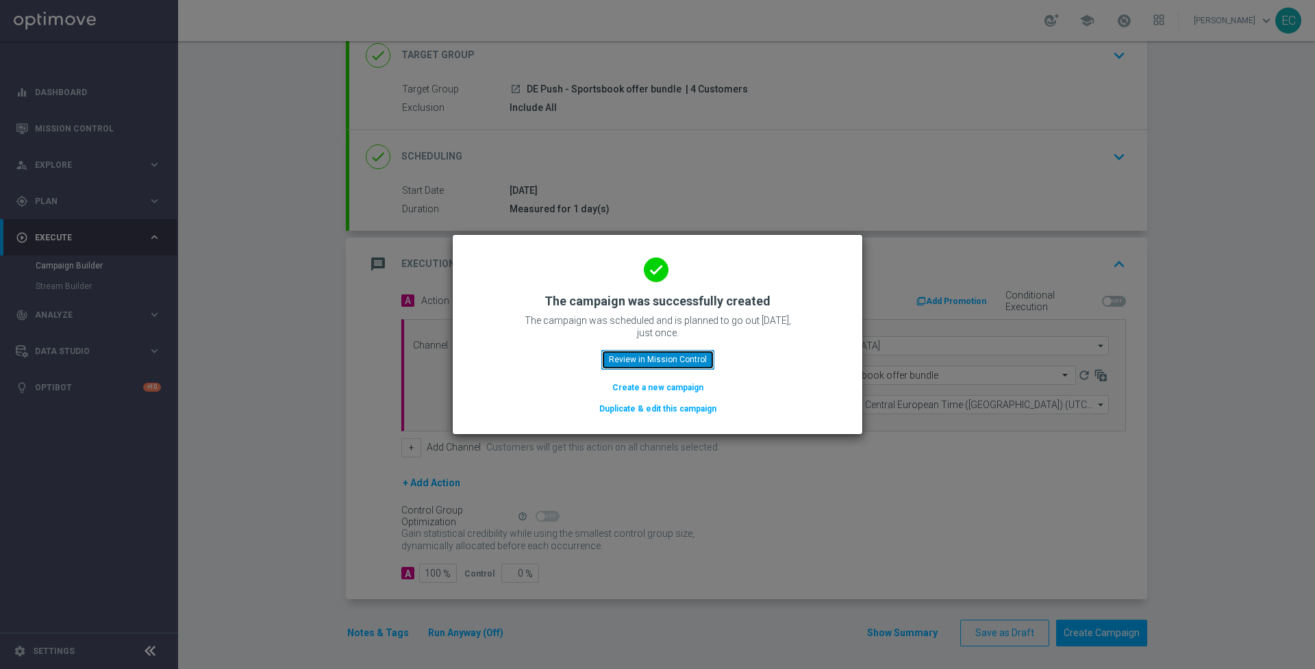
click at [654, 360] on button "Review in Mission Control" at bounding box center [657, 359] width 113 height 19
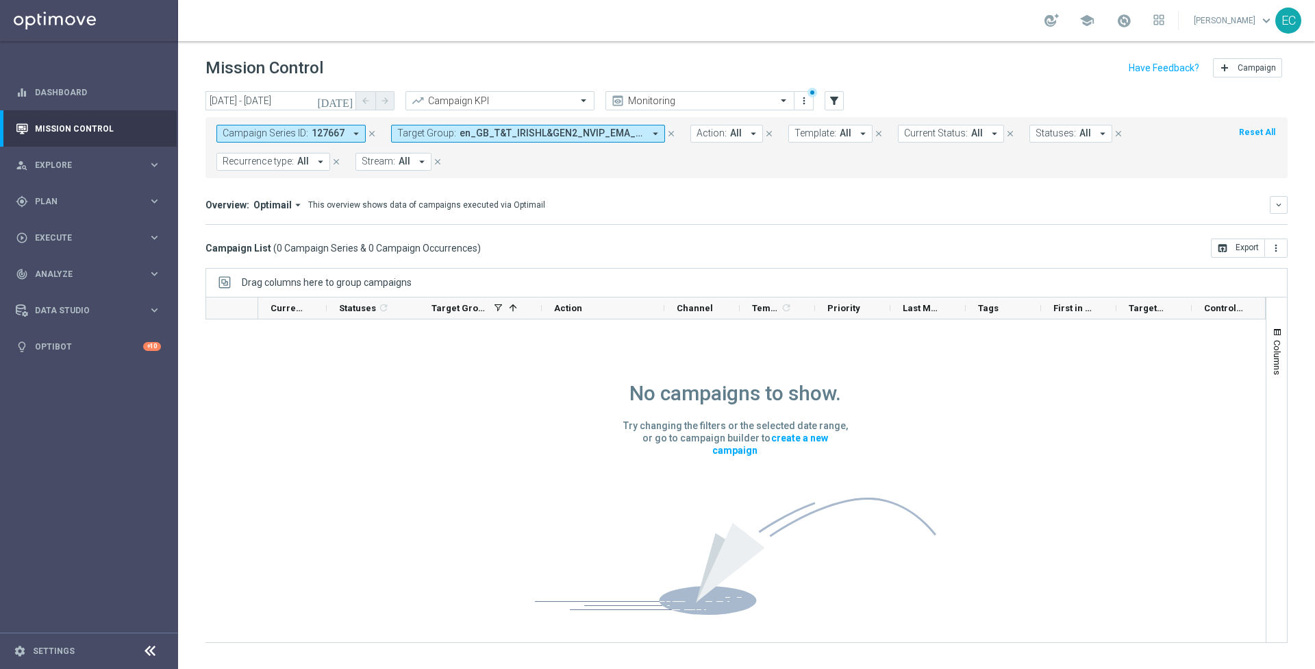
click at [372, 132] on icon "close" at bounding box center [372, 134] width 10 height 10
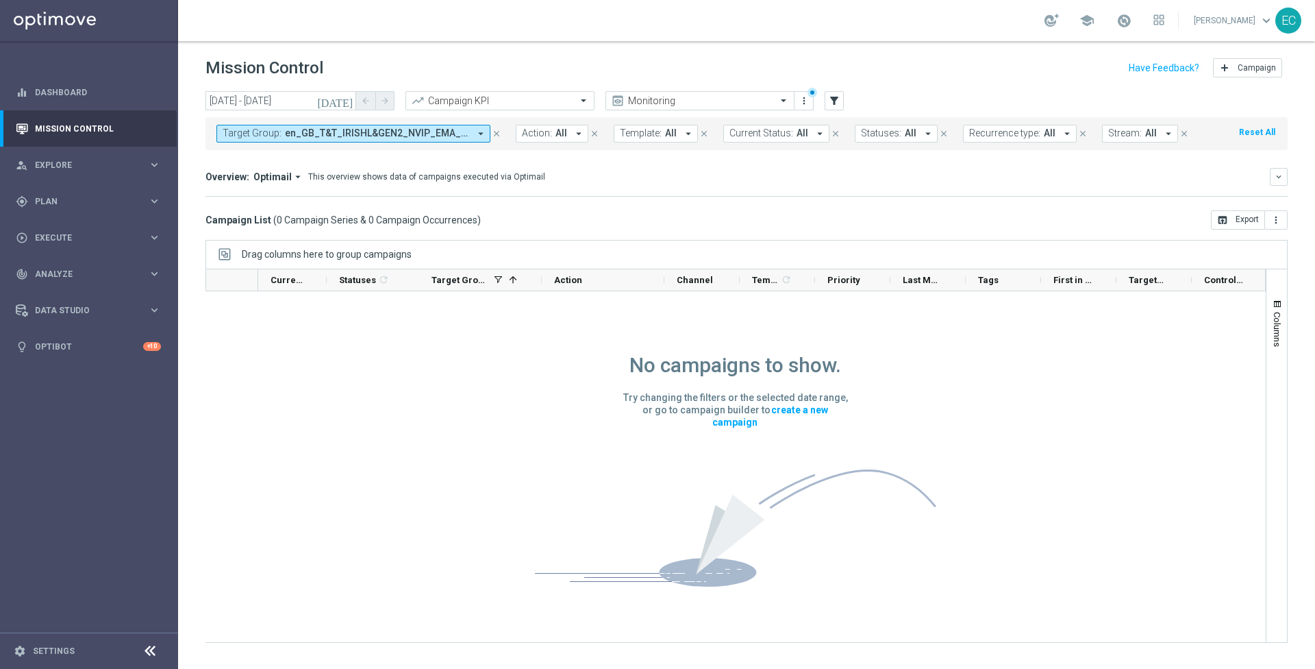
click at [346, 96] on icon "today" at bounding box center [335, 101] width 37 height 12
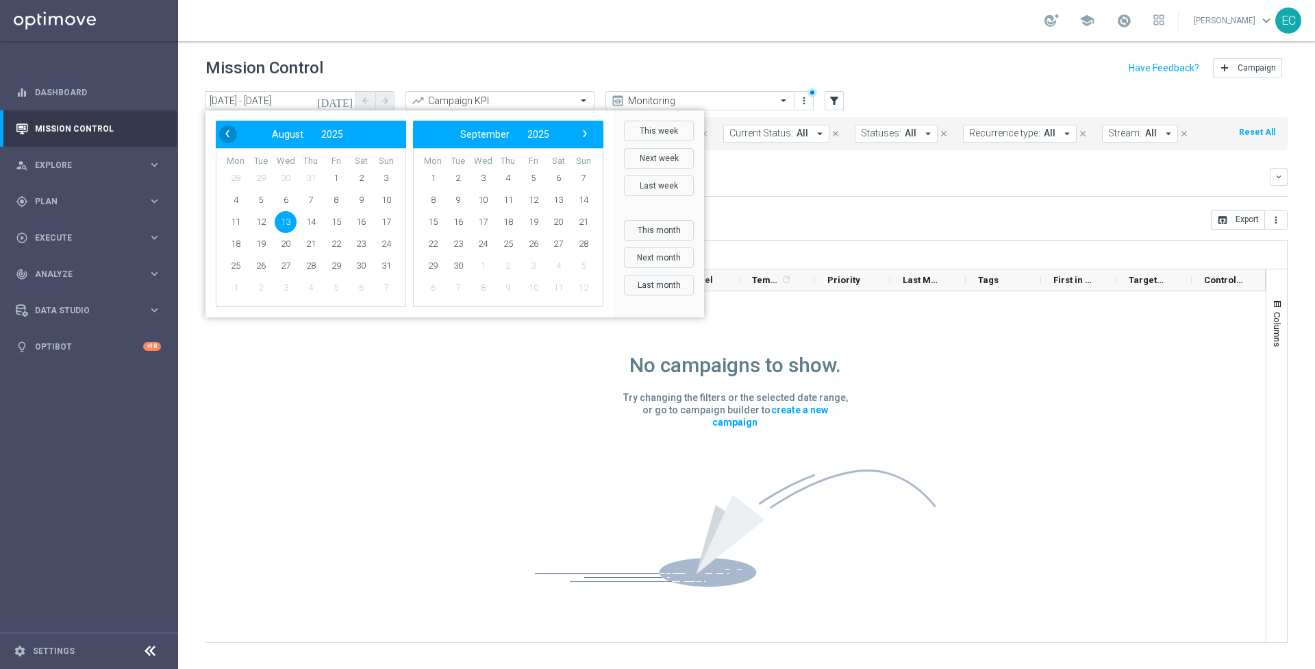
click at [230, 135] on span "‹" at bounding box center [228, 134] width 18 height 18
click at [222, 140] on span "‹" at bounding box center [228, 134] width 18 height 18
click at [308, 195] on span "10" at bounding box center [311, 200] width 22 height 22
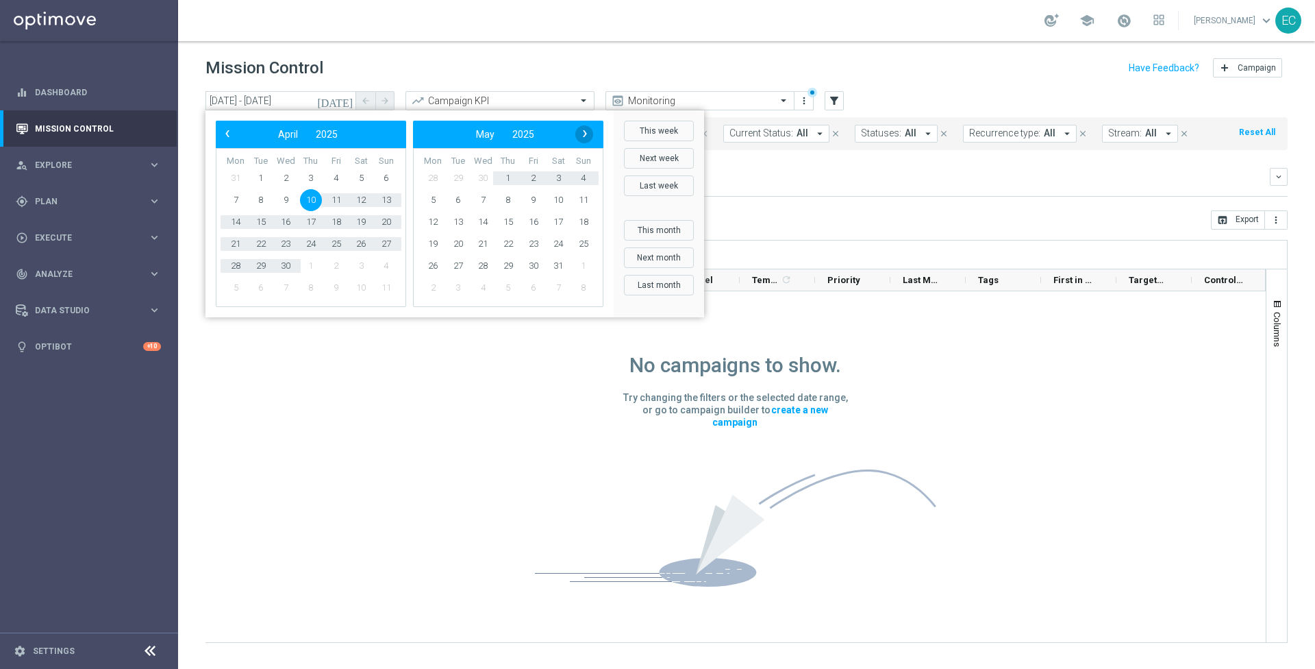
click at [591, 131] on span "›" at bounding box center [585, 134] width 18 height 18
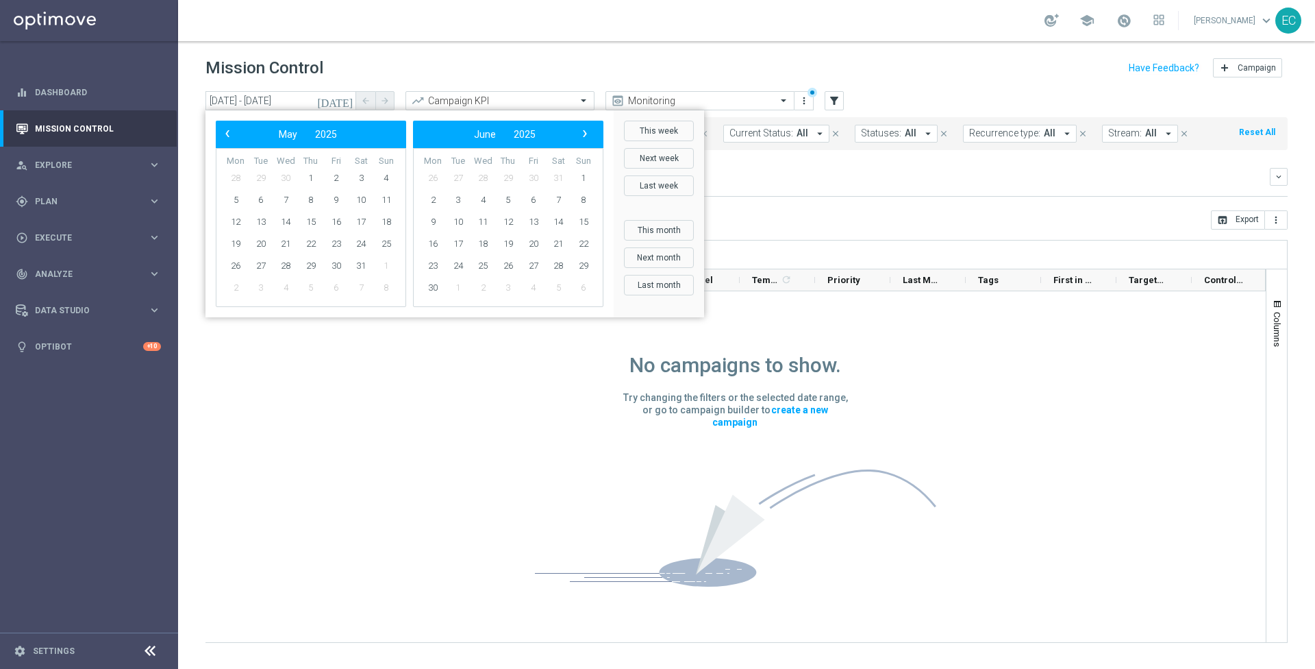
click at [591, 131] on span "›" at bounding box center [585, 134] width 18 height 18
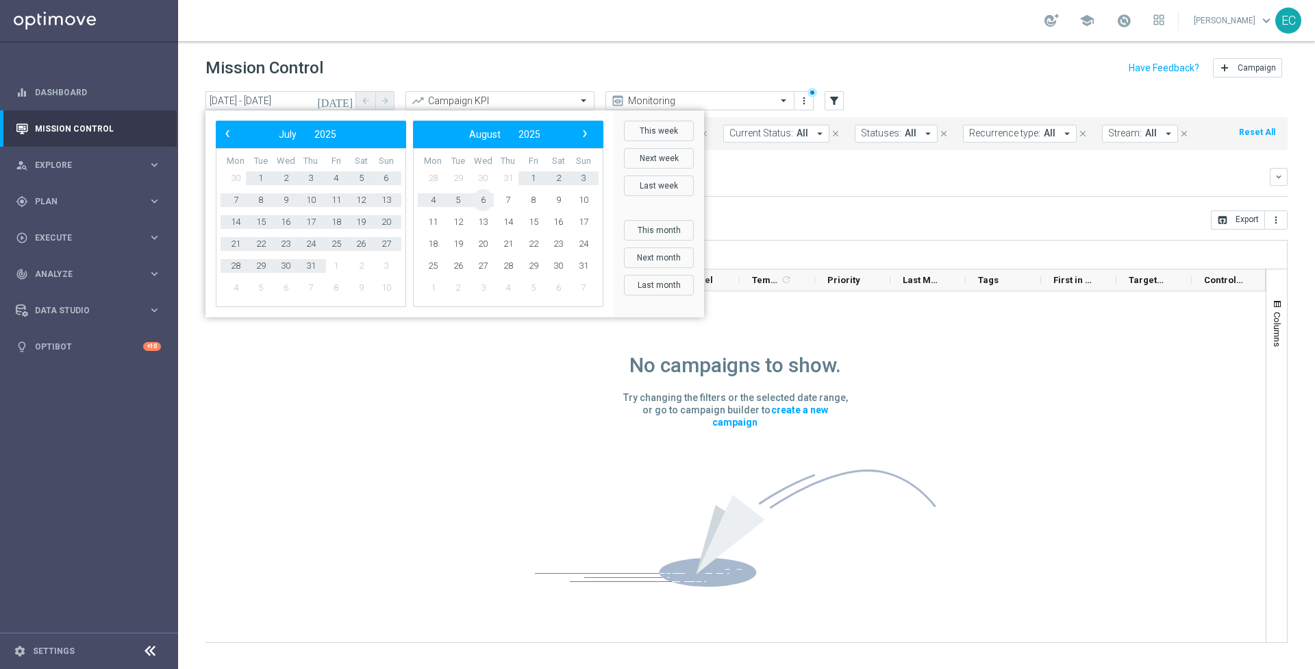
click at [488, 199] on span "6" at bounding box center [483, 200] width 22 height 22
type input "10 Apr 2025 - 06 Aug 2025"
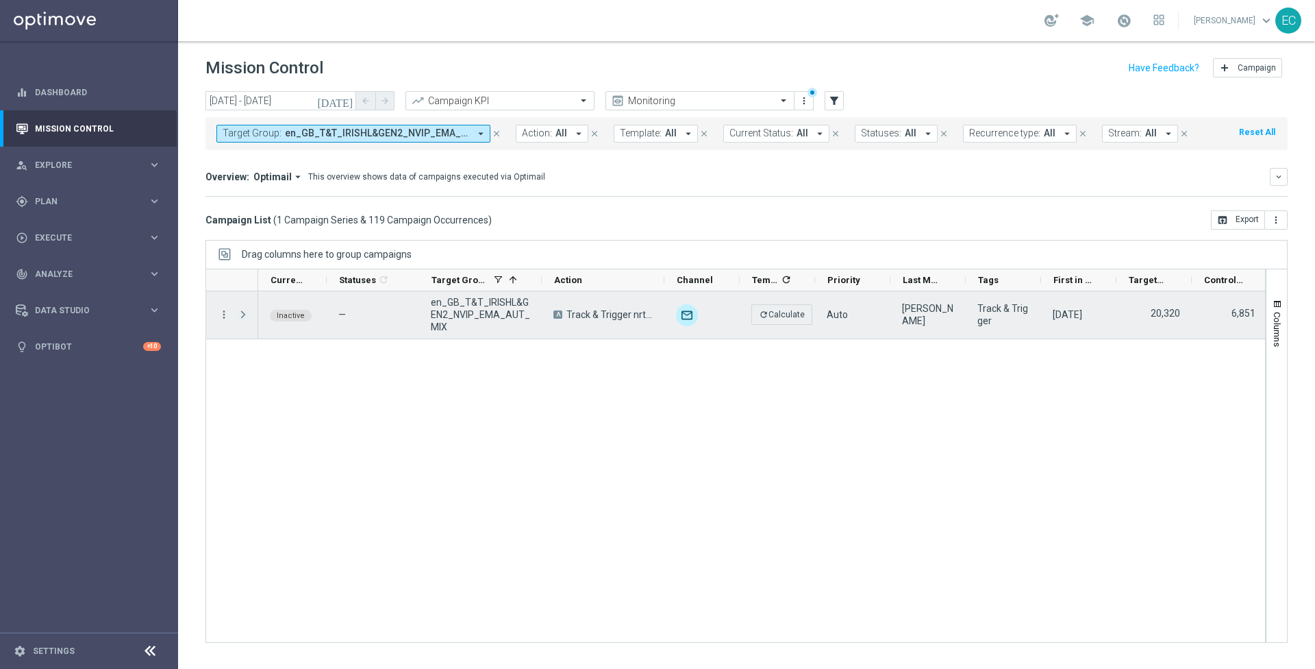
click at [239, 309] on span "Press SPACE to select this row." at bounding box center [243, 314] width 12 height 11
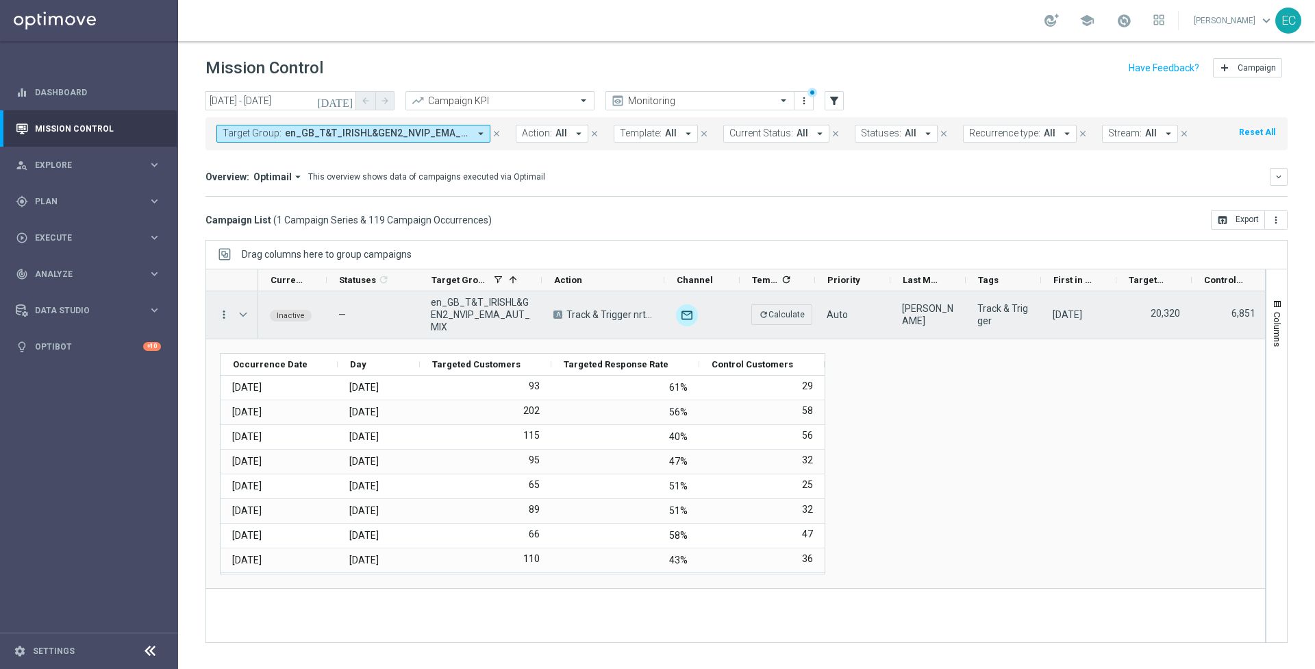
click at [221, 313] on icon "more_vert" at bounding box center [224, 314] width 12 height 12
click at [888, 438] on div "Occurrence Date Day" at bounding box center [736, 463] width 1032 height 221
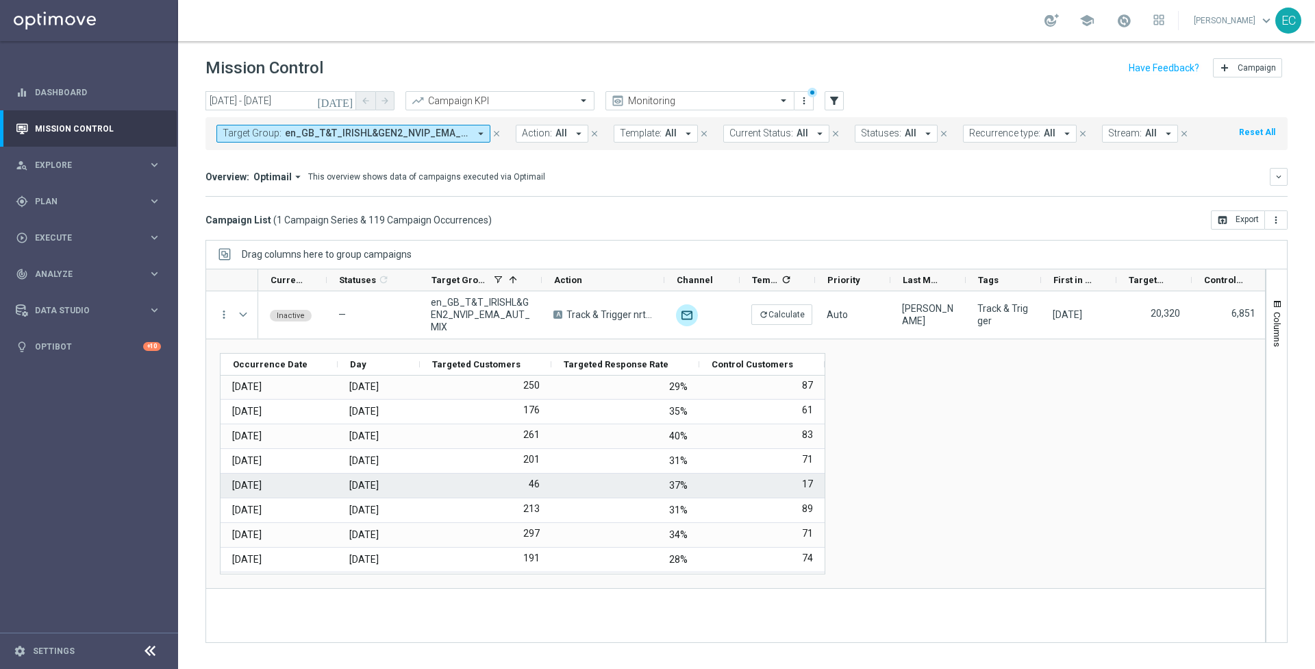
scroll to position [1313, 0]
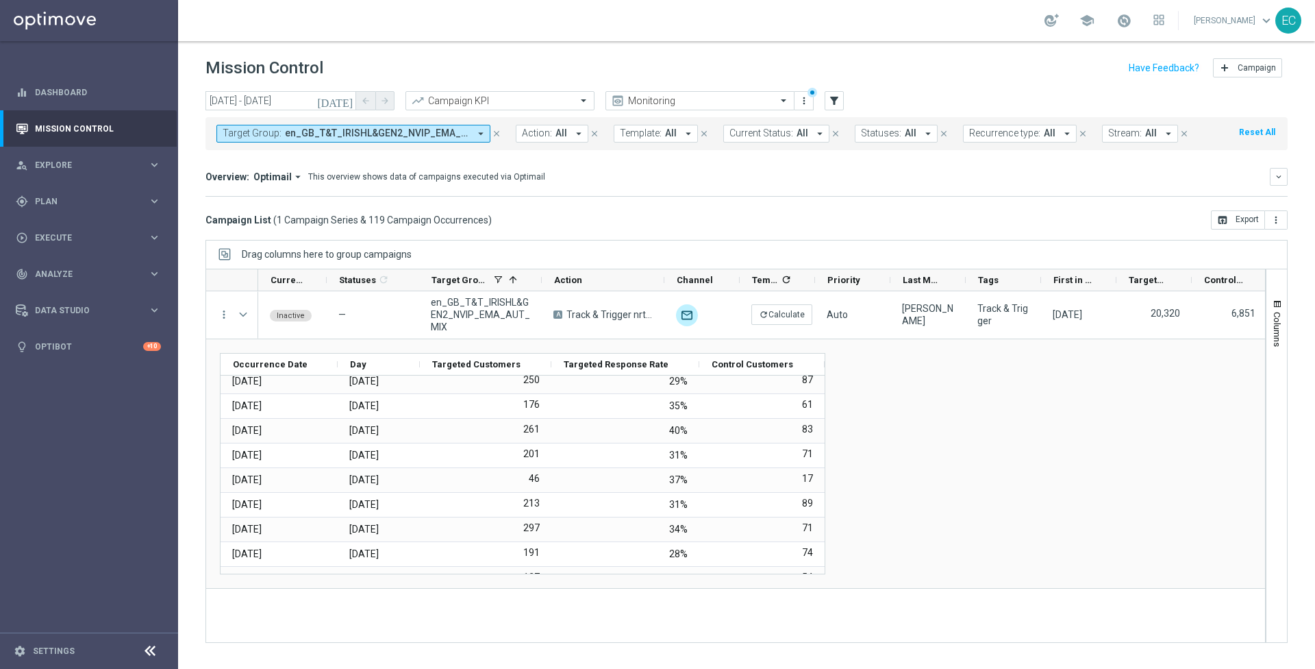
click at [498, 134] on icon "close" at bounding box center [497, 134] width 10 height 10
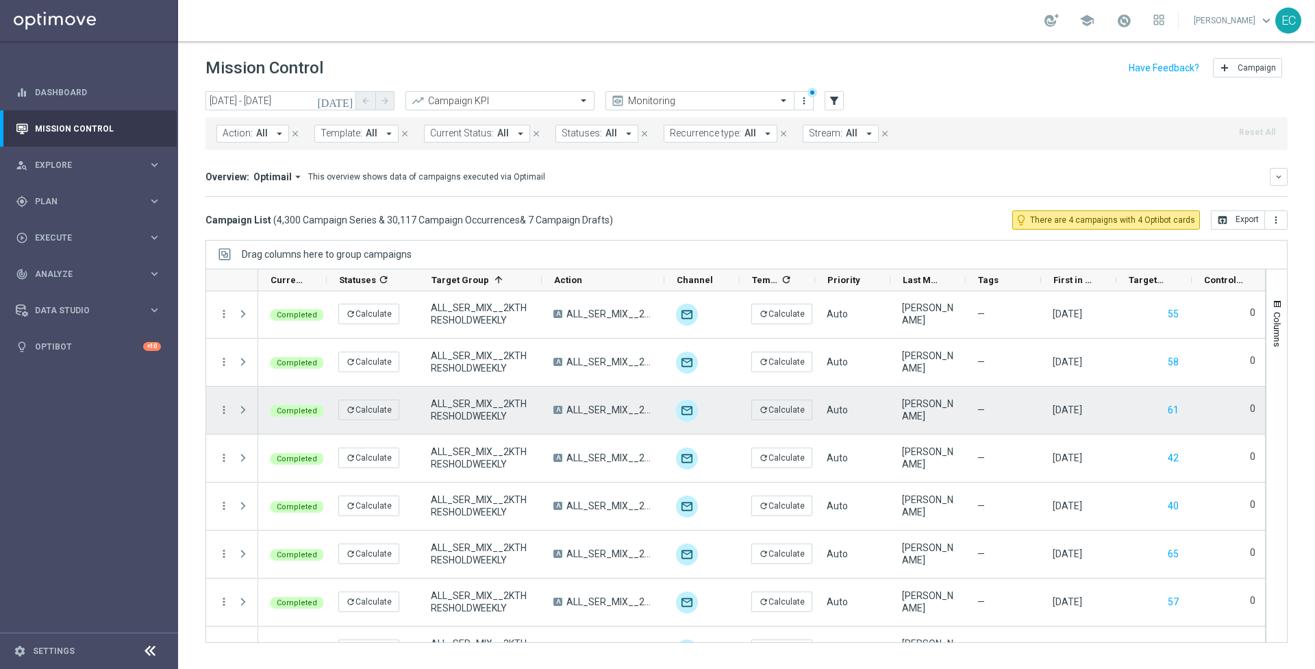
scroll to position [0, 0]
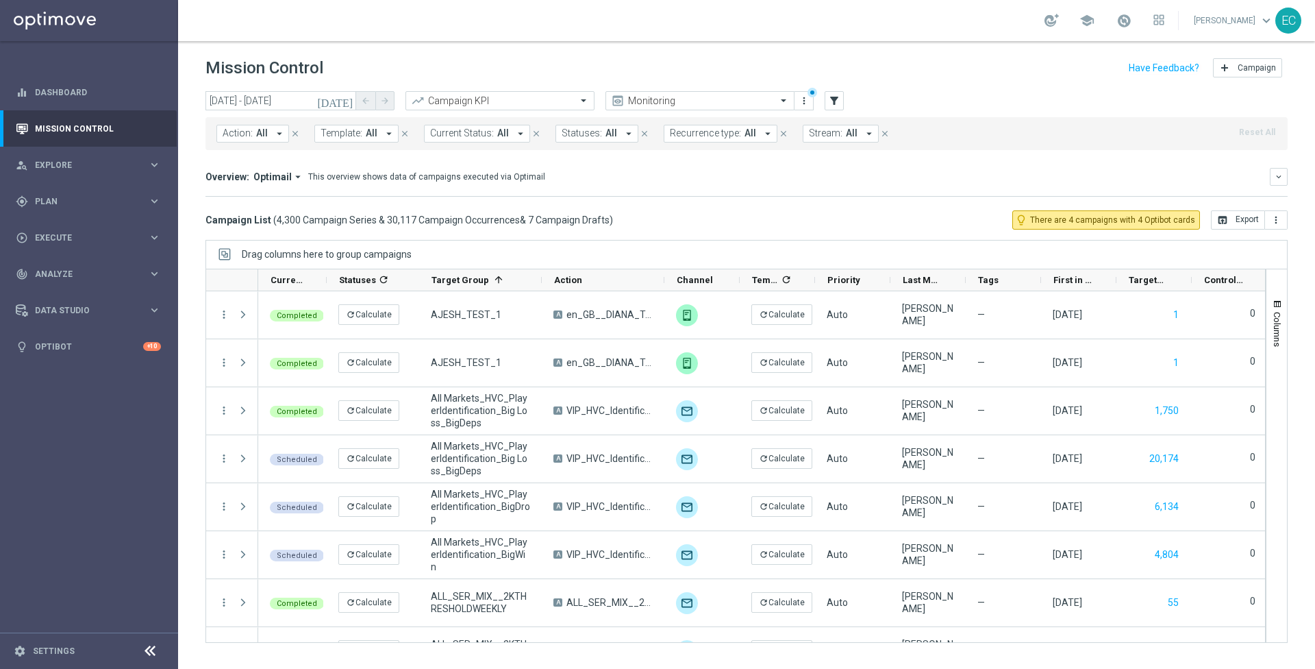
click at [351, 101] on icon "today" at bounding box center [335, 101] width 37 height 12
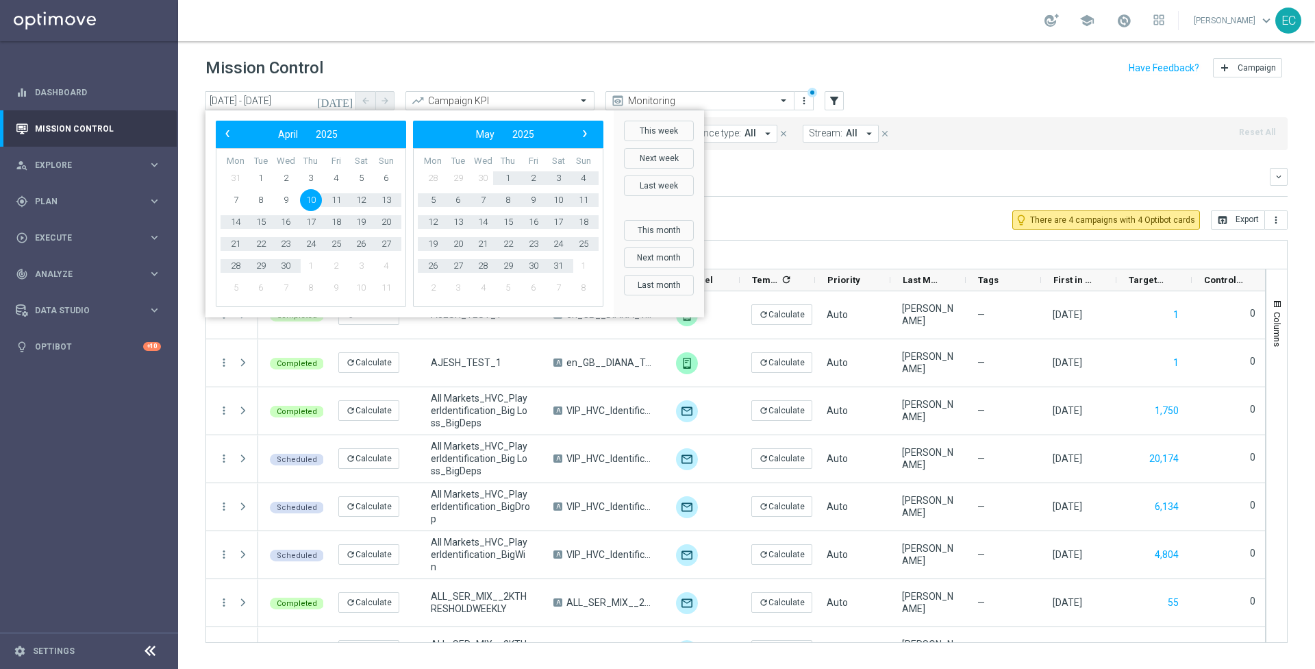
click at [795, 203] on mini-dashboard "Overview: Optimail arrow_drop_down This overview shows data of campaigns execut…" at bounding box center [747, 180] width 1082 height 60
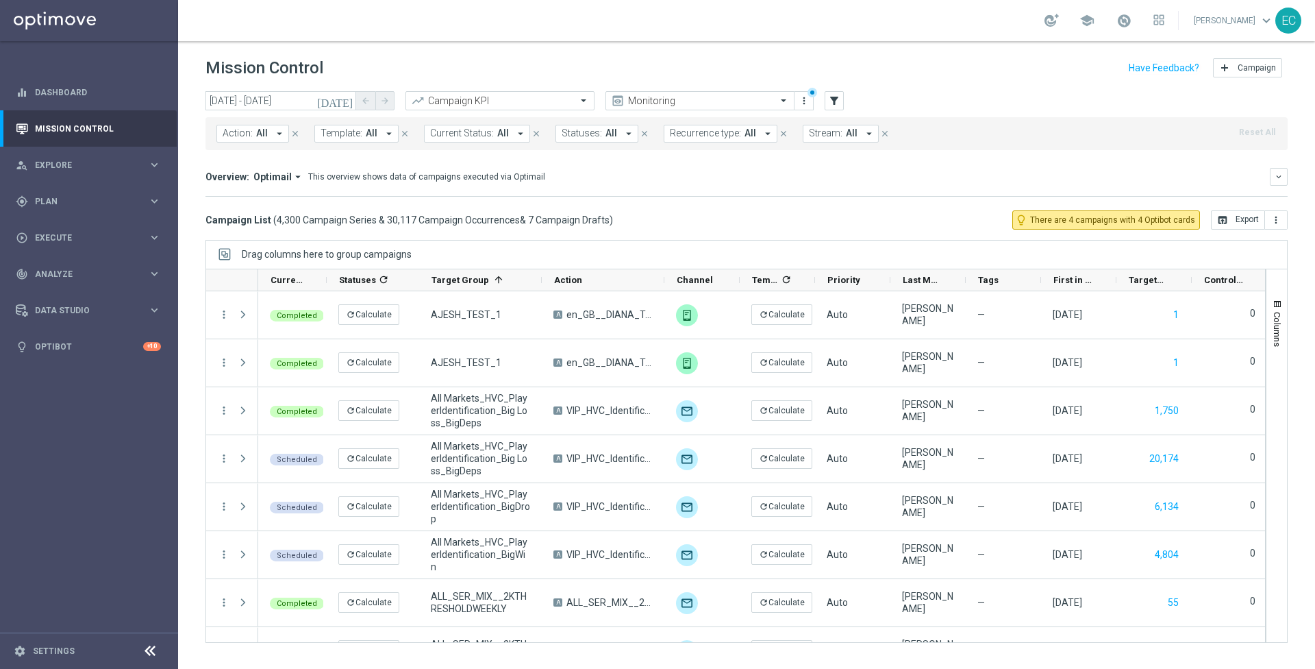
click at [721, 131] on span "Recurrence type:" at bounding box center [705, 133] width 71 height 12
click at [722, 240] on div "Recurring" at bounding box center [726, 237] width 84 height 8
click at [921, 186] on div "Overview: Optimail arrow_drop_down This overview shows data of campaigns execut…" at bounding box center [747, 182] width 1082 height 29
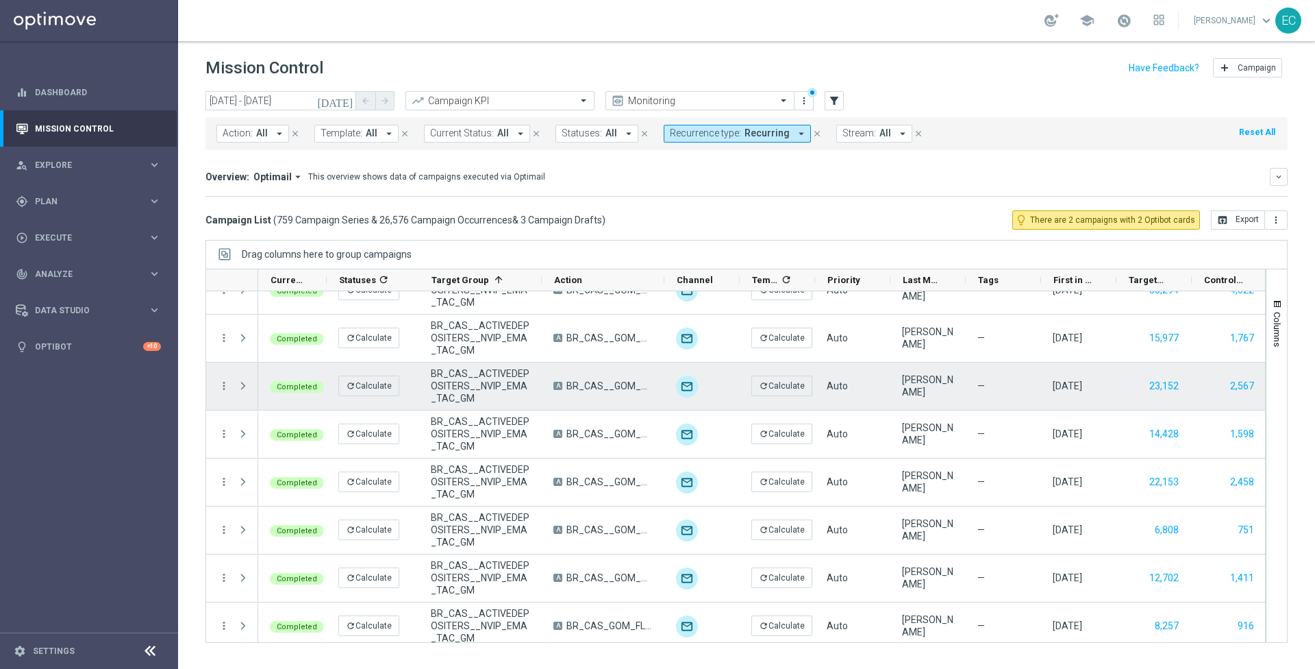
scroll to position [2854, 0]
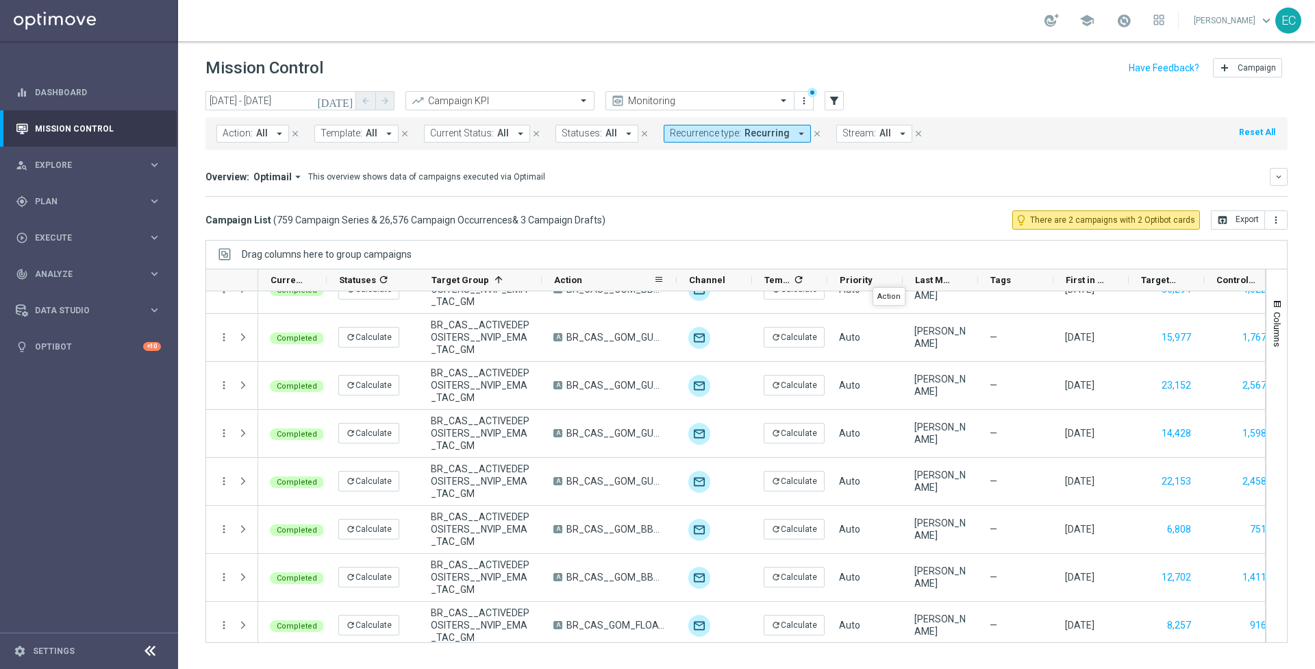
drag, startPoint x: 662, startPoint y: 276, endPoint x: 675, endPoint y: 287, distance: 16.5
click at [675, 287] on div at bounding box center [676, 279] width 5 height 21
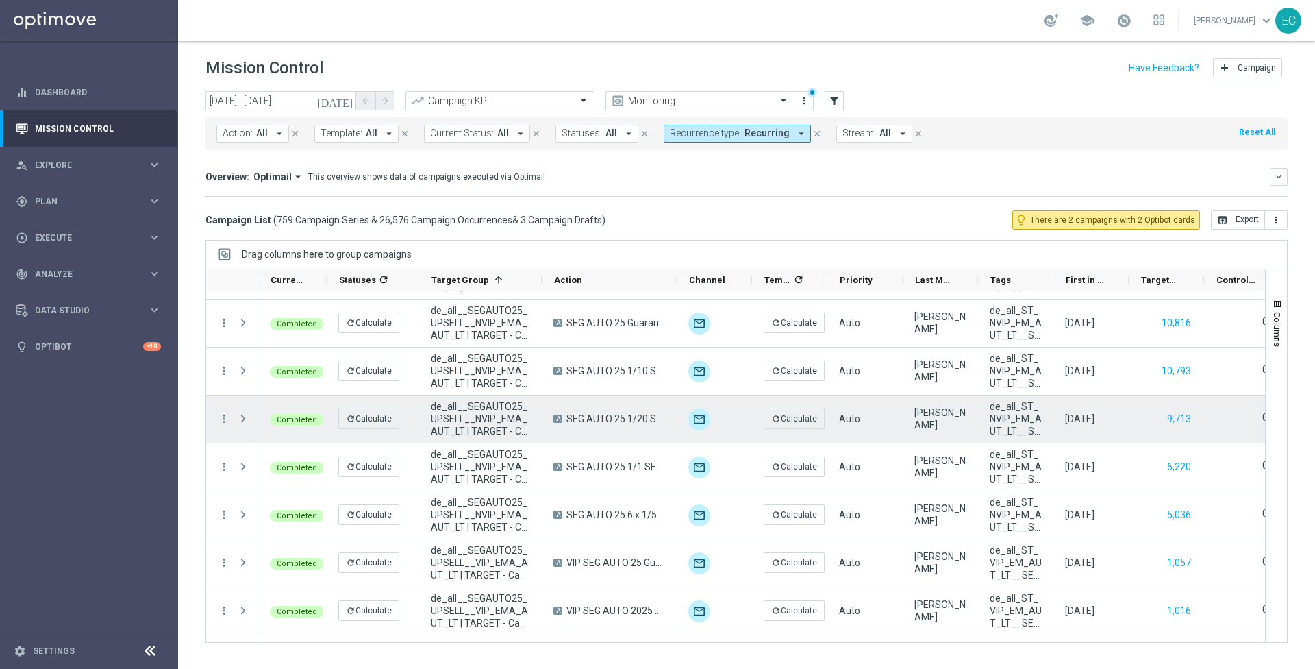
scroll to position [10449, 0]
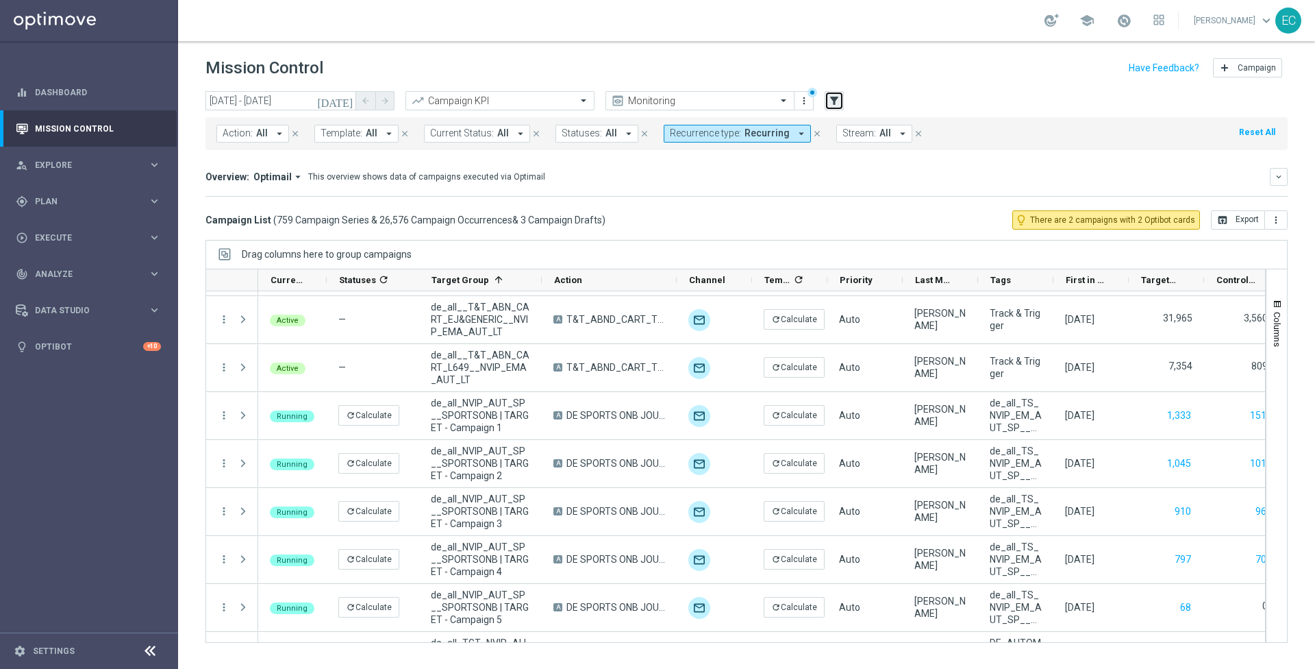
click at [839, 99] on icon "filter_alt" at bounding box center [834, 101] width 12 height 12
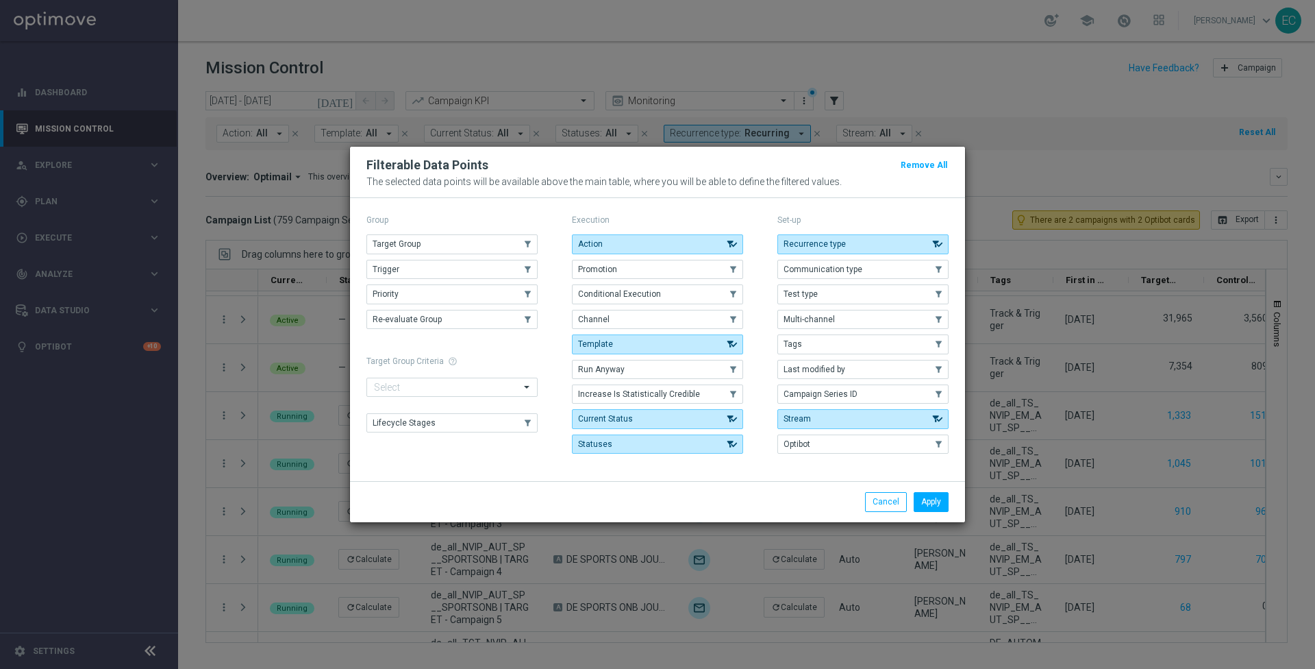
click at [645, 308] on div "Action .cls-1{fill:none;} .cls-1{fill:none;} Promotion .cls-1{fill:none;} .cls-…" at bounding box center [657, 343] width 171 height 219
click at [641, 314] on button "Channel" at bounding box center [657, 319] width 171 height 19
click at [936, 495] on button "Apply" at bounding box center [931, 501] width 35 height 19
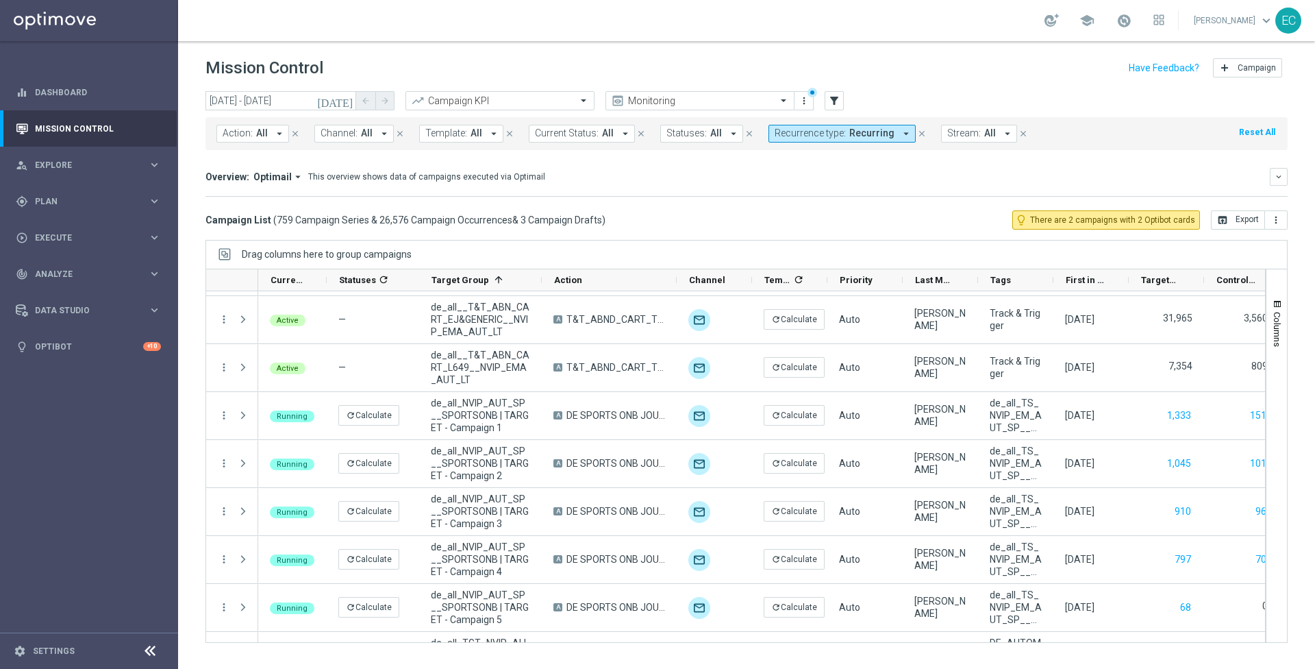
click at [350, 121] on div "Action: All arrow_drop_down close Channel: All arrow_drop_down close Template: …" at bounding box center [747, 133] width 1082 height 33
click at [356, 128] on button "Channel: All arrow_drop_down" at bounding box center [353, 134] width 79 height 18
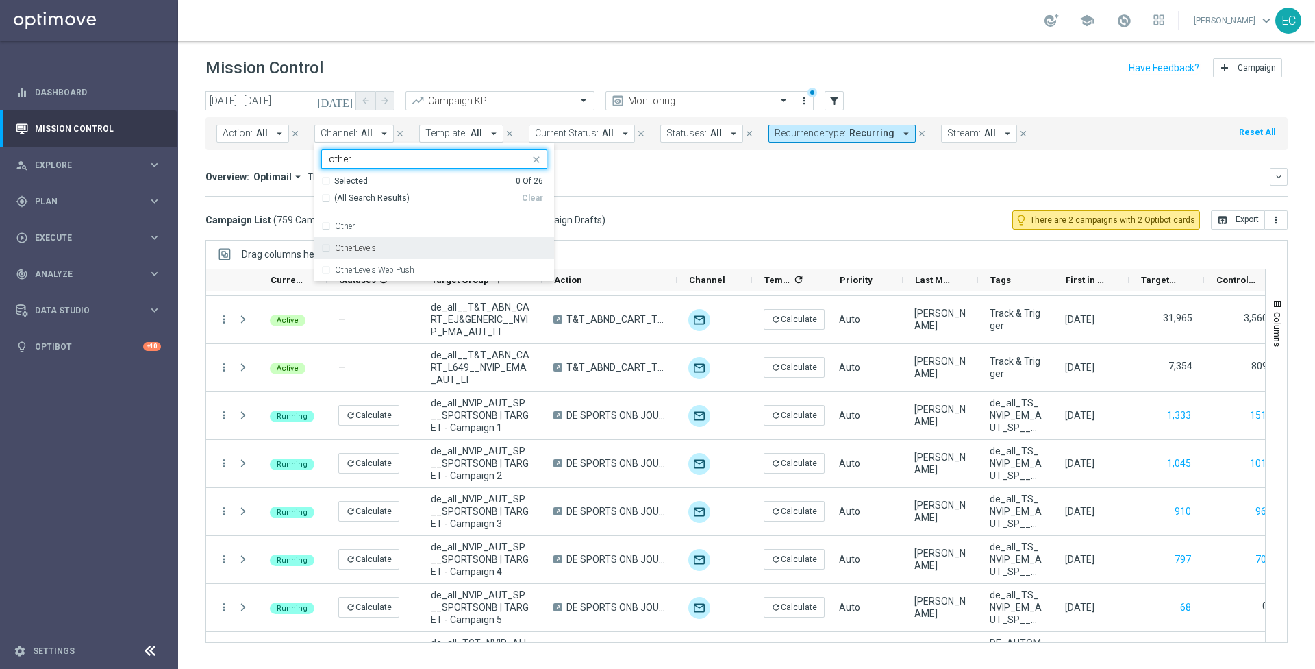
click at [392, 246] on div "OtherLevels" at bounding box center [441, 248] width 212 height 8
type input "other"
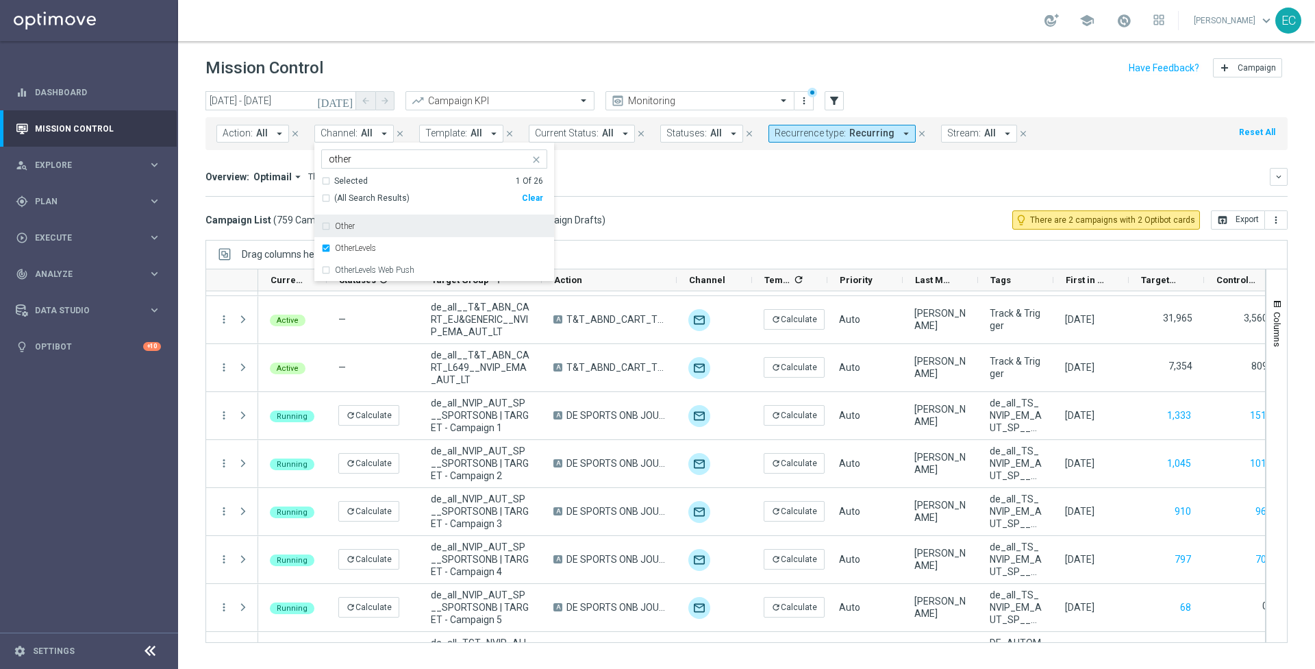
click at [494, 67] on div "Mission Control add Campaign" at bounding box center [747, 68] width 1082 height 27
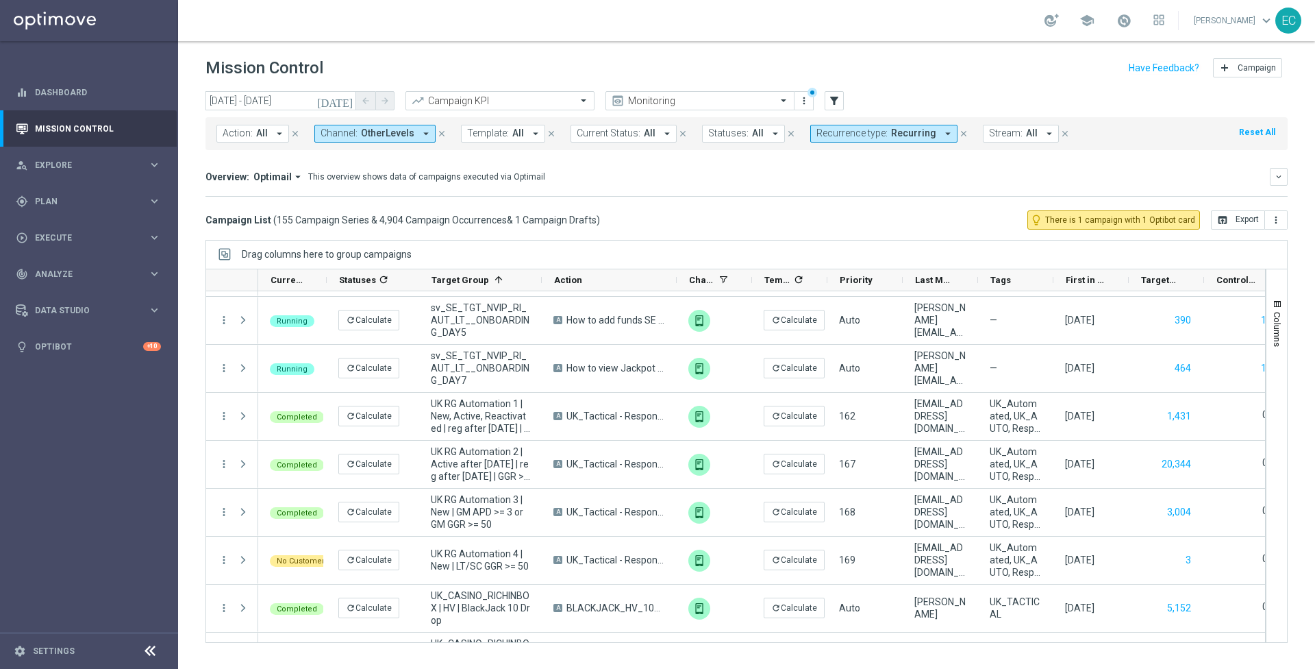
scroll to position [7128, 0]
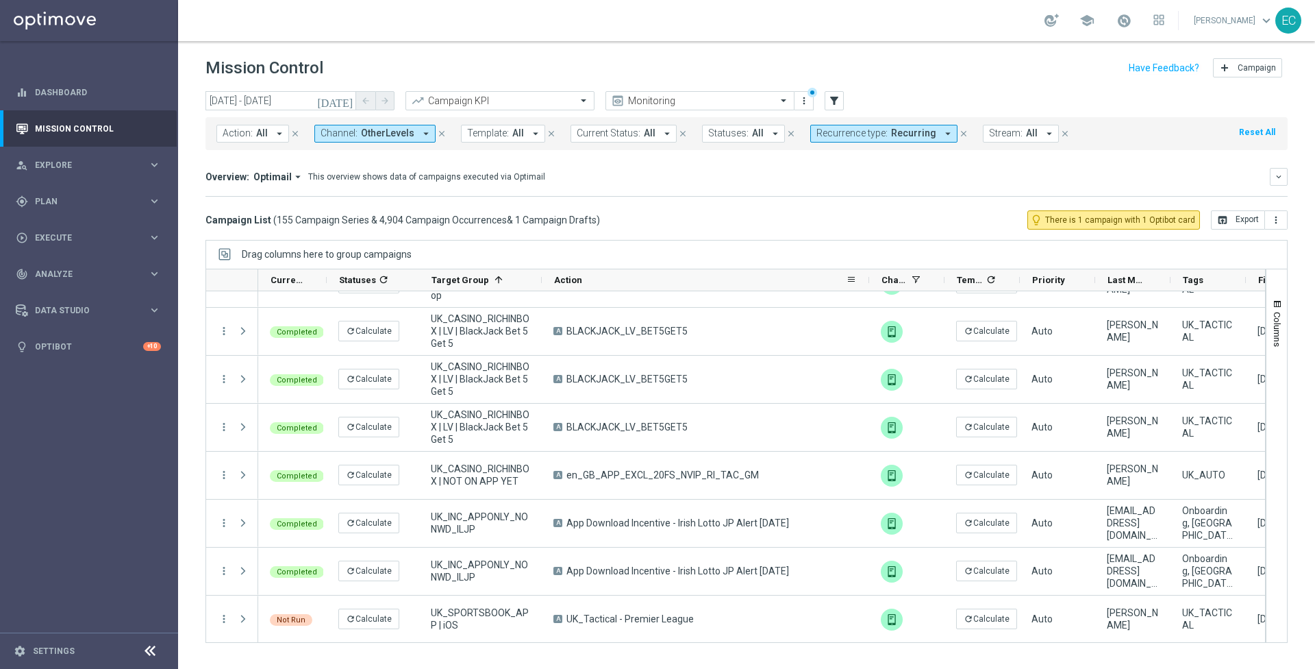
drag, startPoint x: 673, startPoint y: 276, endPoint x: 866, endPoint y: 275, distance: 192.5
click at [867, 275] on div at bounding box center [869, 279] width 5 height 21
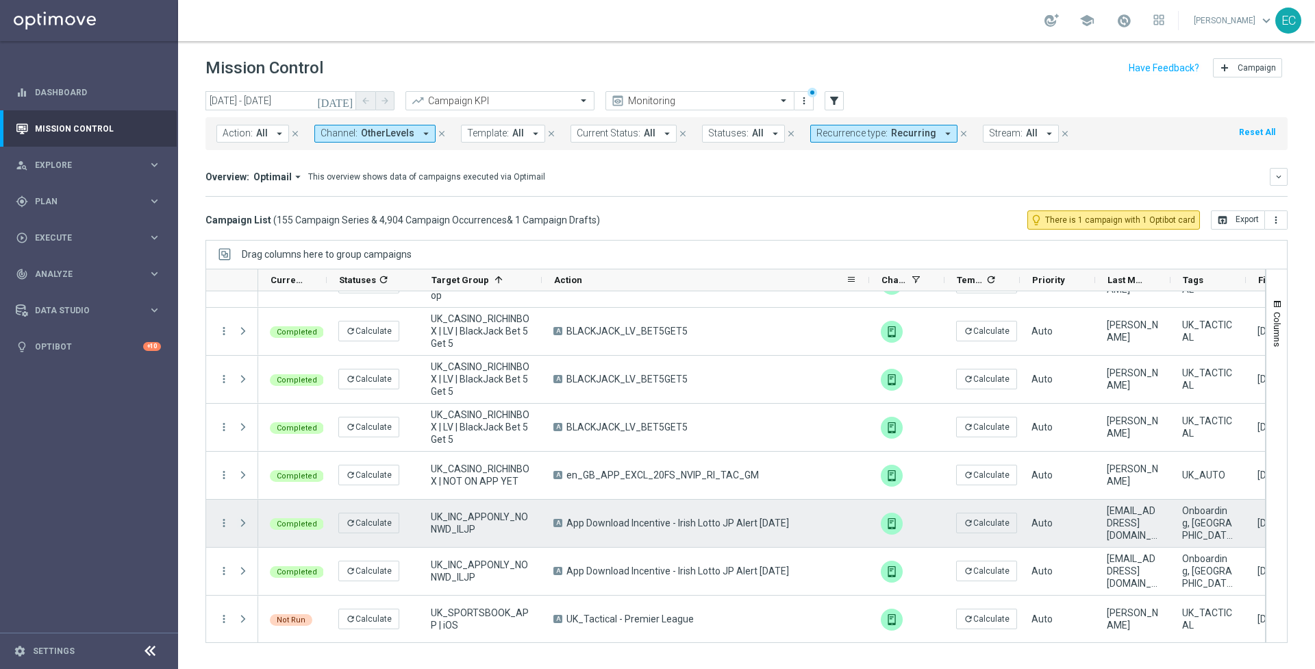
click at [241, 519] on span at bounding box center [243, 522] width 12 height 11
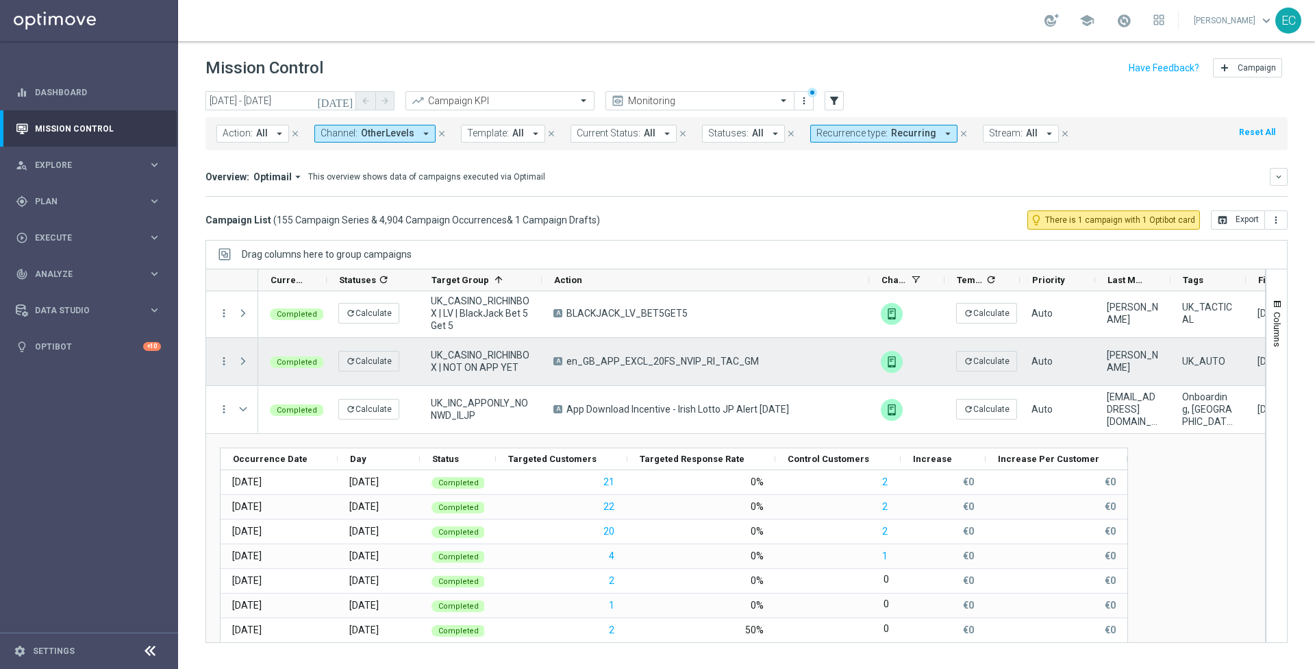
scroll to position [7235, 0]
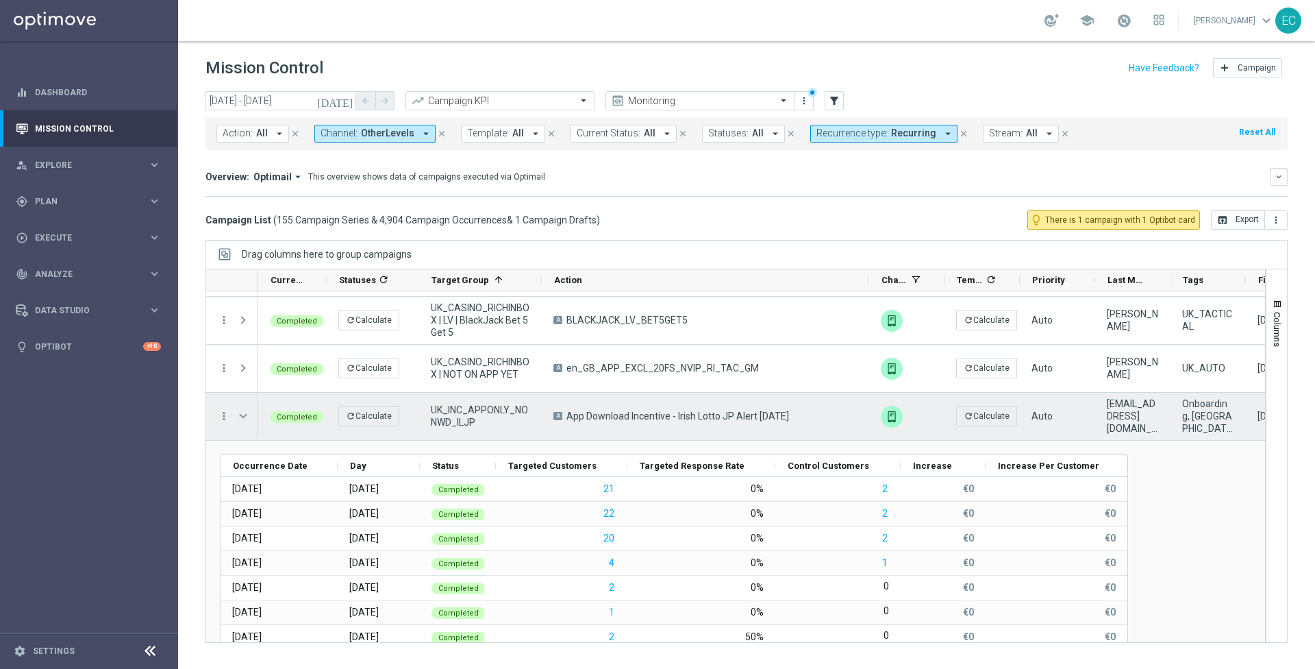
click at [246, 412] on span at bounding box center [243, 415] width 12 height 11
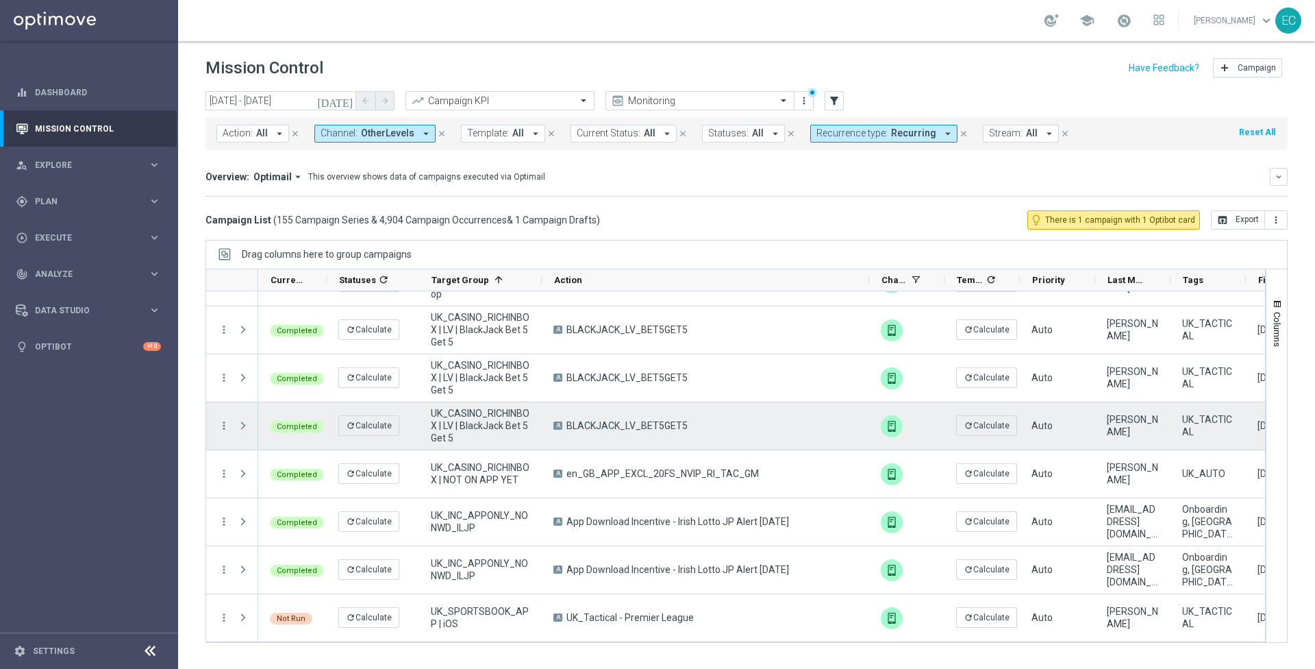
scroll to position [7128, 0]
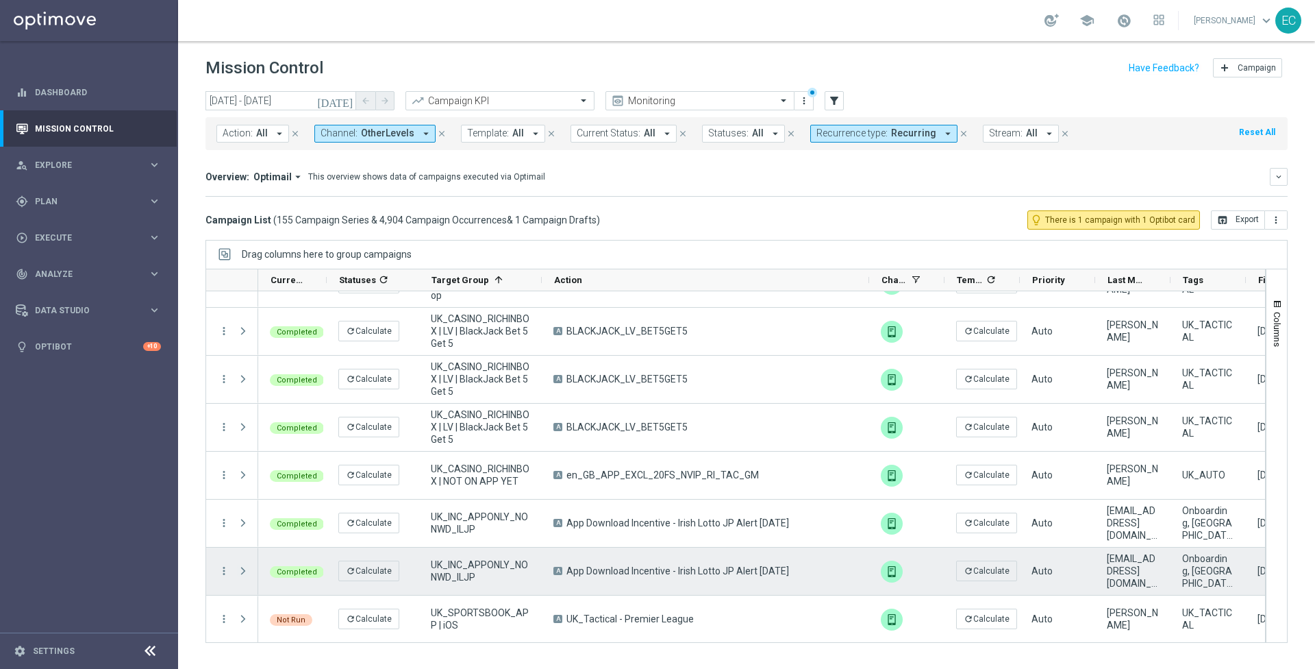
click at [245, 569] on span at bounding box center [243, 570] width 12 height 11
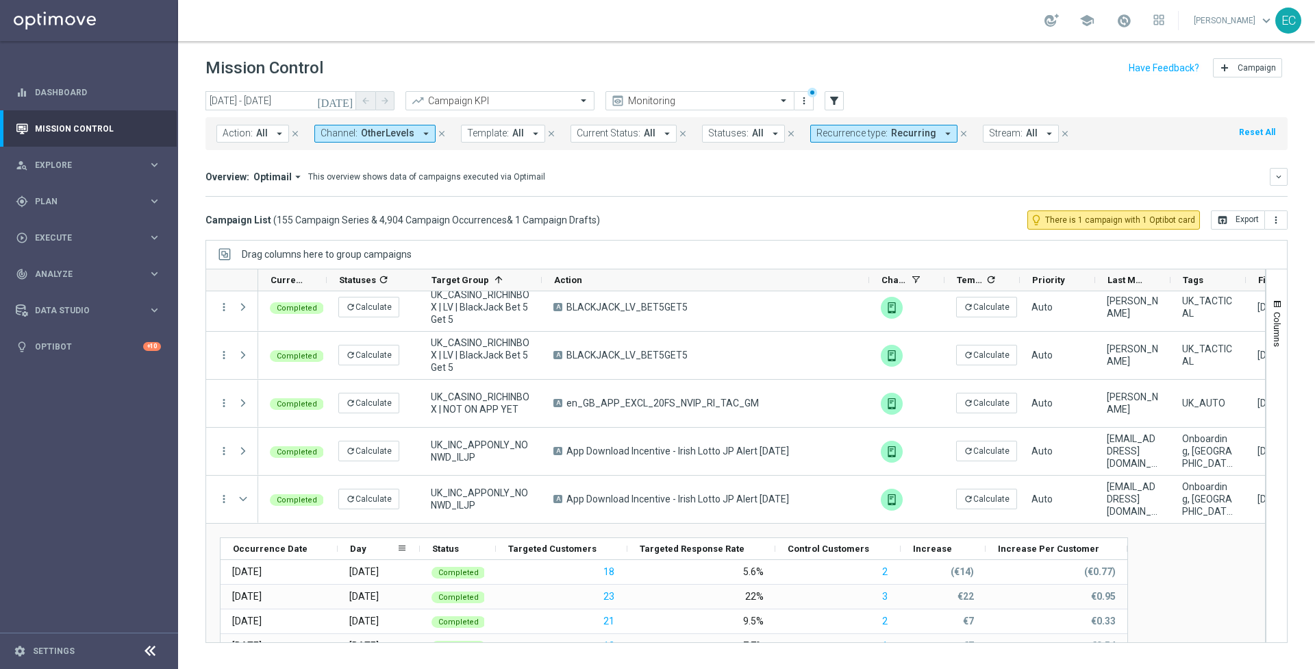
scroll to position [7198, 0]
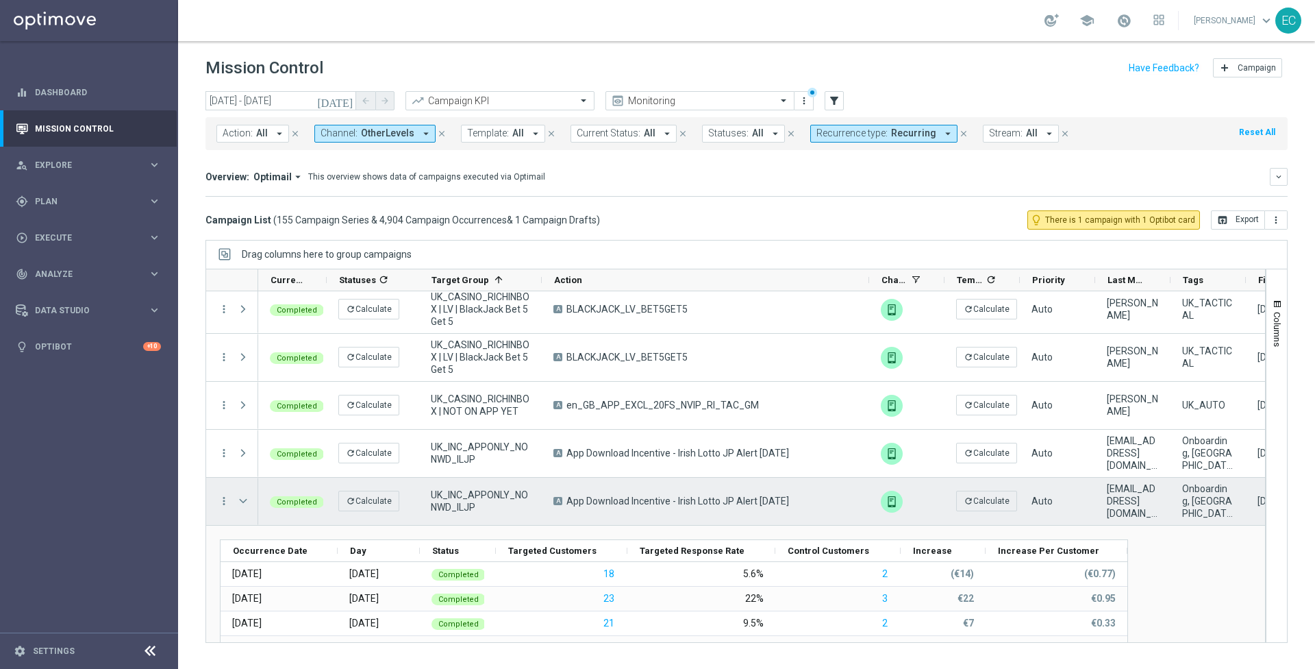
click at [242, 503] on span at bounding box center [243, 500] width 12 height 11
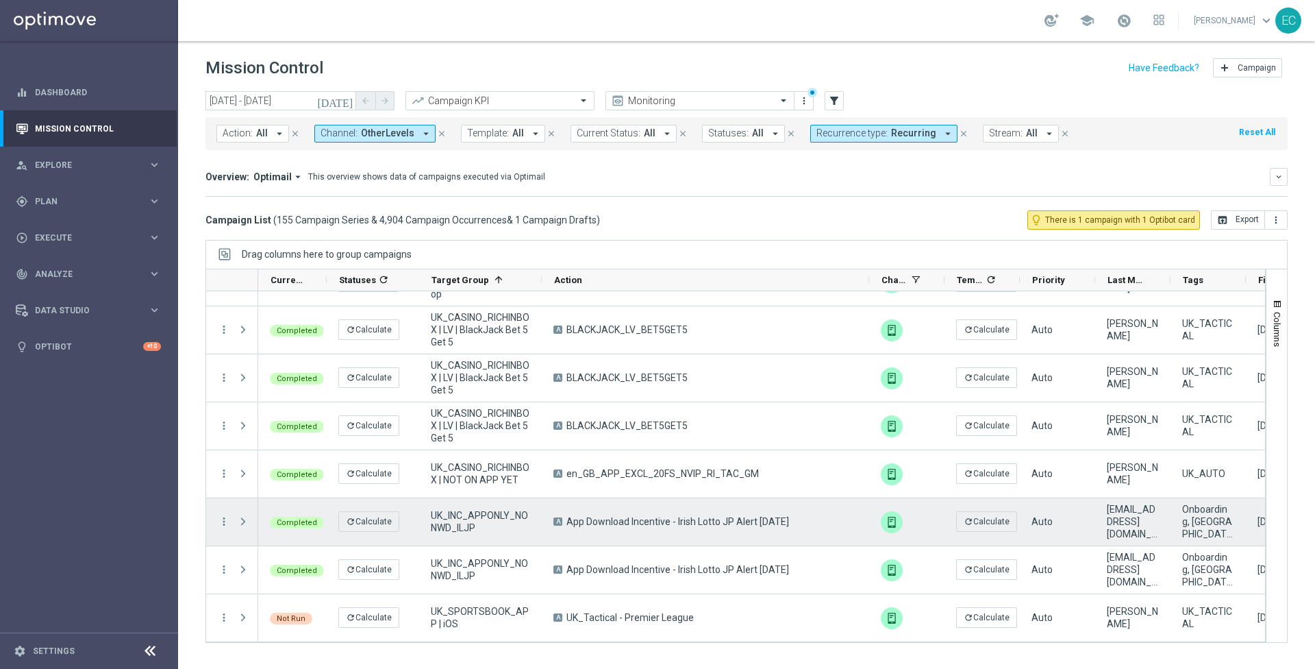
scroll to position [7128, 0]
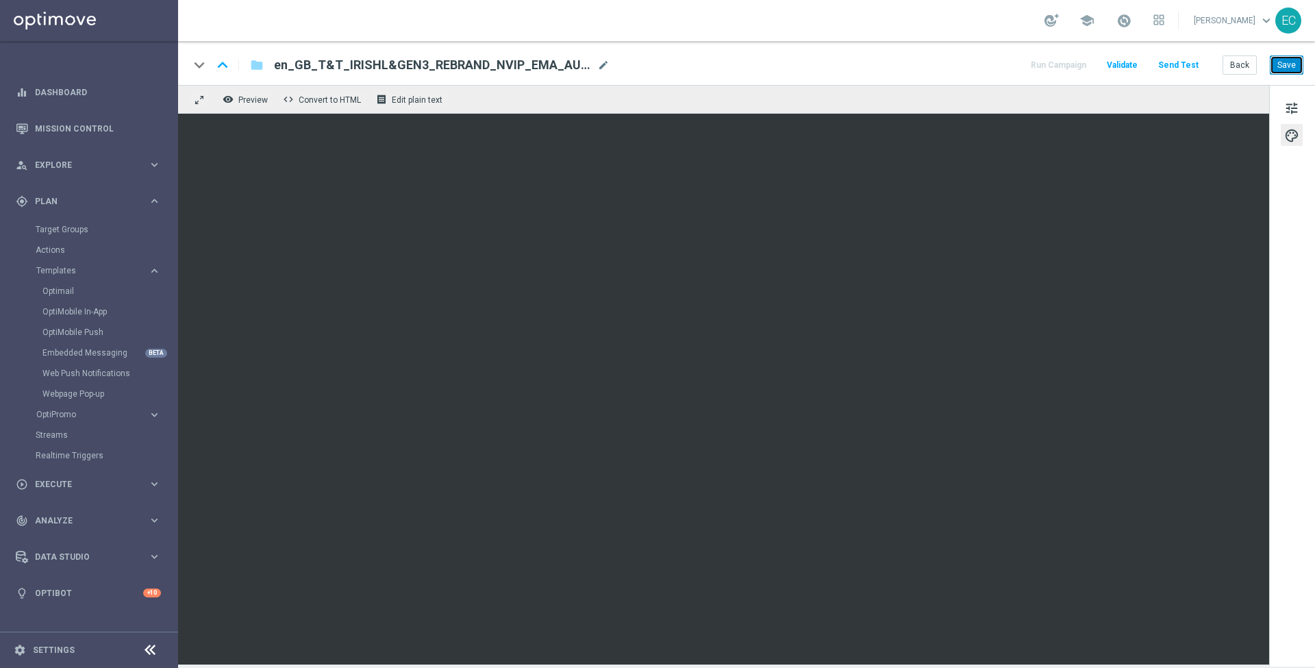
click at [1291, 64] on button "Save" at bounding box center [1287, 64] width 34 height 19
click at [245, 102] on span "Preview" at bounding box center [252, 100] width 29 height 10
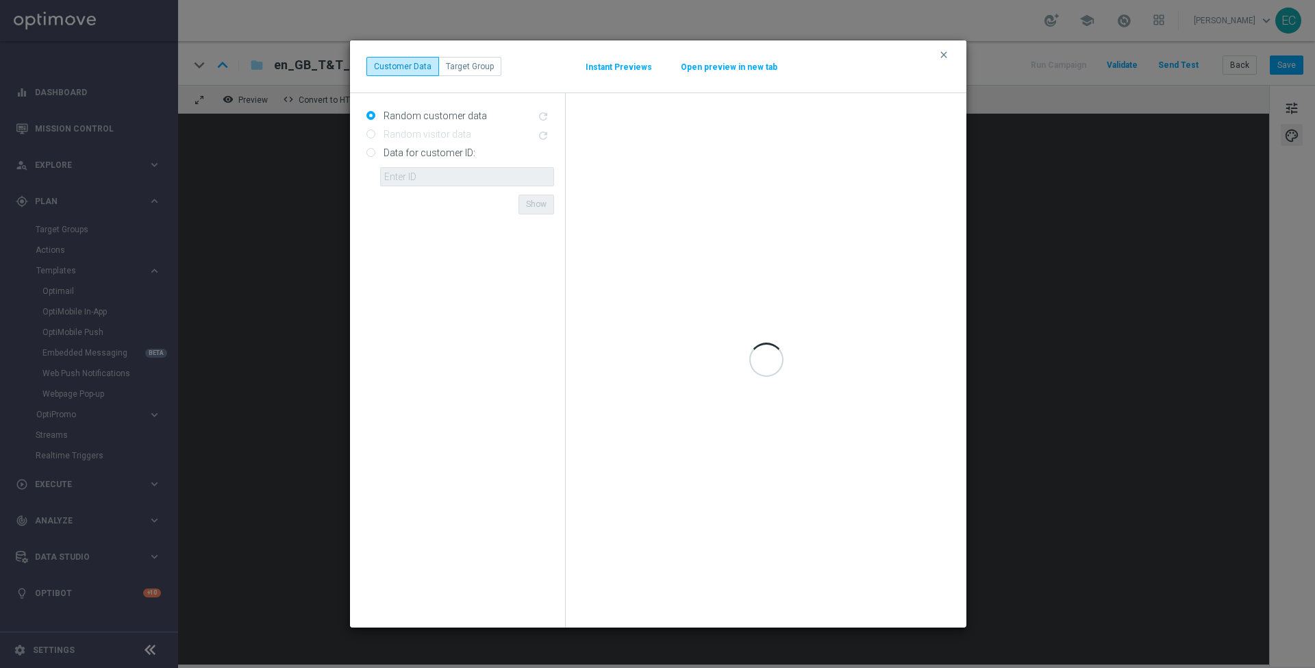
click at [415, 152] on label "Data for customer ID:" at bounding box center [427, 153] width 95 height 12
click at [375, 152] on input "Data for customer ID:" at bounding box center [370, 153] width 9 height 9
radio input "true"
click at [447, 186] on form "Random customer data refresh Random visitor data refresh Data for customer ID: …" at bounding box center [460, 360] width 188 height 512
click at [447, 174] on input "text" at bounding box center [467, 176] width 174 height 19
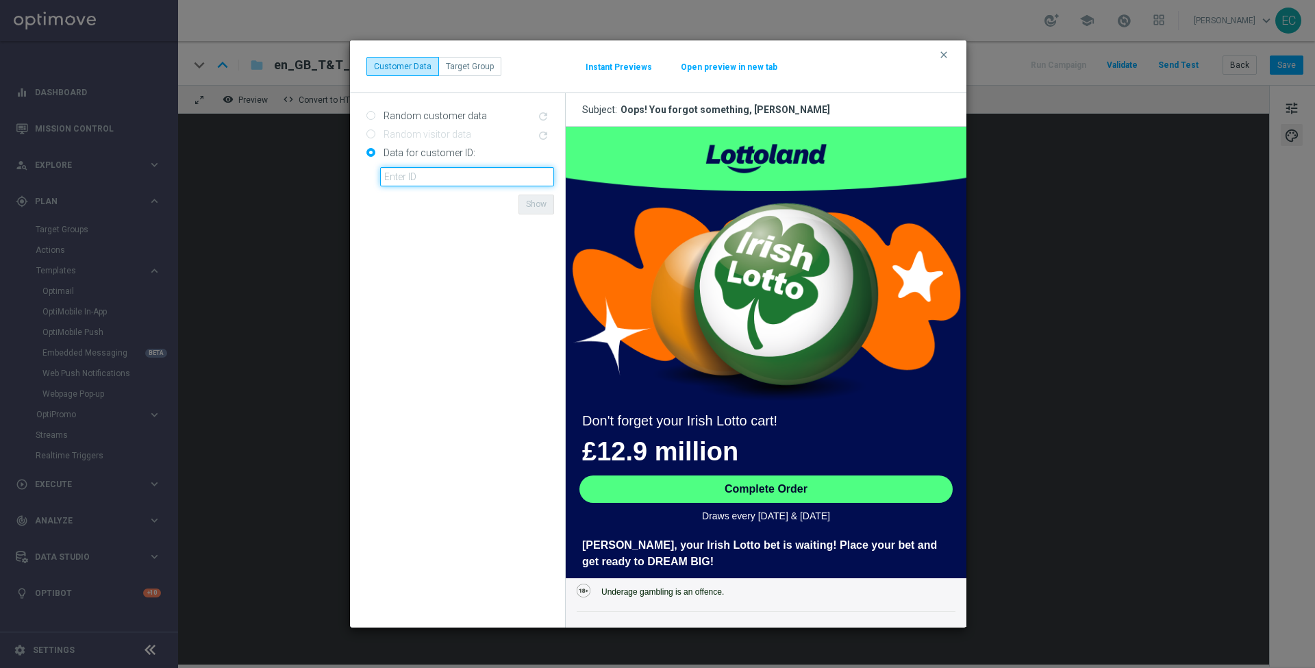
paste input "225198935"
type input "225198935"
click at [511, 230] on form "Random customer data refresh Random visitor data refresh Data for customer ID: …" at bounding box center [460, 360] width 188 height 512
click at [543, 202] on button "Show" at bounding box center [537, 204] width 36 height 19
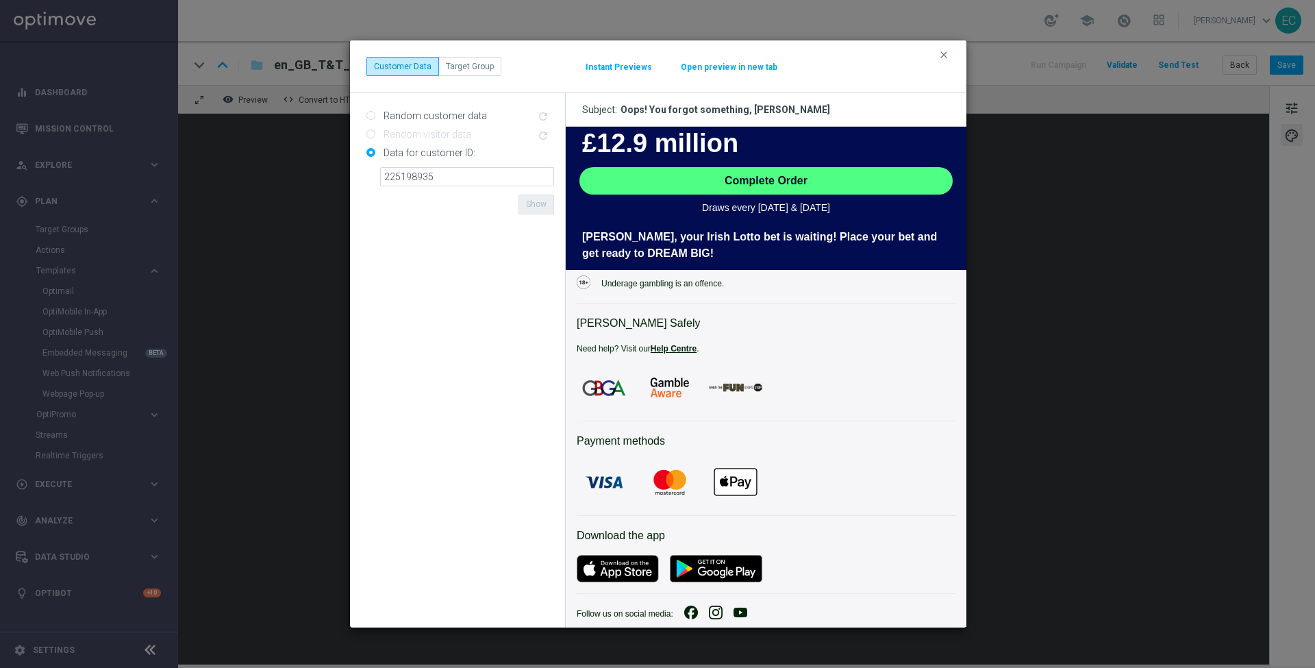
scroll to position [310, 0]
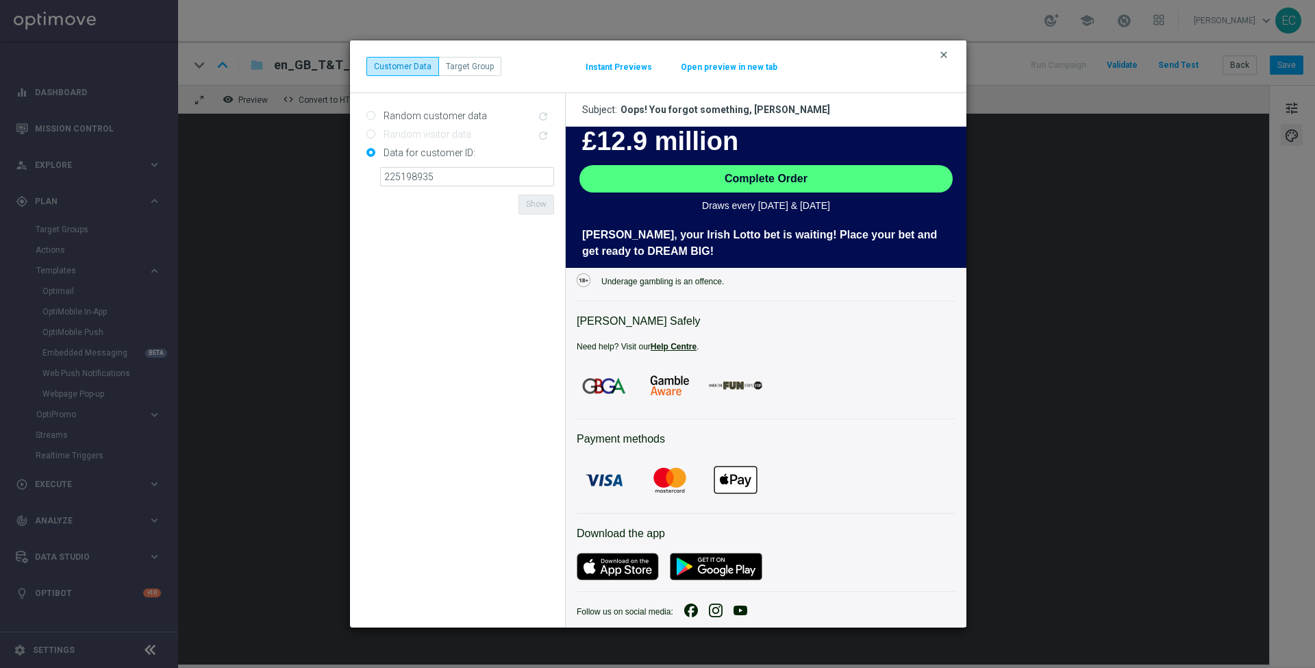
click at [947, 58] on icon "clear" at bounding box center [943, 54] width 11 height 11
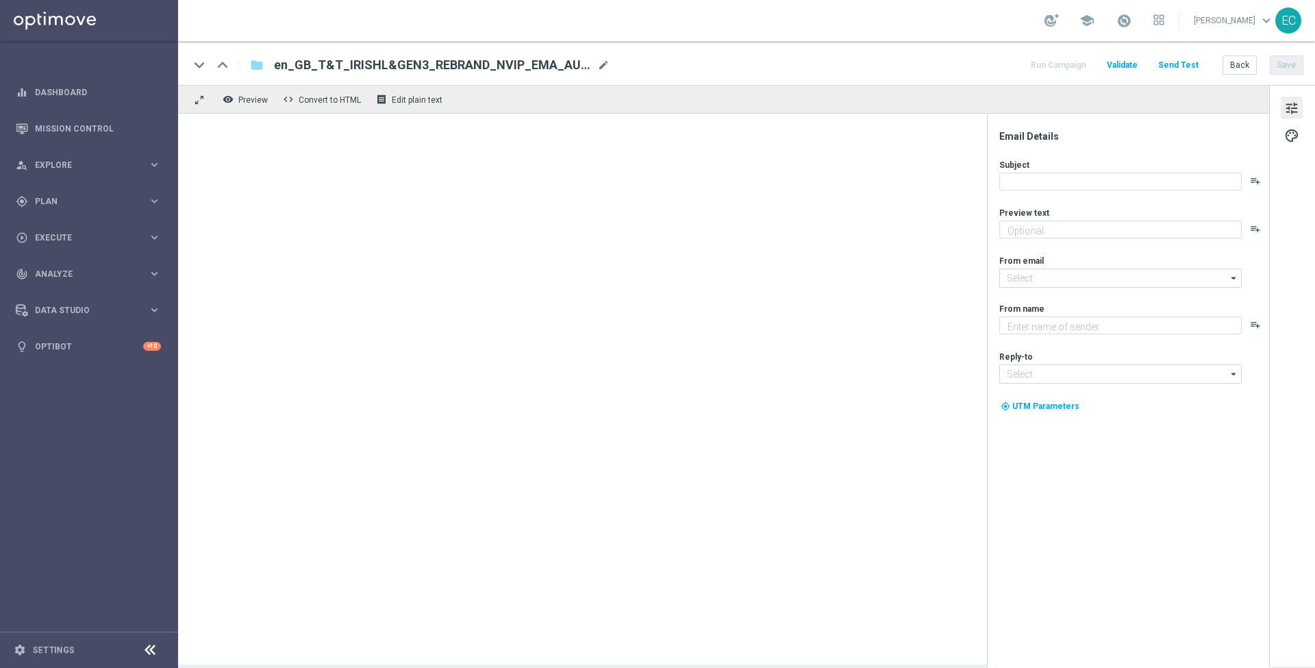
type textarea "Your cart is waiting!"
type textarea "Lottoland"
type input "[EMAIL_ADDRESS][DOMAIN_NAME]"
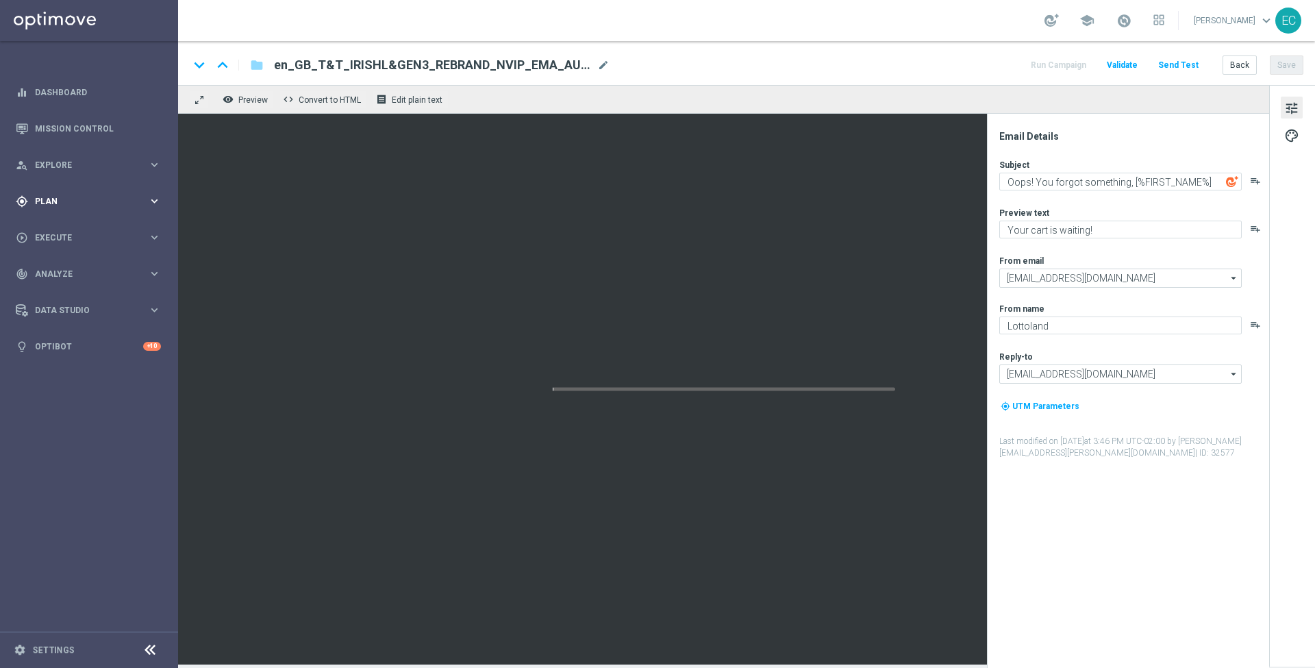
click at [84, 199] on span "Plan" at bounding box center [91, 201] width 113 height 8
click at [129, 159] on div "person_search Explore" at bounding box center [82, 165] width 132 height 12
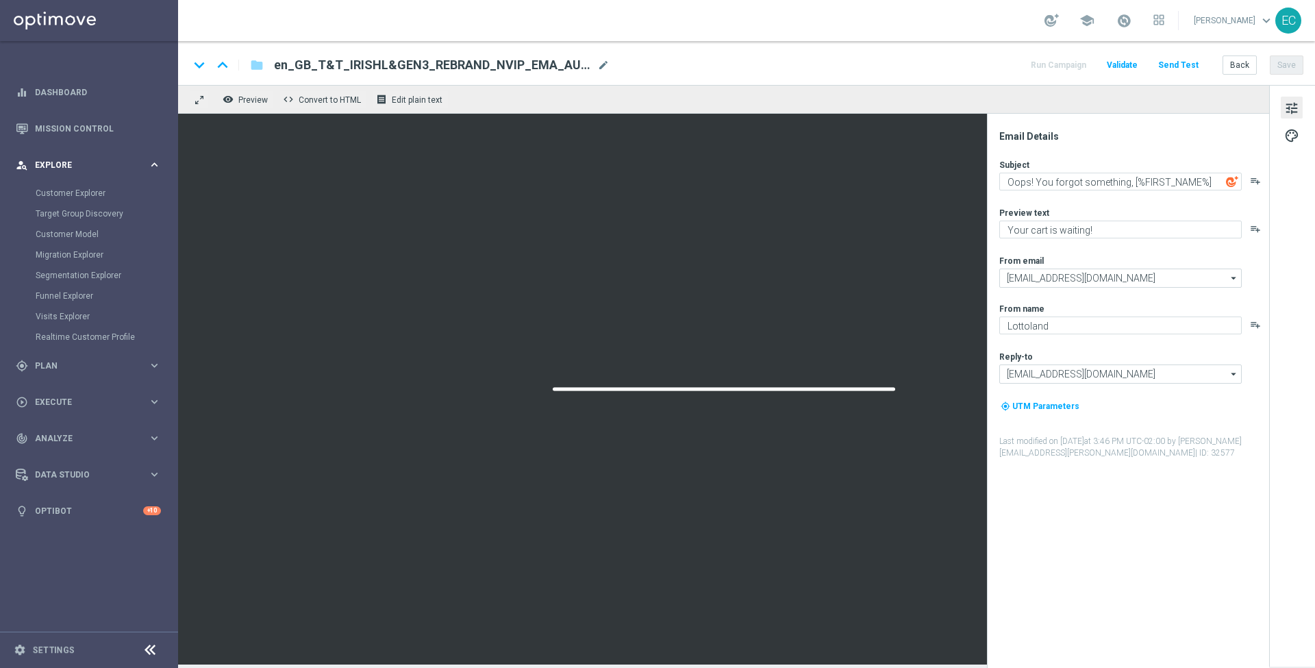
click at [116, 164] on span "Explore" at bounding box center [91, 165] width 113 height 8
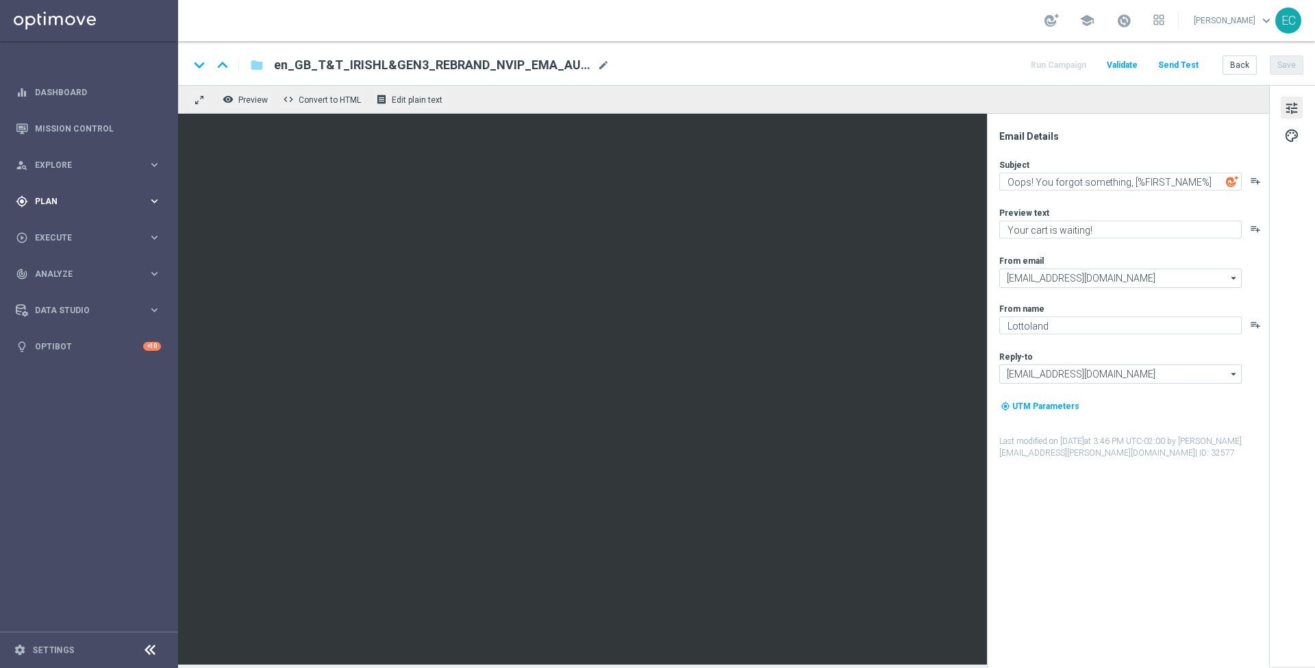
click at [86, 199] on span "Plan" at bounding box center [91, 201] width 113 height 8
click at [91, 264] on accordion "Templates keyboard_arrow_right Optimail OptiMobile In-App OptiMobile Push Embed…" at bounding box center [106, 270] width 141 height 21
click at [107, 273] on span "Templates" at bounding box center [85, 270] width 98 height 8
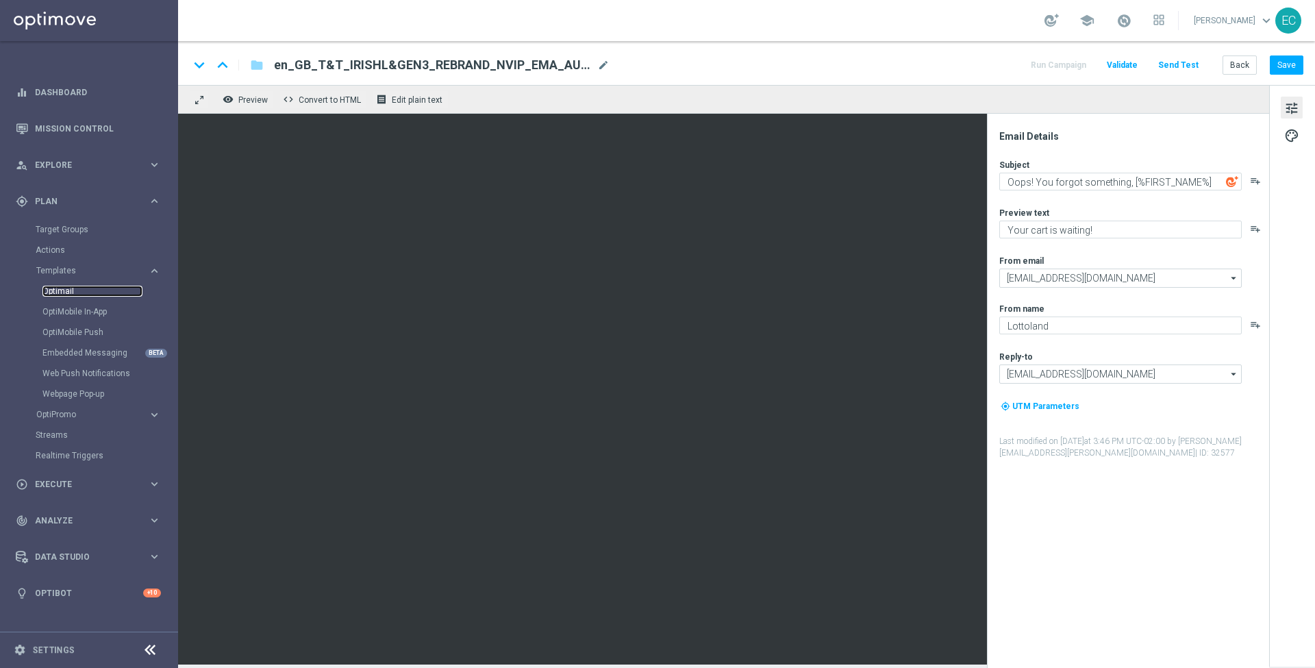
click at [84, 289] on link "Optimail" at bounding box center [92, 291] width 100 height 11
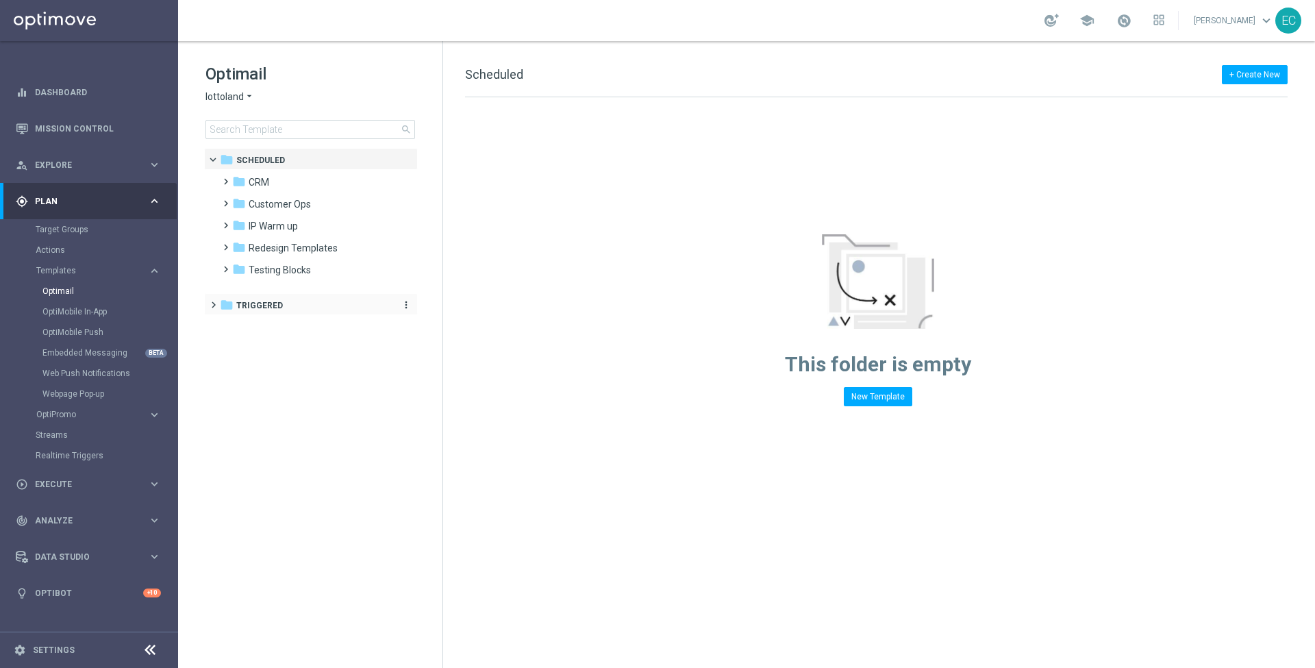
click at [271, 306] on span "Triggered" at bounding box center [259, 305] width 47 height 12
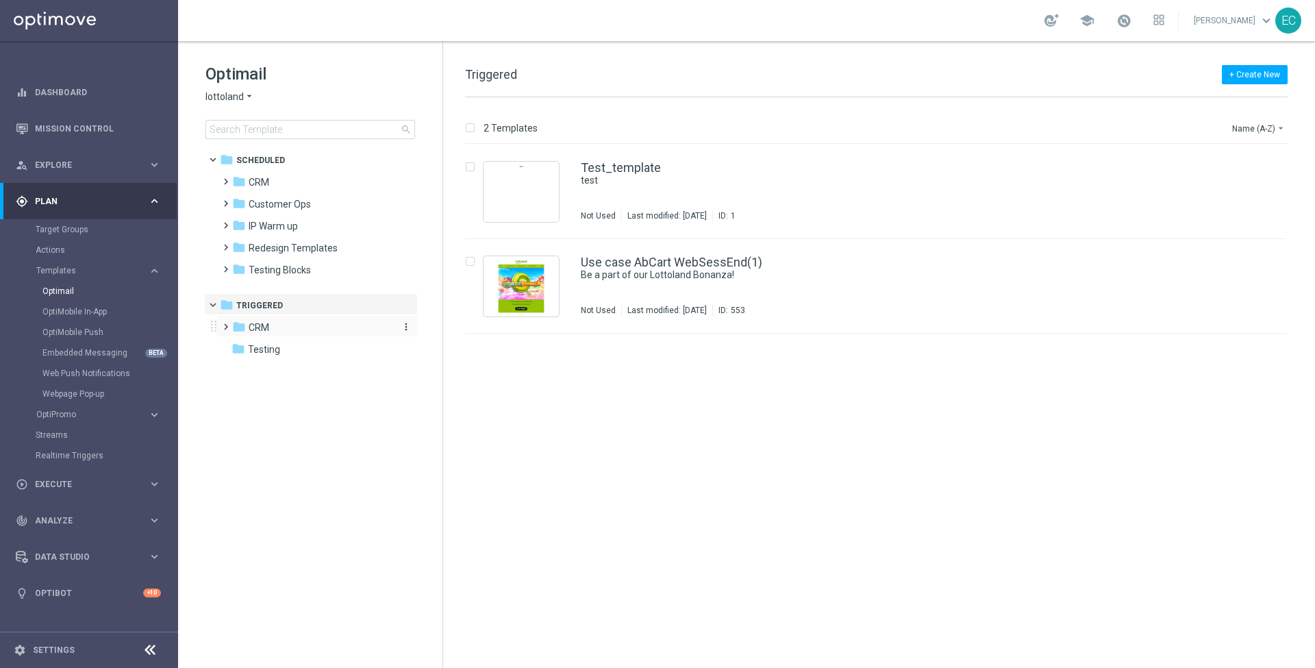
click at [304, 332] on div "folder CRM" at bounding box center [311, 328] width 158 height 16
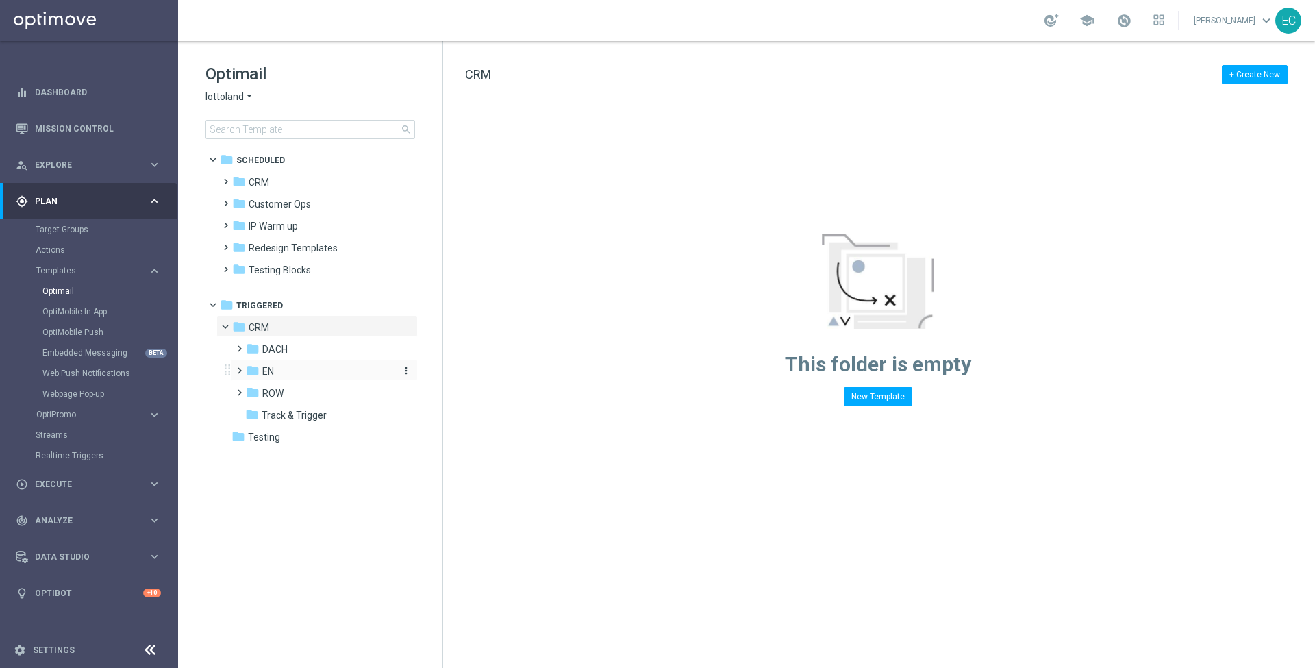
click at [314, 370] on div "folder EN" at bounding box center [319, 372] width 146 height 16
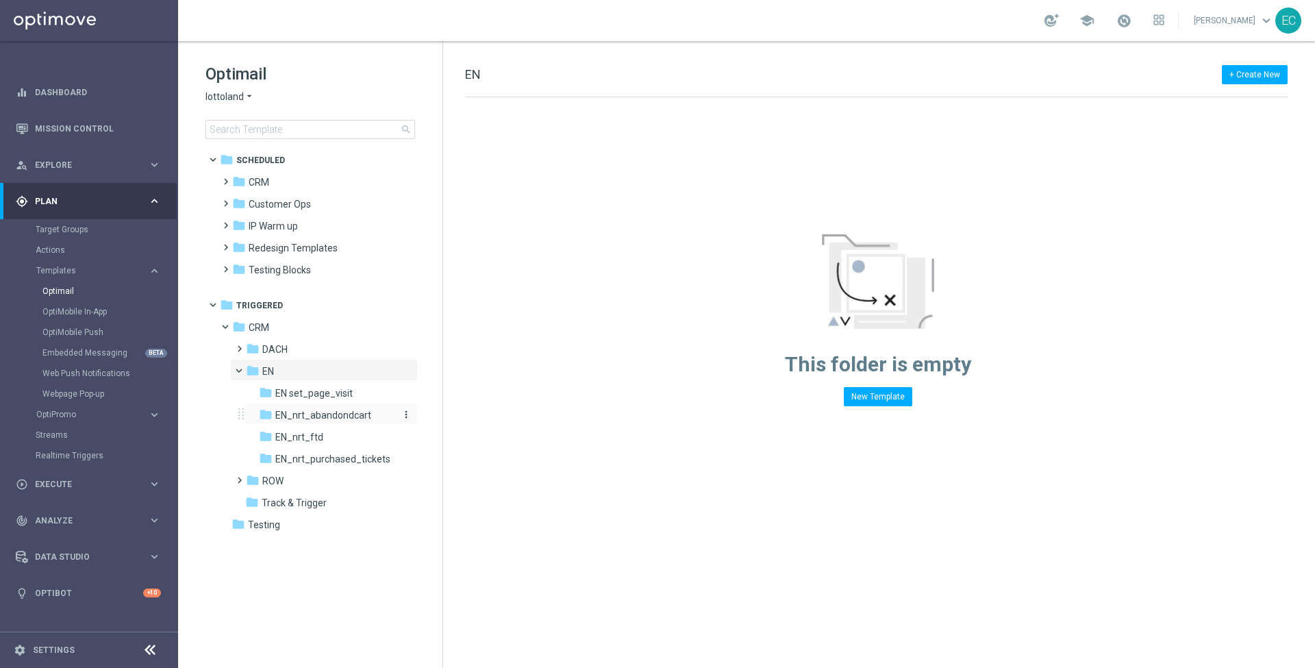
click at [323, 414] on span "EN_nrt_abandondcart" at bounding box center [323, 415] width 96 height 12
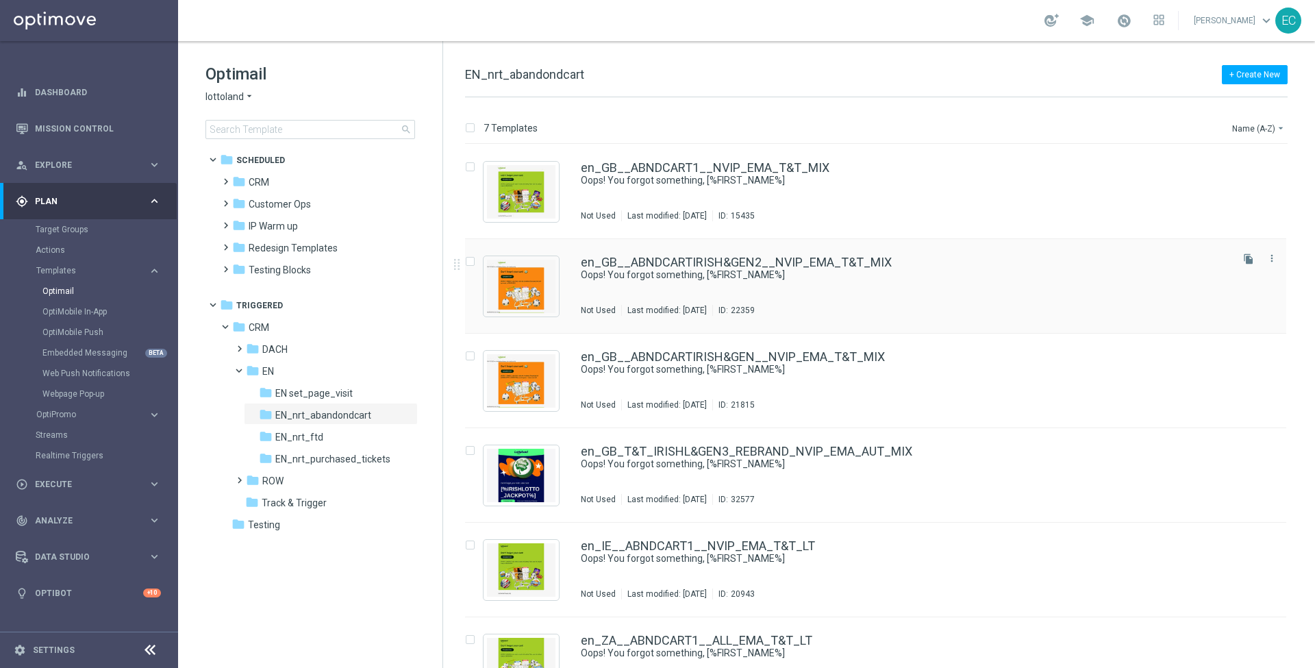
click at [865, 250] on div "en_GB__ABNDCARTIRISH&GEN2__NVIP_EMA_T&T_MIX Oops! You forgot something, [%FIRST…" at bounding box center [875, 286] width 821 height 95
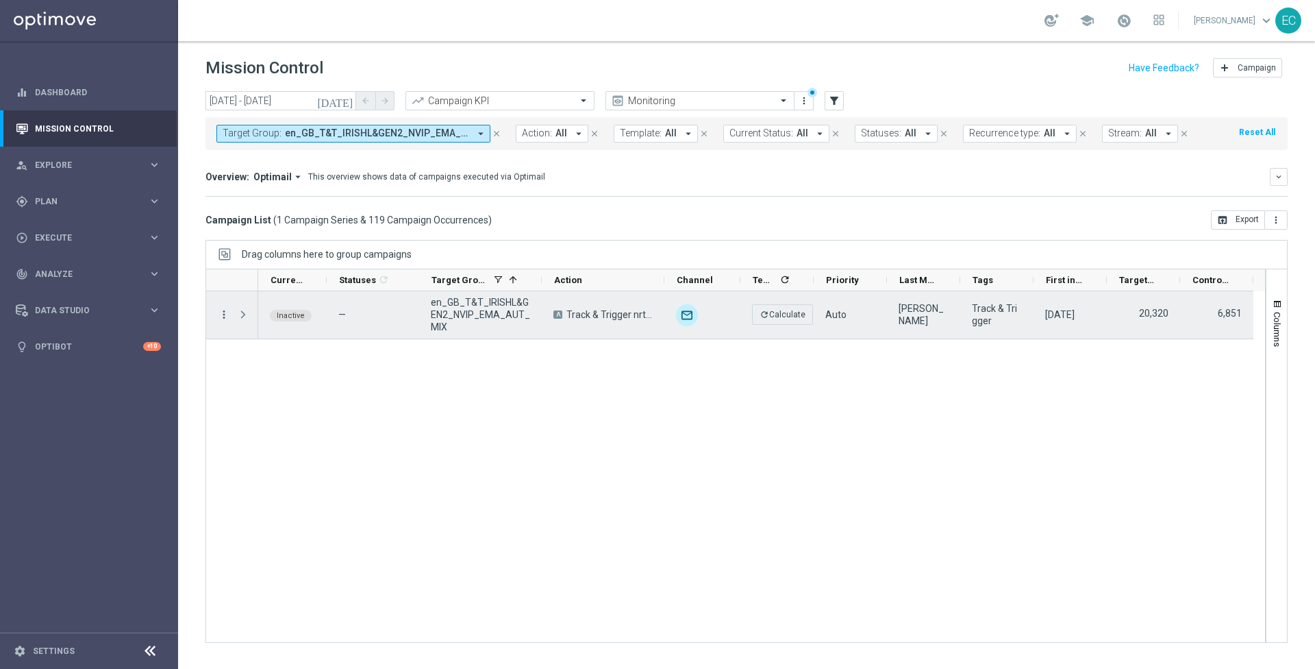
click at [221, 314] on icon "more_vert" at bounding box center [224, 314] width 12 height 12
click at [307, 356] on span "Channel Metrics" at bounding box center [282, 361] width 64 height 10
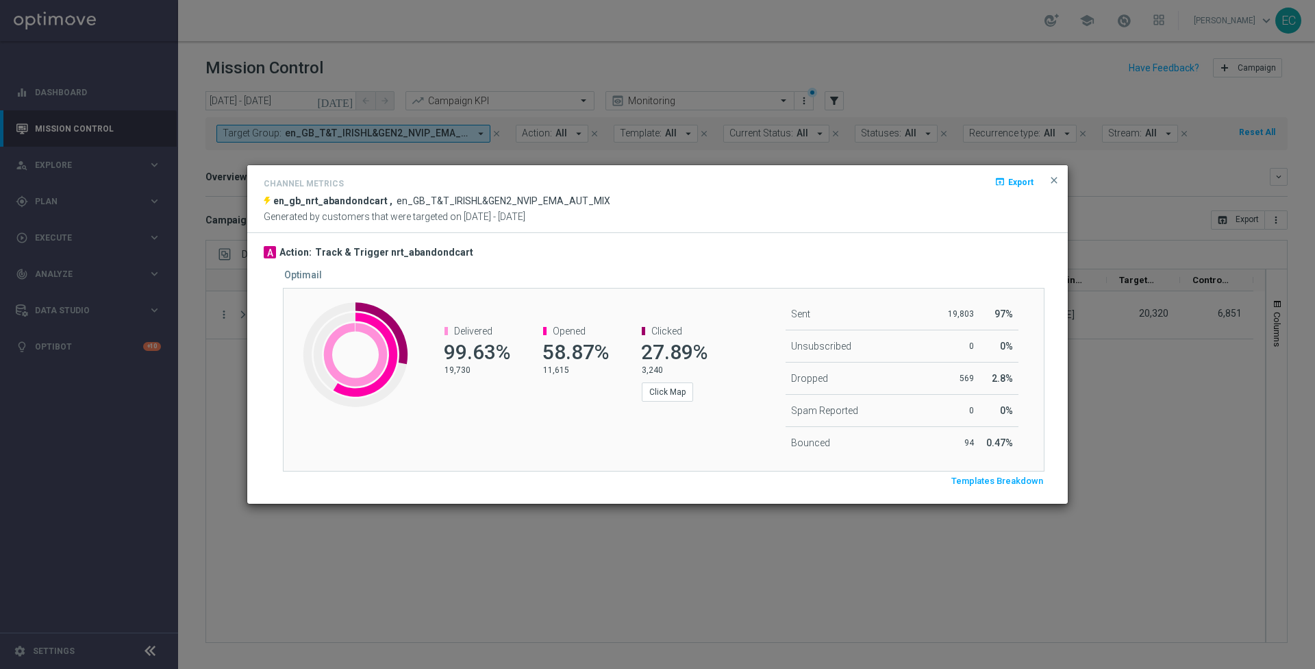
click at [1006, 482] on span "Templates Breakdown" at bounding box center [997, 481] width 92 height 12
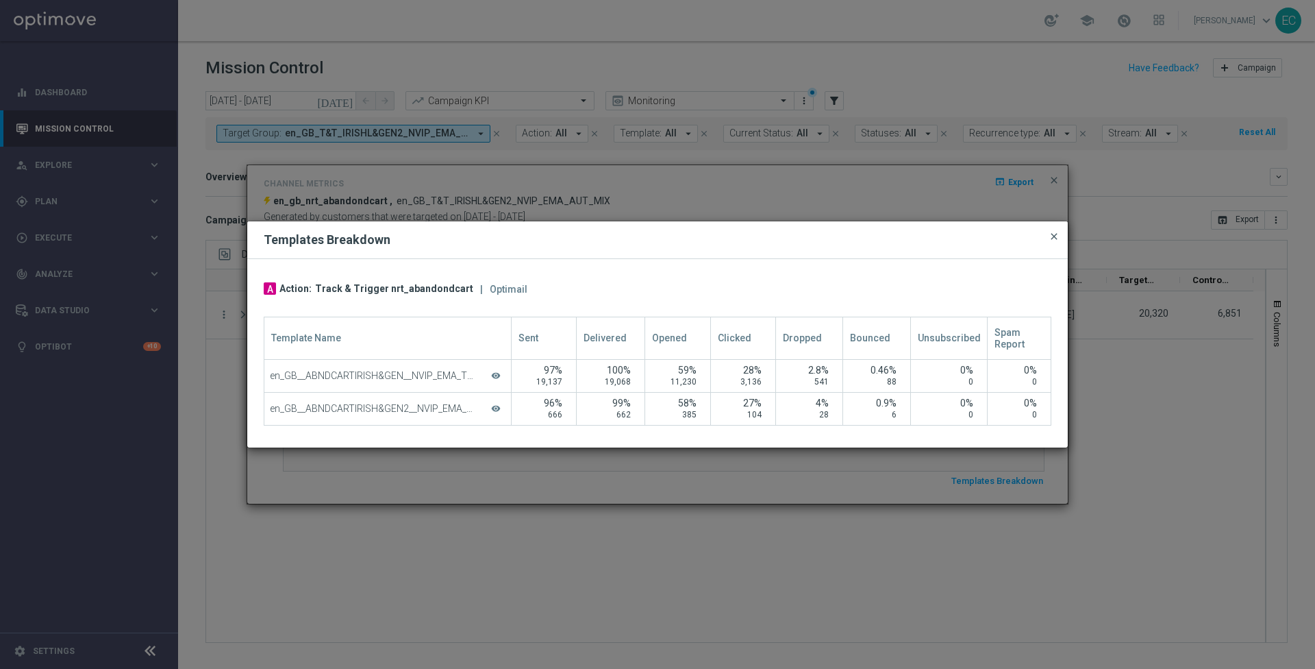
click at [1058, 237] on span "close" at bounding box center [1054, 236] width 11 height 11
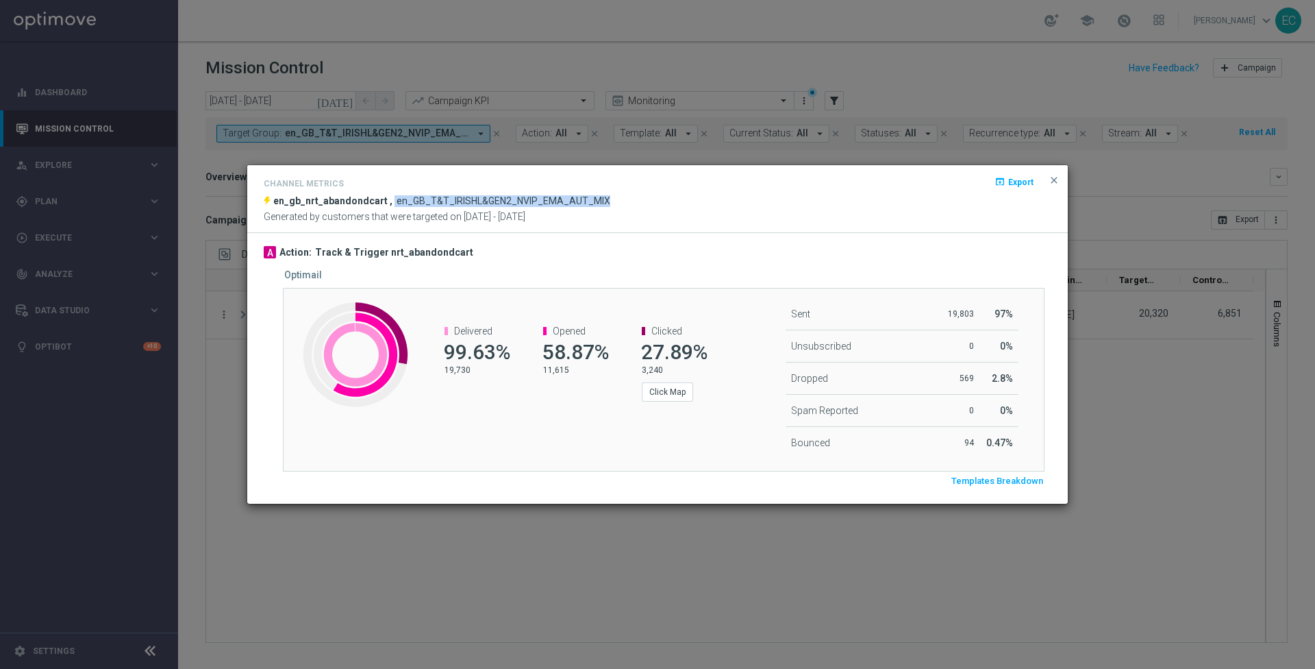
drag, startPoint x: 386, startPoint y: 200, endPoint x: 608, endPoint y: 199, distance: 221.3
click at [608, 199] on div "Channel Metrics open_in_browser Export en_gb_nrt_abandondcart , en_GB_T&T_IRISH…" at bounding box center [658, 198] width 788 height 47
copy div "en_GB_T&T_IRISHL&GEN2_NVIP_EMA_AUT_MIX"
click at [1054, 182] on span "close" at bounding box center [1054, 180] width 11 height 11
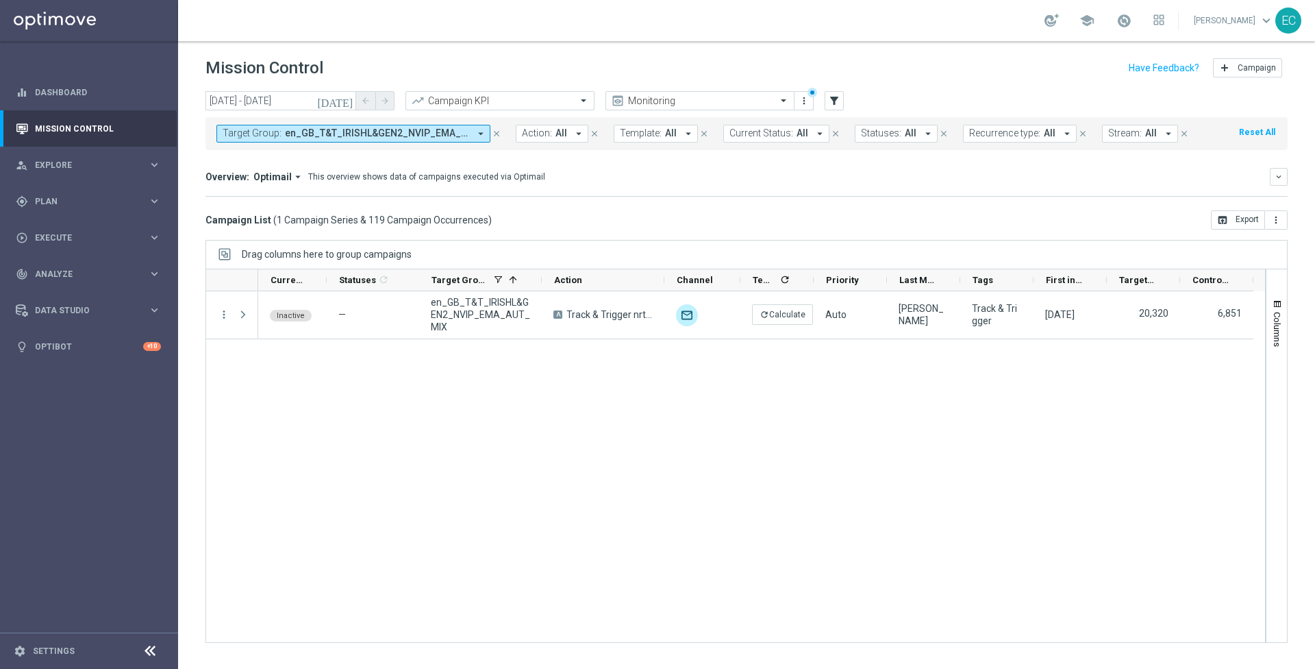
click at [498, 132] on icon "close" at bounding box center [497, 134] width 10 height 10
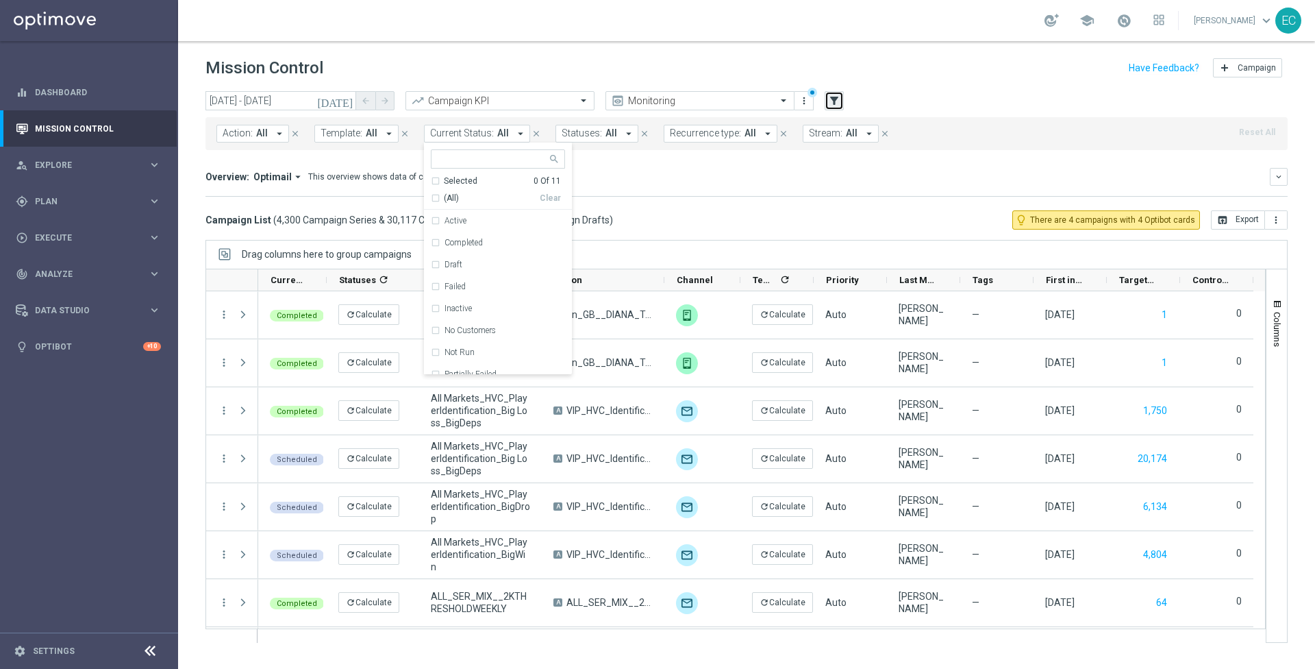
click at [831, 101] on icon "filter_alt" at bounding box center [834, 101] width 12 height 12
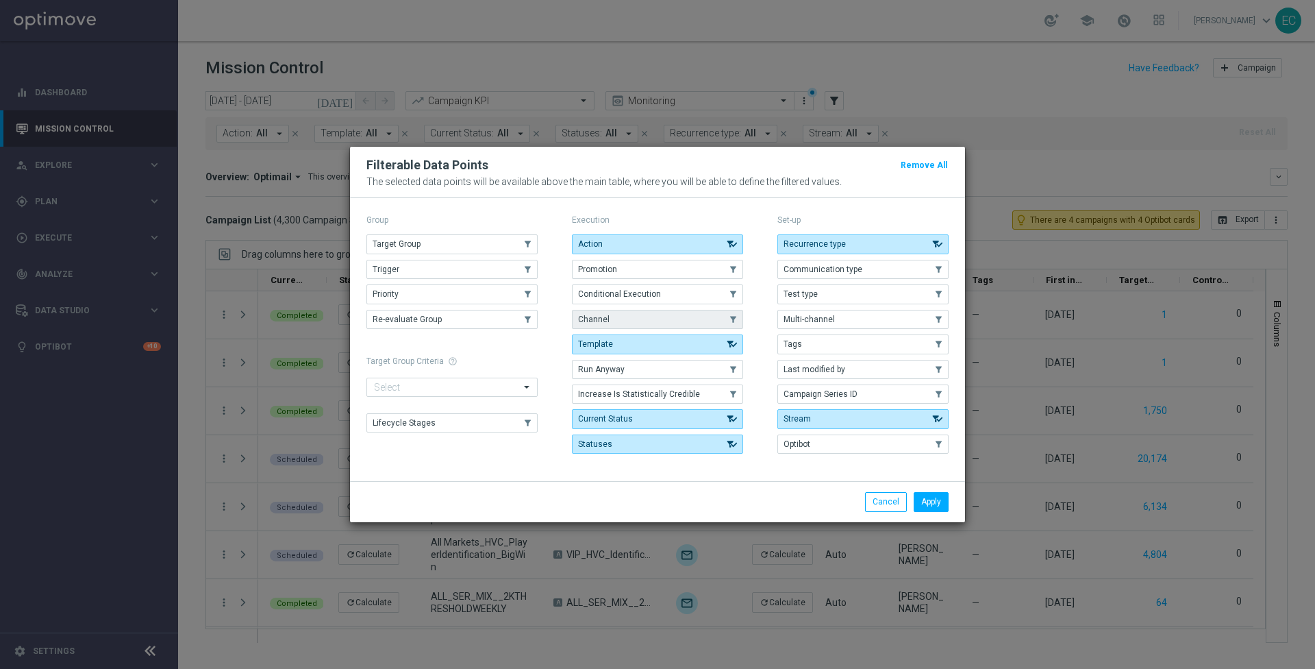
click at [676, 327] on button "Channel" at bounding box center [657, 319] width 171 height 19
click at [936, 493] on button "Apply" at bounding box center [931, 501] width 35 height 19
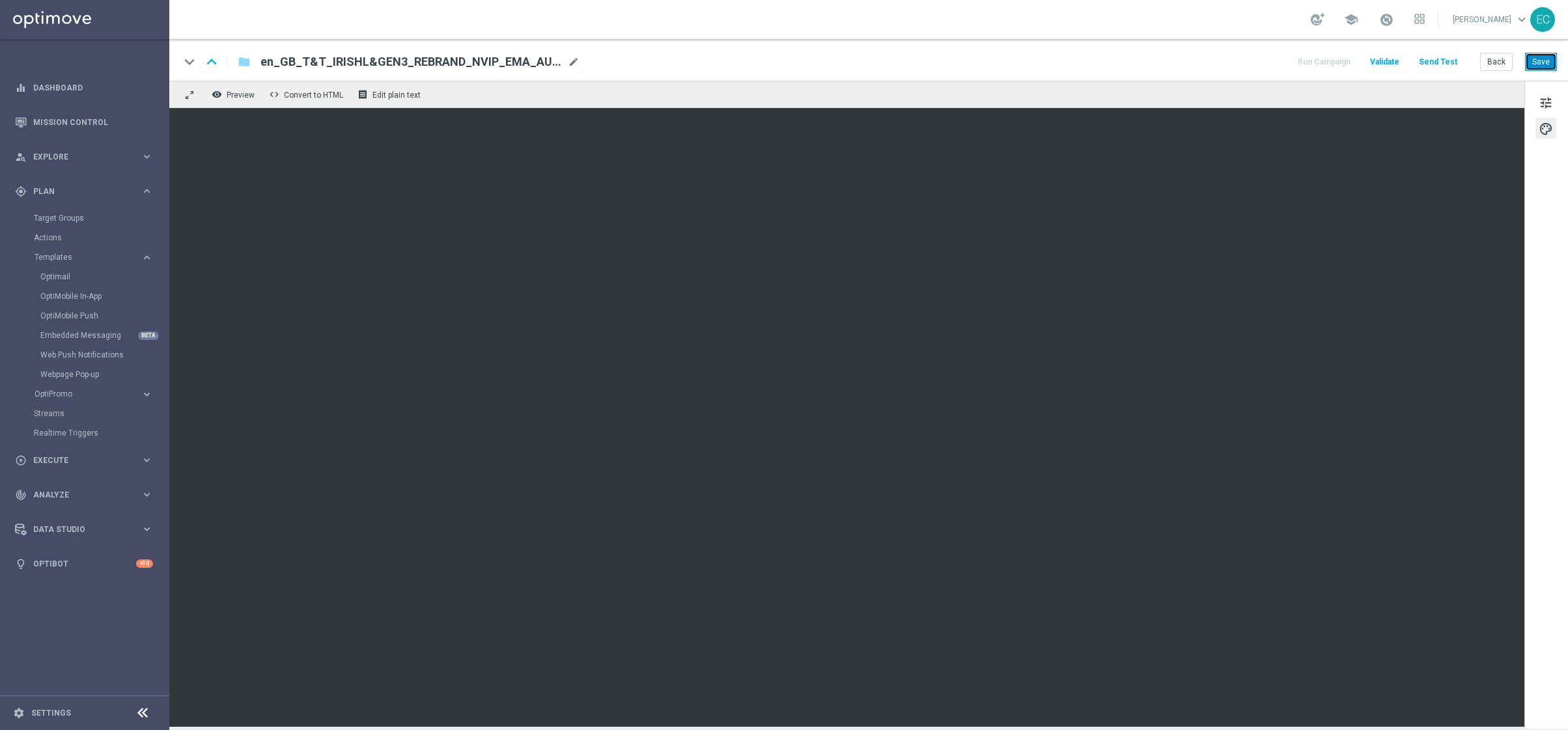
click at [1536, 65] on button "Save" at bounding box center [1540, 61] width 32 height 18
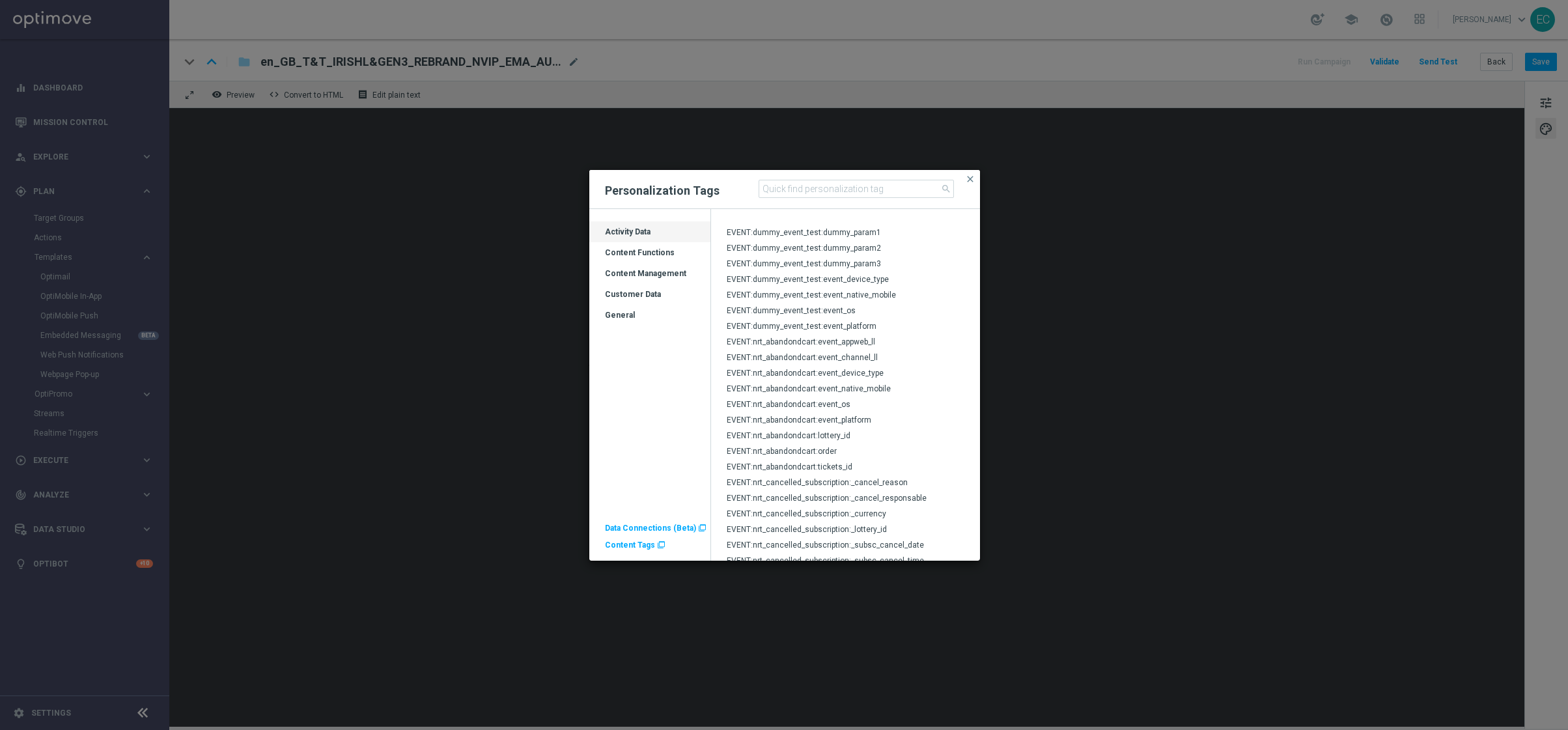
click at [648, 287] on div "Customer Data" at bounding box center [649, 295] width 121 height 21
click at [664, 273] on div "Content Management" at bounding box center [649, 279] width 121 height 21
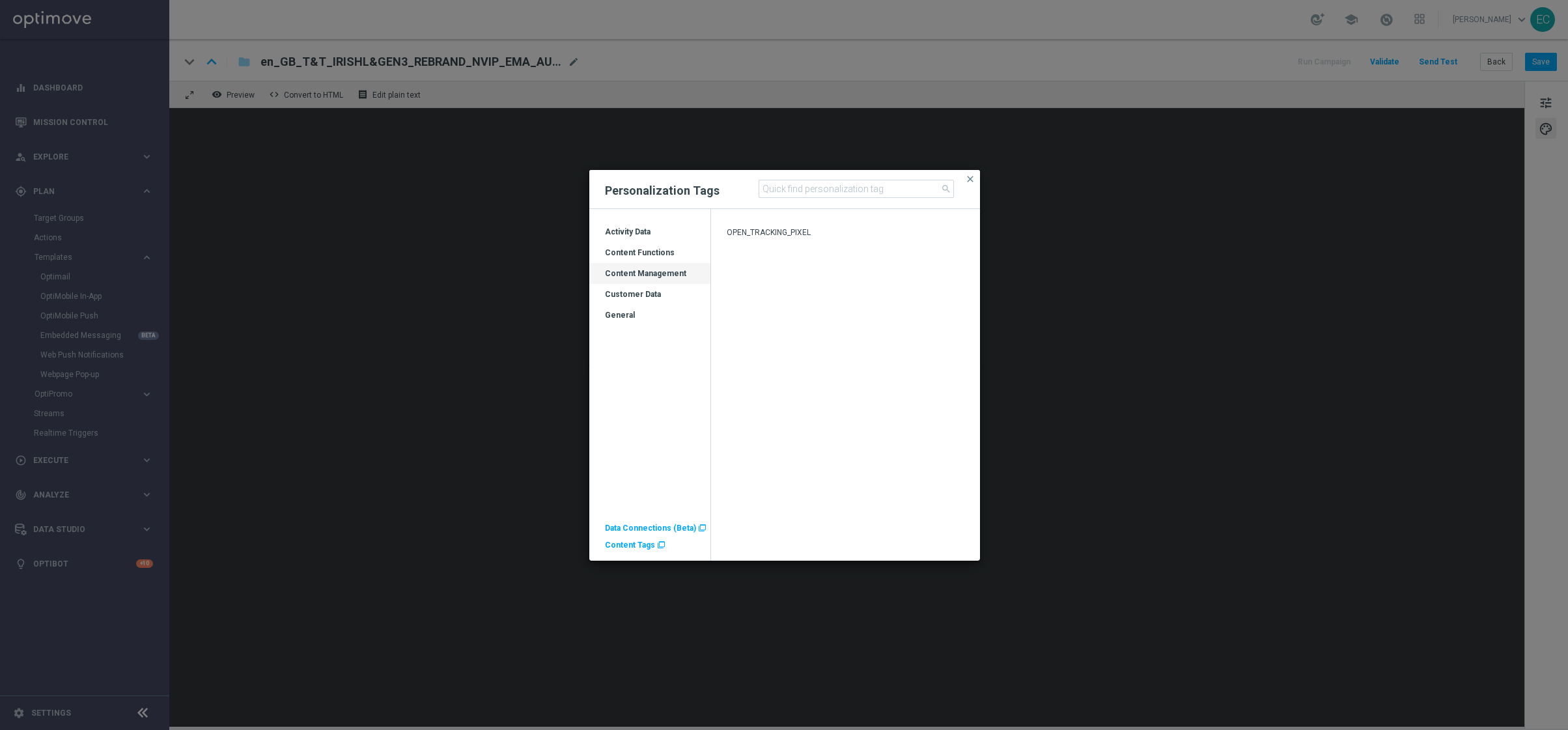
click at [670, 256] on div "Content Functions" at bounding box center [649, 258] width 121 height 21
click at [673, 239] on div "Activity Data" at bounding box center [649, 237] width 121 height 21
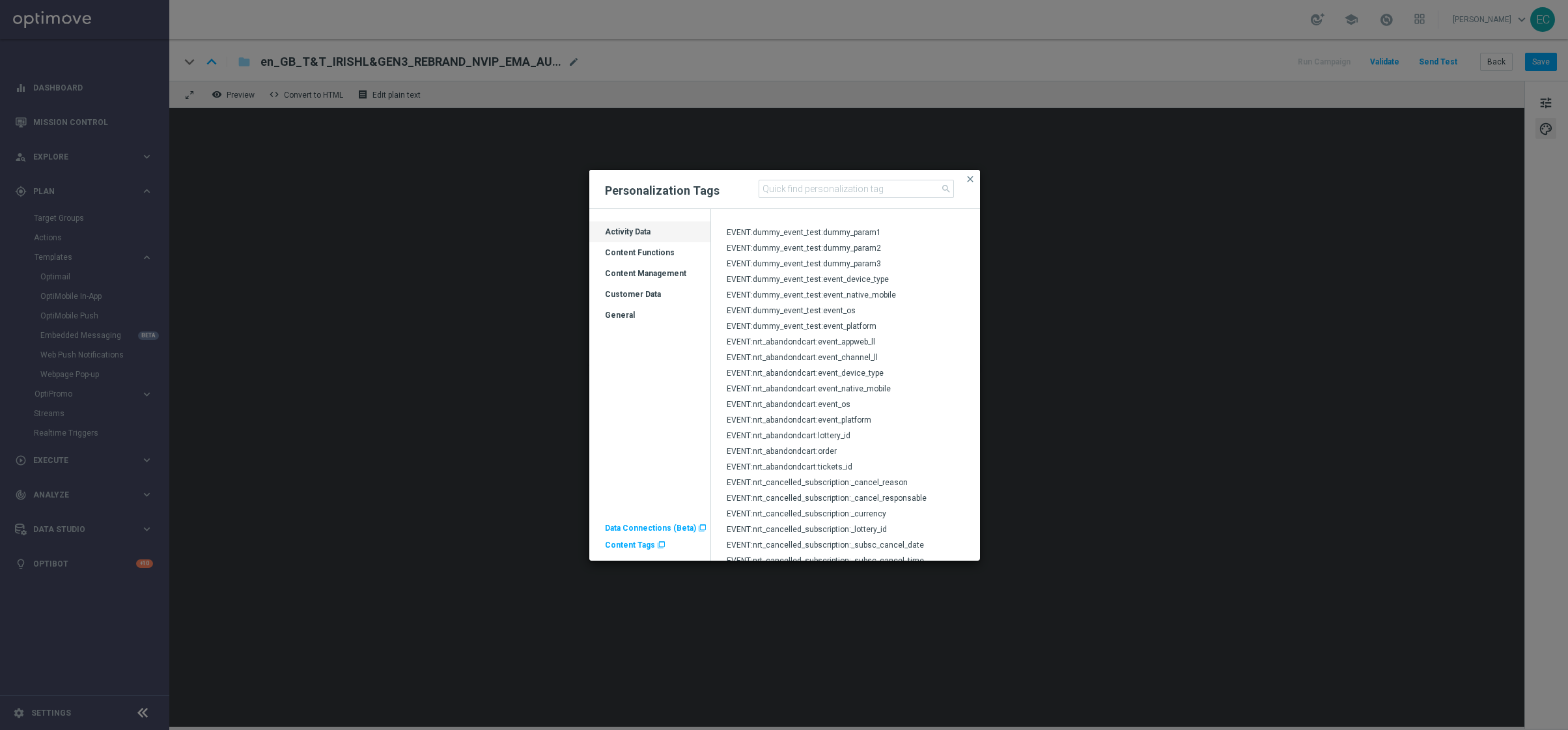
click at [641, 295] on div "Customer Data" at bounding box center [649, 299] width 121 height 21
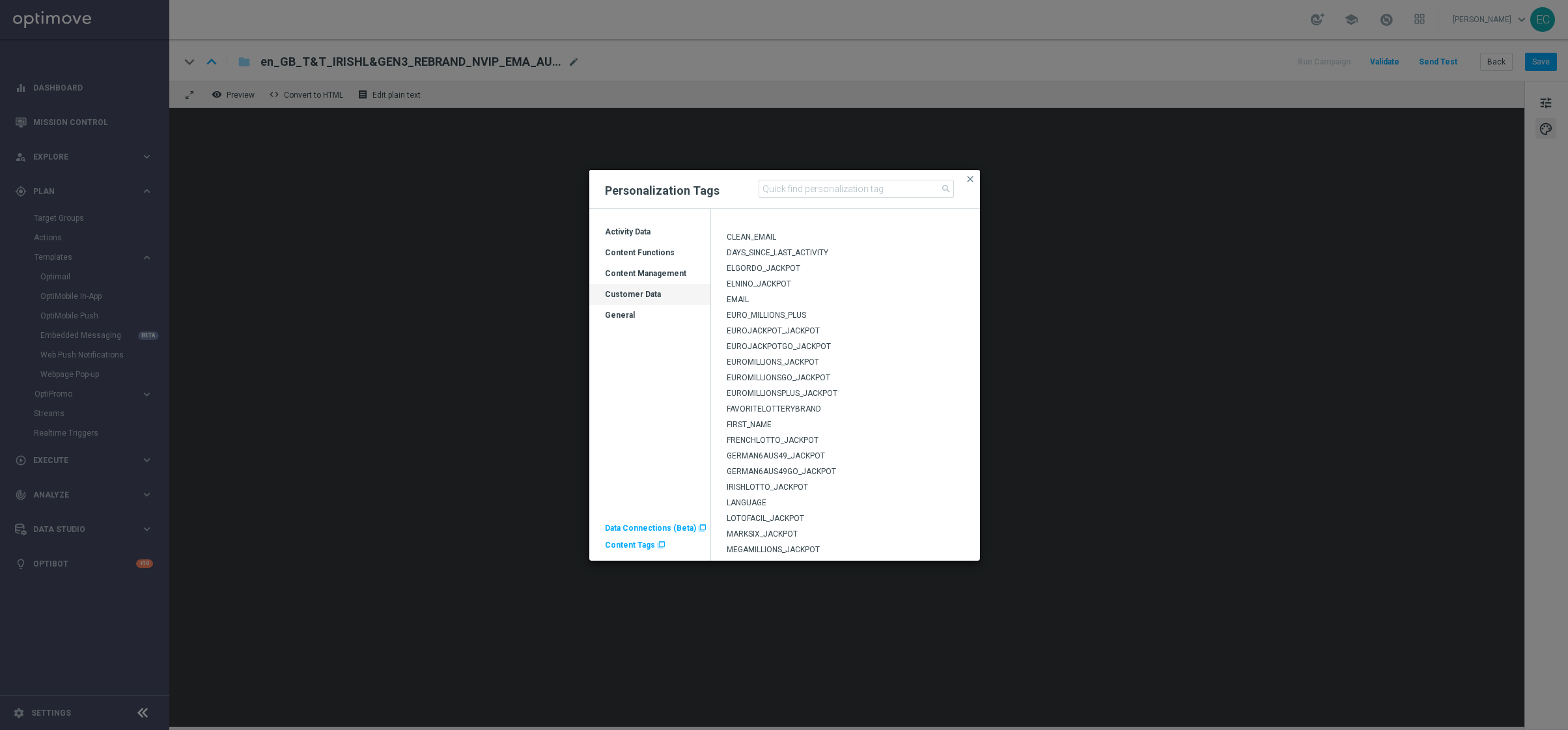
scroll to position [68, 0]
click at [796, 394] on span "EUROMILLIONSPLUS_JACKPOT" at bounding box center [781, 398] width 110 height 10
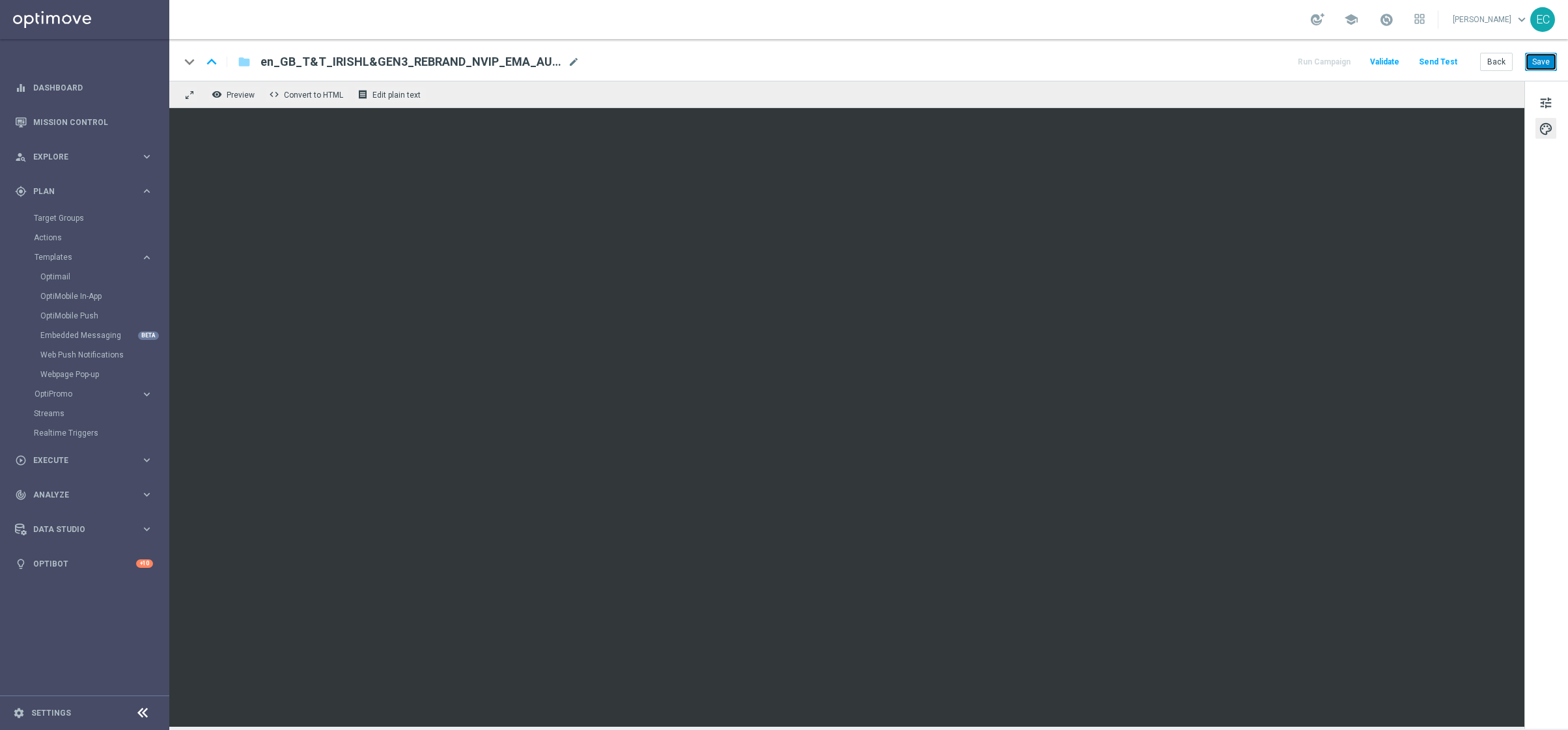
click at [1550, 59] on button "Save" at bounding box center [1540, 61] width 32 height 18
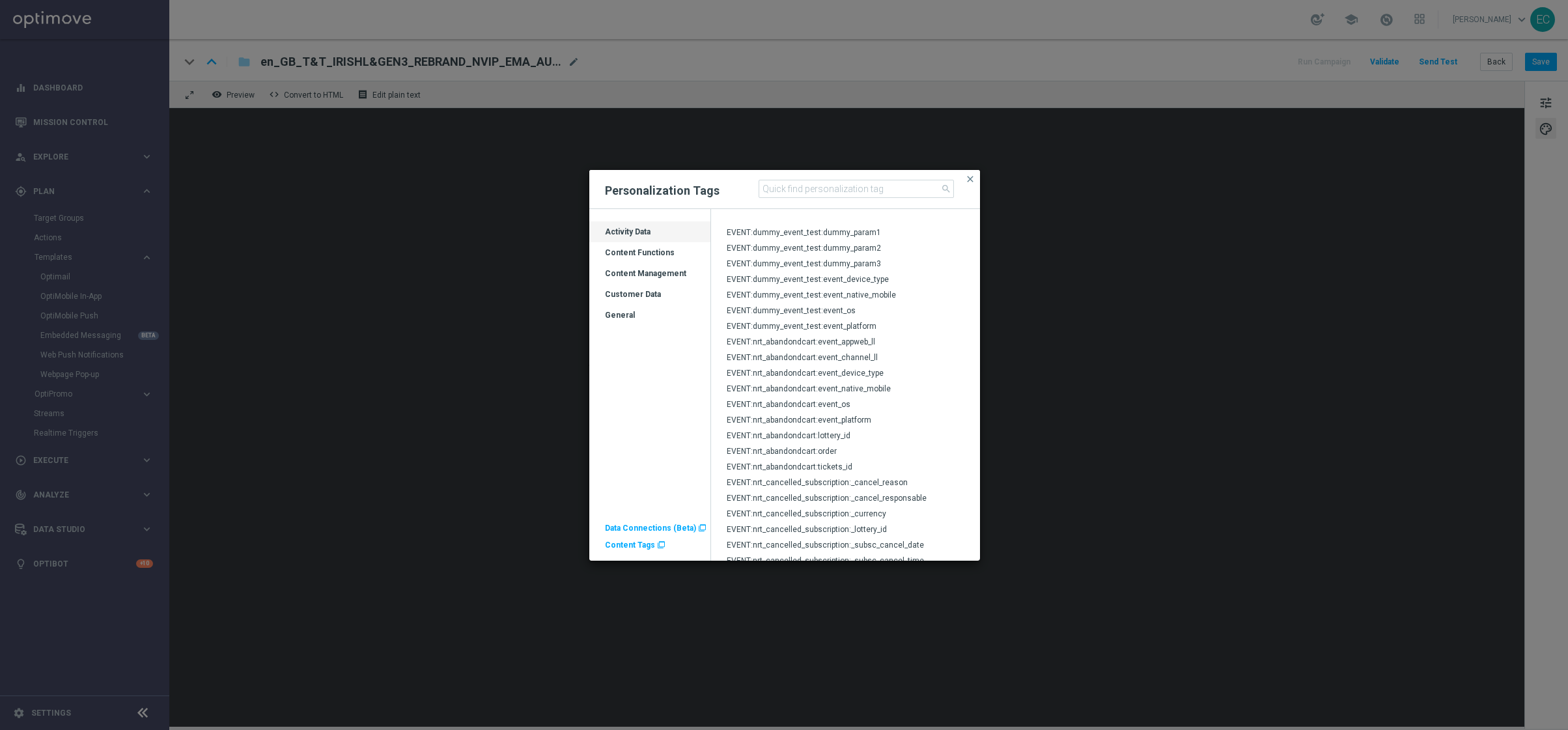
click at [662, 252] on div "Content Functions" at bounding box center [649, 258] width 121 height 21
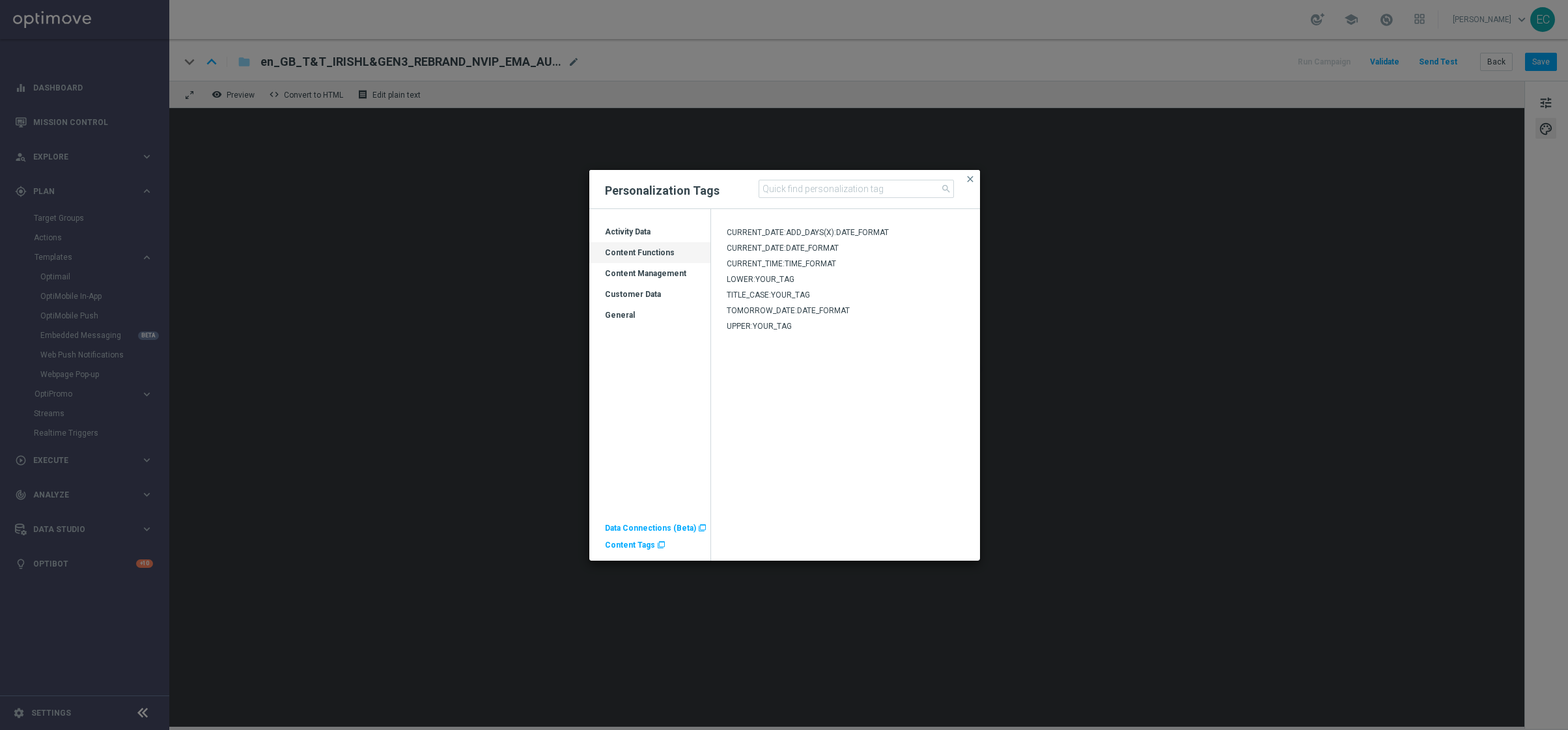
click at [662, 268] on div "Content Management" at bounding box center [649, 279] width 121 height 21
click at [671, 293] on div "Customer Data" at bounding box center [649, 299] width 121 height 21
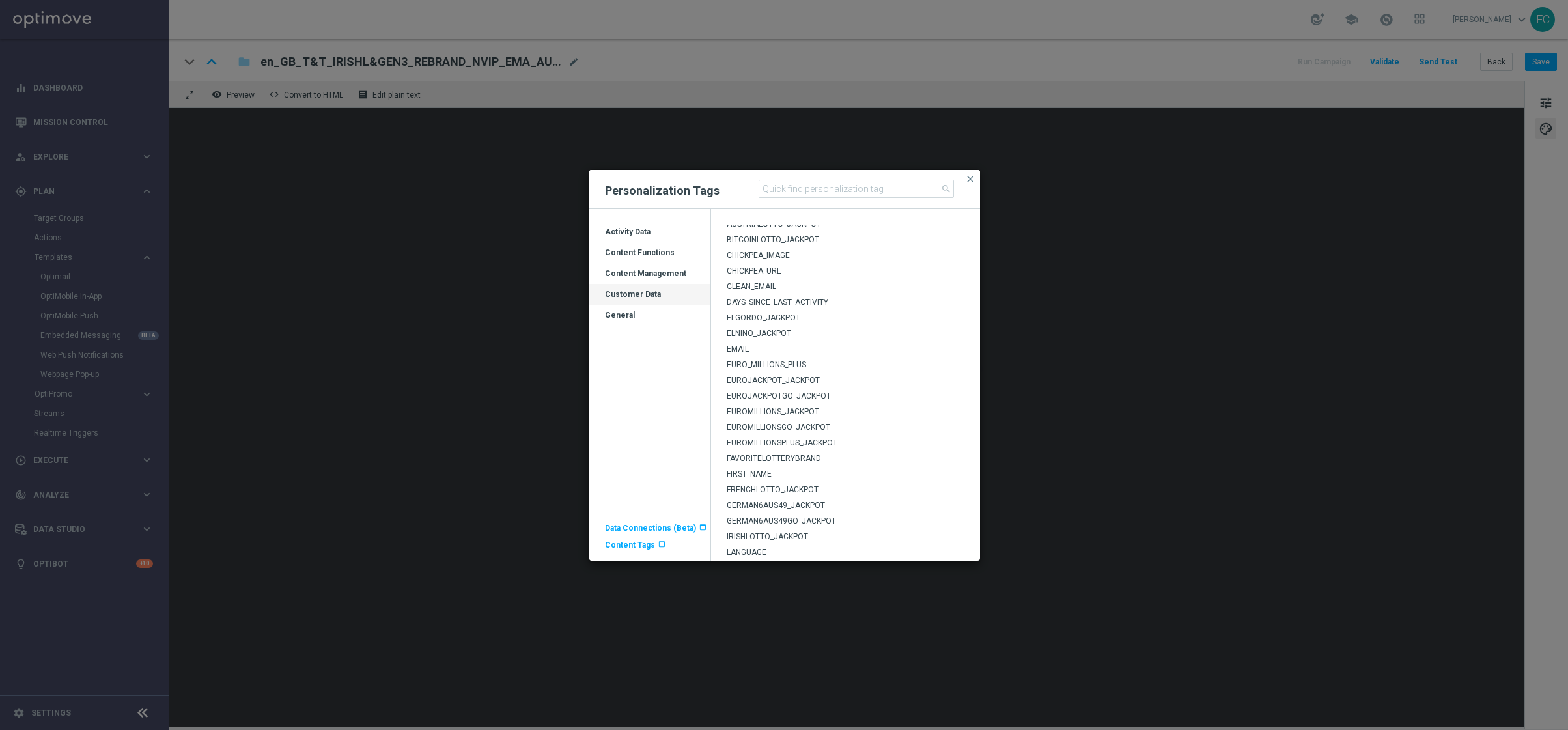
scroll to position [368, 0]
click at [796, 360] on span "POWERBALL_JACKPOT" at bounding box center [768, 365] width 84 height 10
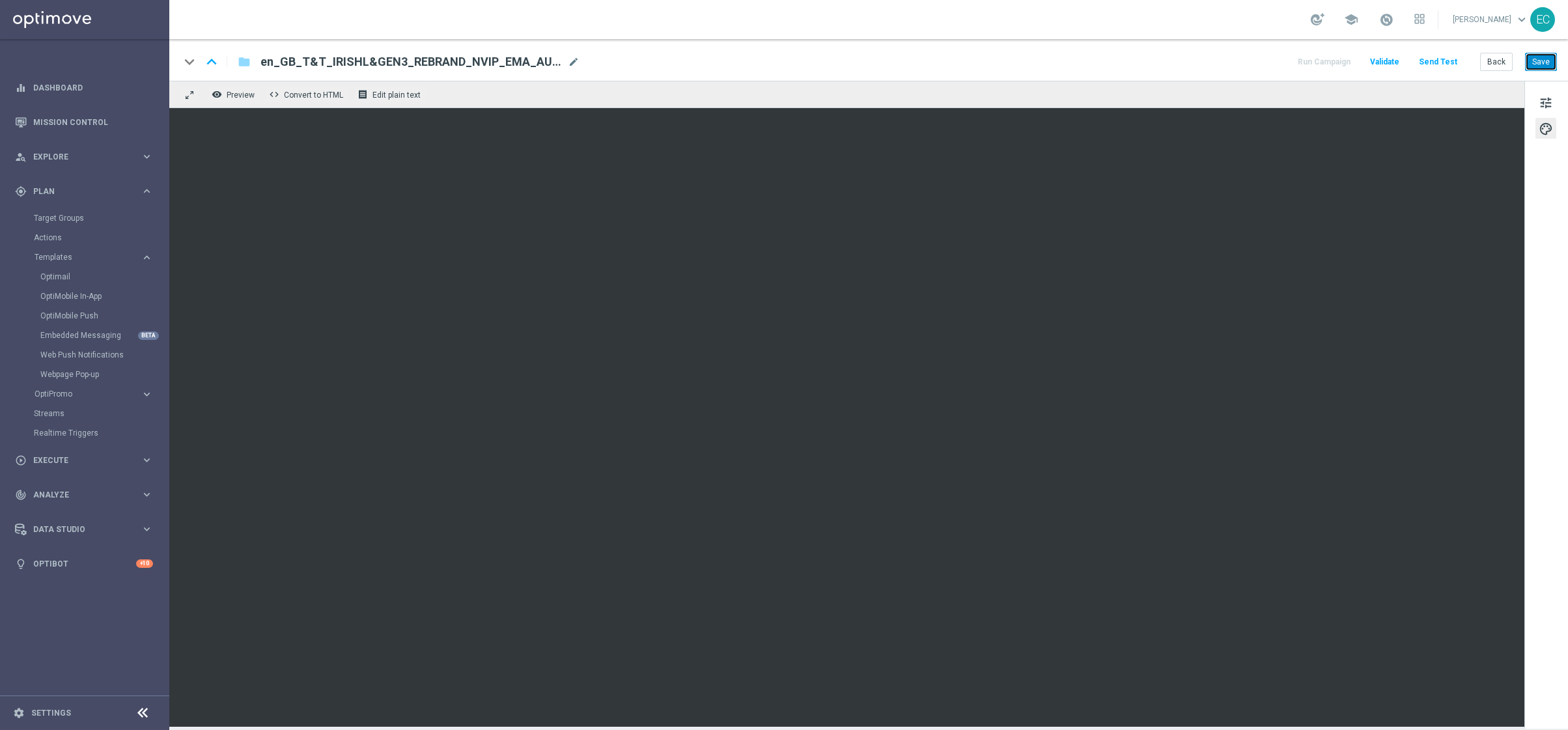
click at [1539, 57] on button "Save" at bounding box center [1540, 61] width 32 height 18
